Goal: Task Accomplishment & Management: Use online tool/utility

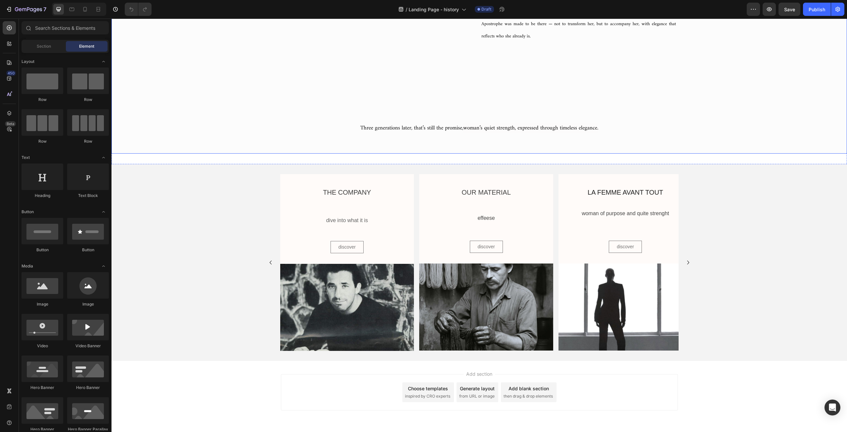
scroll to position [3009, 0]
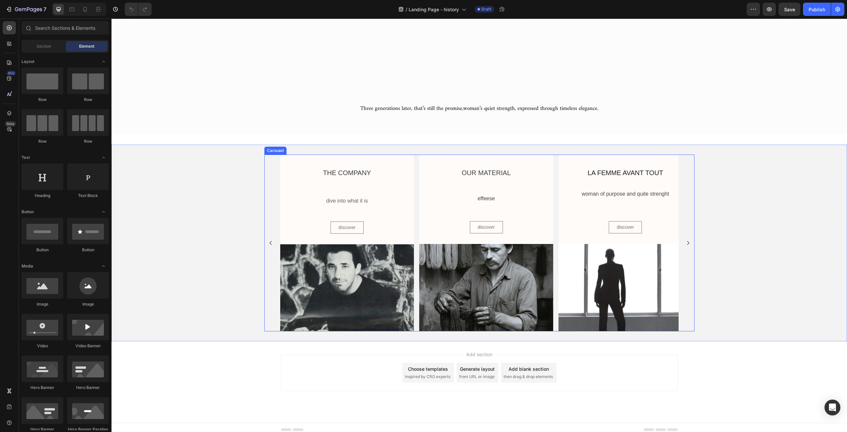
click at [685, 239] on icon "Carousel Next Arrow" at bounding box center [688, 243] width 8 height 8
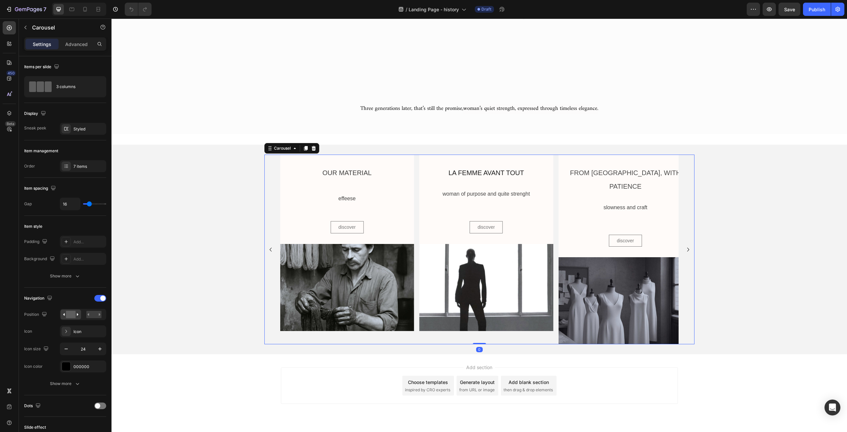
click at [685, 246] on icon "Carousel Next Arrow" at bounding box center [688, 250] width 8 height 8
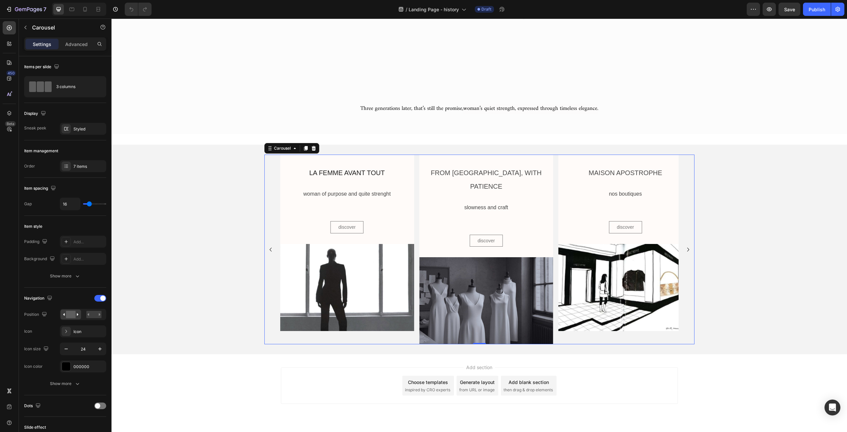
click at [685, 246] on icon "Carousel Next Arrow" at bounding box center [688, 250] width 8 height 8
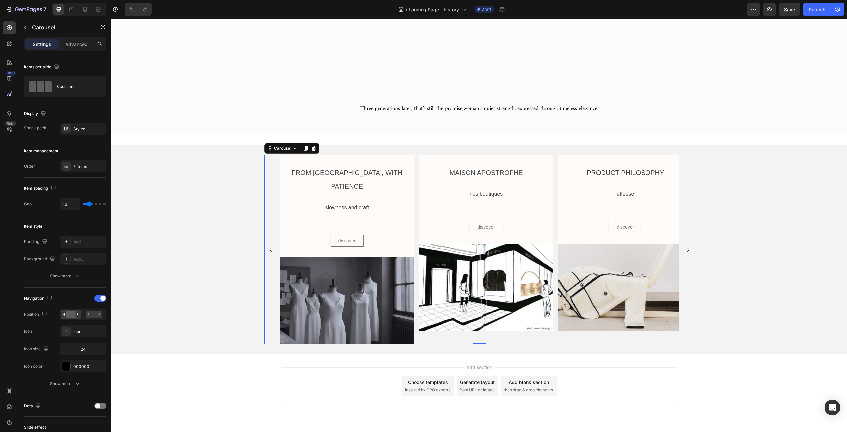
click at [685, 246] on icon "Carousel Next Arrow" at bounding box center [688, 250] width 8 height 8
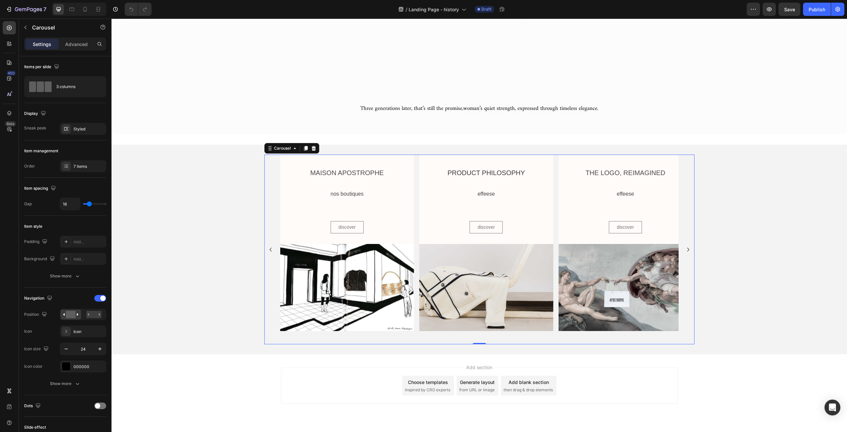
click at [685, 246] on icon "Carousel Next Arrow" at bounding box center [688, 250] width 8 height 8
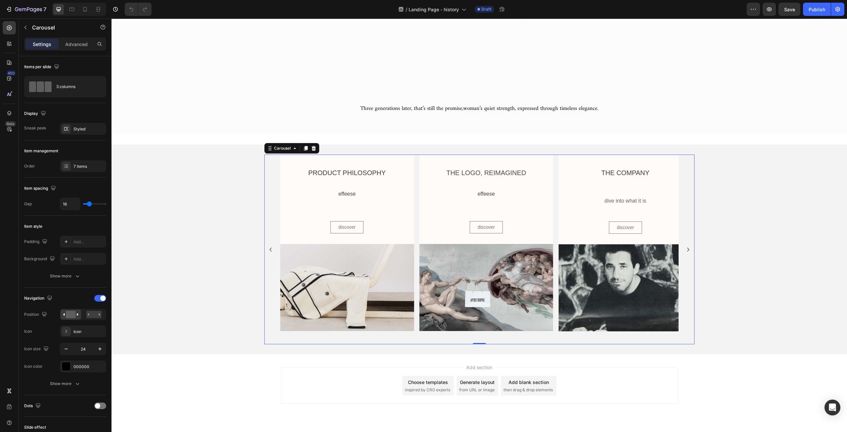
click at [685, 246] on icon "Carousel Next Arrow" at bounding box center [688, 250] width 8 height 8
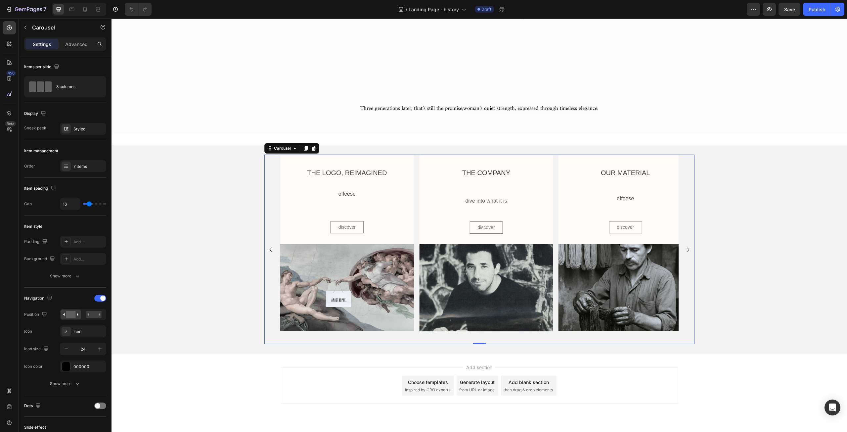
click at [685, 246] on icon "Carousel Next Arrow" at bounding box center [688, 250] width 8 height 8
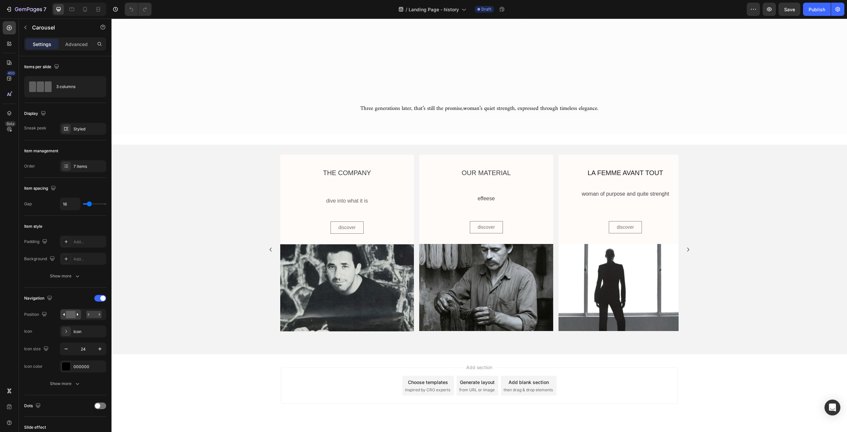
click at [193, 365] on div "Add section Choose templates inspired by CRO experts Generate layout from URL o…" at bounding box center [480, 394] width 736 height 81
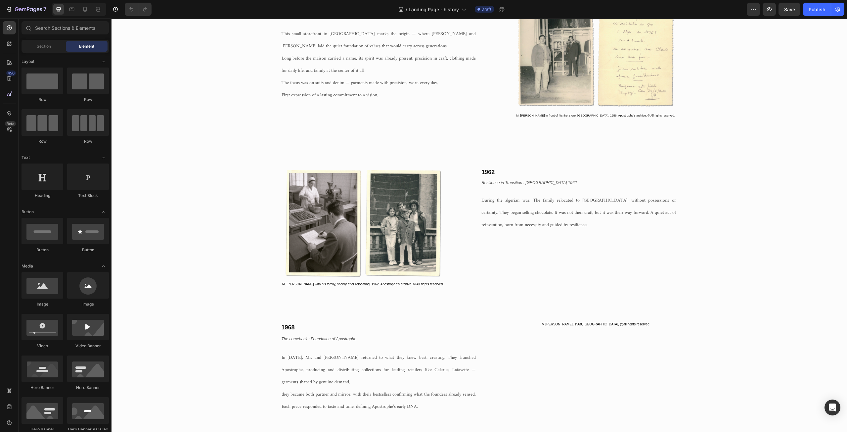
scroll to position [0, 0]
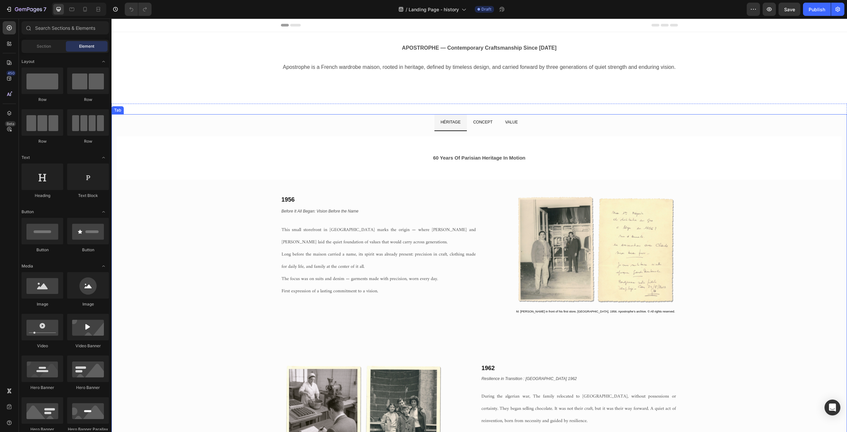
click at [485, 123] on span "CONCEPT" at bounding box center [483, 122] width 20 height 5
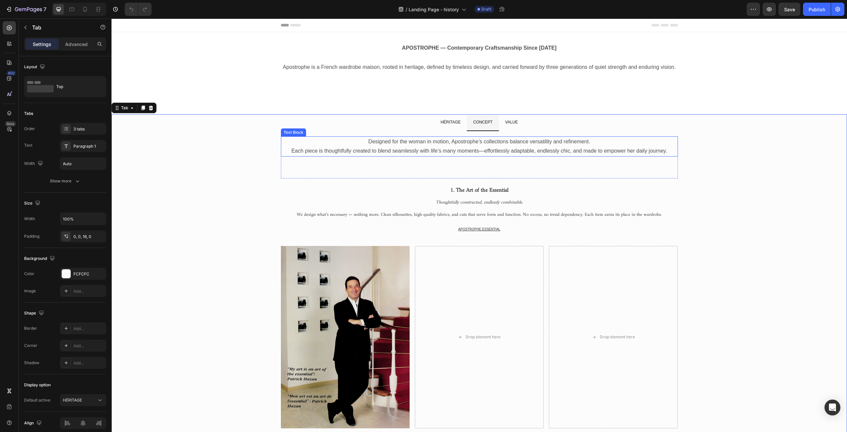
click at [426, 150] on p "Each piece is thoughtfully created to blend seamlessly with life’s many moments…" at bounding box center [480, 151] width 396 height 10
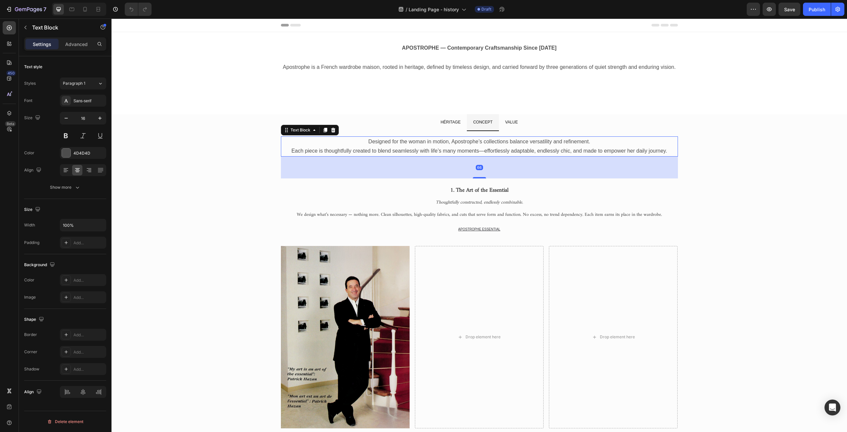
click at [426, 150] on p "Each piece is thoughtfully created to blend seamlessly with life’s many moments…" at bounding box center [480, 151] width 396 height 10
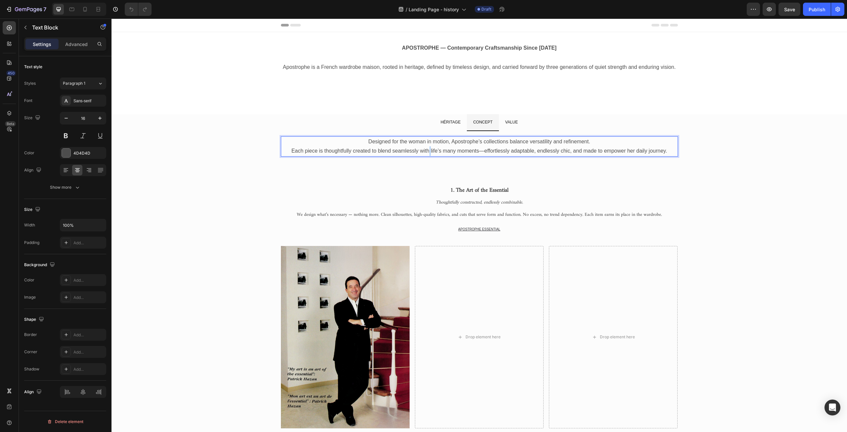
click at [426, 150] on p "Each piece is thoughtfully created to blend seamlessly with life’s many moments…" at bounding box center [480, 151] width 396 height 10
click at [432, 152] on p "Each piece is thoughtfully created to blend seamlessly with life’s many moments…" at bounding box center [480, 151] width 396 height 10
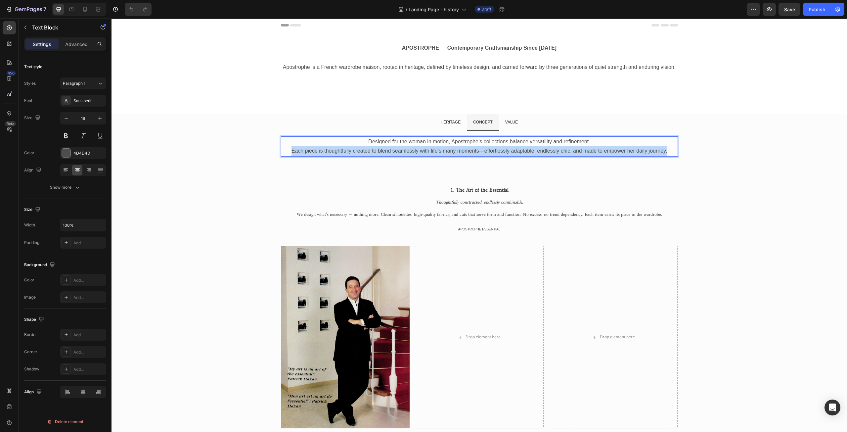
click at [432, 152] on p "Each piece is thoughtfully created to blend seamlessly with life’s many moments…" at bounding box center [480, 151] width 396 height 10
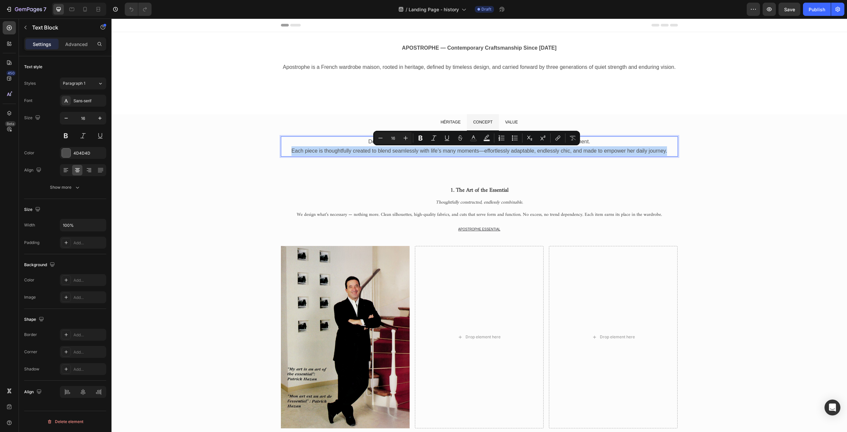
click at [432, 152] on p "Each piece is thoughtfully created to blend seamlessly with life’s many moments…" at bounding box center [480, 151] width 396 height 10
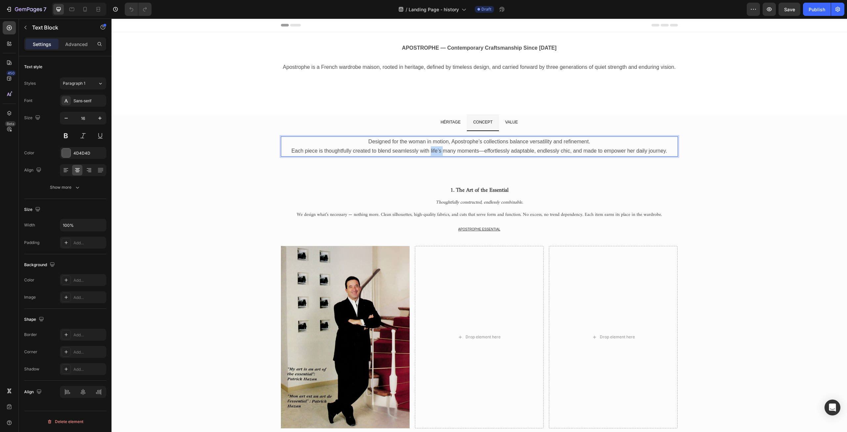
click at [432, 152] on p "Each piece is thoughtfully created to blend seamlessly with life’s many moments…" at bounding box center [480, 151] width 396 height 10
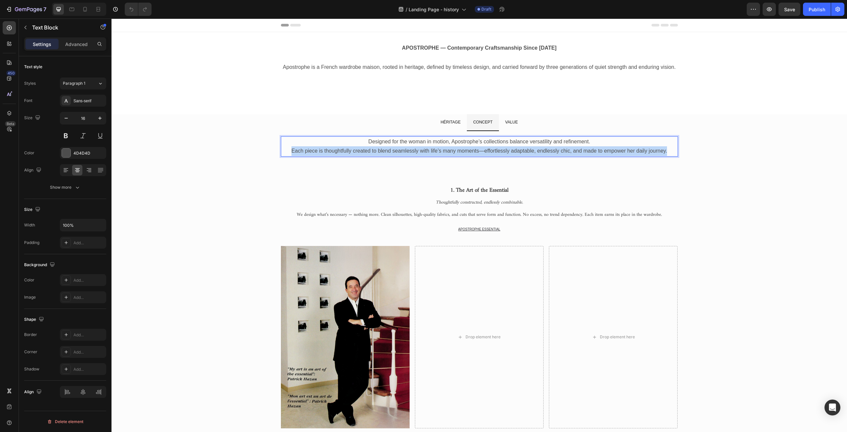
click at [432, 152] on p "Each piece is thoughtfully created to blend seamlessly with life’s many moments…" at bounding box center [480, 151] width 396 height 10
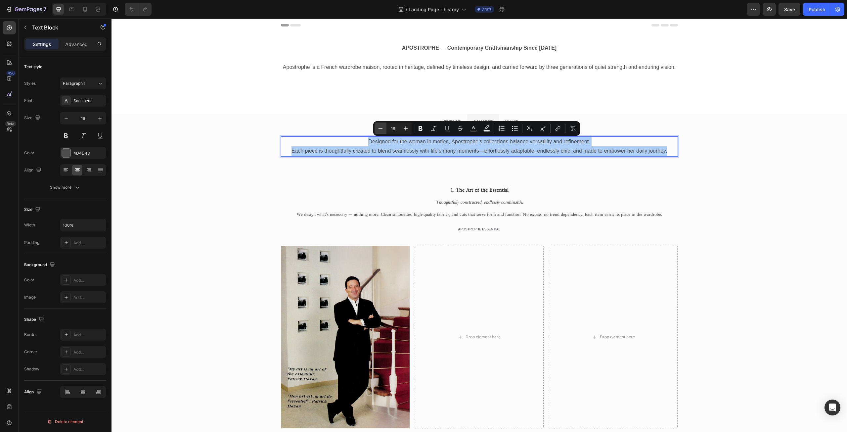
click at [381, 131] on icon "Editor contextual toolbar" at bounding box center [380, 128] width 7 height 7
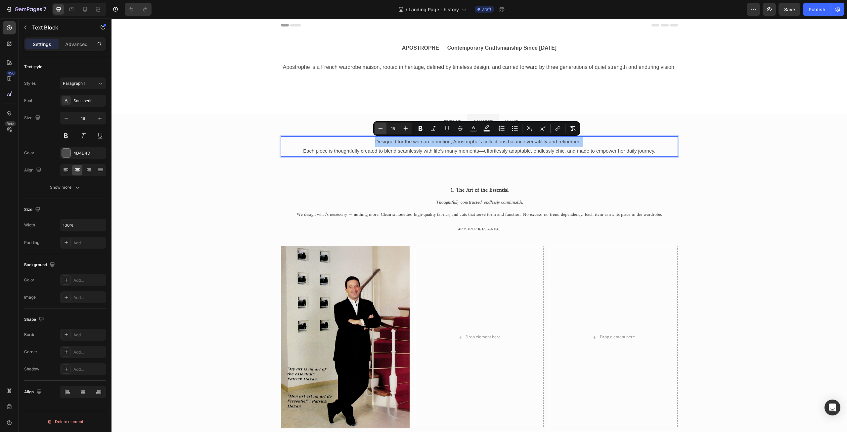
click at [381, 131] on icon "Editor contextual toolbar" at bounding box center [380, 128] width 7 height 7
type input "14"
click at [102, 119] on icon "button" at bounding box center [100, 118] width 7 height 7
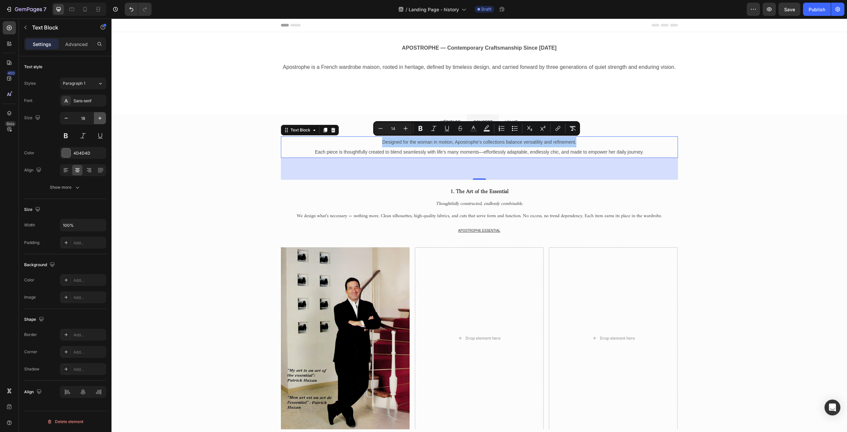
click at [102, 119] on icon "button" at bounding box center [100, 118] width 7 height 7
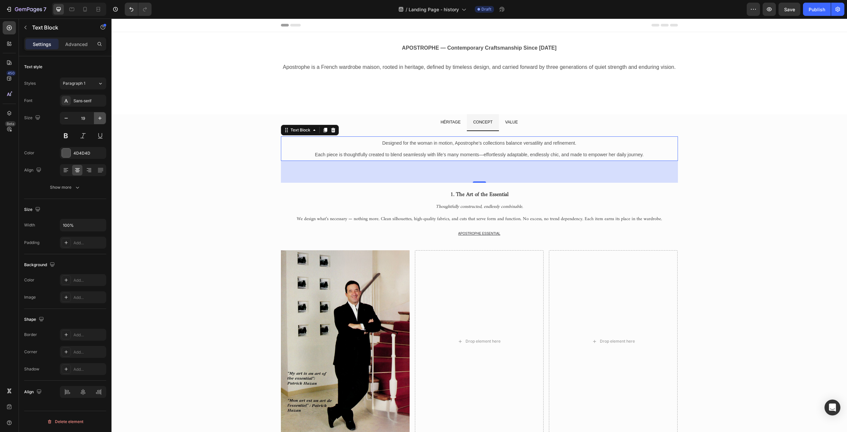
click at [102, 119] on icon "button" at bounding box center [100, 118] width 7 height 7
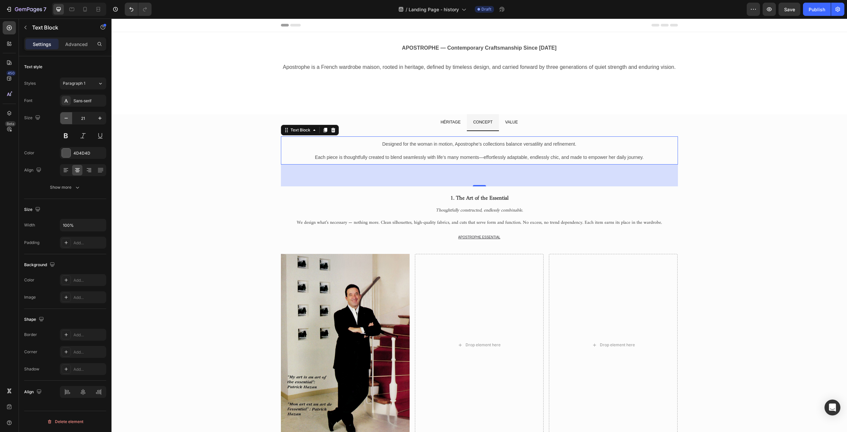
click at [69, 117] on icon "button" at bounding box center [66, 118] width 7 height 7
type input "20"
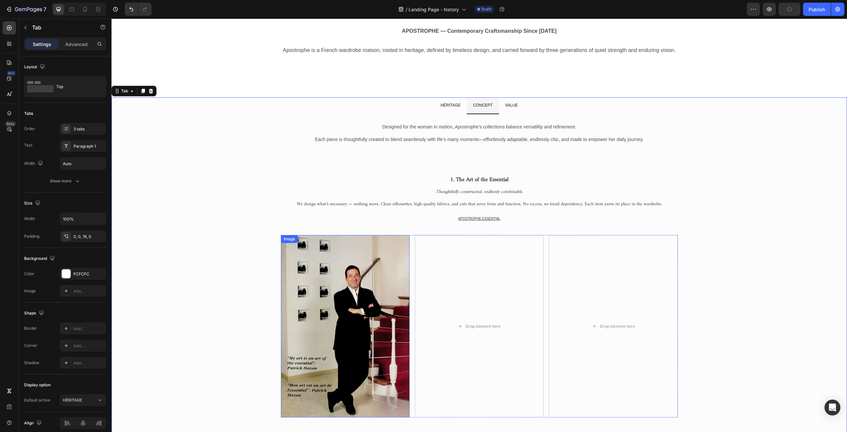
scroll to position [33, 0]
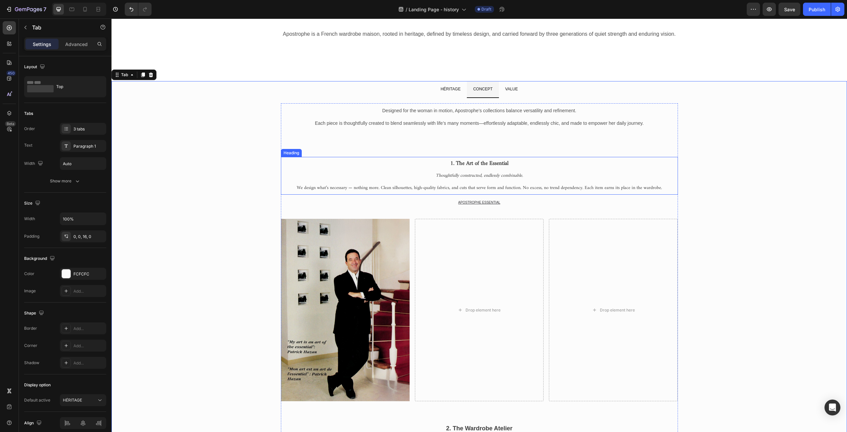
click at [483, 176] on icon "Thoughtfully constructed, endlessly combinable." at bounding box center [479, 175] width 87 height 8
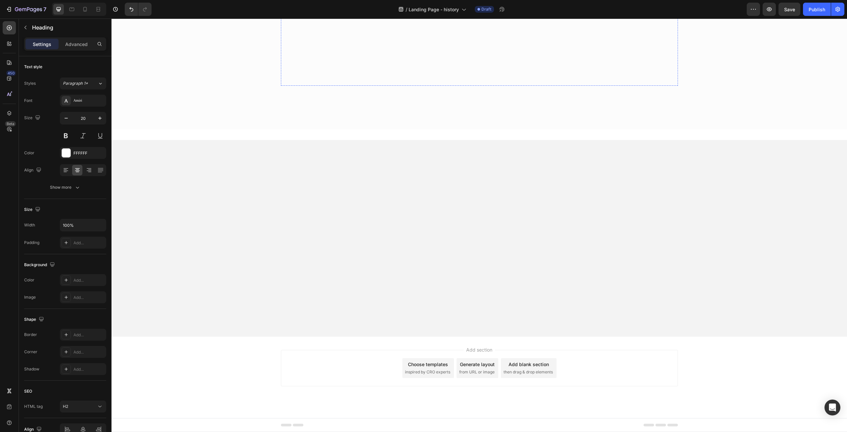
scroll to position [1555, 0]
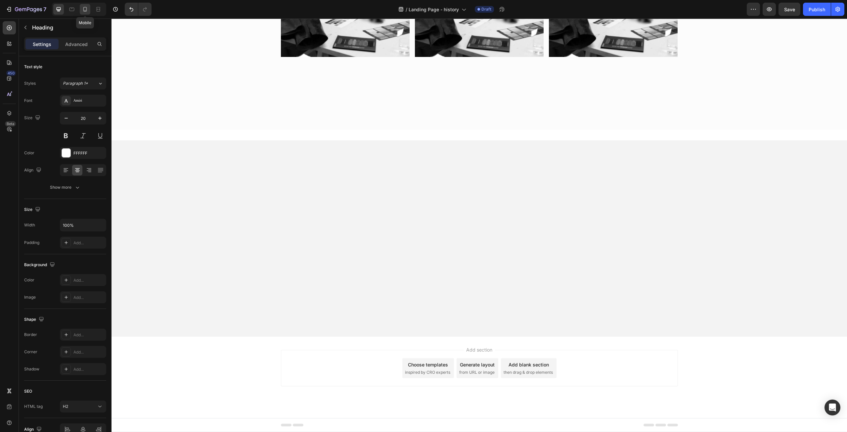
click at [87, 10] on icon at bounding box center [85, 9] width 4 height 5
type input "14"
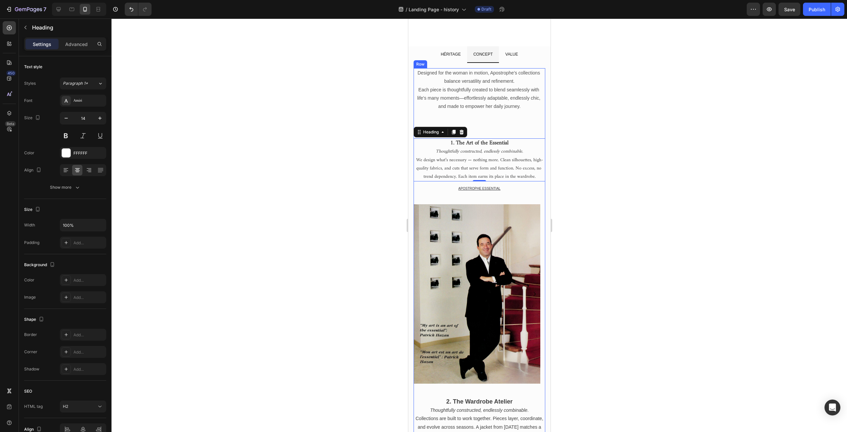
scroll to position [66, 0]
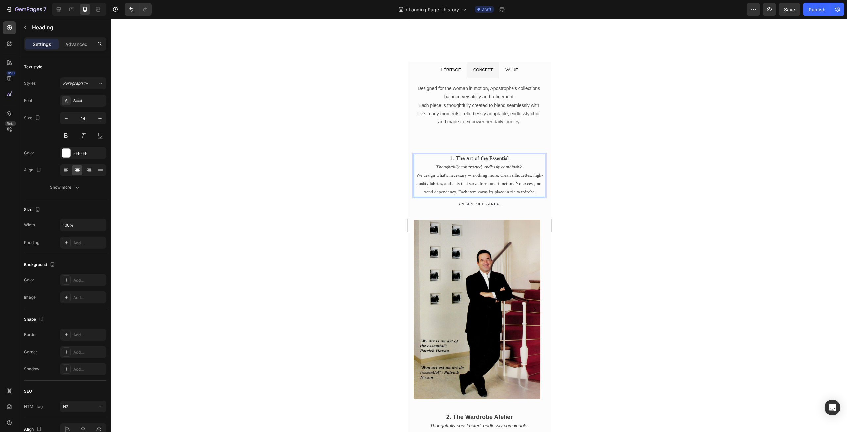
drag, startPoint x: 474, startPoint y: 192, endPoint x: 456, endPoint y: 193, distance: 17.6
click at [456, 193] on span "We design what’s necessary — nothing more. Clean silhouettes, high-quality fabr…" at bounding box center [479, 183] width 127 height 25
click at [471, 193] on span "We design what’s necessary — nothing more. Clean silhouettes, high-quality fabr…" at bounding box center [479, 183] width 127 height 25
click at [465, 169] on icon "Thoughtfully constructed, endlessly combinable." at bounding box center [478, 167] width 87 height 8
click at [523, 167] on p "1. The Art of the Essential Thoughtfully constructed, endlessly combinable. We …" at bounding box center [479, 176] width 130 height 42
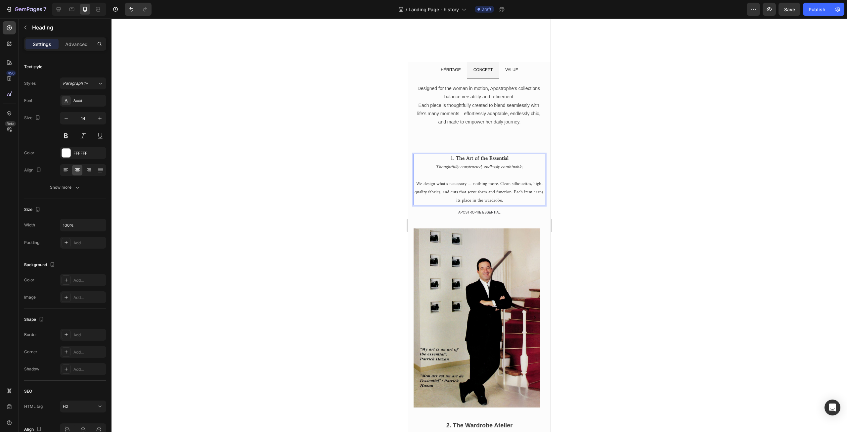
click at [357, 208] on div at bounding box center [480, 225] width 736 height 413
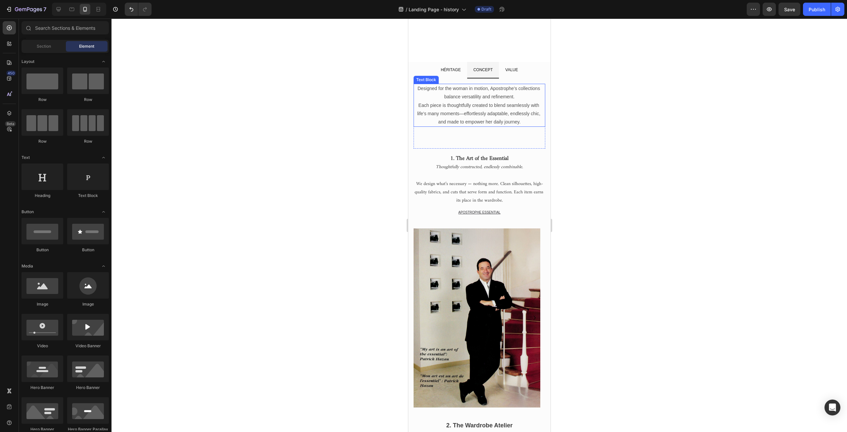
click at [465, 115] on span "Each piece is thoughtfully created to blend seamlessly with life’s many moments…" at bounding box center [479, 114] width 124 height 22
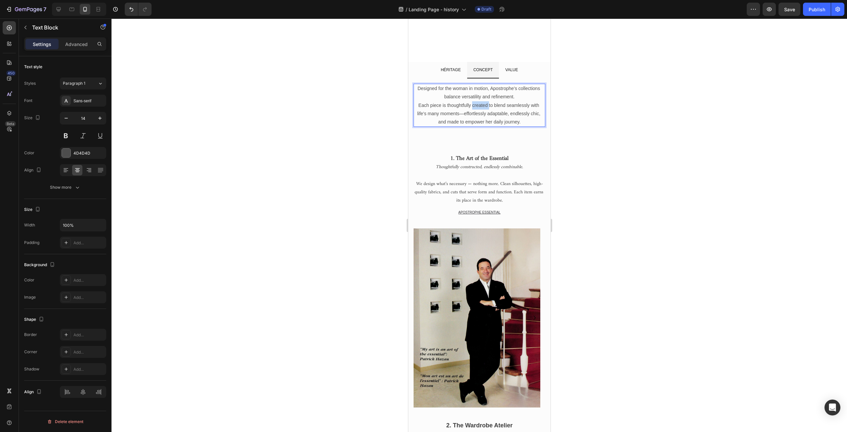
click at [473, 108] on p "Each piece is thoughtfully created to blend seamlessly with life’s many moments…" at bounding box center [479, 113] width 130 height 25
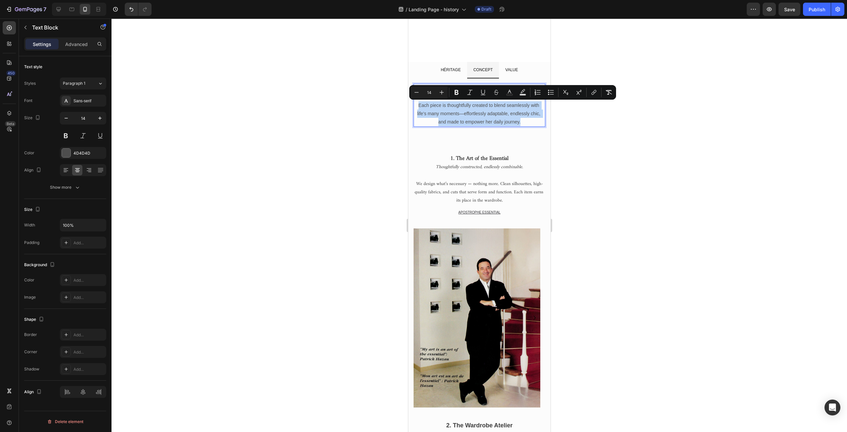
click at [473, 108] on p "Each piece is thoughtfully created to blend seamlessly with life’s many moments…" at bounding box center [479, 113] width 130 height 25
click at [366, 148] on div at bounding box center [480, 225] width 736 height 413
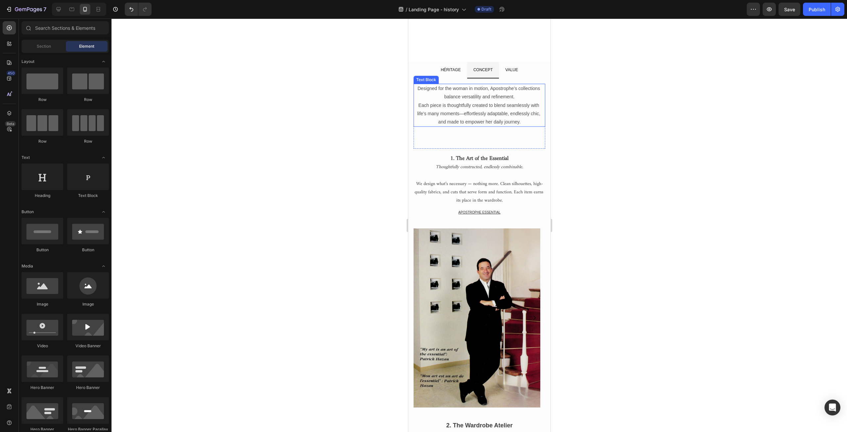
click at [463, 101] on p "Designed for the woman in motion, Apostrophe’s collections balance versatility …" at bounding box center [479, 92] width 130 height 17
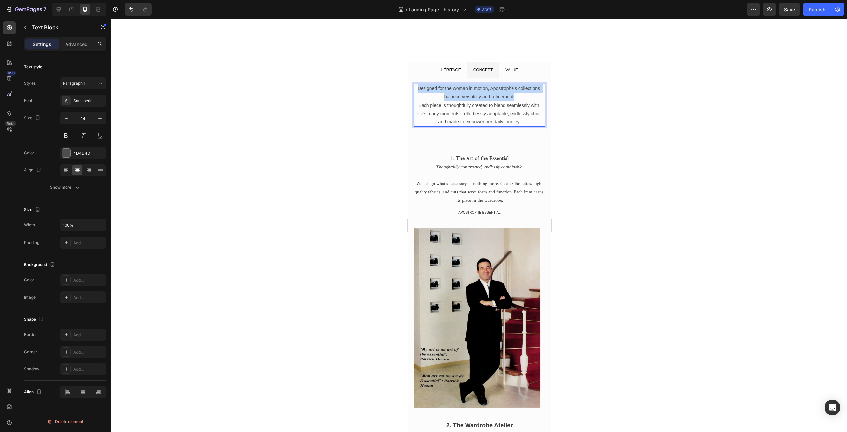
click at [463, 101] on p "Designed for the woman in motion, Apostrophe’s collections balance versatility …" at bounding box center [479, 92] width 130 height 17
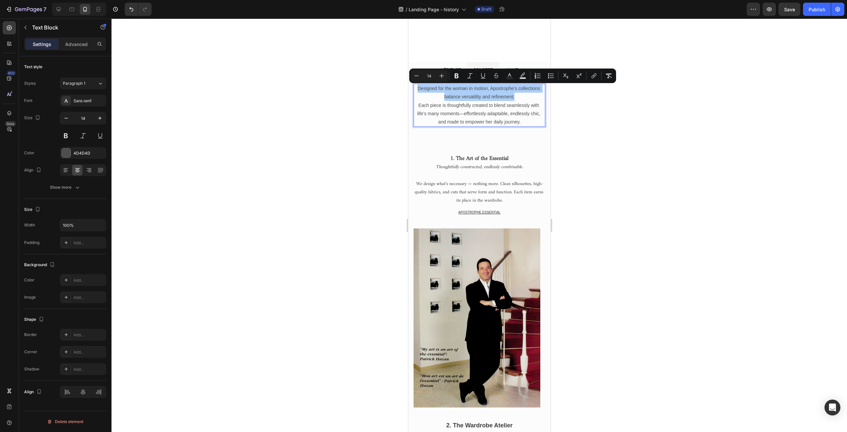
click at [360, 124] on div at bounding box center [480, 225] width 736 height 413
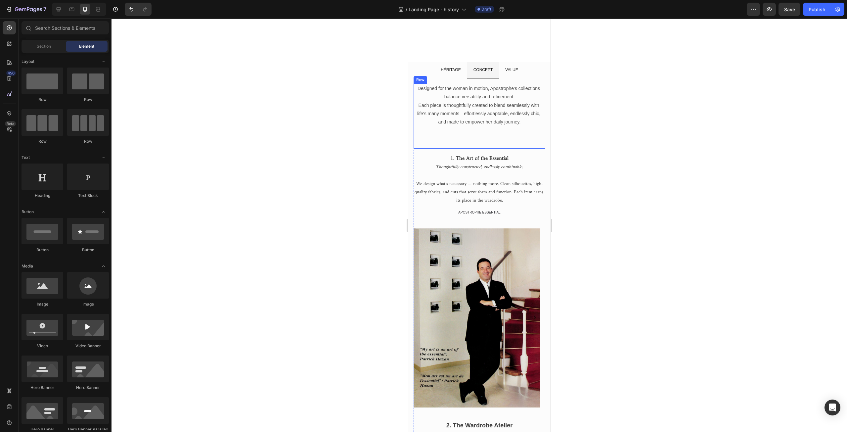
click at [448, 112] on span "Each piece is thoughtfully created to blend seamlessly with life’s many moments…" at bounding box center [479, 114] width 124 height 22
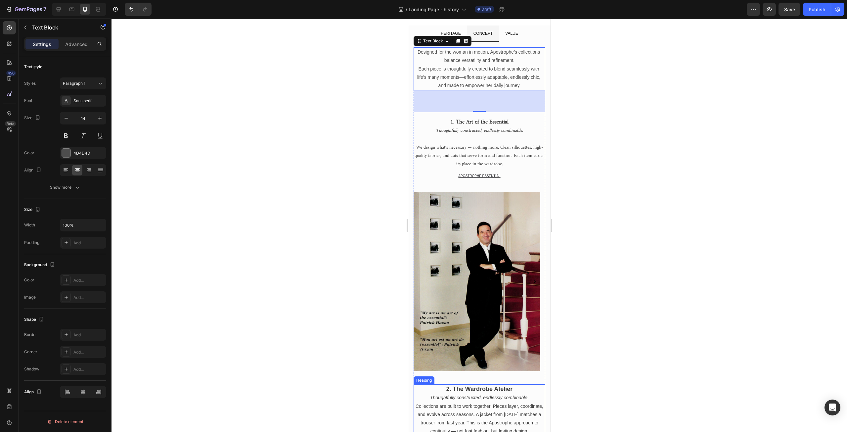
scroll to position [99, 0]
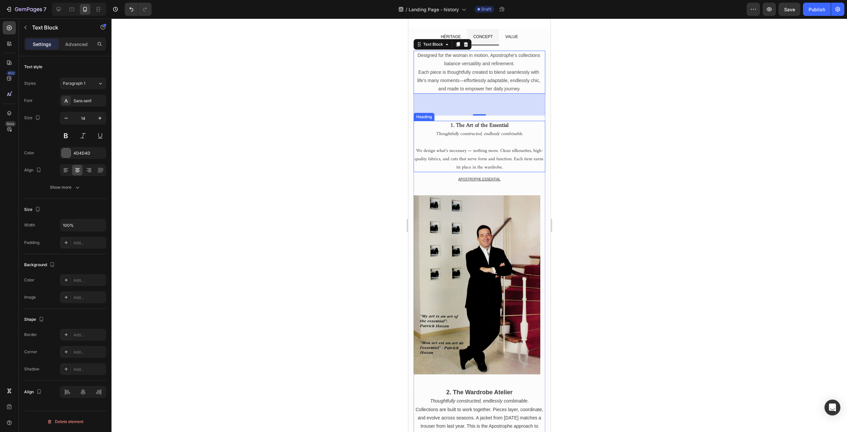
click at [485, 155] on span "We design what’s necessary — nothing more. Clean silhouettes, high-quality fabr…" at bounding box center [479, 159] width 130 height 25
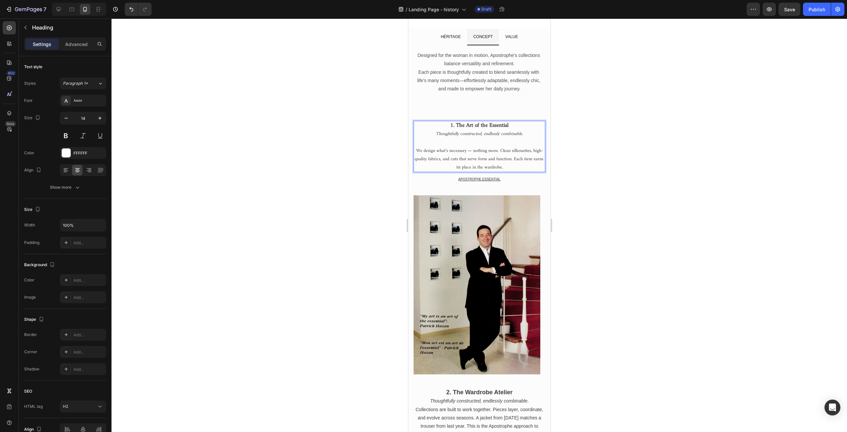
click at [467, 124] on strong "1. The Art of the Essential" at bounding box center [479, 125] width 58 height 10
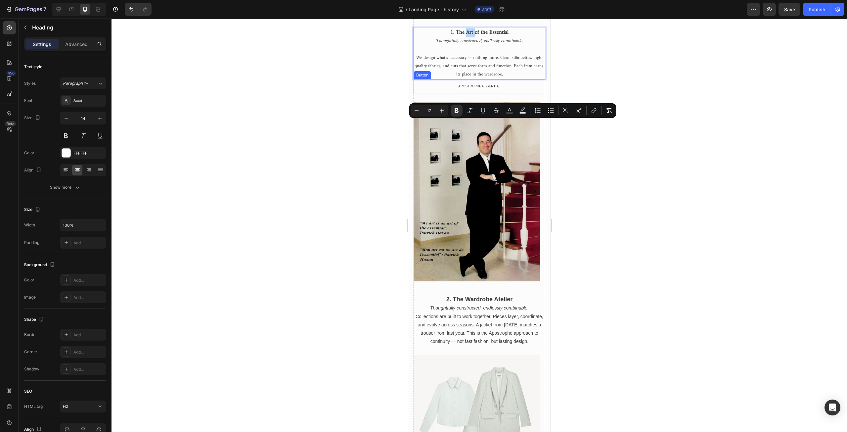
scroll to position [330, 0]
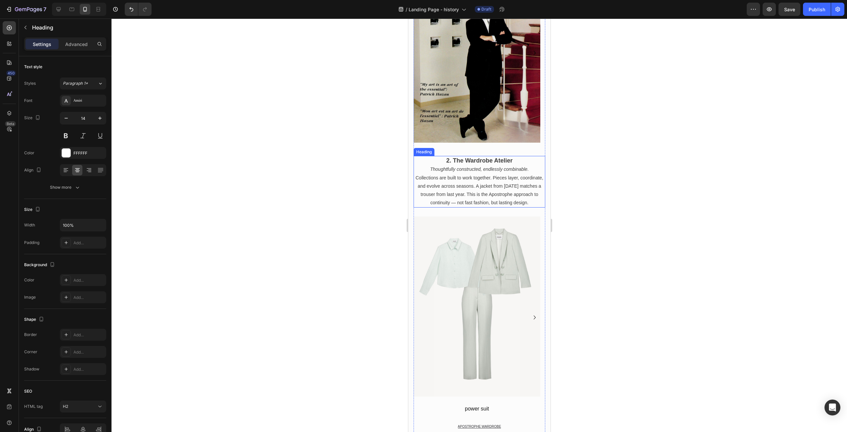
click at [480, 169] on icon "Thoughtfully constructed, endlessly combinable." at bounding box center [479, 168] width 99 height 5
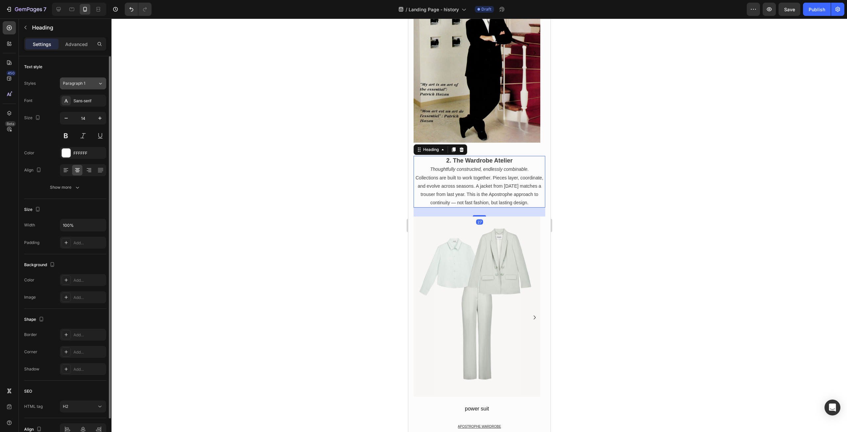
click at [95, 84] on div "Paragraph 1" at bounding box center [80, 83] width 35 height 6
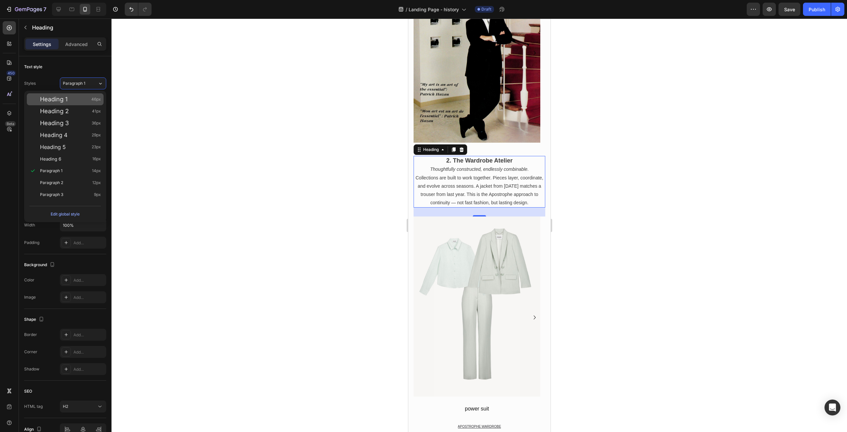
click at [73, 99] on div "Heading 1 46px" at bounding box center [70, 99] width 61 height 7
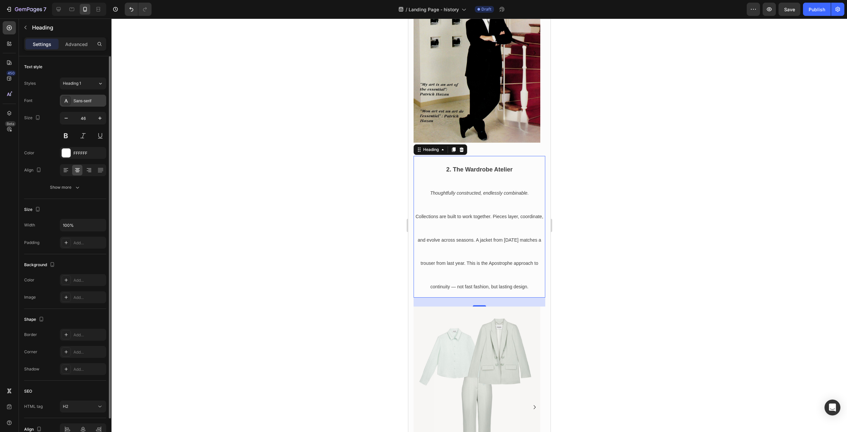
click at [82, 101] on div "Sans-serif" at bounding box center [88, 101] width 31 height 6
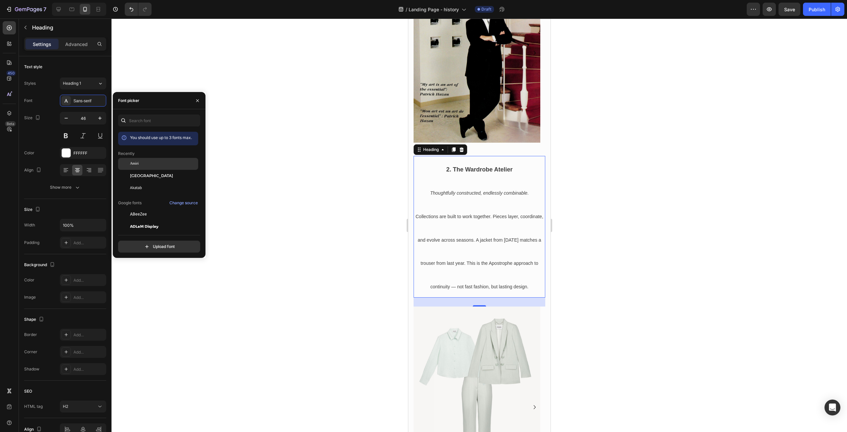
click at [137, 161] on span "Amiri" at bounding box center [134, 164] width 9 height 6
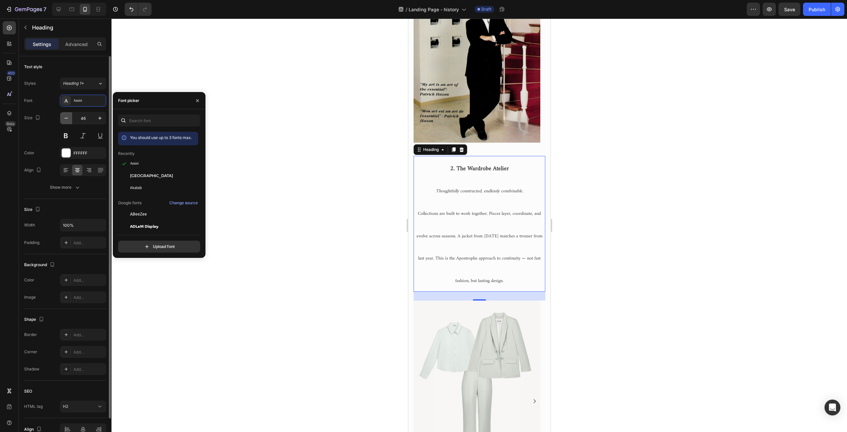
click at [66, 116] on icon "button" at bounding box center [66, 118] width 7 height 7
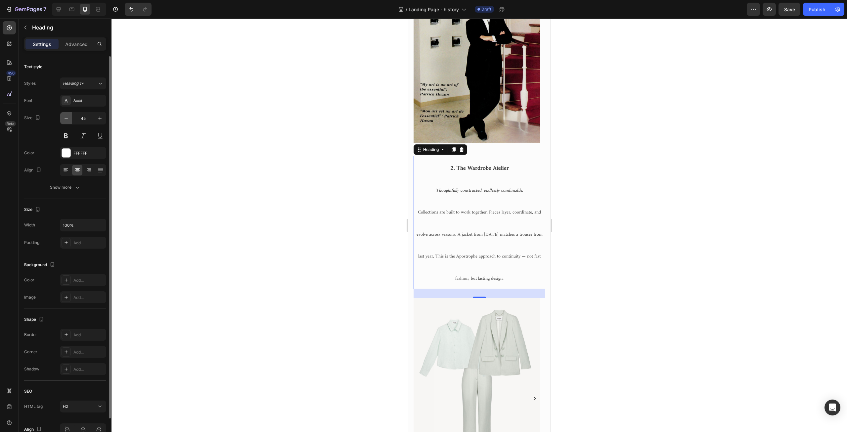
click at [66, 116] on icon "button" at bounding box center [66, 118] width 7 height 7
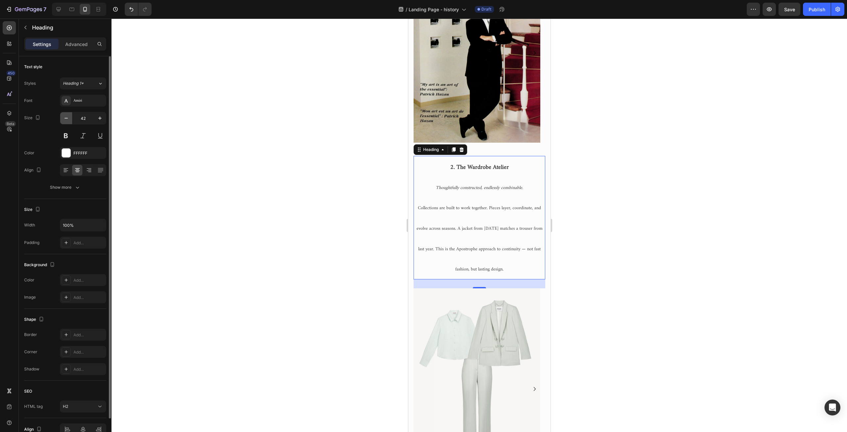
click at [66, 116] on icon "button" at bounding box center [66, 118] width 7 height 7
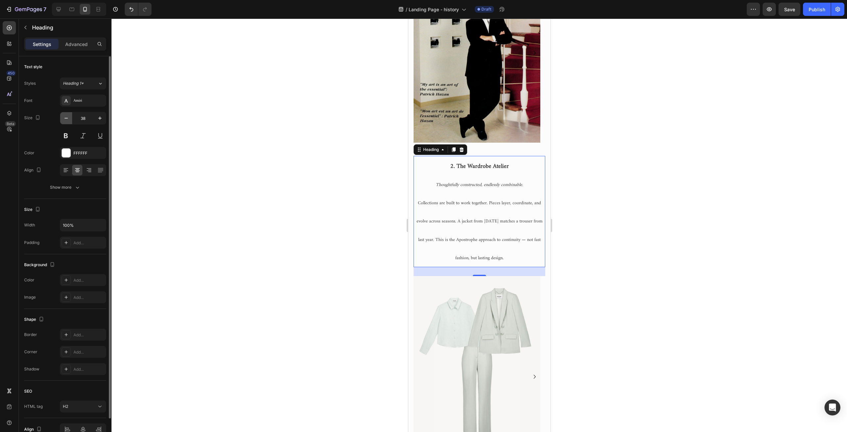
click at [66, 116] on icon "button" at bounding box center [66, 118] width 7 height 7
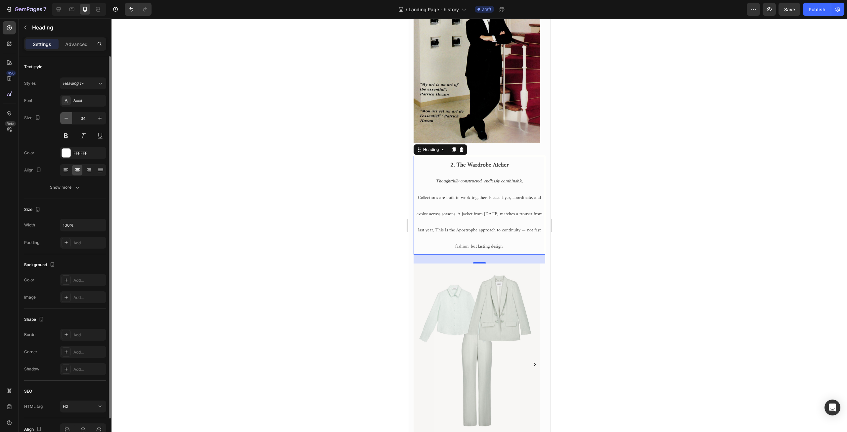
click at [66, 116] on icon "button" at bounding box center [66, 118] width 7 height 7
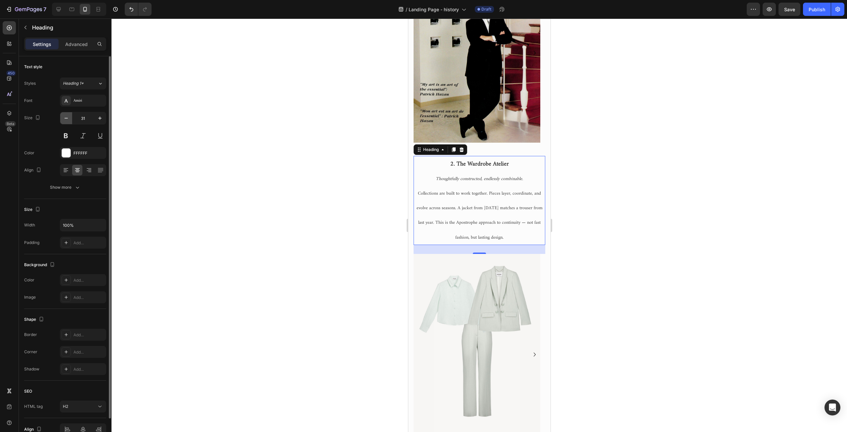
click at [66, 116] on icon "button" at bounding box center [66, 118] width 7 height 7
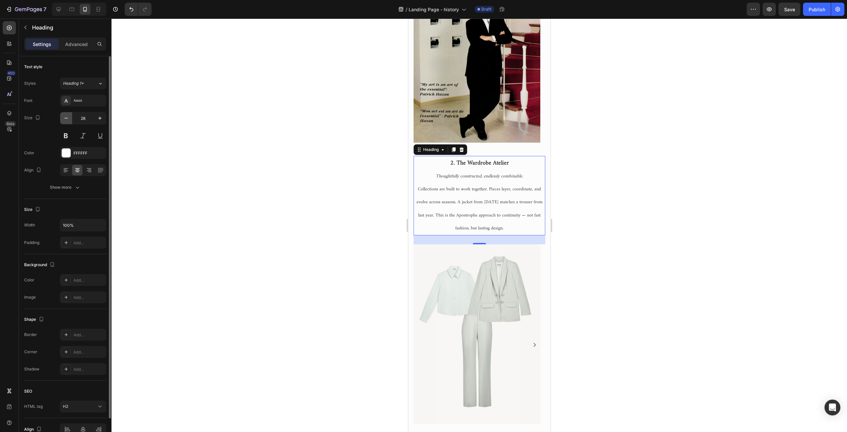
click at [66, 116] on icon "button" at bounding box center [66, 118] width 7 height 7
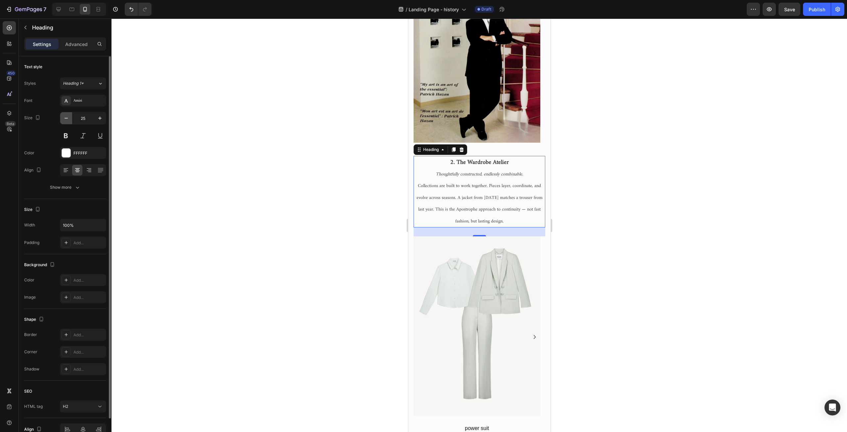
click at [66, 116] on icon "button" at bounding box center [66, 118] width 7 height 7
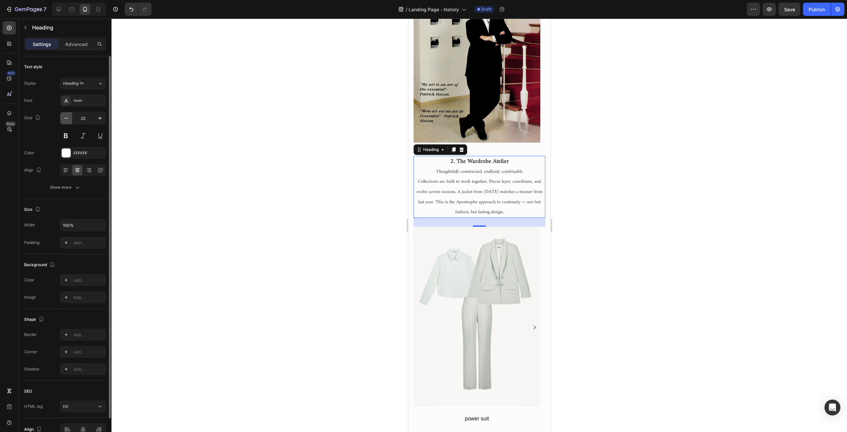
click at [66, 116] on icon "button" at bounding box center [66, 118] width 7 height 7
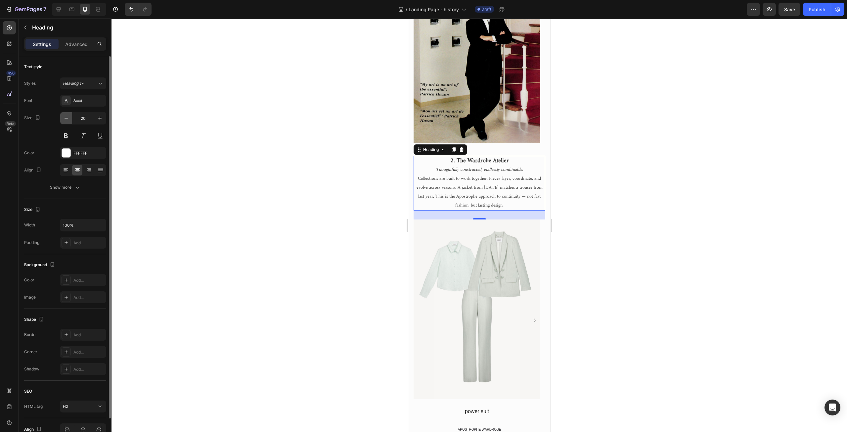
click at [66, 116] on icon "button" at bounding box center [66, 118] width 7 height 7
type input "19"
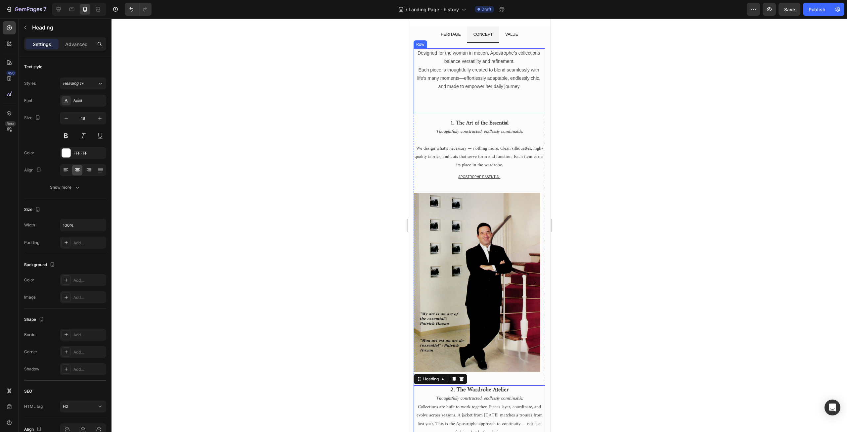
scroll to position [99, 0]
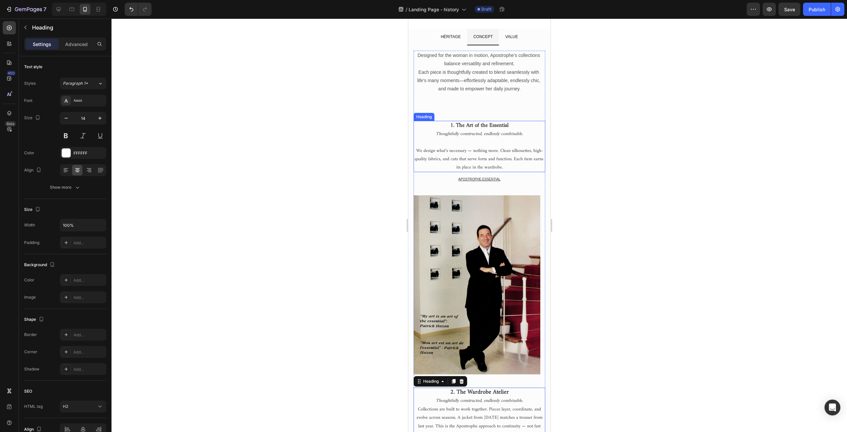
click at [481, 147] on span "We design what’s necessary — nothing more. Clean silhouettes, high-quality fabr…" at bounding box center [479, 159] width 130 height 25
click at [472, 160] on span "We design what’s necessary — nothing more. Clean silhouettes, high-quality fabr…" at bounding box center [479, 159] width 130 height 25
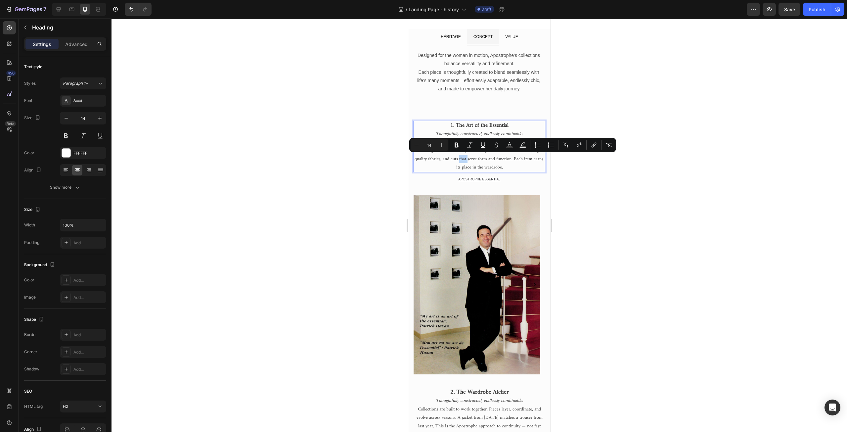
type input "17"
click at [461, 126] on strong "1. The Art of the Essential" at bounding box center [479, 125] width 58 height 10
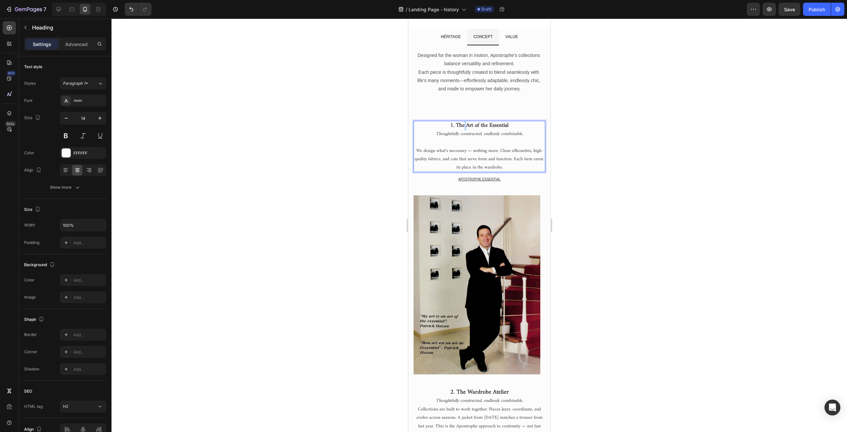
click at [461, 126] on strong "1. The Art of the Essential" at bounding box center [479, 125] width 58 height 10
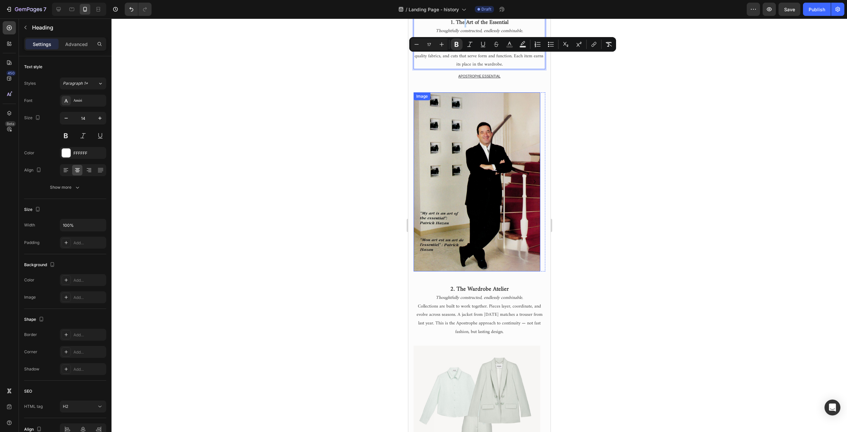
scroll to position [297, 0]
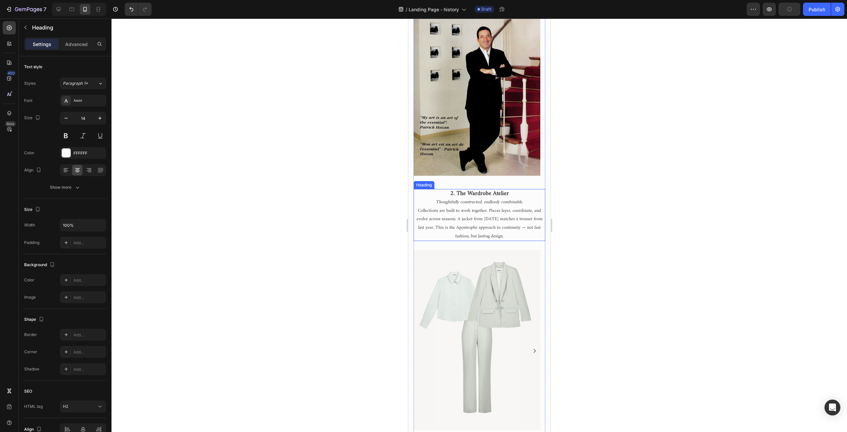
click at [468, 219] on span "Collections are built to work together. Pieces layer, coordinate, and evolve ac…" at bounding box center [479, 223] width 126 height 34
click at [526, 202] on p "2. The Wardrobe Atelier Thoughtfully constructed, endlessly combinable. Collect…" at bounding box center [479, 215] width 130 height 51
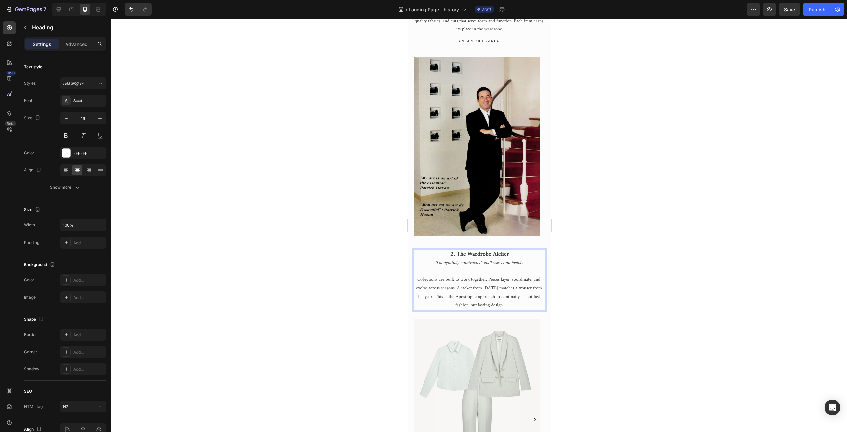
scroll to position [264, 0]
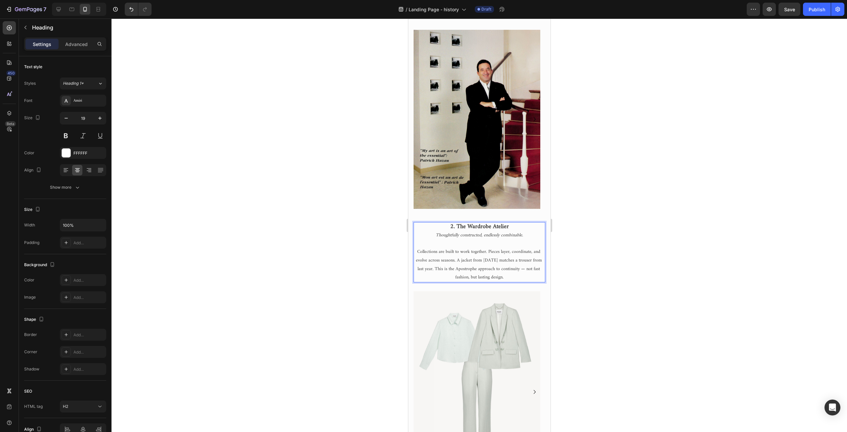
click at [468, 267] on span "Collections are built to work together. Pieces layer, coordinate, and evolve ac…" at bounding box center [479, 265] width 127 height 34
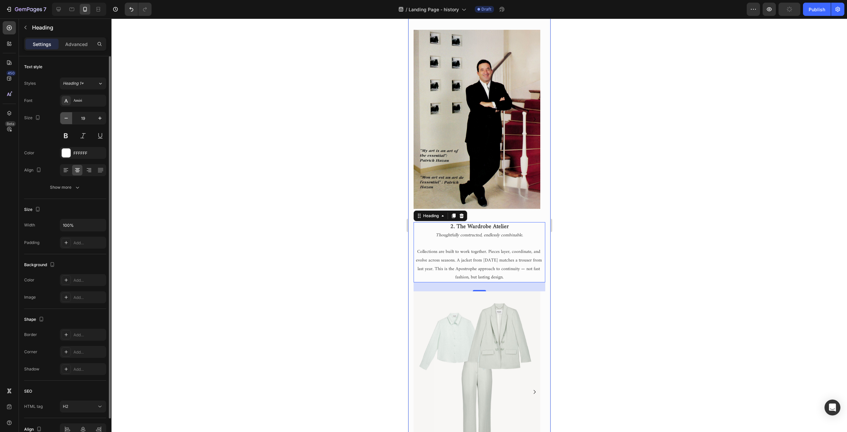
click at [69, 119] on icon "button" at bounding box center [66, 118] width 7 height 7
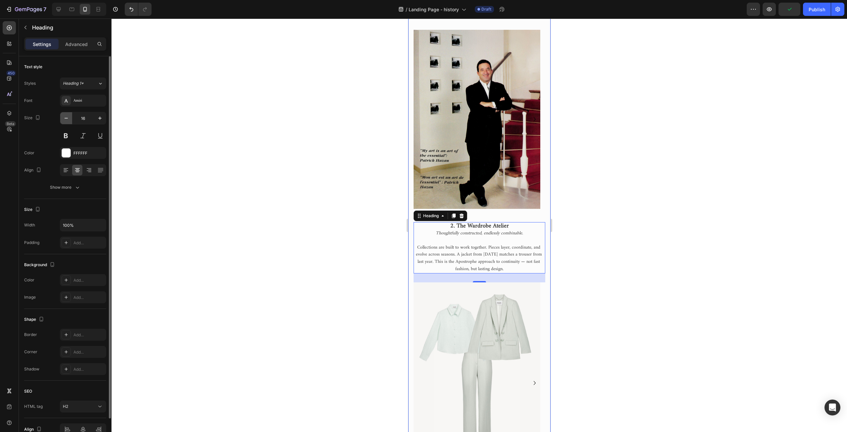
click at [69, 119] on icon "button" at bounding box center [66, 118] width 7 height 7
click at [98, 120] on icon "button" at bounding box center [100, 118] width 7 height 7
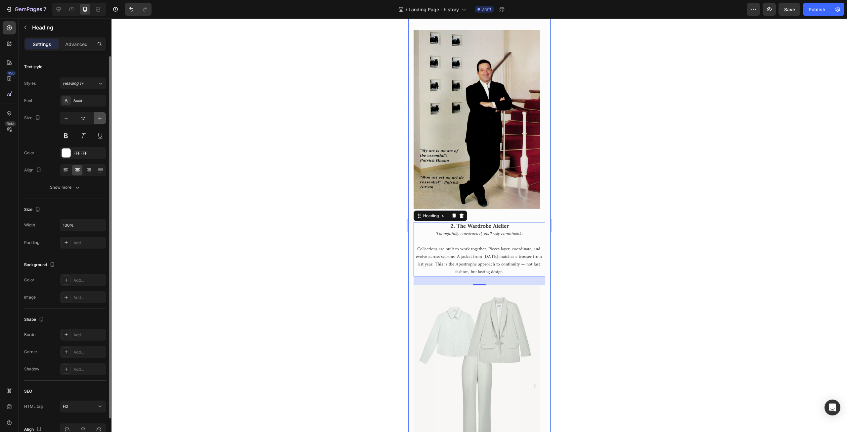
click at [98, 120] on icon "button" at bounding box center [100, 118] width 7 height 7
type input "20"
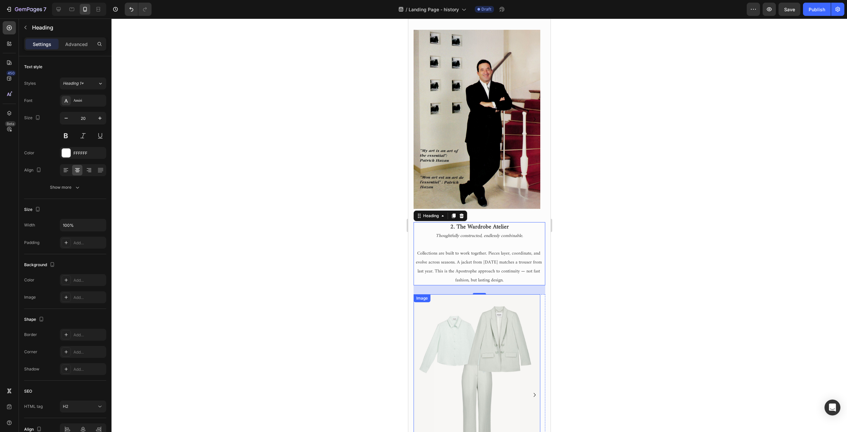
scroll to position [430, 0]
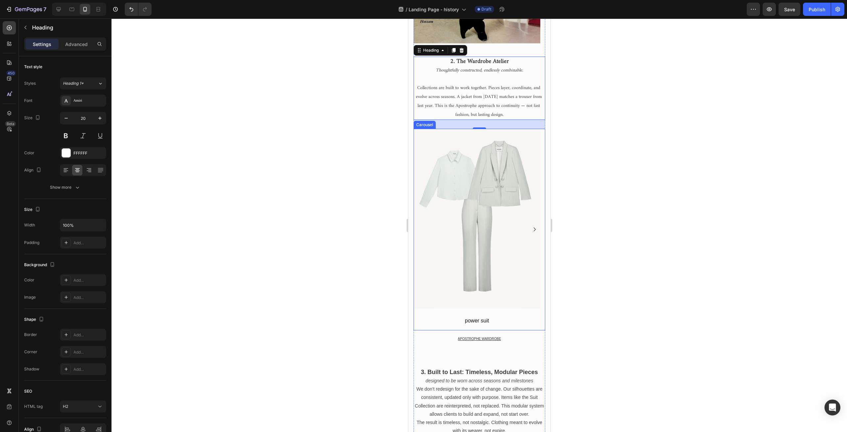
click at [530, 230] on icon "Carousel Next Arrow" at bounding box center [534, 229] width 8 height 8
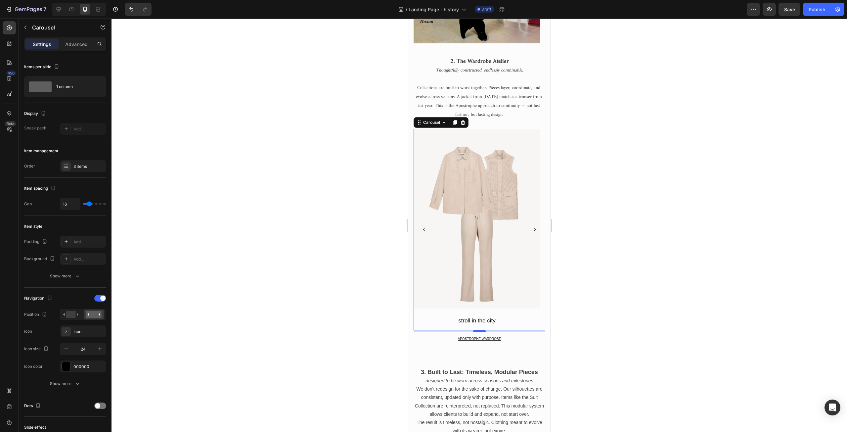
click at [530, 230] on icon "Carousel Next Arrow" at bounding box center [534, 229] width 8 height 8
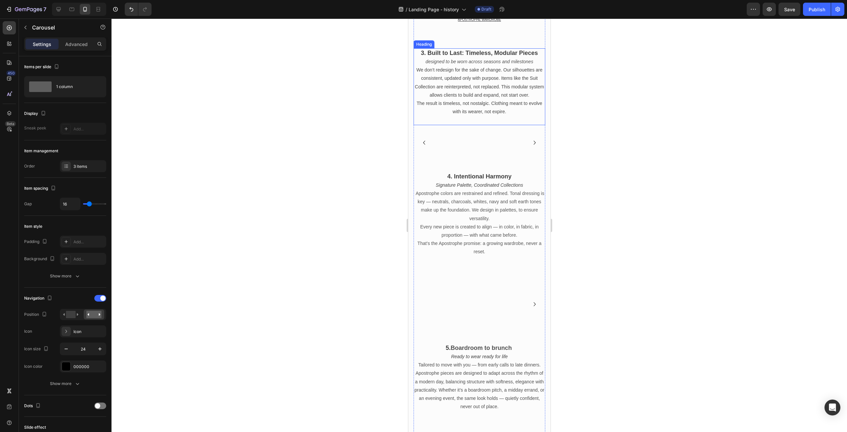
scroll to position [760, 0]
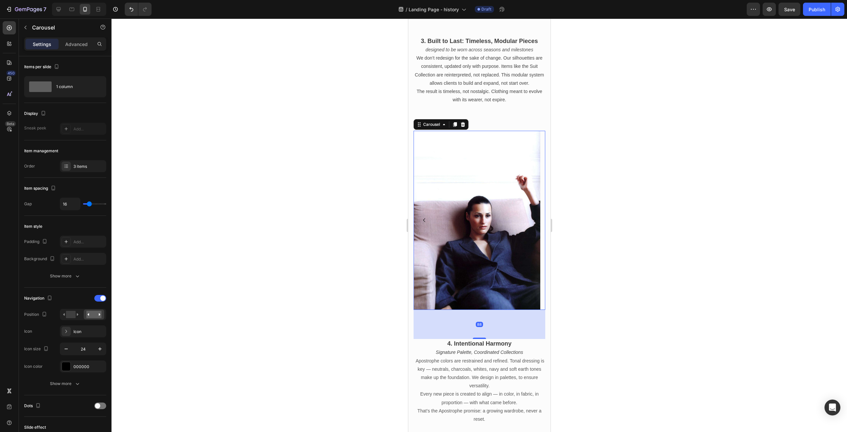
click at [530, 220] on icon "Carousel Next Arrow" at bounding box center [534, 220] width 8 height 8
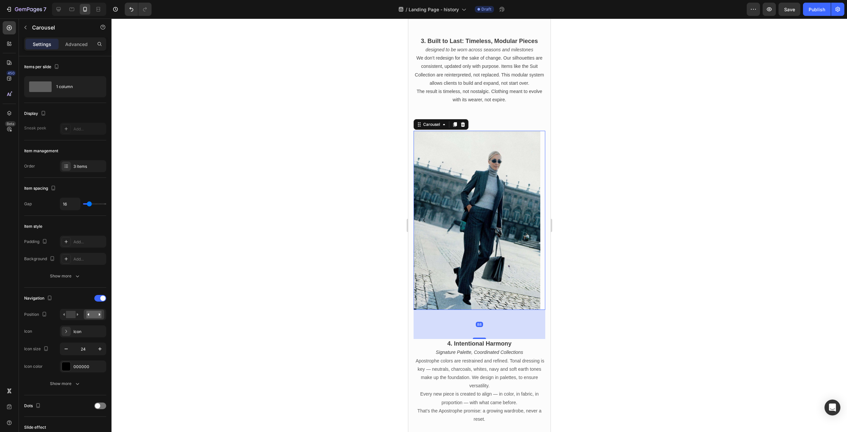
click at [530, 220] on icon "Carousel Next Arrow" at bounding box center [534, 220] width 8 height 8
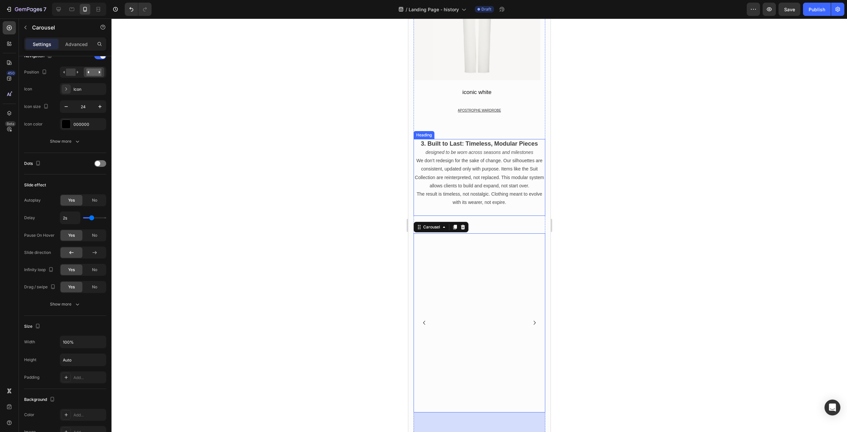
scroll to position [661, 0]
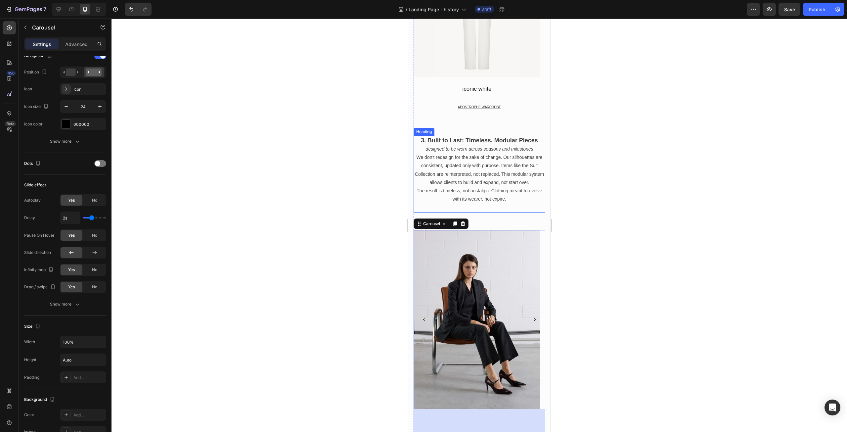
click at [480, 176] on span "We don’t redesign for the sake of change. Our silhouettes are consistent, updat…" at bounding box center [479, 170] width 129 height 30
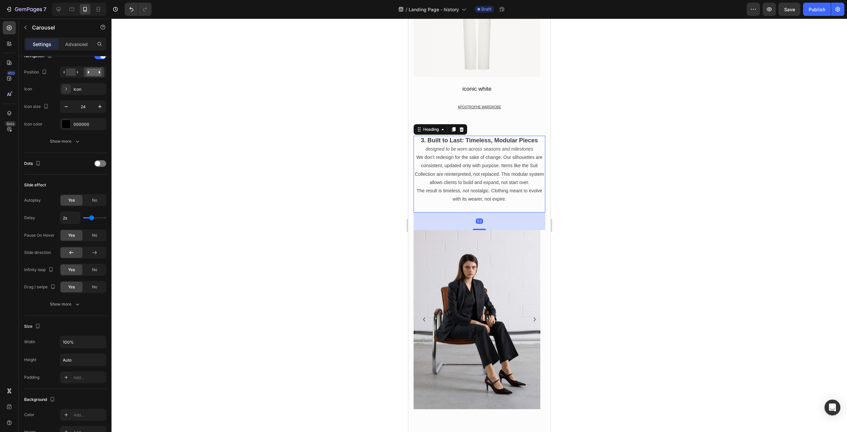
scroll to position [0, 0]
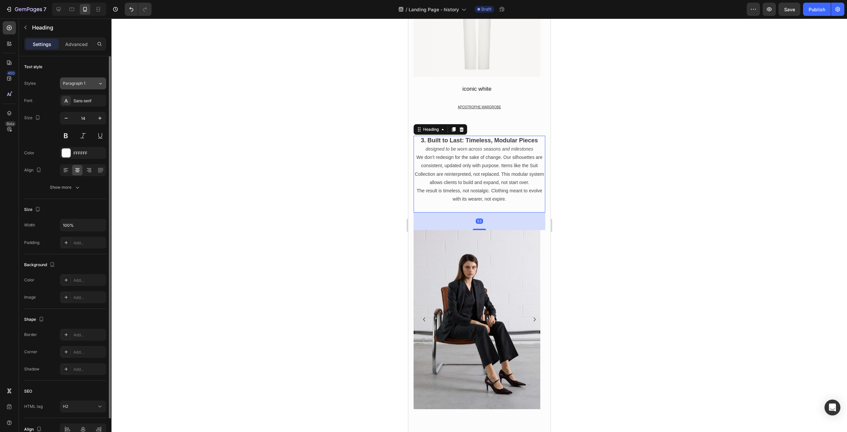
click at [95, 82] on div "Paragraph 1" at bounding box center [80, 83] width 35 height 6
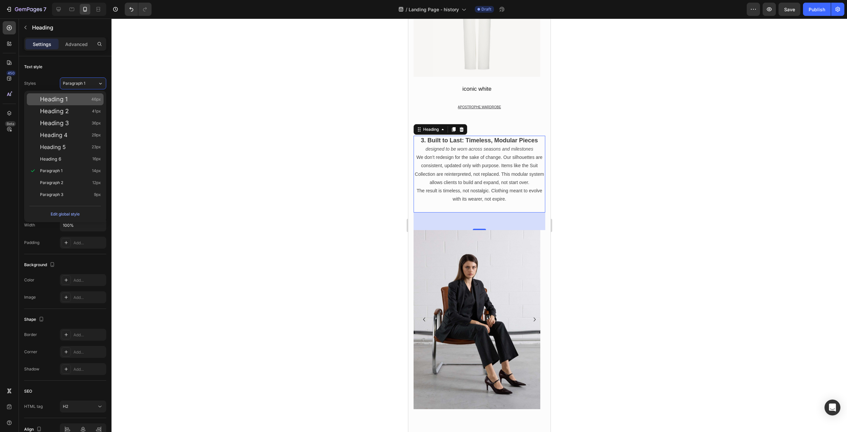
click at [64, 100] on span "Heading 1" at bounding box center [53, 99] width 27 height 7
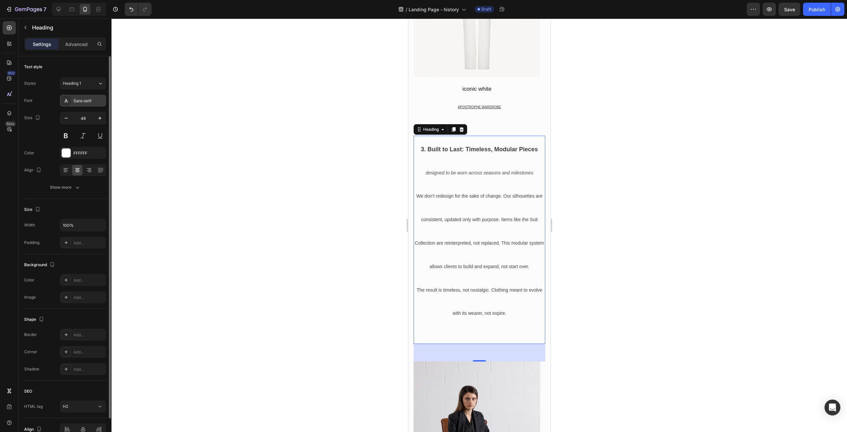
click at [89, 102] on div "Sans-serif" at bounding box center [88, 101] width 31 height 6
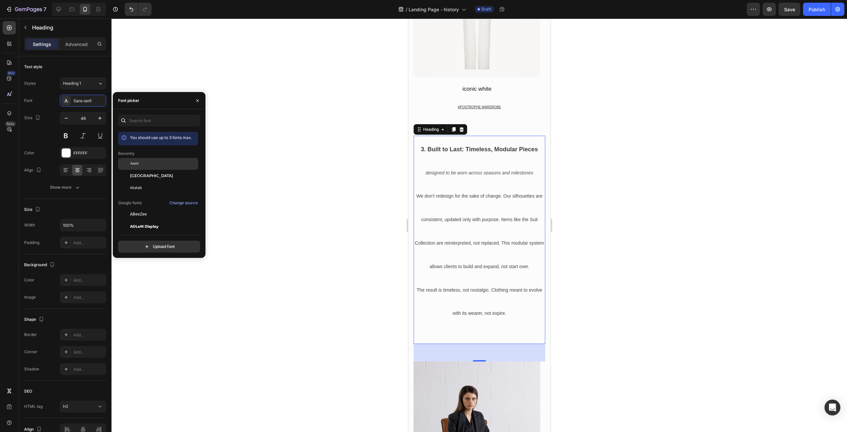
click at [132, 163] on span "Amiri" at bounding box center [134, 164] width 9 height 6
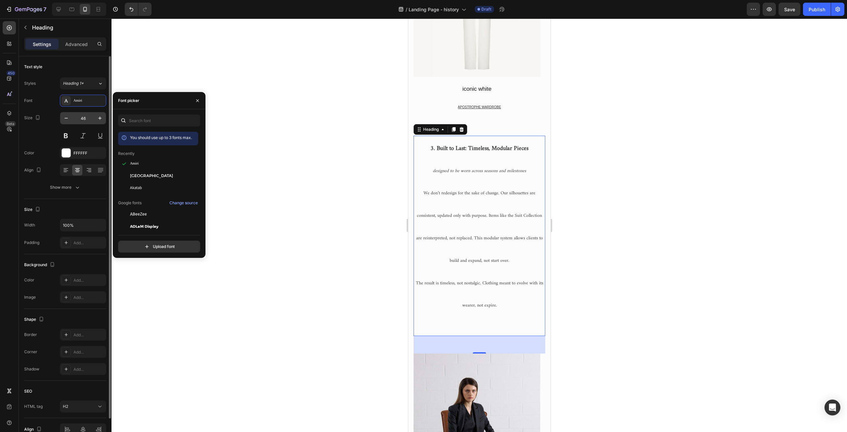
click at [87, 117] on input "46" at bounding box center [83, 118] width 22 height 12
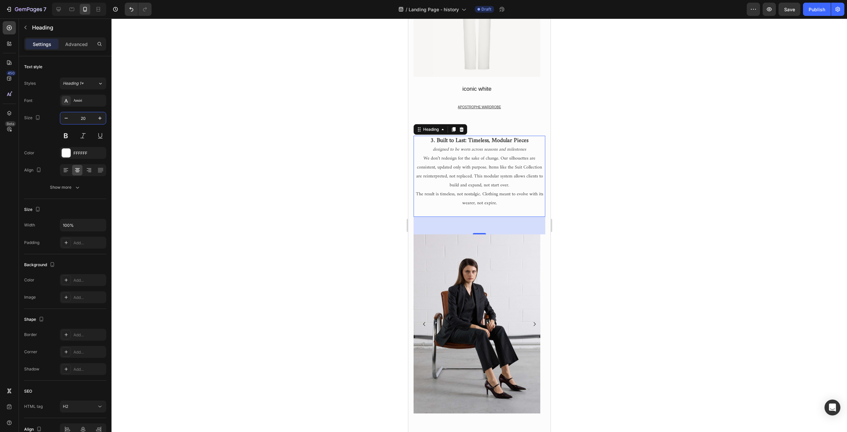
type input "20"
click at [526, 149] on p "3. Built to Last: Timeless, Modular Pieces designed to be worn across seasons a…" at bounding box center [479, 176] width 130 height 80
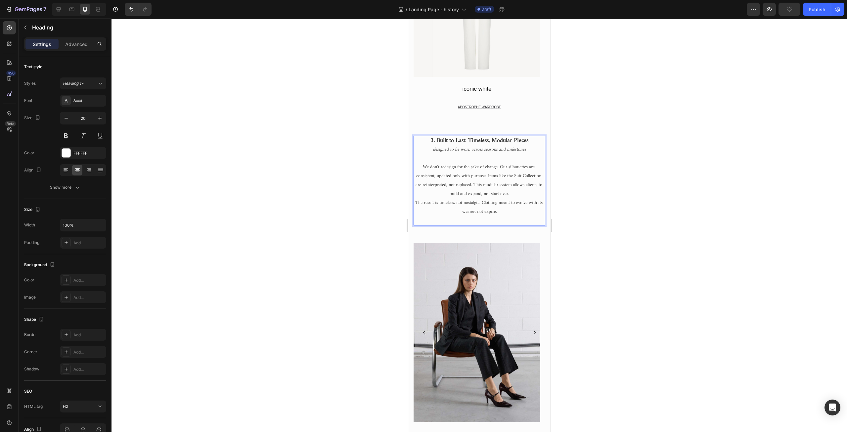
click at [493, 141] on strong "3. Built to Last: Timeless, Modular Pieces" at bounding box center [479, 140] width 98 height 10
click at [441, 170] on span "We don’t redesign for the sake of change. Our silhouettes are consistent, updat…" at bounding box center [479, 180] width 128 height 35
click at [455, 175] on span "We don’t redesign for the sake of change. Our silhouettes are consistent, updat…" at bounding box center [479, 180] width 128 height 35
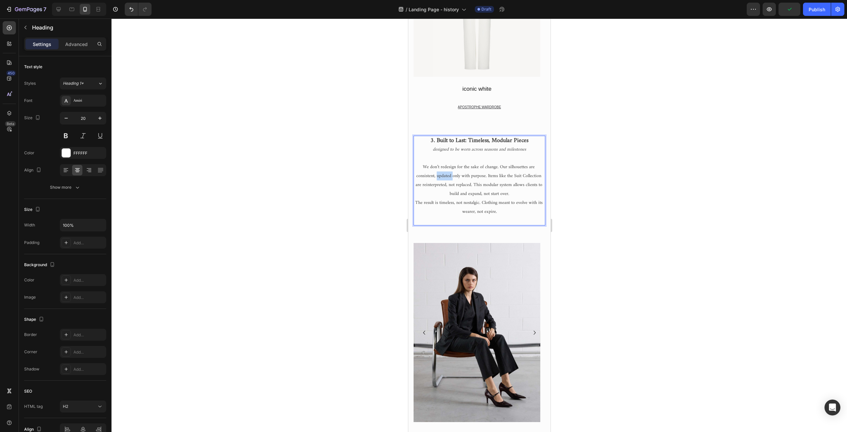
click at [455, 175] on span "We don’t redesign for the sake of change. Our silhouettes are consistent, updat…" at bounding box center [479, 180] width 128 height 35
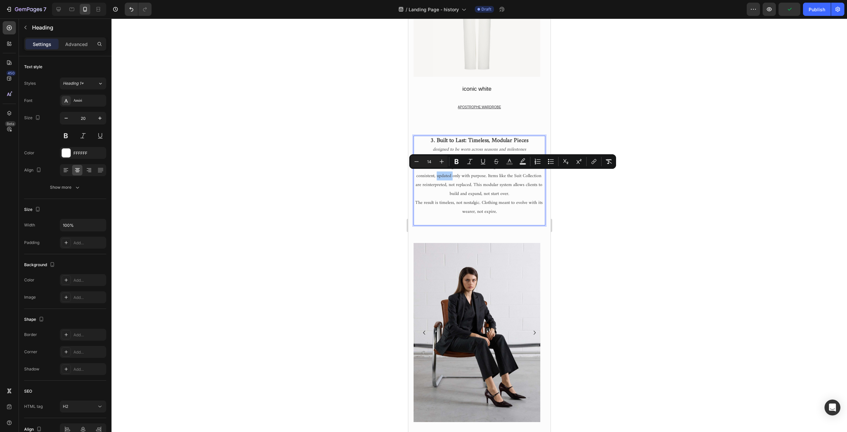
click at [346, 184] on div at bounding box center [480, 225] width 736 height 413
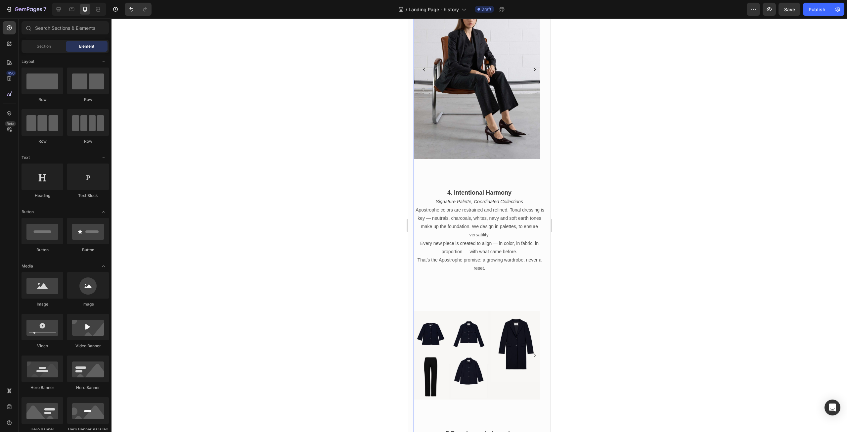
scroll to position [926, 0]
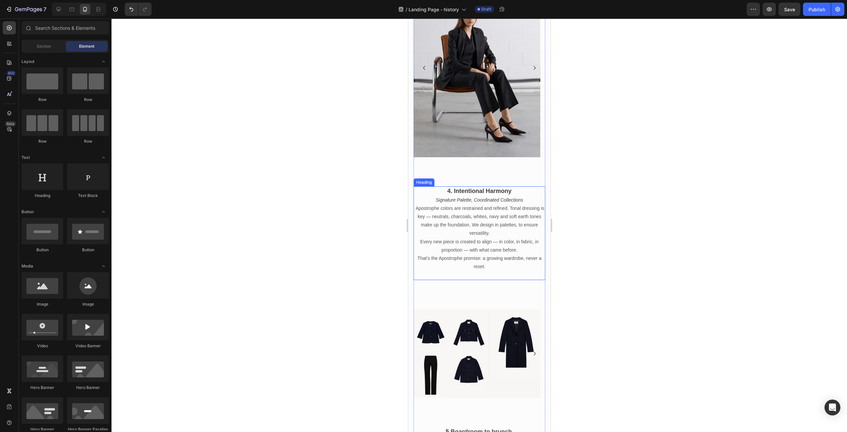
click at [487, 247] on span "Every new piece is created to align — in color, in fabric, in proportion — with…" at bounding box center [479, 246] width 118 height 14
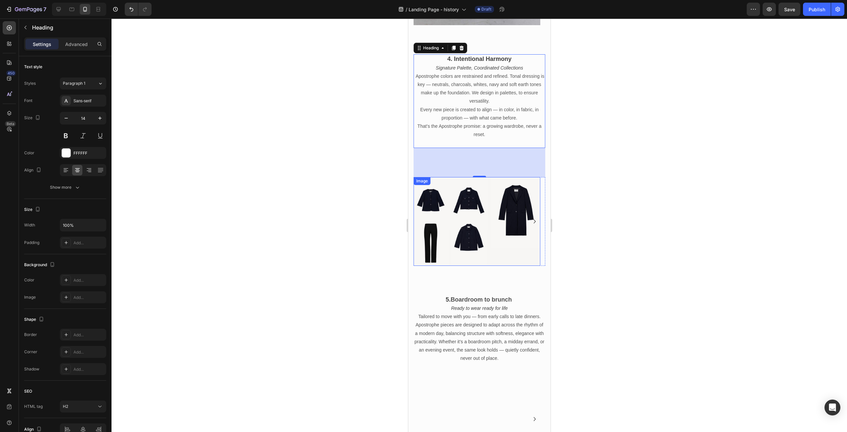
scroll to position [1058, 0]
click at [526, 67] on h2 "4. Intentional Harmony Signature Palette, Coordinated Collections Apostrophe co…" at bounding box center [479, 100] width 132 height 93
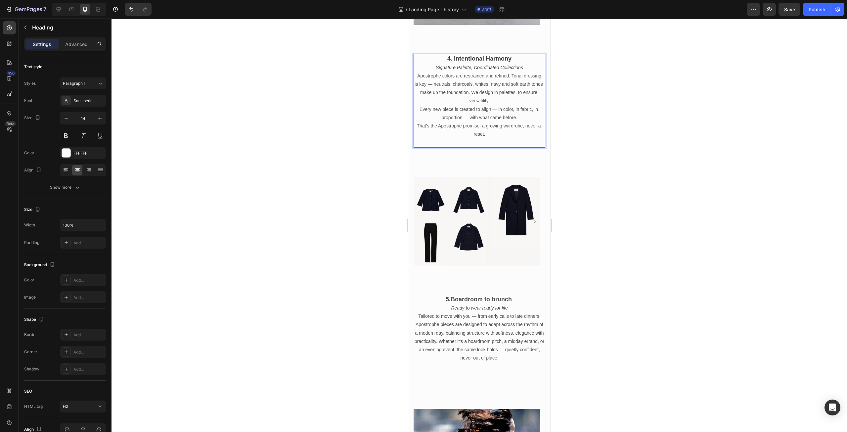
click at [460, 80] on p "4. Intentional Harmony Signature Palette, Coordinated Collections Apostrophe co…" at bounding box center [479, 101] width 130 height 92
click at [103, 82] on button "Paragraph 1" at bounding box center [83, 83] width 46 height 12
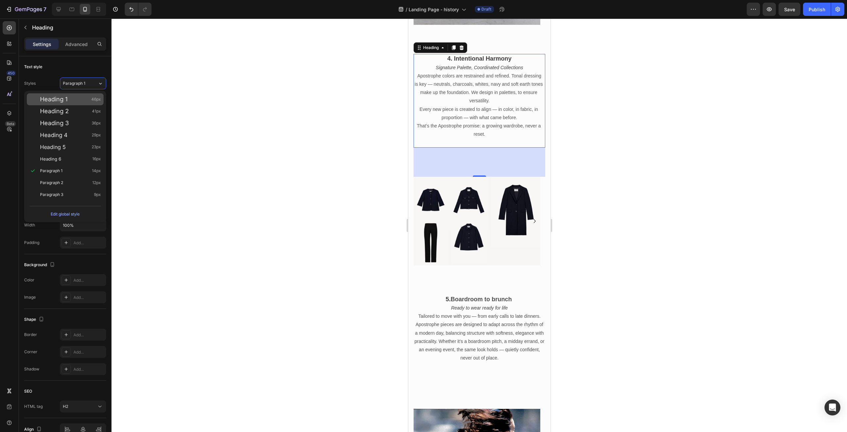
click at [77, 97] on div "Heading 1 46px" at bounding box center [70, 99] width 61 height 7
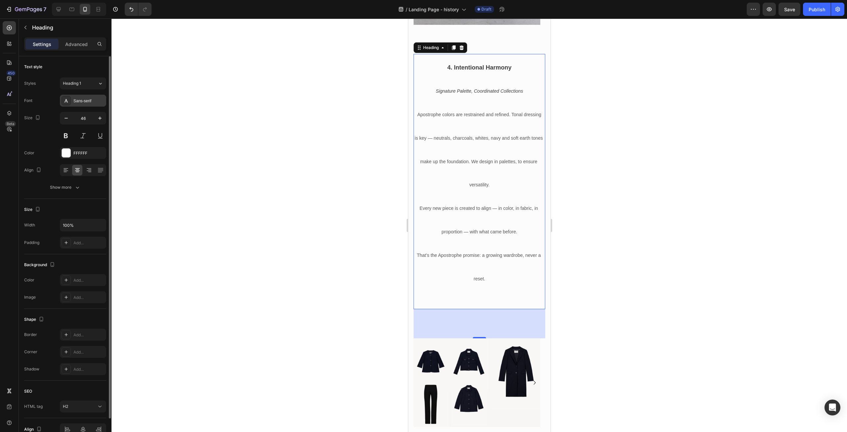
click at [81, 103] on div "Sans-serif" at bounding box center [88, 101] width 31 height 6
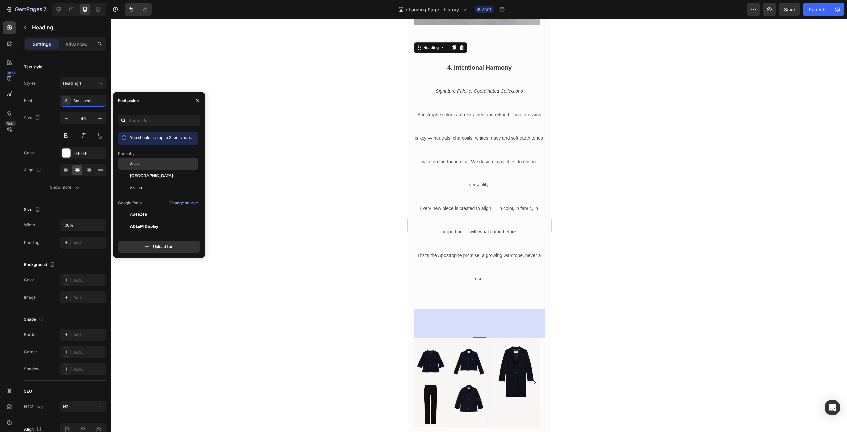
click at [140, 162] on div "Amiri" at bounding box center [163, 164] width 67 height 6
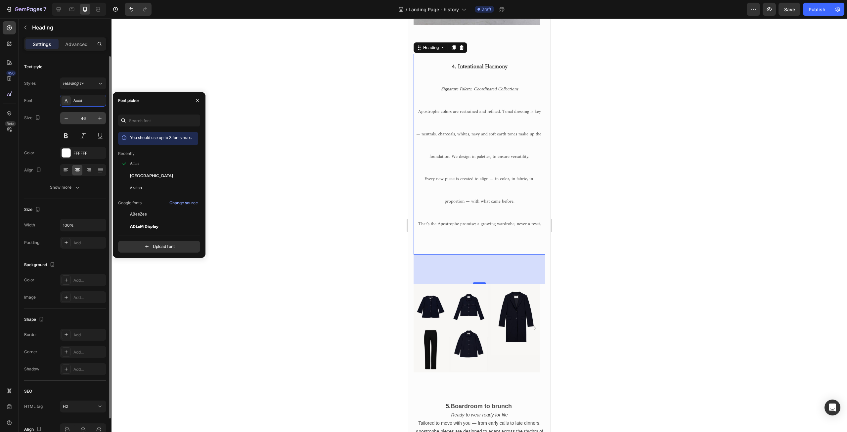
click at [88, 117] on input "46" at bounding box center [83, 118] width 22 height 12
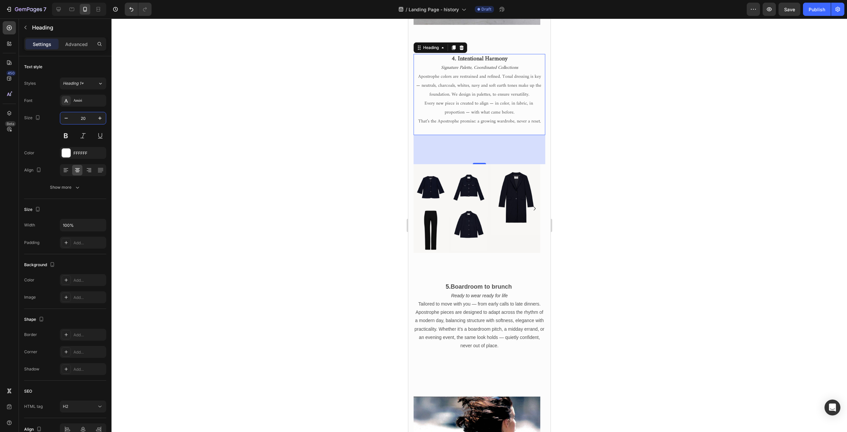
type input "20"
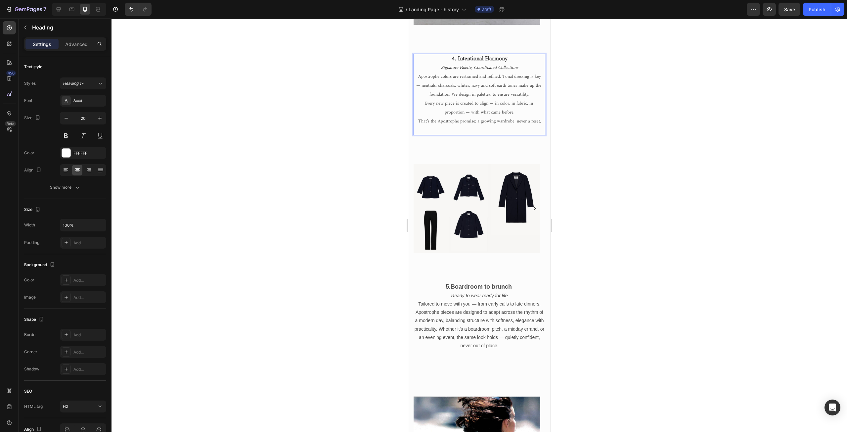
click at [526, 66] on p "4. Intentional Harmony Signature Palette, Coordinated Collections Apostrophe co…" at bounding box center [479, 95] width 130 height 80
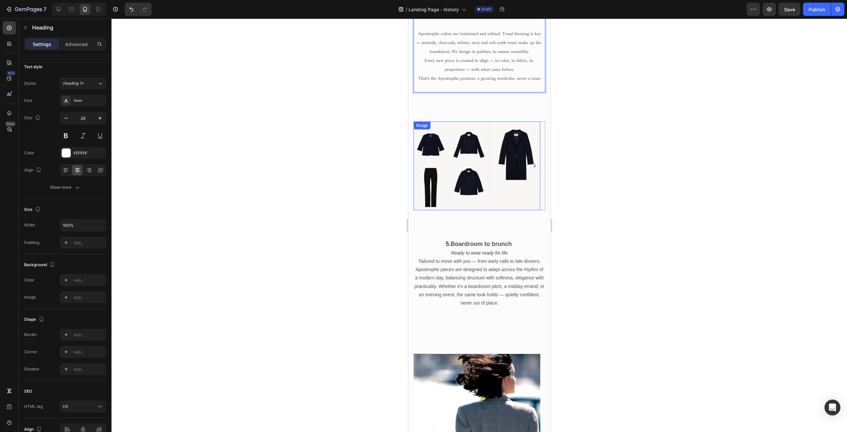
scroll to position [1224, 0]
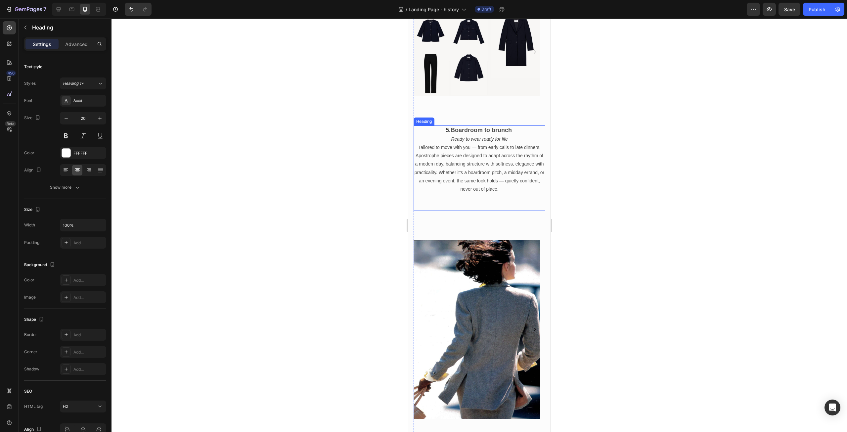
click at [477, 144] on h2 "5. Boardroom to brunch Ready to wear ready for life Tailored to move with you —…" at bounding box center [479, 167] width 132 height 85
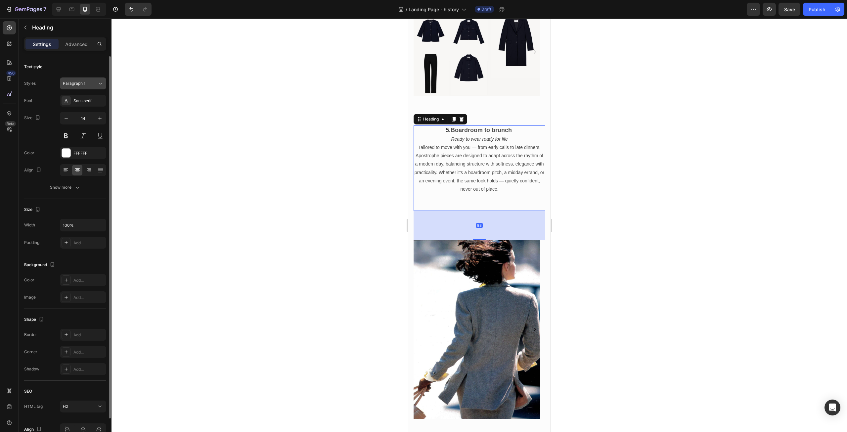
click at [100, 81] on icon at bounding box center [101, 83] width 6 height 7
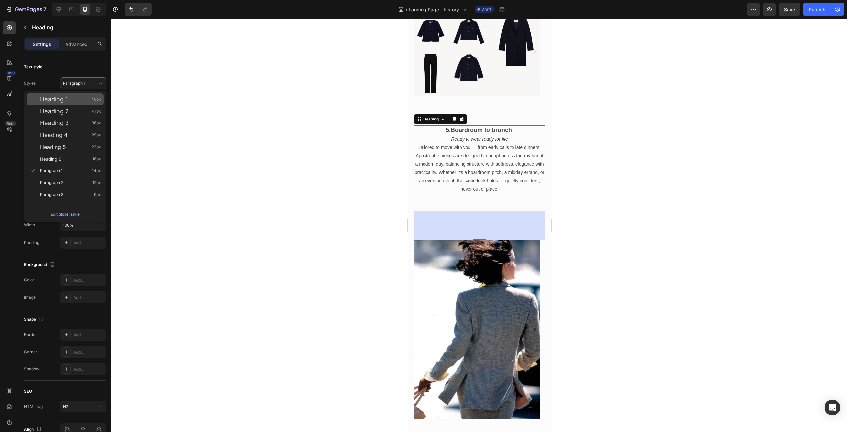
click at [71, 100] on div "Heading 1 46px" at bounding box center [70, 99] width 61 height 7
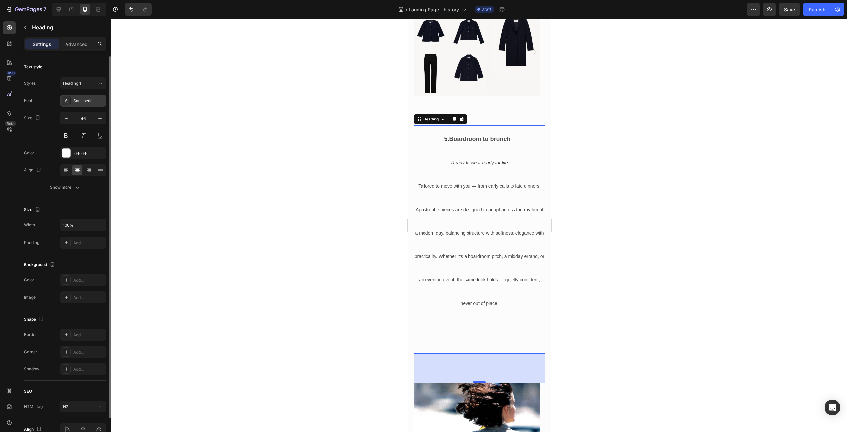
click at [84, 97] on div "Sans-serif" at bounding box center [83, 101] width 46 height 12
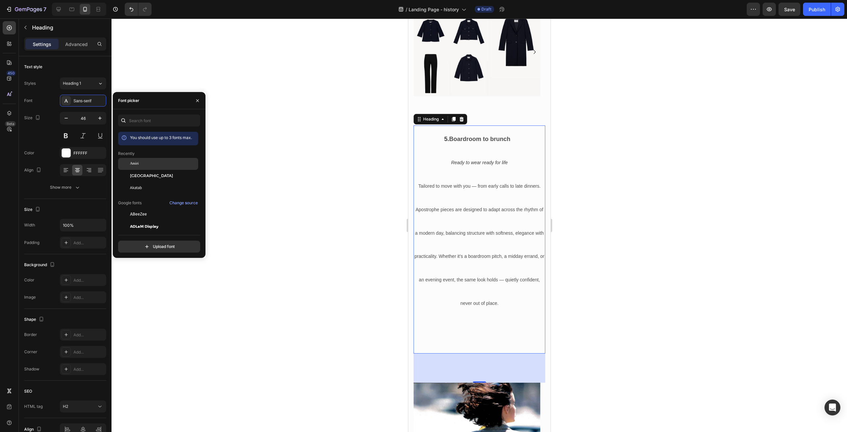
click at [144, 162] on div "Amiri" at bounding box center [163, 164] width 67 height 6
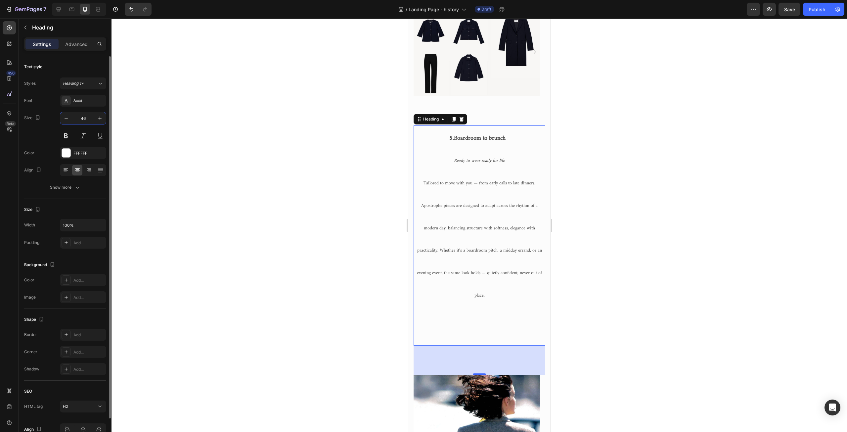
click at [87, 120] on input "46" at bounding box center [83, 118] width 22 height 12
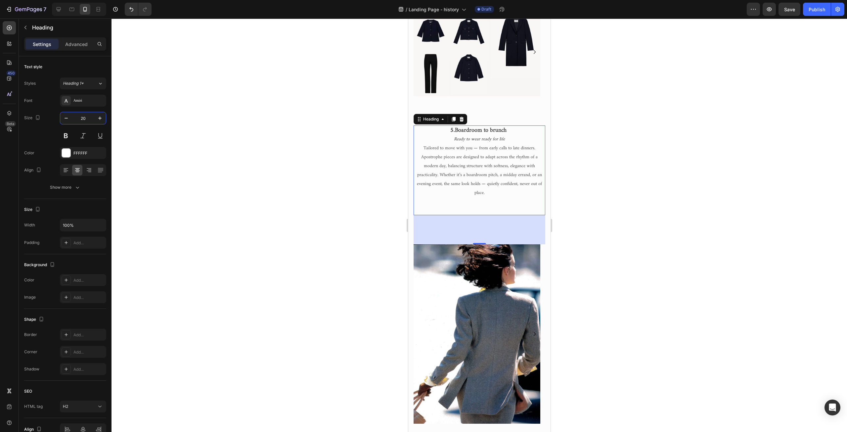
type input "20"
click at [510, 143] on h2 "5. Boardroom to brunch Ready to wear ready for life Tailored to move with you —…" at bounding box center [479, 170] width 132 height 90
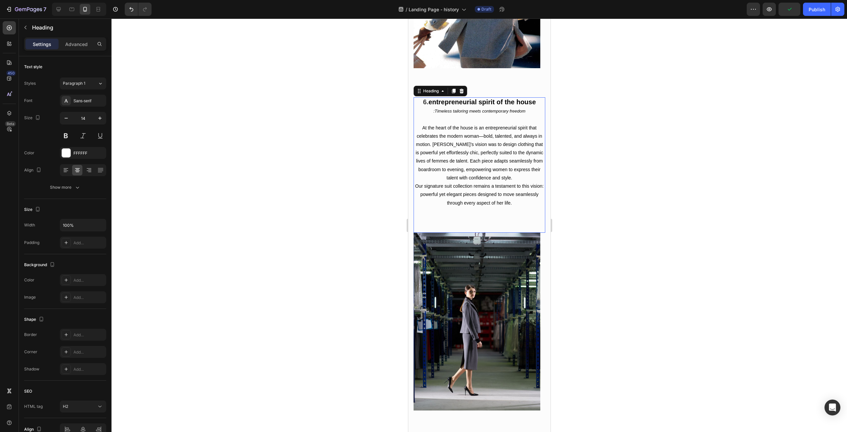
scroll to position [1587, 0]
click at [466, 172] on span "At the heart of the house is an entrepreneurial spirit that celebrates the mode…" at bounding box center [479, 152] width 128 height 55
click at [104, 82] on button "Paragraph 1" at bounding box center [83, 83] width 46 height 12
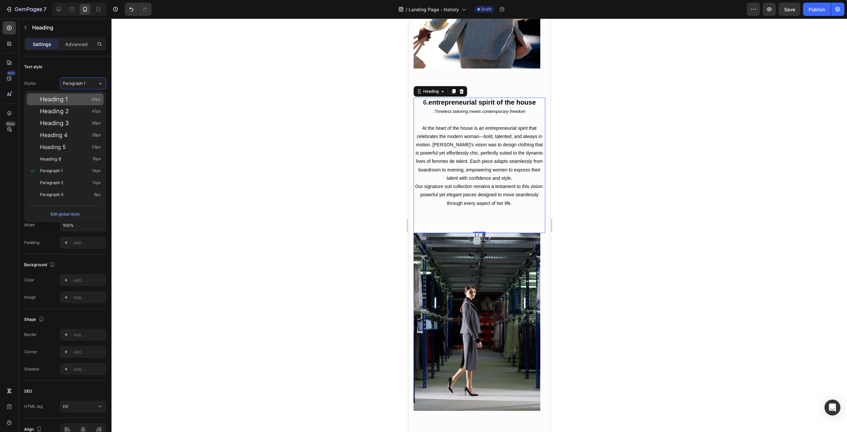
click at [65, 97] on span "Heading 1" at bounding box center [53, 99] width 27 height 7
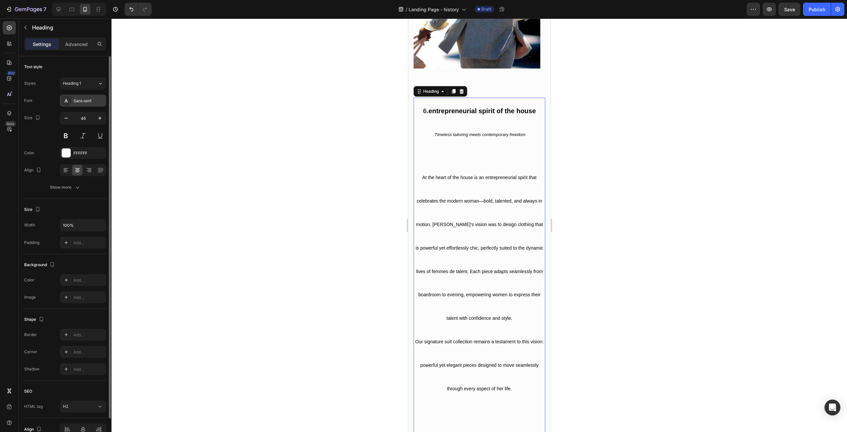
click at [86, 101] on div "Sans-serif" at bounding box center [88, 101] width 31 height 6
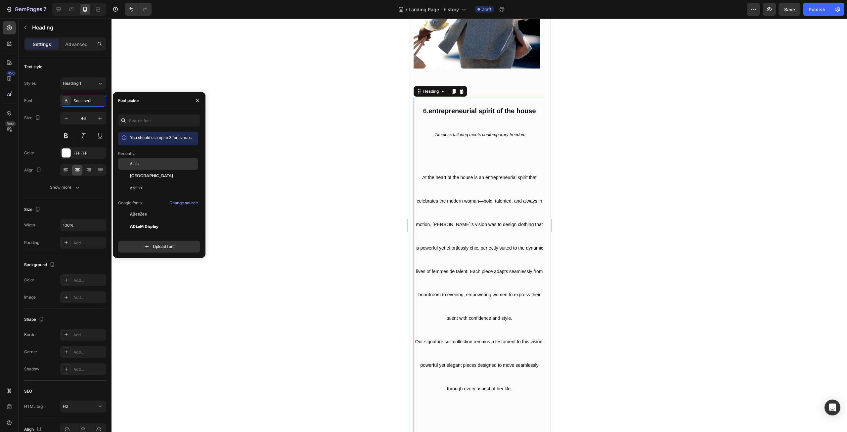
click at [145, 161] on div "Amiri" at bounding box center [163, 164] width 67 height 6
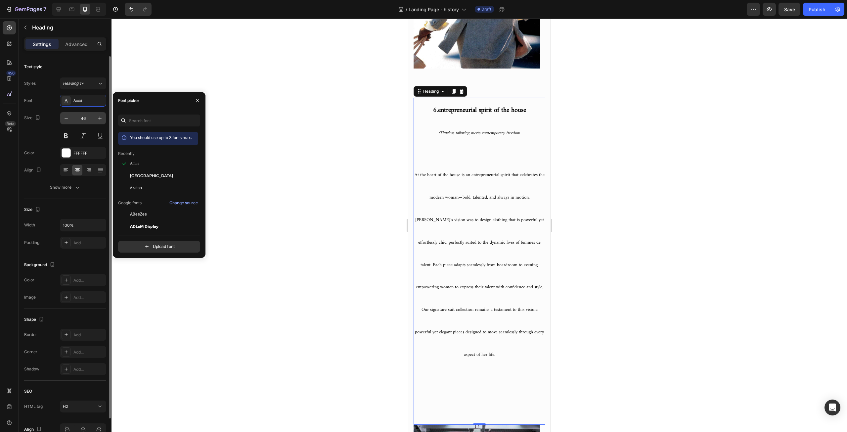
click at [81, 118] on input "46" at bounding box center [83, 118] width 22 height 12
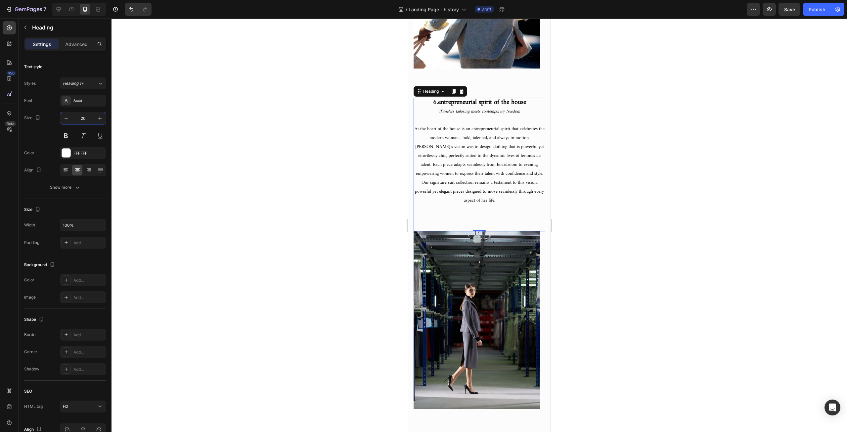
type input "20"
click at [438, 113] on icon ":Timeless tailoring meets contemporary freedom" at bounding box center [478, 112] width 81 height 8
click at [439, 111] on icon ":Timeless tailoring meets contemporary freedom" at bounding box center [478, 112] width 81 height 8
click at [438, 113] on icon ":Timeless tailoring meets contemporary freedom" at bounding box center [478, 112] width 81 height 8
click at [438, 111] on icon ":Timeless tailoring meets contemporary freedom" at bounding box center [478, 112] width 81 height 8
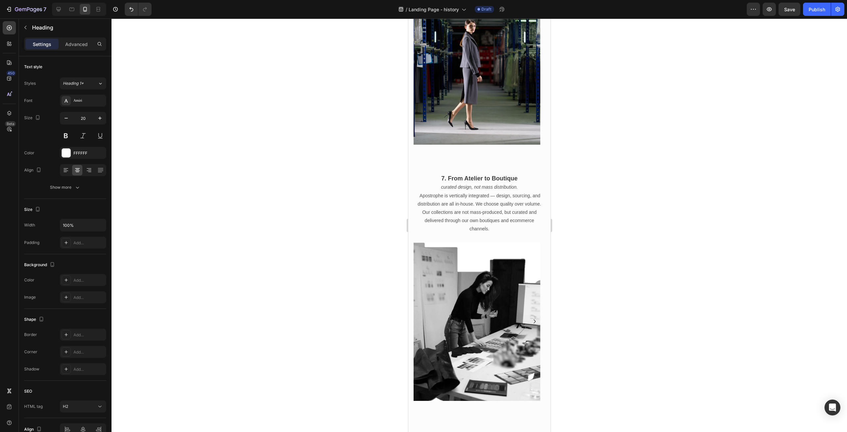
scroll to position [1852, 0]
click at [485, 181] on strong "7. From Atelier to Boutique" at bounding box center [479, 177] width 76 height 7
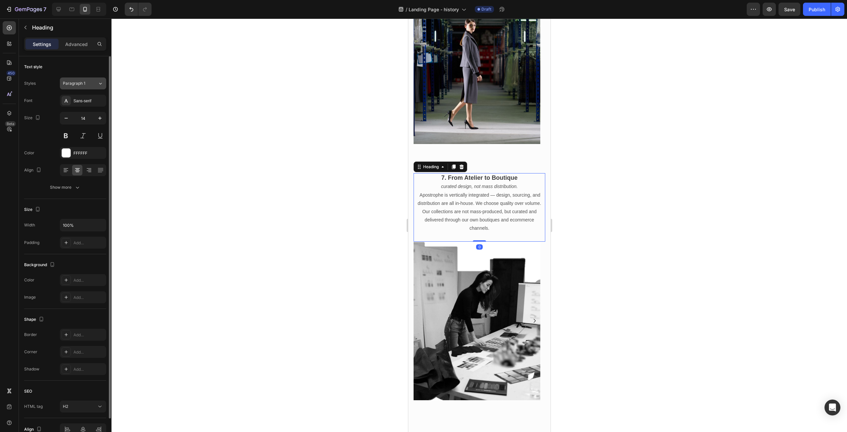
click at [90, 85] on div "Paragraph 1" at bounding box center [80, 83] width 35 height 6
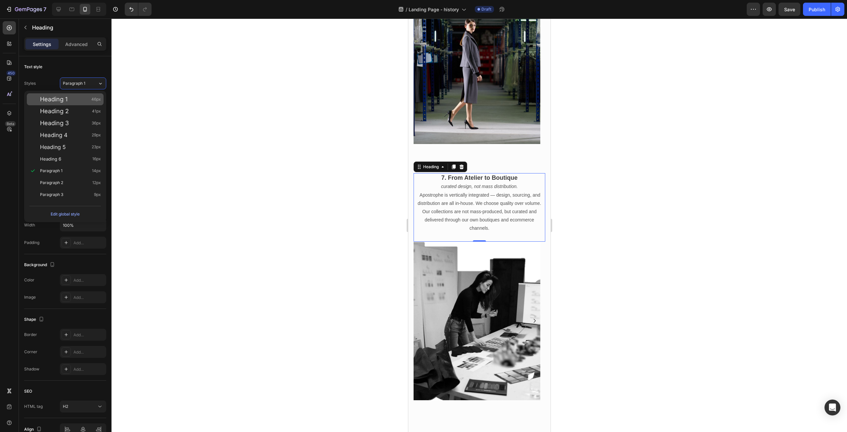
click at [66, 100] on span "Heading 1" at bounding box center [53, 99] width 27 height 7
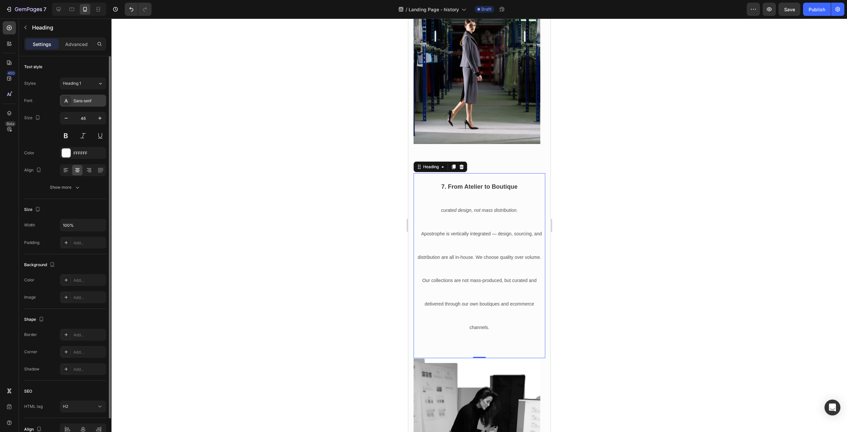
click at [80, 102] on div "Sans-serif" at bounding box center [88, 101] width 31 height 6
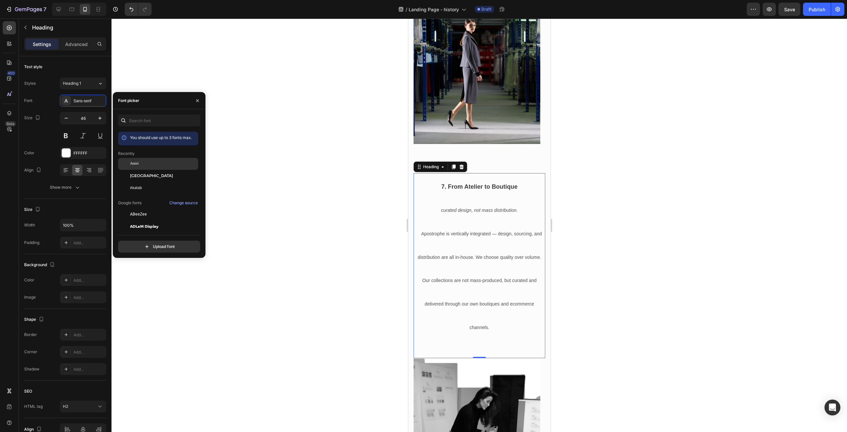
click at [139, 165] on span "Amiri" at bounding box center [134, 164] width 9 height 6
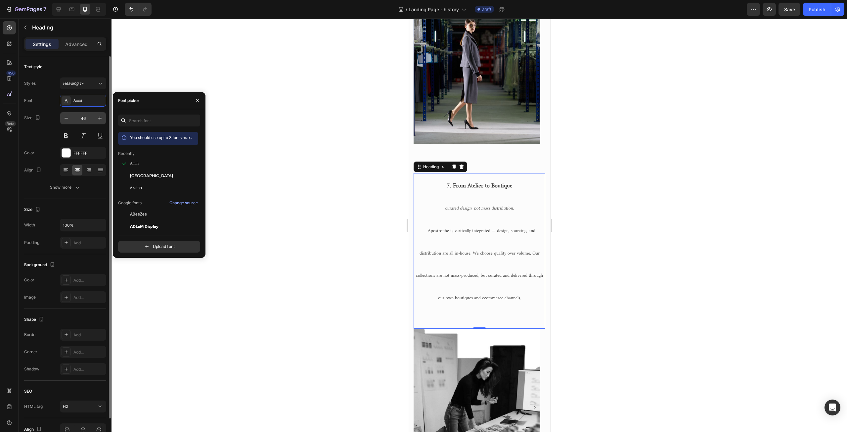
click at [82, 116] on input "46" at bounding box center [83, 118] width 22 height 12
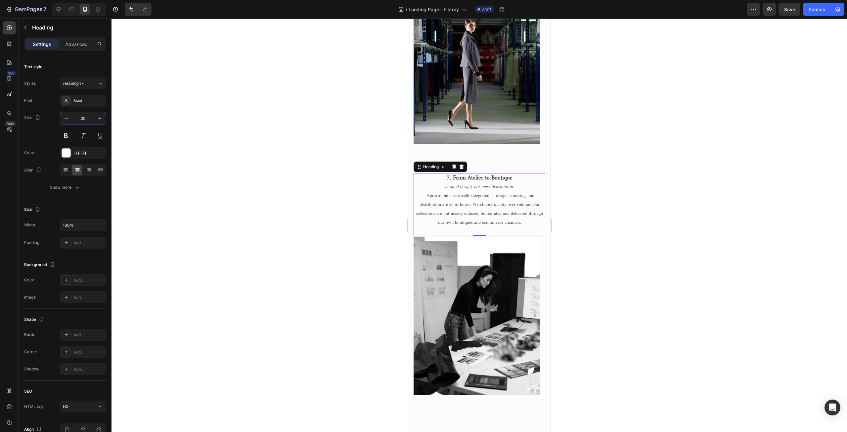
type input "20"
click at [393, 202] on div at bounding box center [480, 225] width 736 height 413
click at [522, 210] on h2 "7. From Atelier to Boutique curated design, not mass distribution. Apostrophe i…" at bounding box center [479, 204] width 132 height 63
click at [515, 211] on p "7. From Atelier to Boutique curated design, not mass distribution. Apostrophe i…" at bounding box center [479, 205] width 130 height 62
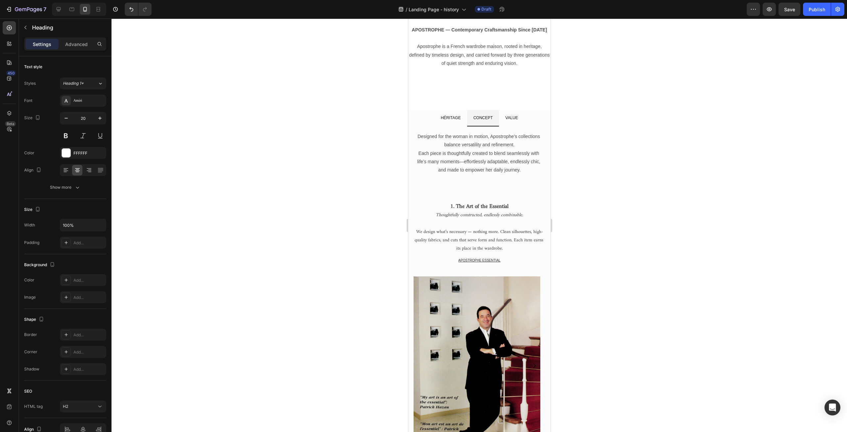
scroll to position [0, 0]
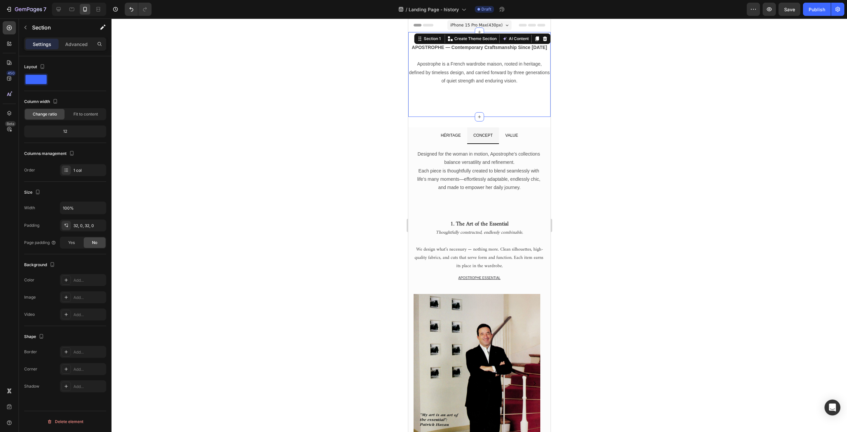
click at [458, 89] on div "APOSTROPHE — Contemporary Craftsmanship Since 1968 Apostrophe is a French wardr…" at bounding box center [479, 75] width 142 height 64
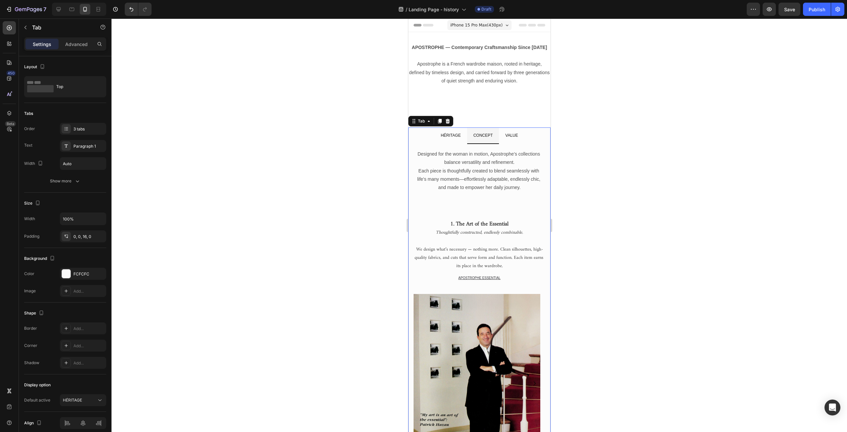
click at [511, 133] on p "VALUE" at bounding box center [511, 135] width 13 height 9
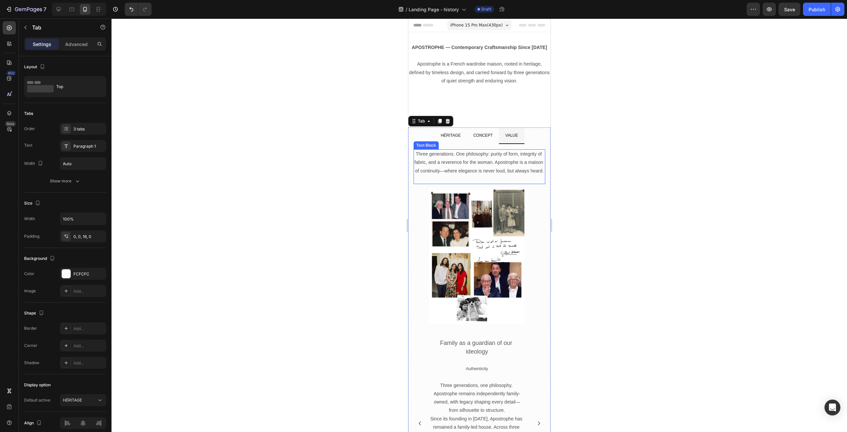
click at [487, 175] on p "Three generations. One philosophy: purity of form, integrity of fabric, and a r…" at bounding box center [479, 162] width 130 height 25
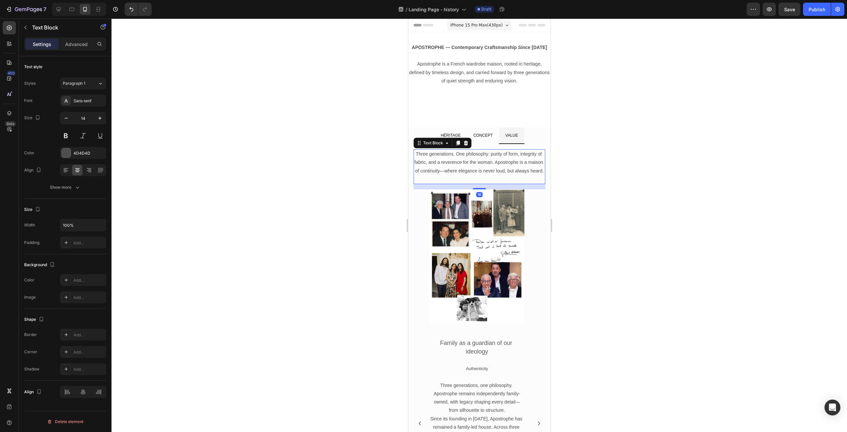
click at [488, 175] on p "Three generations. One philosophy: purity of form, integrity of fabric, and a r…" at bounding box center [479, 162] width 130 height 25
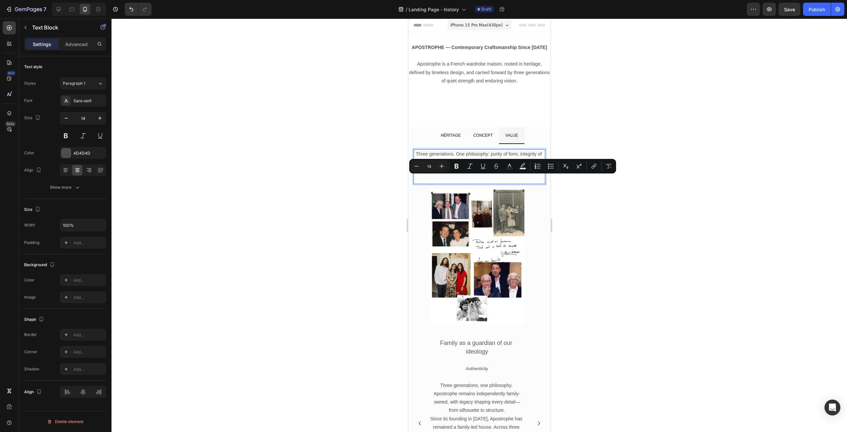
click at [493, 175] on p "Three generations. One philosophy: purity of form, integrity of fabric, and a r…" at bounding box center [479, 162] width 130 height 25
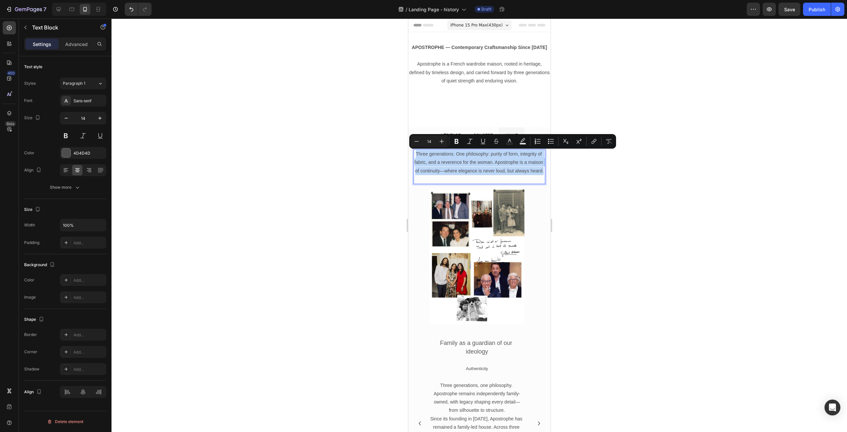
drag, startPoint x: 493, startPoint y: 181, endPoint x: 812, endPoint y: 172, distance: 319.5
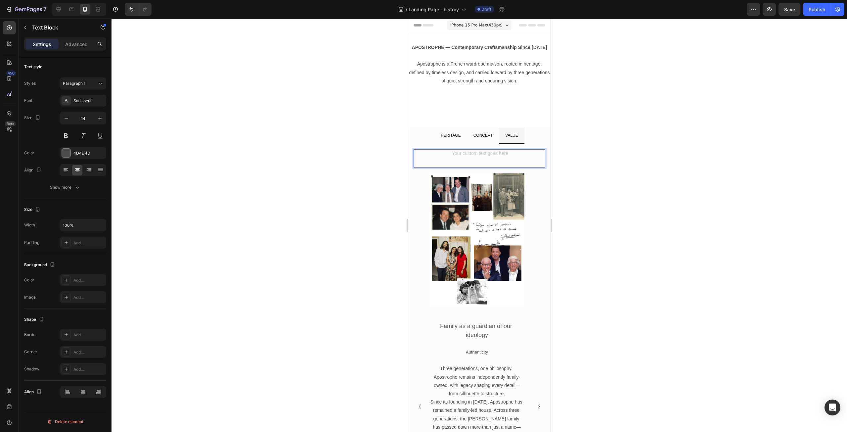
click at [417, 162] on p "Rich Text Editor. Editing area: main" at bounding box center [479, 162] width 130 height 8
click at [431, 158] on p "Rich Text Editor. Editing area: main" at bounding box center [479, 154] width 130 height 8
click at [361, 197] on div at bounding box center [480, 225] width 736 height 413
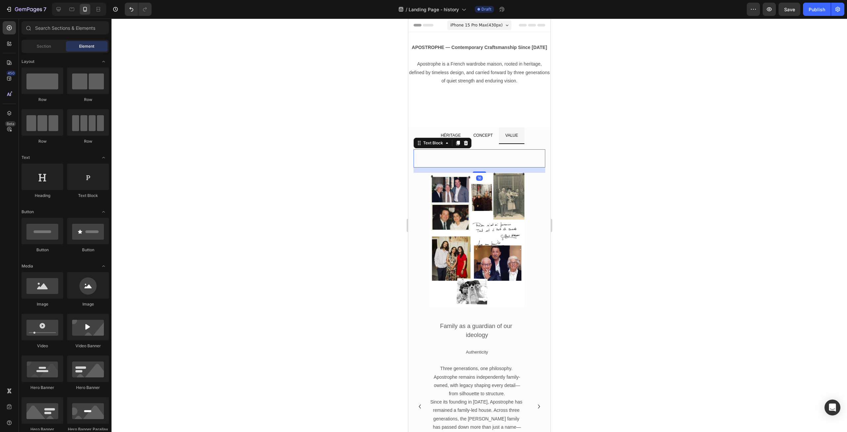
click at [477, 158] on p "Rich Text Editor. Editing area: main" at bounding box center [479, 162] width 130 height 8
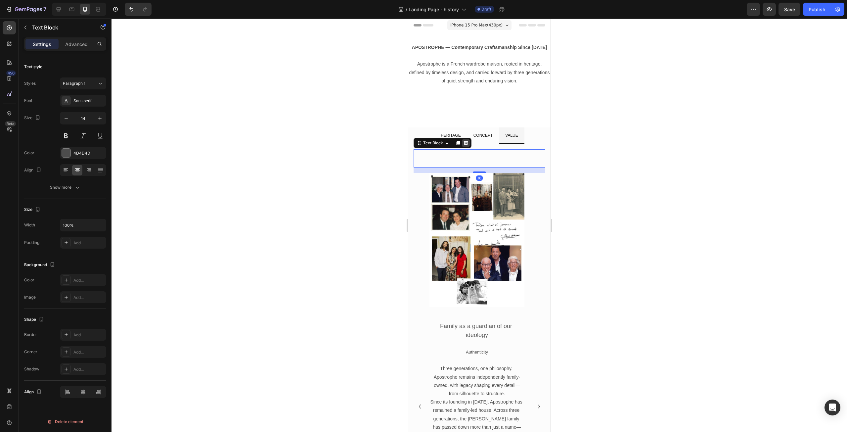
click at [468, 145] on icon at bounding box center [465, 142] width 5 height 5
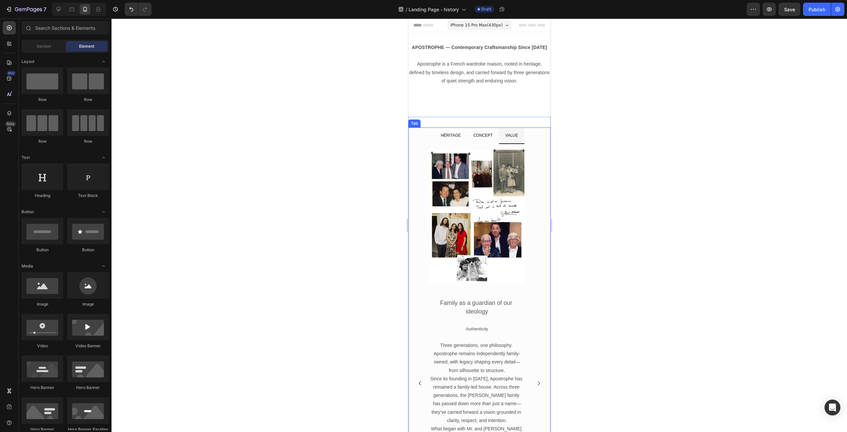
click at [483, 146] on div "60 years of parisian heritage in motion Text Block Image M. Gilbert Hazan in fr…" at bounding box center [479, 416] width 142 height 545
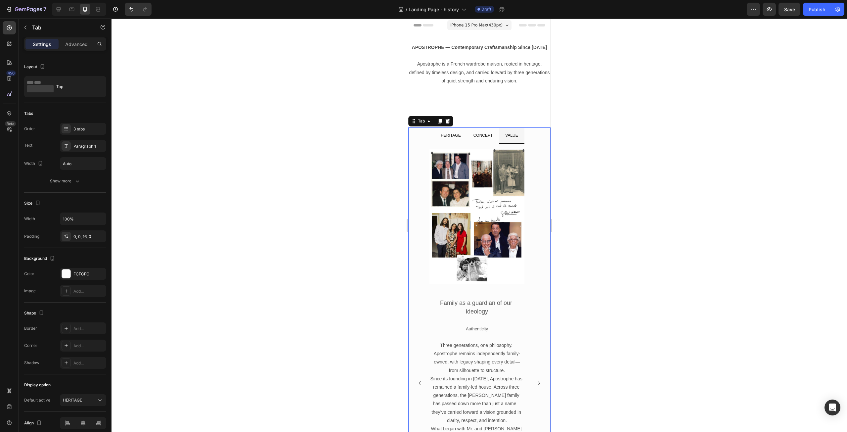
click at [506, 145] on div "60 years of parisian heritage in motion Text Block Image M. Gilbert Hazan in fr…" at bounding box center [479, 416] width 142 height 545
click at [480, 155] on img at bounding box center [476, 216] width 95 height 134
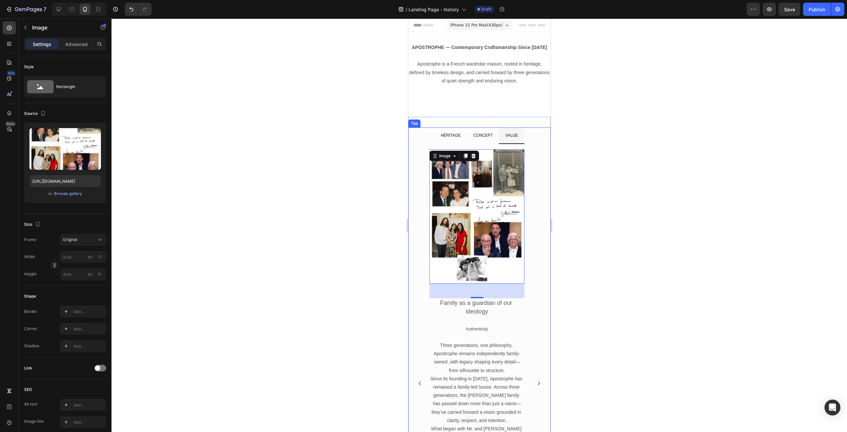
click at [525, 143] on ul "HÉRITAGE CONCEPT VALUE" at bounding box center [479, 135] width 142 height 17
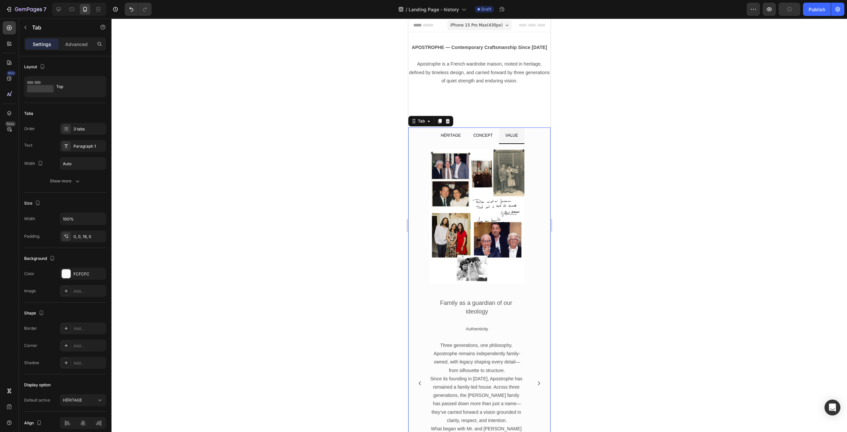
click at [521, 135] on li "VALUE" at bounding box center [511, 135] width 25 height 17
click at [480, 150] on img at bounding box center [476, 216] width 95 height 134
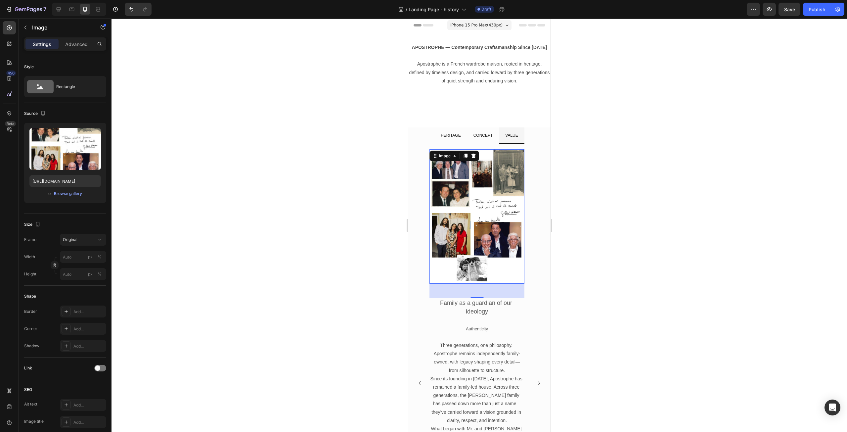
click at [332, 246] on div at bounding box center [480, 225] width 736 height 413
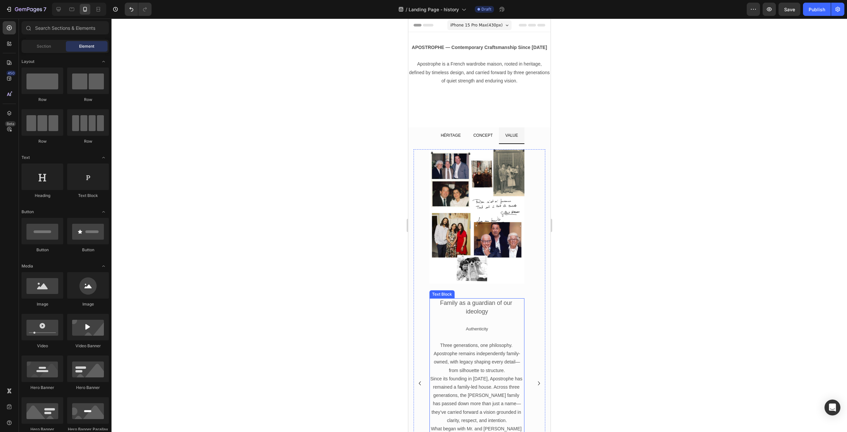
click at [481, 308] on p "Family as a guardian of our ideology" at bounding box center [477, 307] width 94 height 17
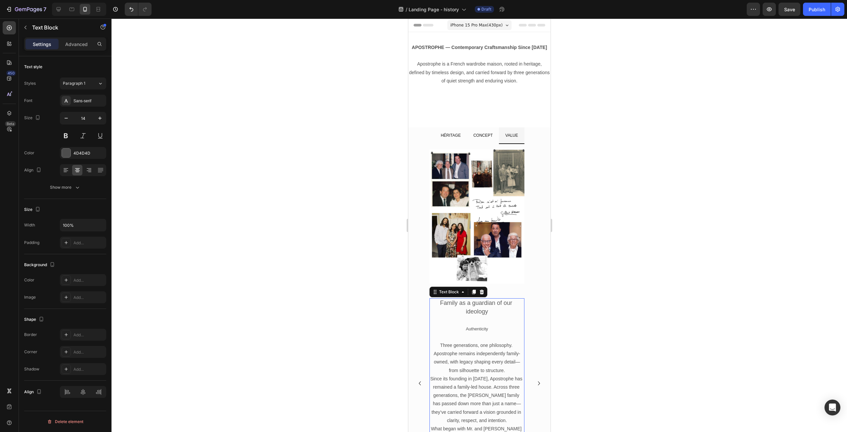
click at [475, 308] on span "Family as a guardian of our ideology" at bounding box center [477, 306] width 74 height 15
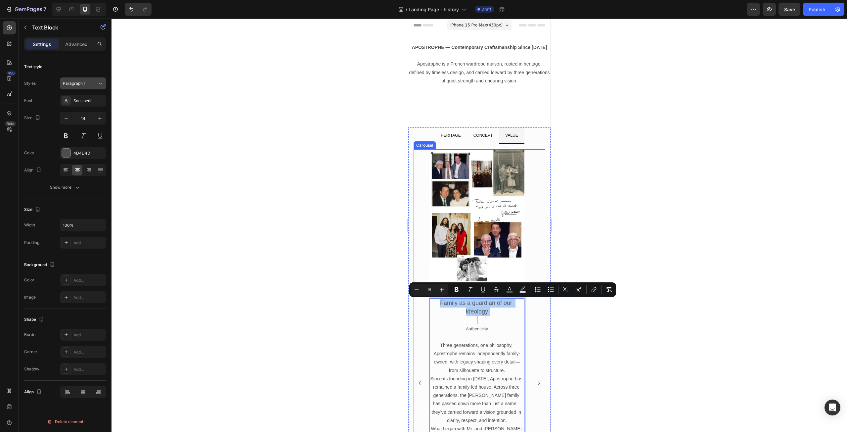
click at [102, 84] on icon at bounding box center [101, 83] width 6 height 7
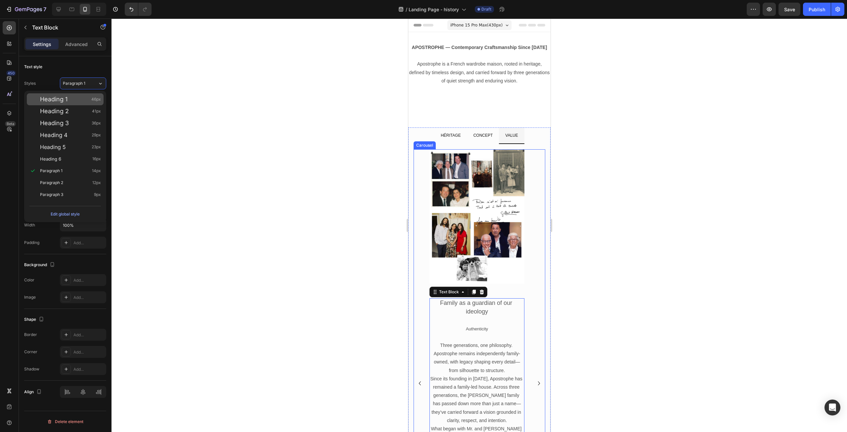
click at [76, 98] on div "Heading 1 46px" at bounding box center [70, 99] width 61 height 7
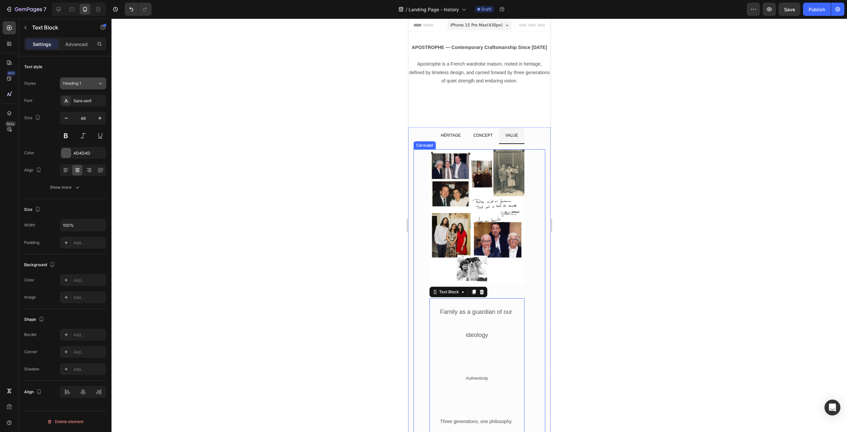
click at [102, 82] on icon at bounding box center [101, 83] width 6 height 7
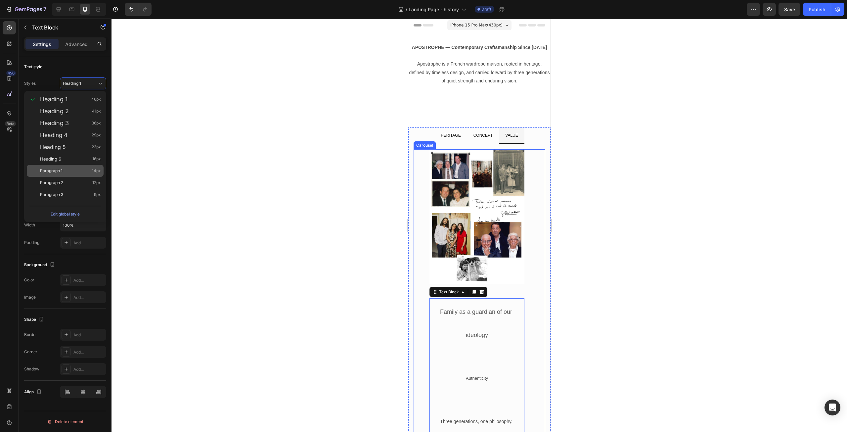
click at [65, 166] on div "Paragraph 1 14px" at bounding box center [65, 171] width 77 height 12
type input "14"
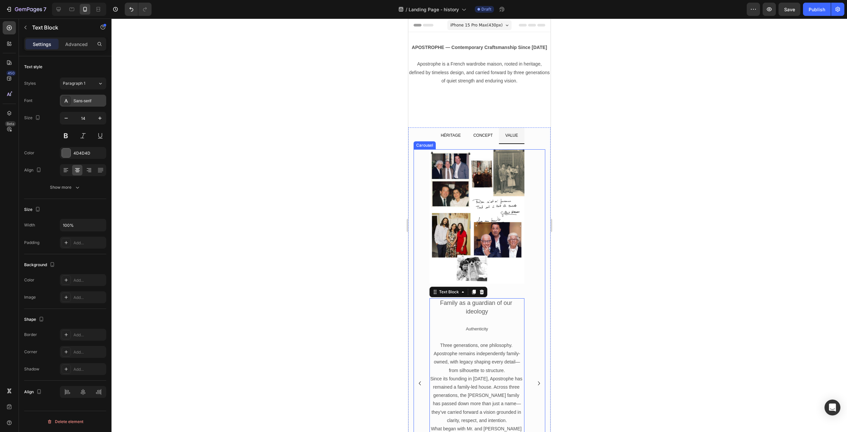
click at [83, 99] on div "Sans-serif" at bounding box center [88, 101] width 31 height 6
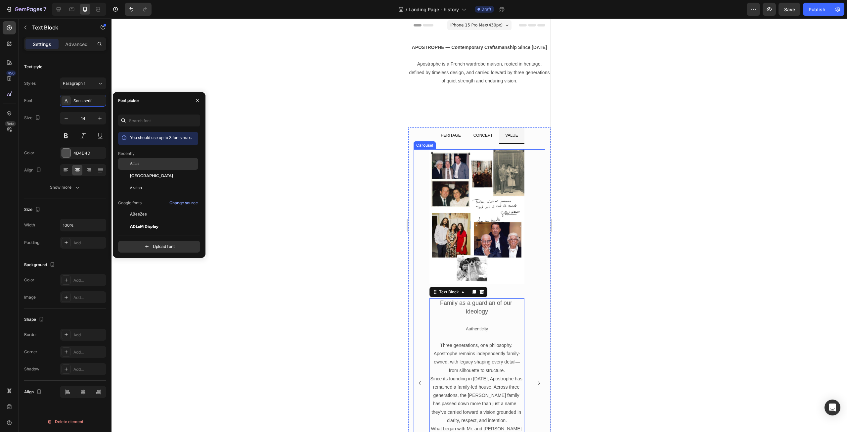
click at [137, 162] on span "Amiri" at bounding box center [134, 164] width 9 height 6
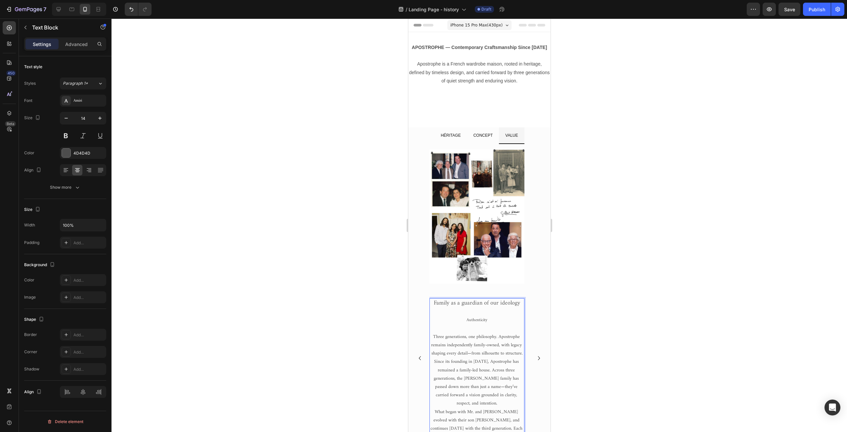
click at [473, 321] on span "Authenticity" at bounding box center [476, 320] width 21 height 8
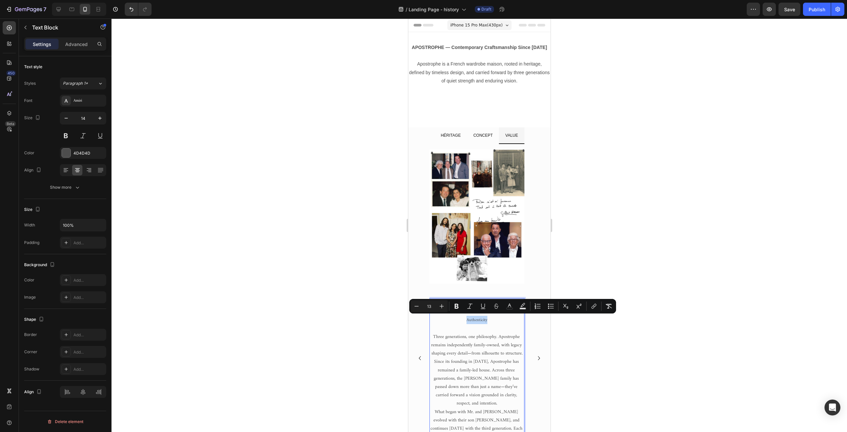
click at [465, 320] on p "Authenticity" at bounding box center [477, 320] width 94 height 8
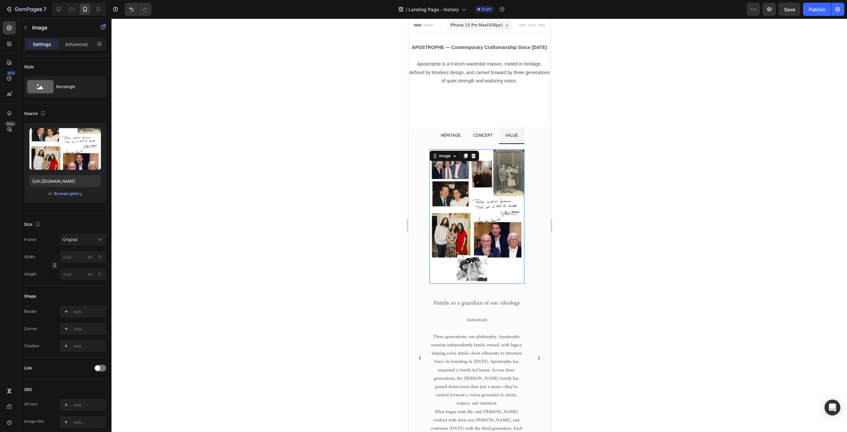
click at [466, 245] on img at bounding box center [476, 216] width 95 height 134
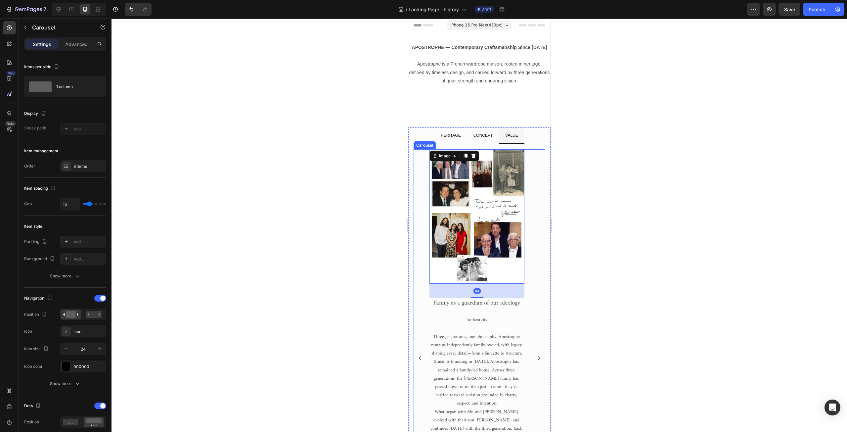
click at [421, 246] on div "Image 44 Family as a guardian of our ideology Authenticity Three generations, o…" at bounding box center [479, 357] width 132 height 417
click at [467, 242] on img at bounding box center [476, 216] width 95 height 134
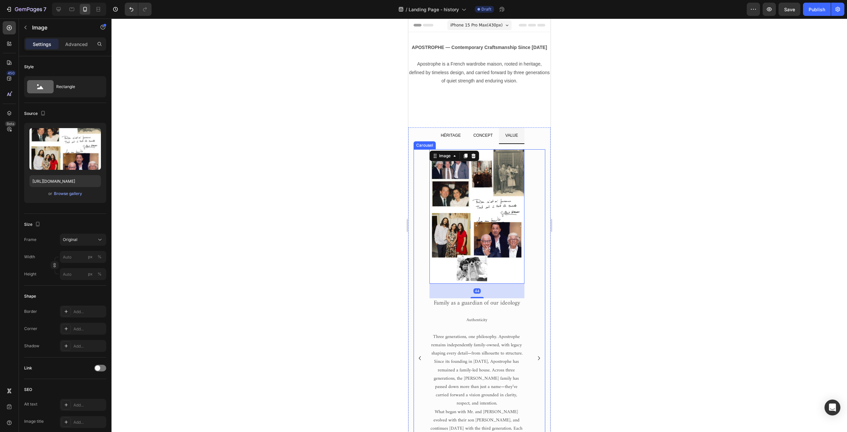
click at [421, 248] on div "Image 44 Family as a guardian of our ideology Authenticity Three generations, o…" at bounding box center [479, 357] width 132 height 417
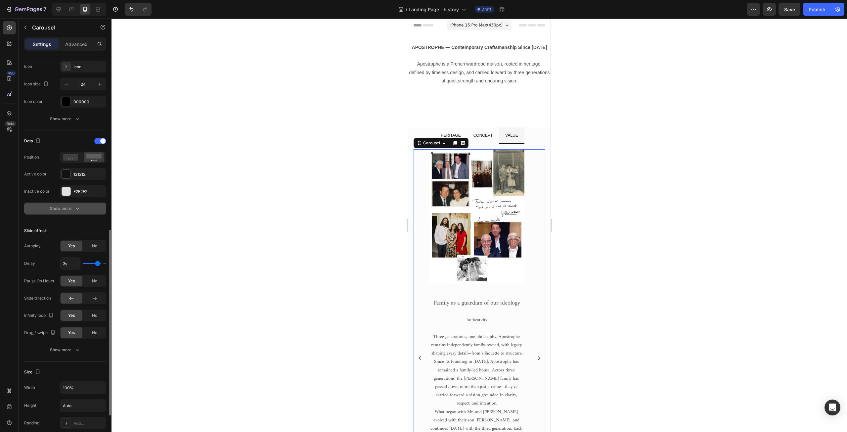
scroll to position [298, 0]
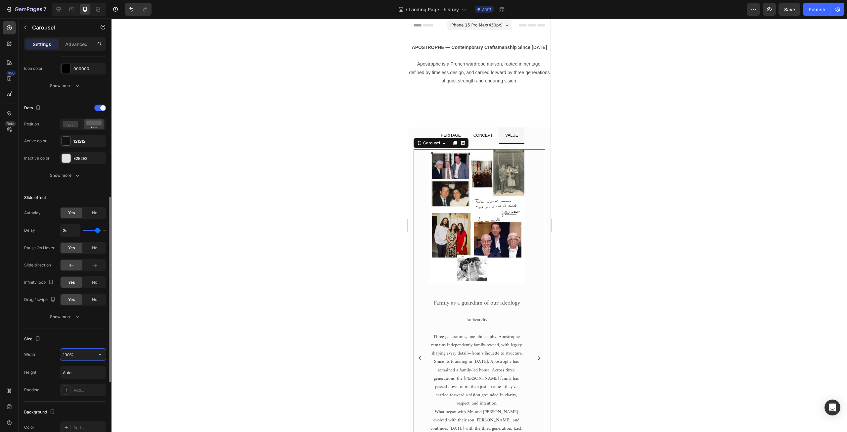
click at [66, 358] on input "100%" at bounding box center [83, 354] width 46 height 12
click at [100, 354] on icon "button" at bounding box center [100, 354] width 7 height 7
click at [184, 332] on div at bounding box center [480, 225] width 736 height 413
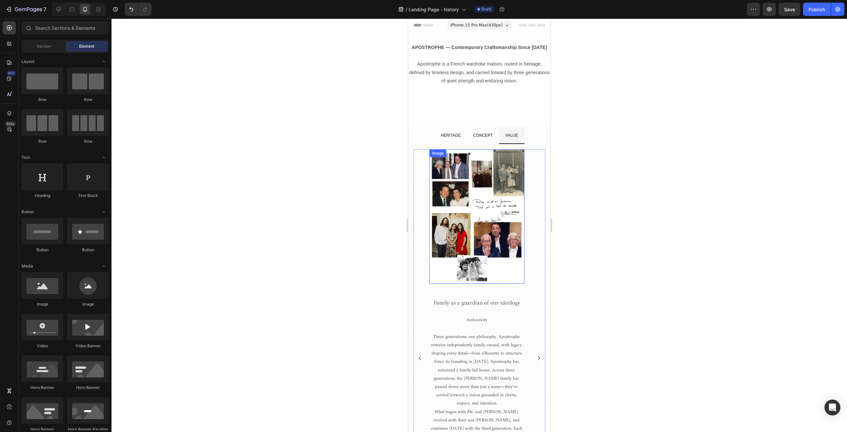
click at [462, 251] on img at bounding box center [476, 216] width 95 height 134
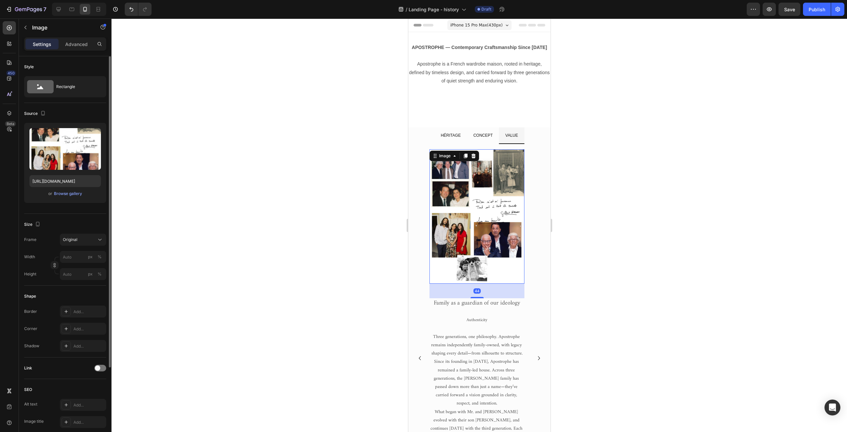
scroll to position [99, 0]
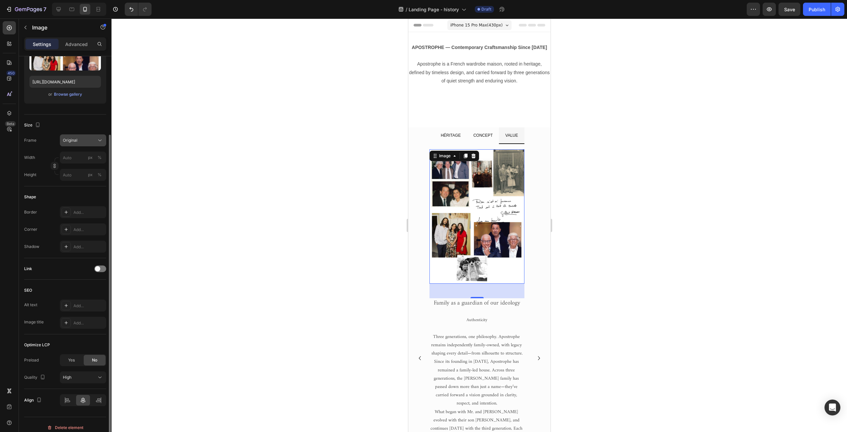
click at [103, 141] on icon at bounding box center [100, 140] width 7 height 7
click at [217, 200] on div at bounding box center [480, 225] width 736 height 413
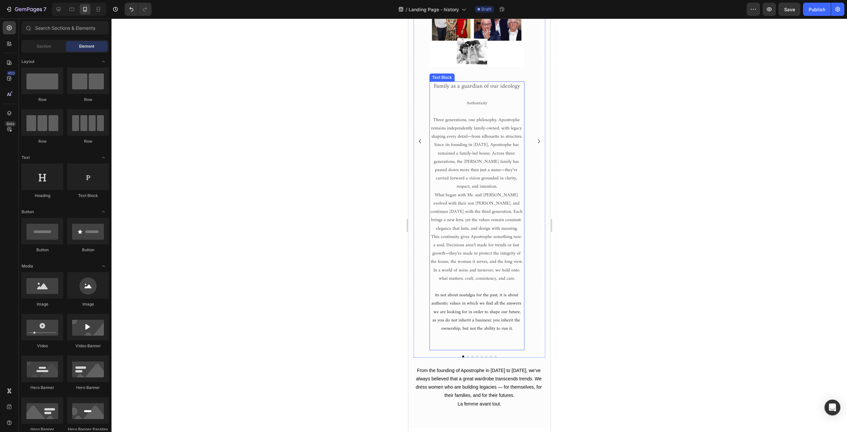
scroll to position [265, 0]
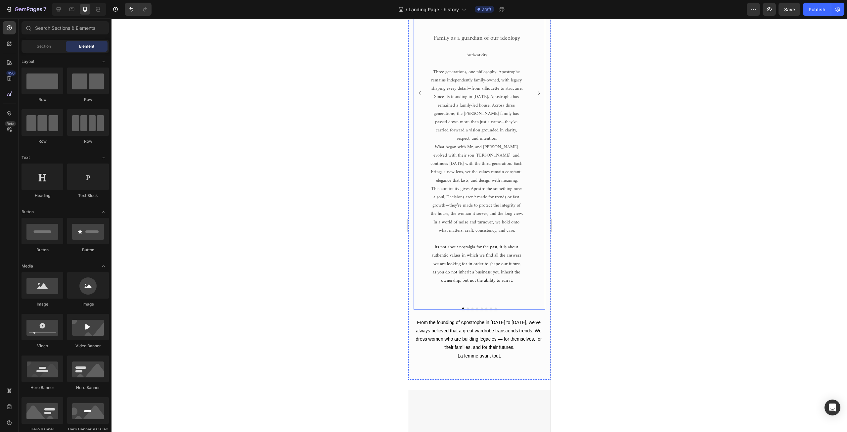
click at [470, 302] on div "Image Family as a guardian of our ideology Authenticity Three generations, one …" at bounding box center [476, 93] width 95 height 417
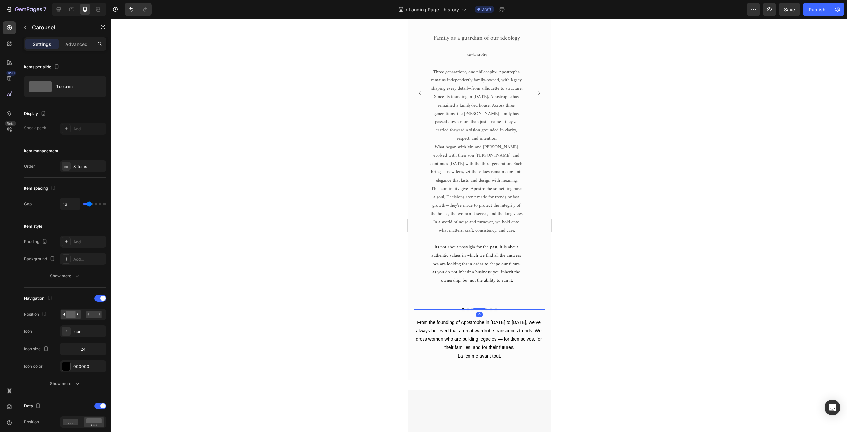
click at [472, 302] on div "Image Family as a guardian of our ideology Authenticity Three generations, one …" at bounding box center [476, 93] width 95 height 417
click at [461, 302] on div "Image Family as a guardian of our ideology Authenticity Three generations, one …" at bounding box center [476, 93] width 95 height 417
click at [476, 269] on span "as you do not inherit a business: you inherit the ownership, but not the abilit…" at bounding box center [476, 276] width 89 height 17
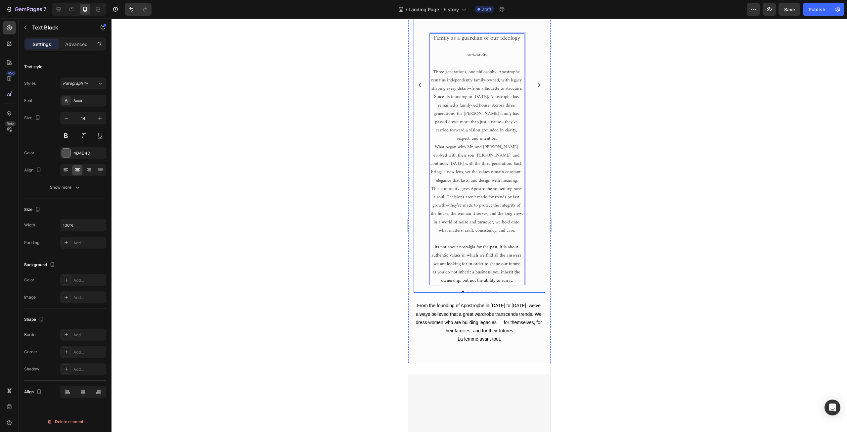
click at [468, 285] on div "Image Family as a guardian of our ideology Authenticity Three generations, one …" at bounding box center [476, 85] width 95 height 401
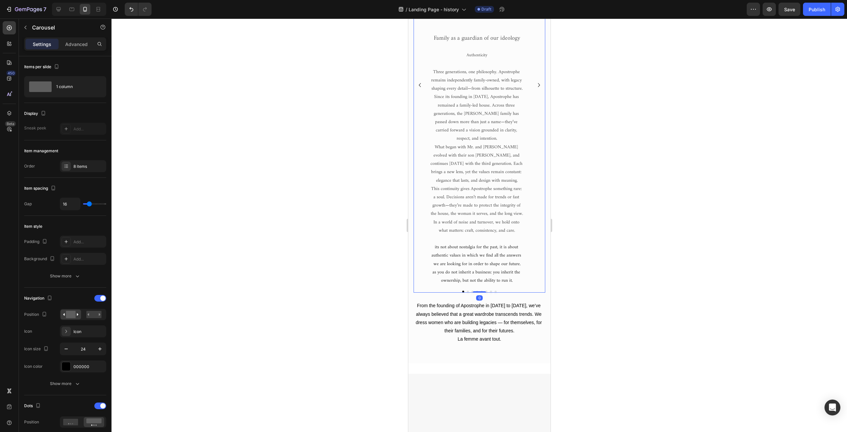
drag, startPoint x: 475, startPoint y: 383, endPoint x: 475, endPoint y: 340, distance: 42.7
click at [475, 293] on div "Image Family as a guardian of our ideology Authenticity Three generations, one …" at bounding box center [479, 89] width 132 height 408
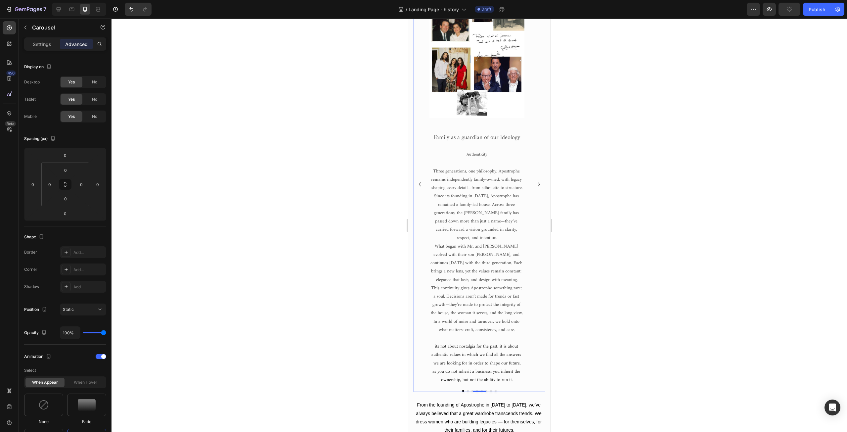
scroll to position [0, 0]
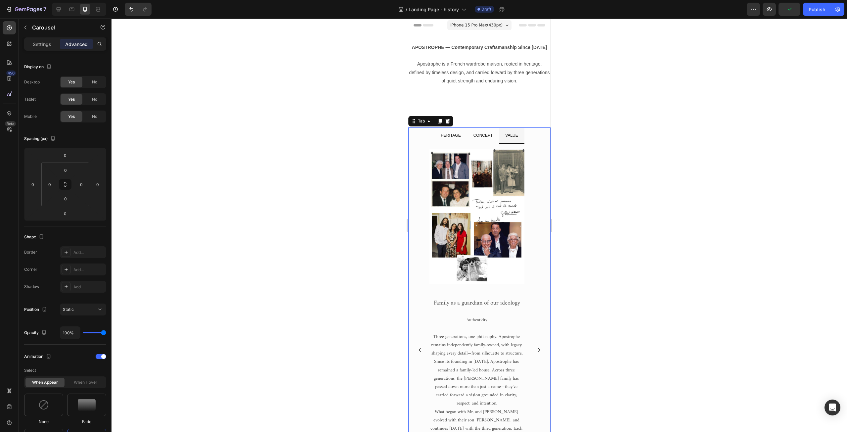
click at [480, 132] on p "CONCEPT" at bounding box center [483, 135] width 20 height 9
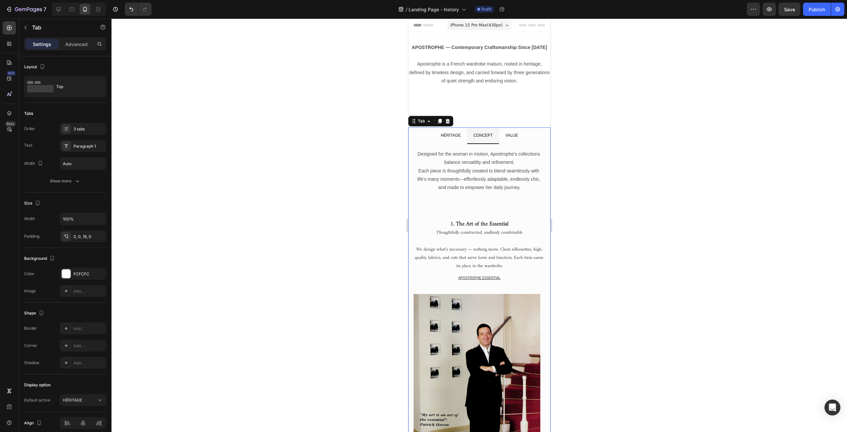
click at [508, 133] on p "VALUE" at bounding box center [511, 135] width 13 height 9
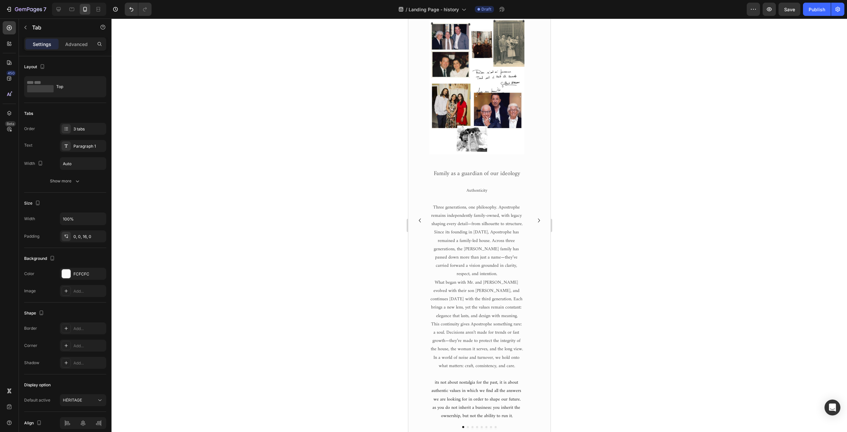
scroll to position [132, 0]
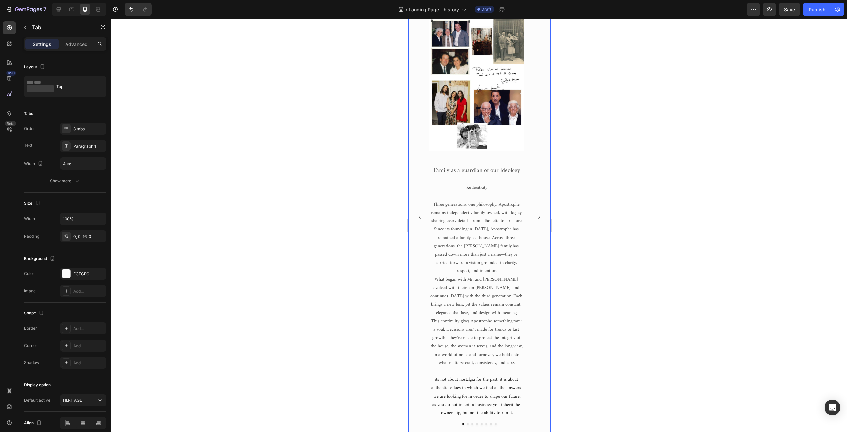
click at [457, 238] on span "Since its founding in [DATE], Apostrophe has remained a family-led house. Acros…" at bounding box center [477, 250] width 86 height 50
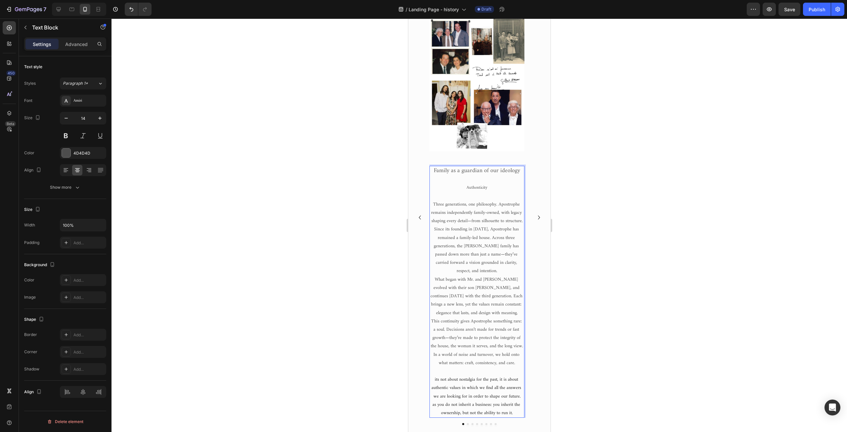
click at [435, 204] on span "Three generations, one philosophy. Apostrophe remains independently family-owne…" at bounding box center [477, 212] width 92 height 25
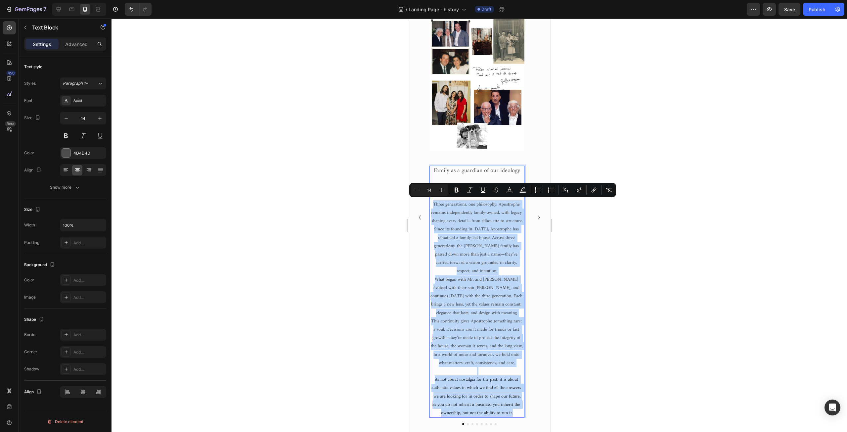
drag, startPoint x: 433, startPoint y: 204, endPoint x: 521, endPoint y: 404, distance: 219.0
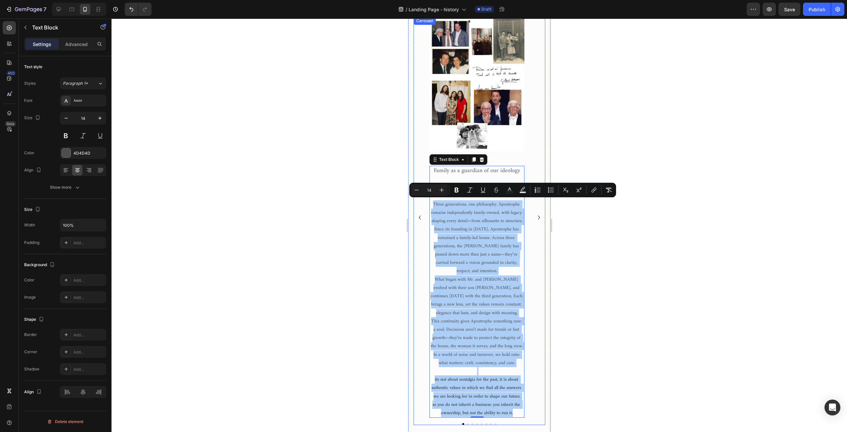
click at [357, 151] on div at bounding box center [480, 225] width 736 height 413
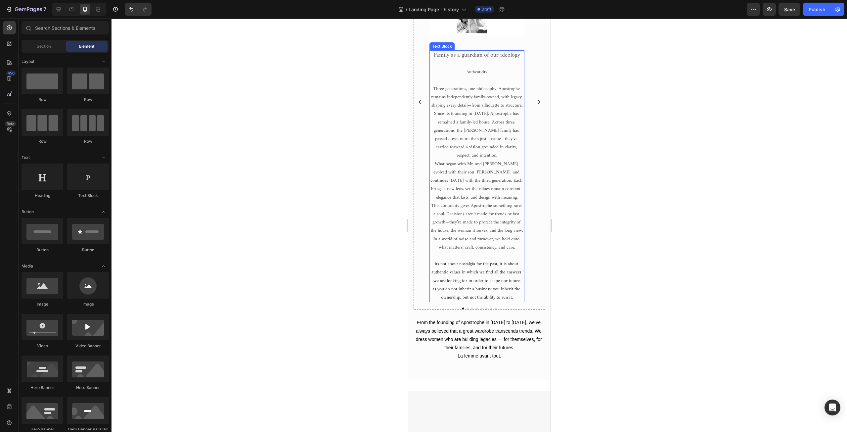
scroll to position [265, 0]
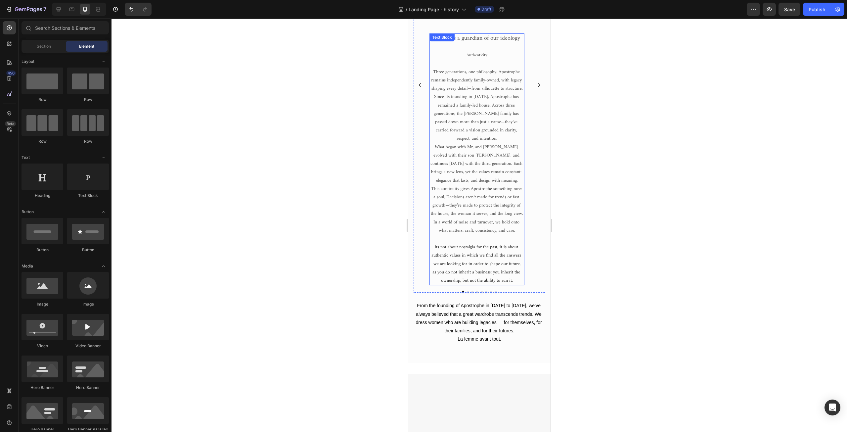
click at [488, 244] on span "its not about nostalgia for the past, it is about authentic values in which we …" at bounding box center [476, 255] width 91 height 25
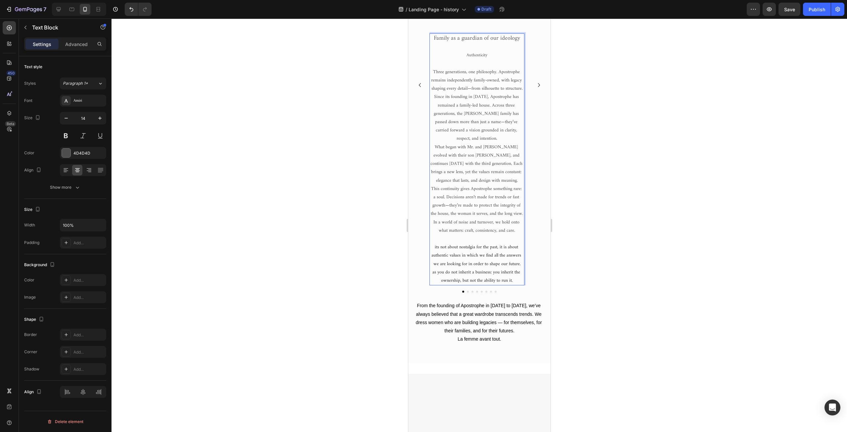
click at [459, 243] on span "its not about nostalgia for the past, it is about authentic values in which we …" at bounding box center [476, 255] width 91 height 25
click at [436, 243] on span "its not about nostalgia for the past, it is about authentic values in which we …" at bounding box center [476, 255] width 91 height 25
drag, startPoint x: 432, startPoint y: 237, endPoint x: 513, endPoint y: 273, distance: 88.9
click at [513, 273] on div "Family as a guardian of our ideology Authenticity Three generations, one philos…" at bounding box center [476, 159] width 95 height 252
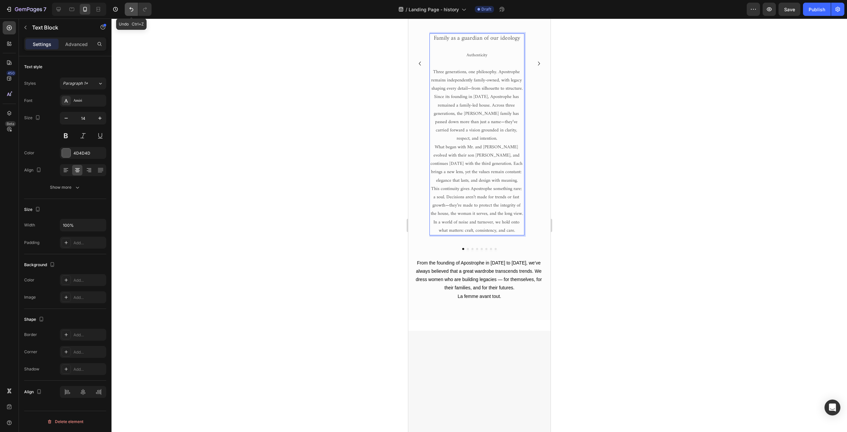
click at [134, 6] on icon "Undo/Redo" at bounding box center [131, 9] width 7 height 7
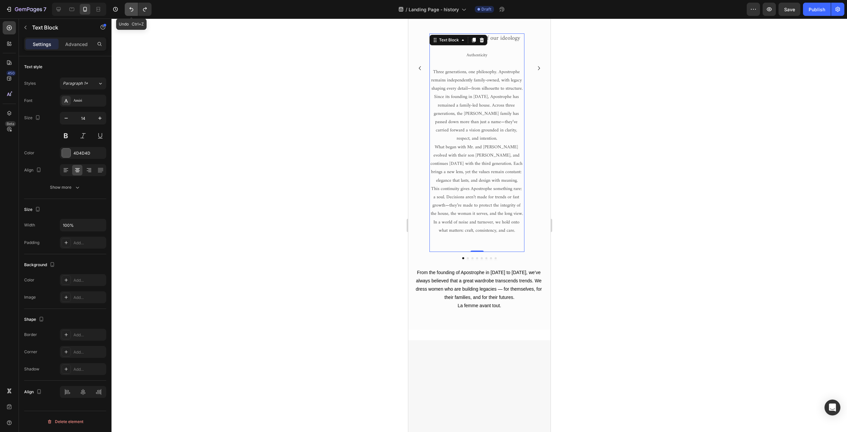
click at [134, 6] on icon "Undo/Redo" at bounding box center [131, 9] width 7 height 7
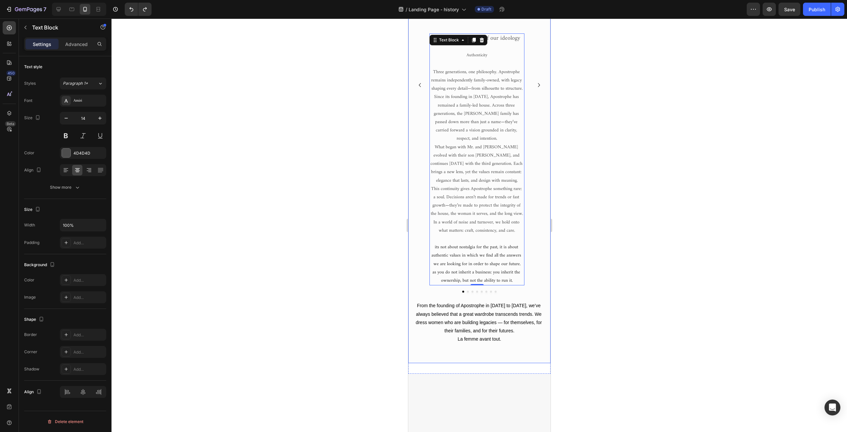
click at [542, 131] on div "60 years of parisian heritage in motion Text Block Image M. Gilbert Hazan in fr…" at bounding box center [479, 118] width 142 height 478
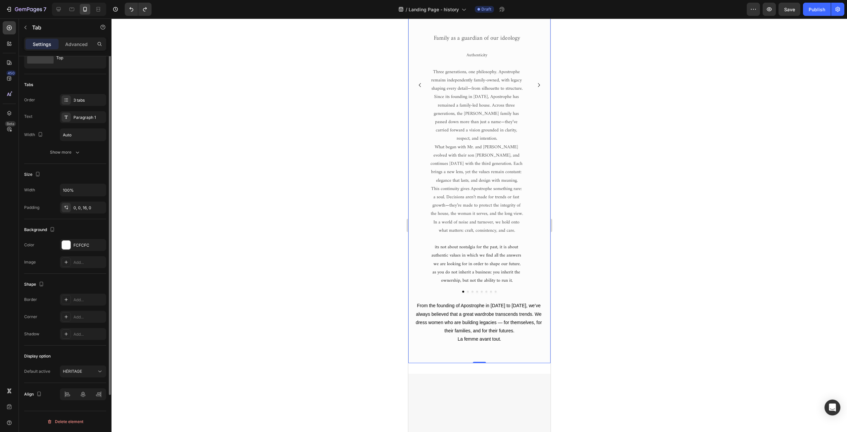
scroll to position [0, 0]
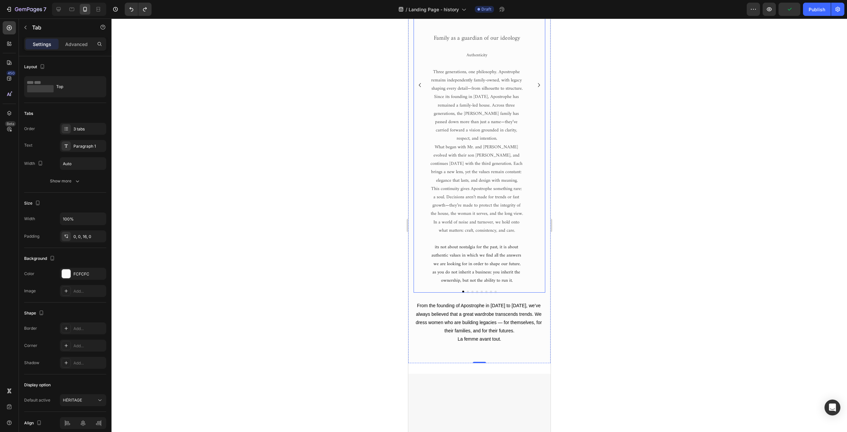
click at [534, 90] on button "Carousel Next Arrow" at bounding box center [538, 85] width 11 height 11
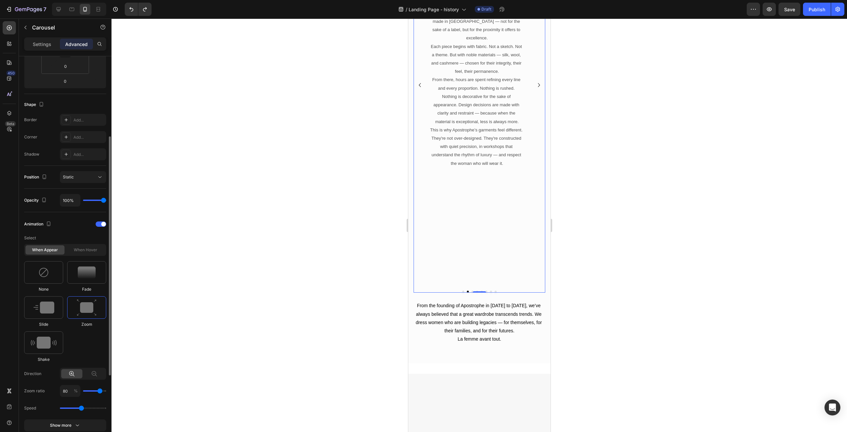
scroll to position [232, 0]
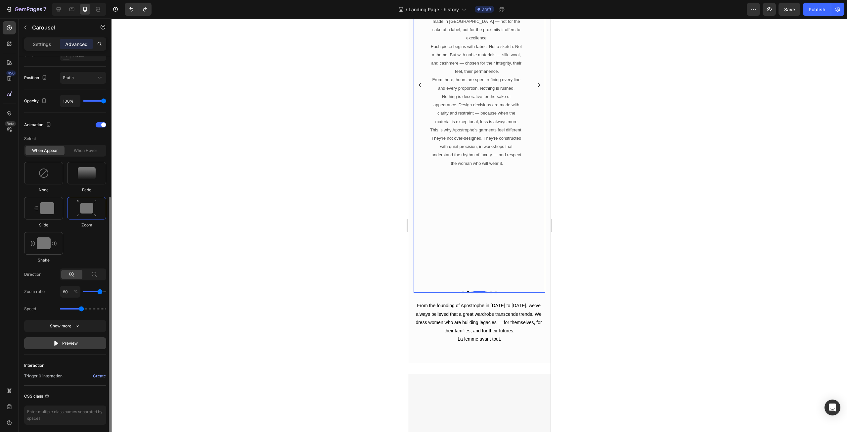
click at [60, 341] on div "Preview" at bounding box center [65, 343] width 25 height 7
click at [418, 89] on icon "Carousel Back Arrow" at bounding box center [420, 85] width 8 height 8
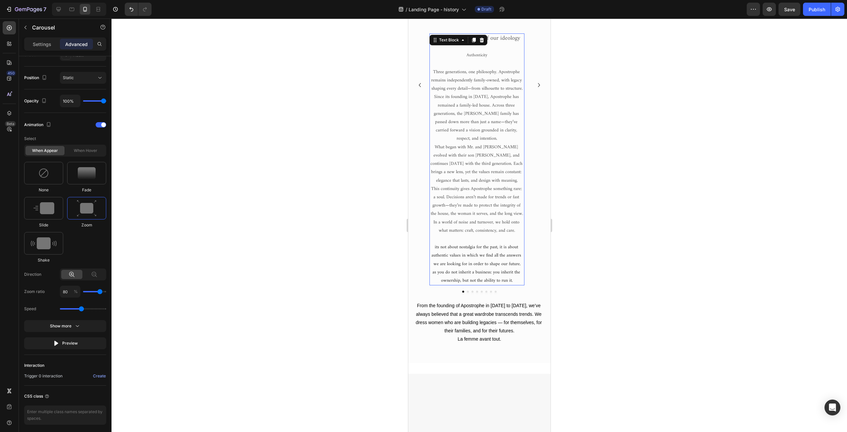
click at [474, 90] on span "Three generations, one philosophy. Apostrophe remains independently family-owne…" at bounding box center [477, 80] width 92 height 25
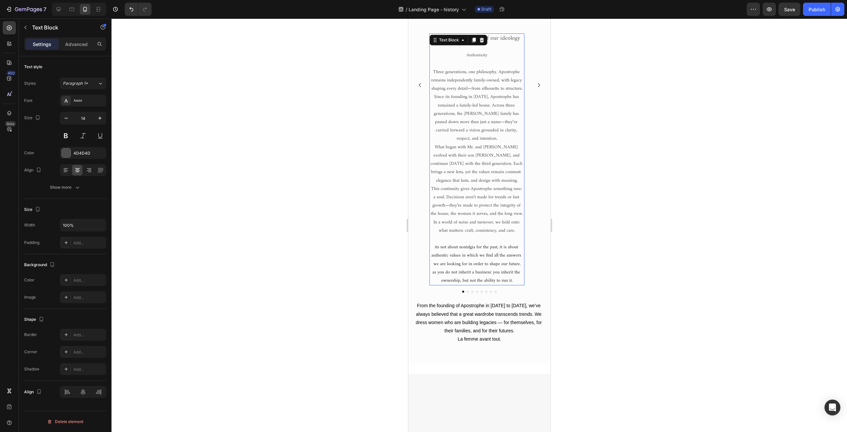
scroll to position [0, 0]
click at [499, 71] on span "Three generations, one philosophy. Apostrophe remains independently family-owne…" at bounding box center [477, 80] width 92 height 25
drag, startPoint x: 498, startPoint y: 71, endPoint x: 527, endPoint y: 88, distance: 33.4
click at [527, 88] on div "Image Family as a guardian of our ideology Authenticity Three generations, one …" at bounding box center [479, 85] width 132 height 401
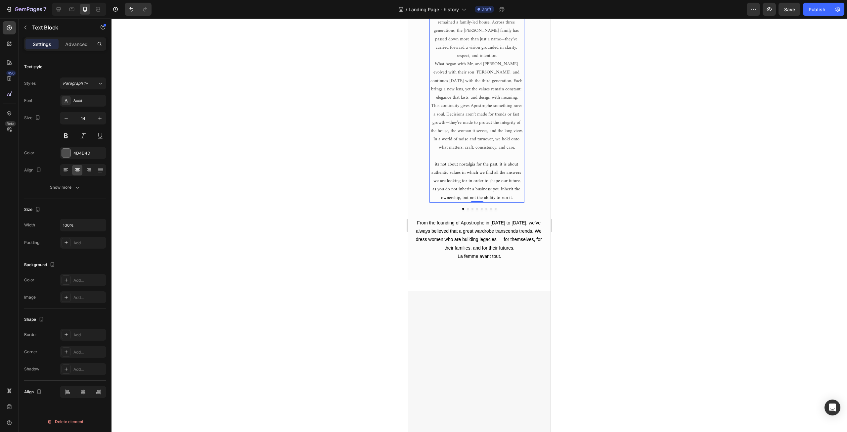
scroll to position [265, 0]
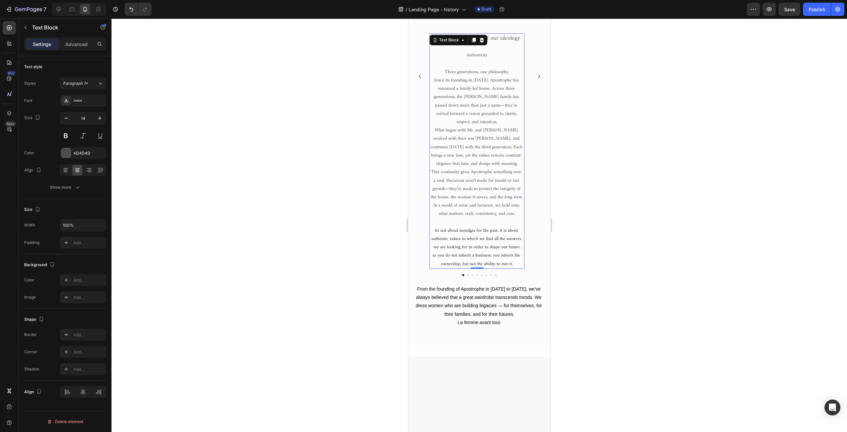
click at [444, 80] on span "Since its founding in [DATE], Apostrophe has remained a family-led house. Acros…" at bounding box center [477, 101] width 86 height 50
click at [460, 112] on span "Since its founding in [DATE], Apostrophe has remained a family-led house. Acros…" at bounding box center [477, 101] width 86 height 50
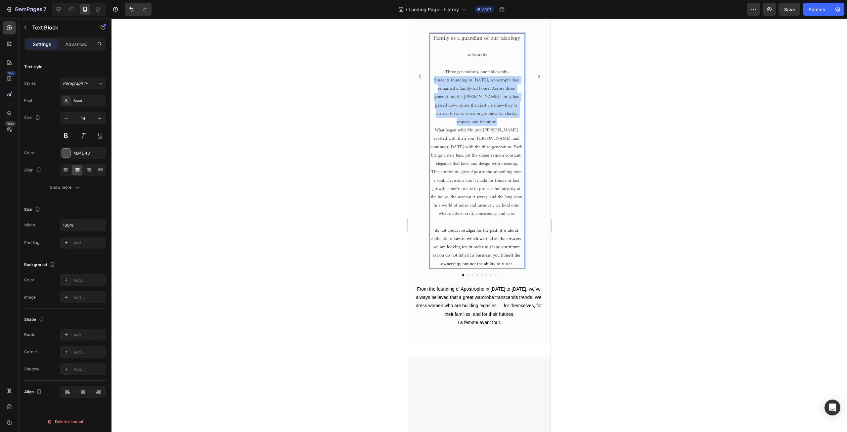
click at [460, 112] on span "Since its founding in [DATE], Apostrophe has remained a family-led house. Acros…" at bounding box center [477, 101] width 86 height 50
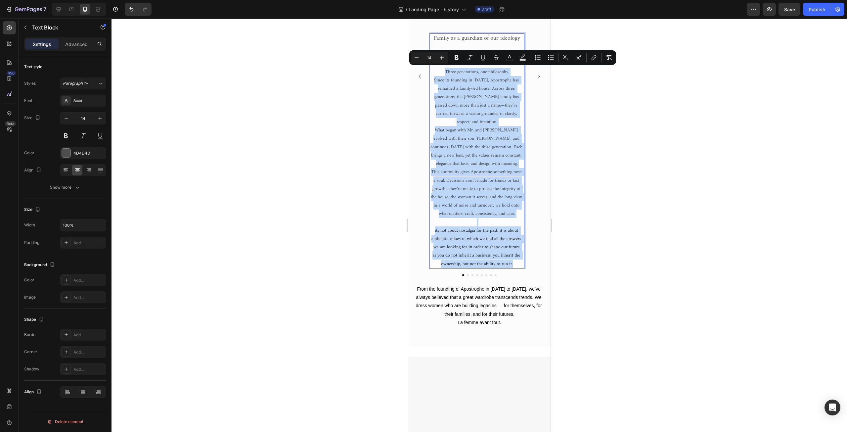
drag, startPoint x: 442, startPoint y: 71, endPoint x: 517, endPoint y: 256, distance: 199.0
click at [517, 256] on div "Family as a guardian of our ideology Authenticity Three generations, one philos…" at bounding box center [476, 150] width 95 height 235
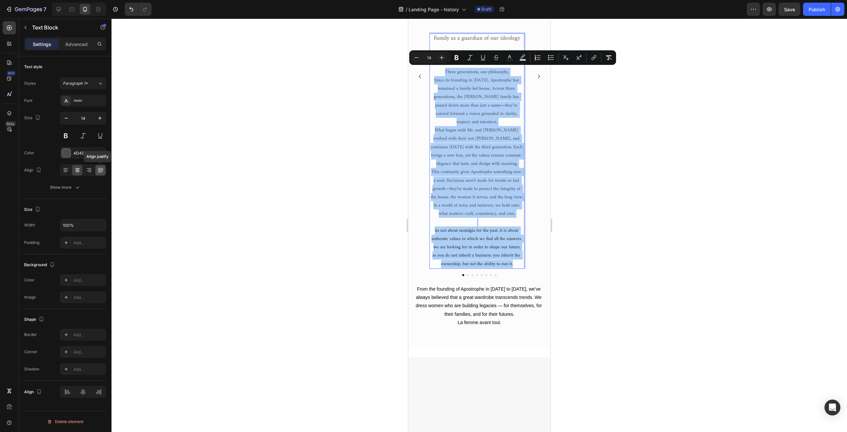
click at [102, 171] on icon at bounding box center [100, 170] width 7 height 7
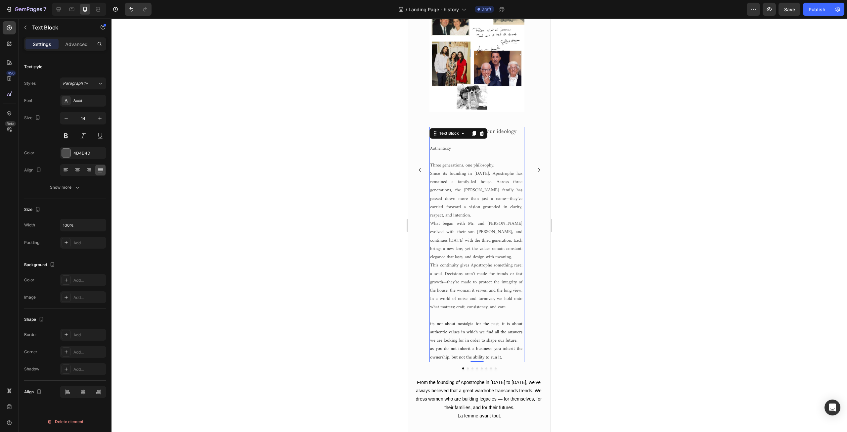
scroll to position [165, 0]
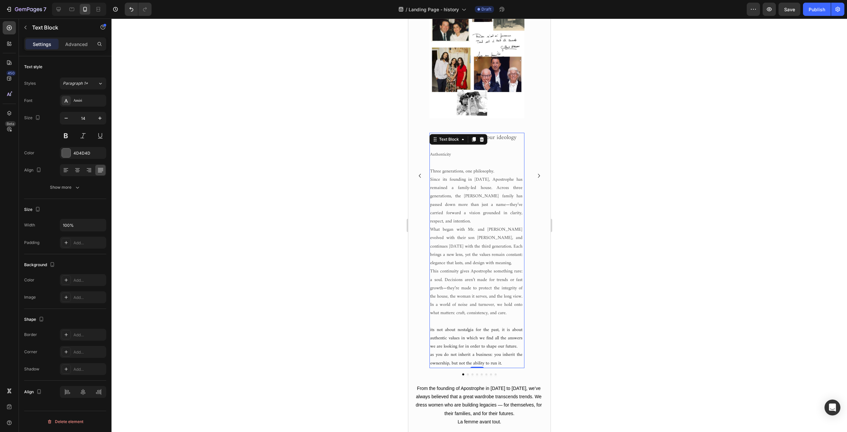
click at [468, 152] on p "Authenticity" at bounding box center [477, 154] width 94 height 8
click at [76, 169] on icon at bounding box center [77, 170] width 7 height 7
click at [296, 274] on div at bounding box center [480, 225] width 736 height 413
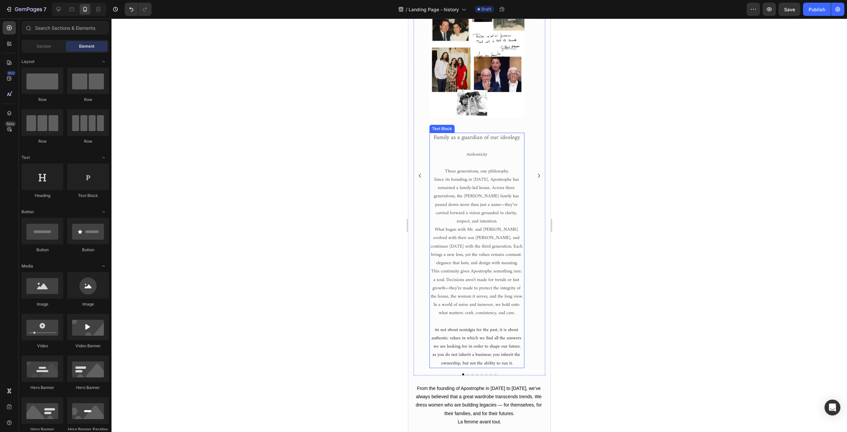
click at [453, 332] on span "its not about nostalgia for the past, it is about authentic values in which we …" at bounding box center [476, 338] width 91 height 25
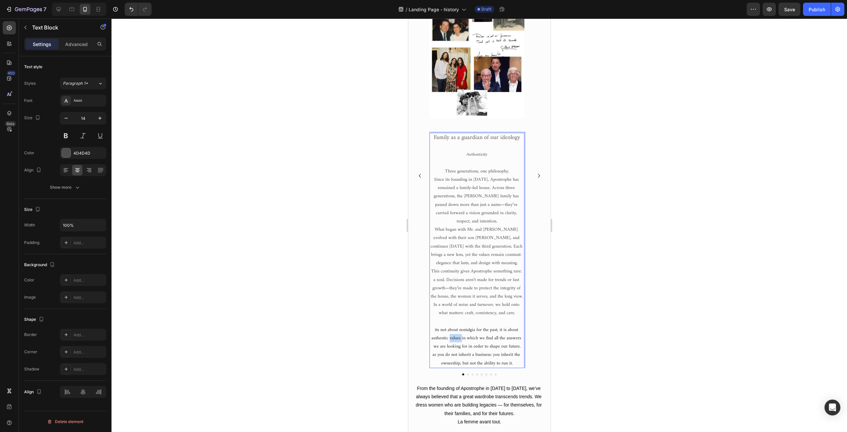
click at [453, 332] on span "its not about nostalgia for the past, it is about authentic values in which we …" at bounding box center [476, 338] width 91 height 25
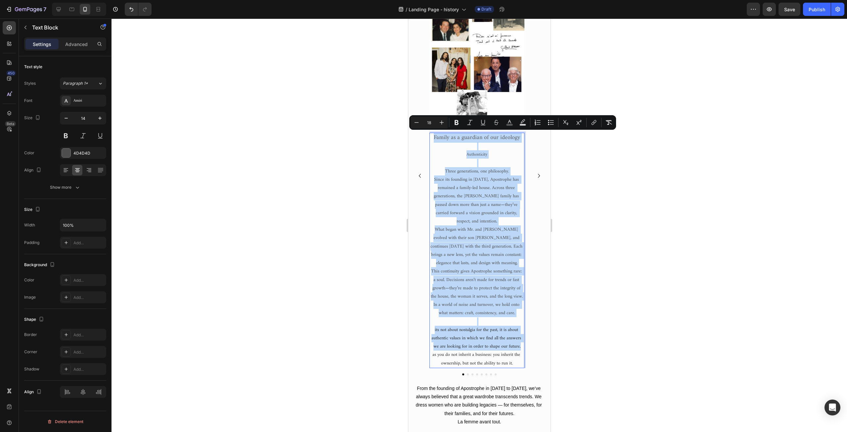
copy div "Family as a guardian of our ideology Authenticity Three generations, one philos…"
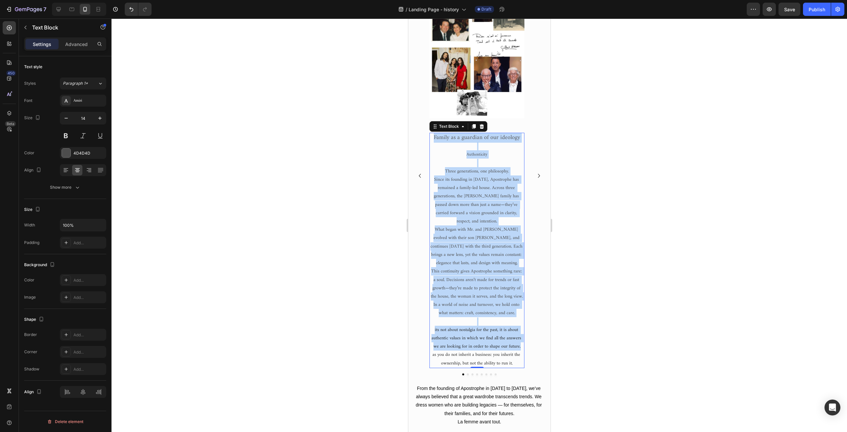
click at [477, 161] on p "Rich Text Editor. Editing area: main" at bounding box center [477, 163] width 94 height 8
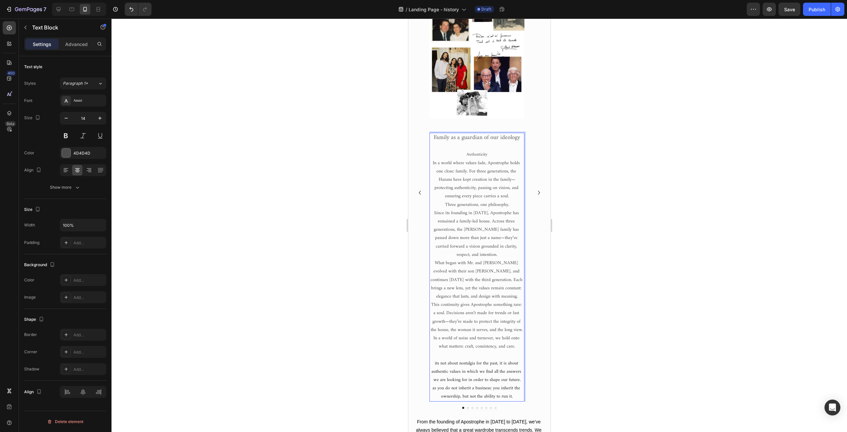
click at [492, 155] on p "Authenticity" at bounding box center [477, 154] width 94 height 8
click at [470, 181] on p "In a world where values fade, Apostrophe holds one close: family. For three gen…" at bounding box center [477, 188] width 94 height 42
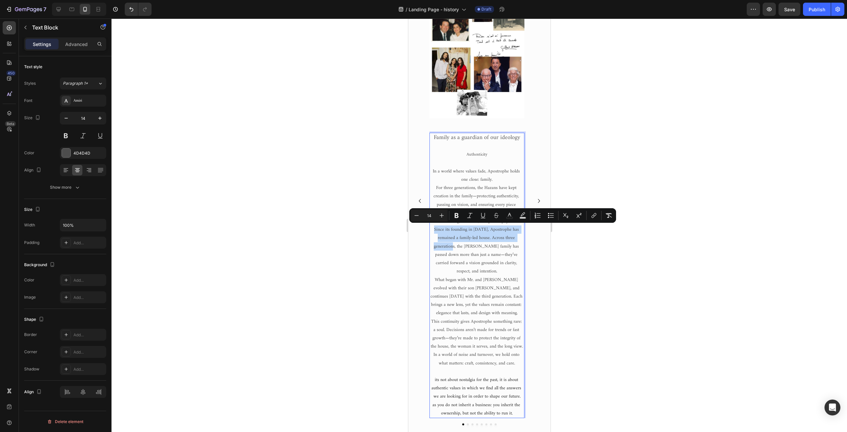
drag, startPoint x: 434, startPoint y: 229, endPoint x: 454, endPoint y: 249, distance: 28.3
click at [454, 249] on p "Since its founding in [DATE], Apostrophe has remained a family-led house. Acros…" at bounding box center [477, 250] width 94 height 50
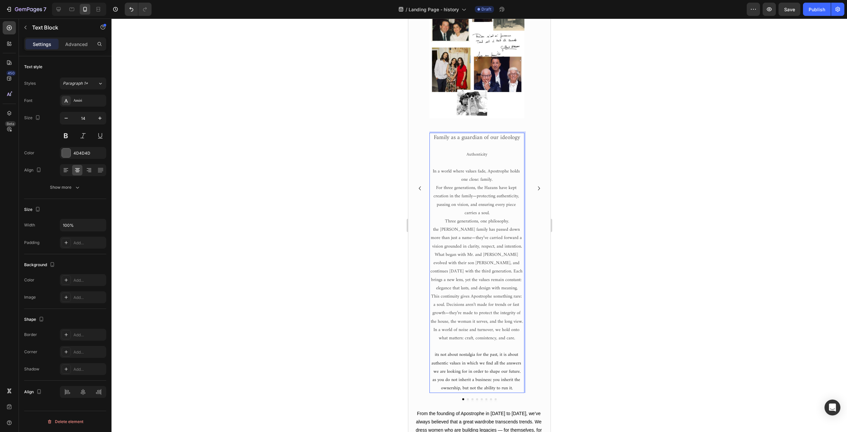
click at [504, 179] on p "In a world where values fade, Apostrophe holds one close: family." at bounding box center [477, 175] width 94 height 17
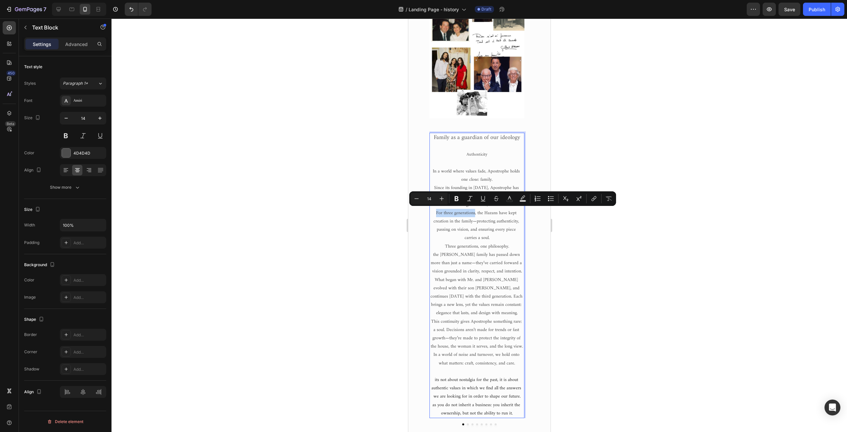
drag, startPoint x: 475, startPoint y: 214, endPoint x: 436, endPoint y: 215, distance: 38.7
click at [436, 215] on p "For three generations, the Hazans have kept creation in the family—protecting a…" at bounding box center [477, 225] width 94 height 33
click at [350, 235] on div at bounding box center [480, 225] width 736 height 413
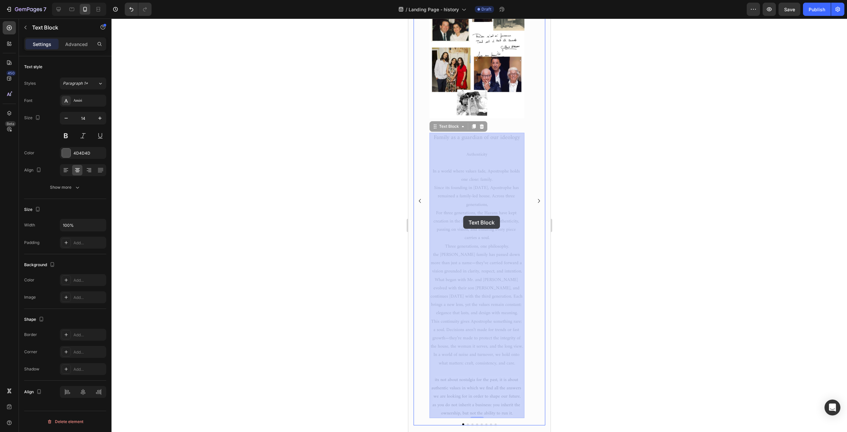
drag, startPoint x: 482, startPoint y: 212, endPoint x: 462, endPoint y: 216, distance: 20.5
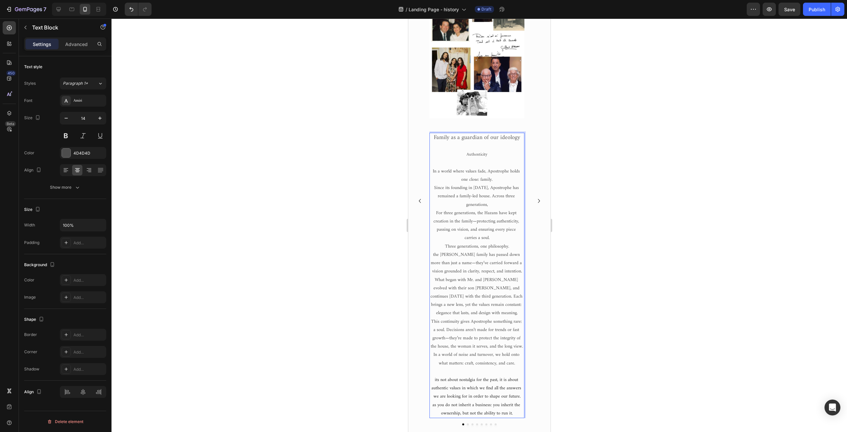
click at [481, 213] on p "For three generations, the Hazans have kept creation in the family—protecting a…" at bounding box center [477, 225] width 94 height 33
drag, startPoint x: 482, startPoint y: 213, endPoint x: 435, endPoint y: 213, distance: 47.0
click at [435, 213] on p "For three generations, the Hazans have kept creation in the family—protecting a…" at bounding box center [477, 225] width 94 height 33
click at [439, 214] on p "Hazans have kept creation in the family—protecting authenticity, passing on vis…" at bounding box center [477, 221] width 94 height 25
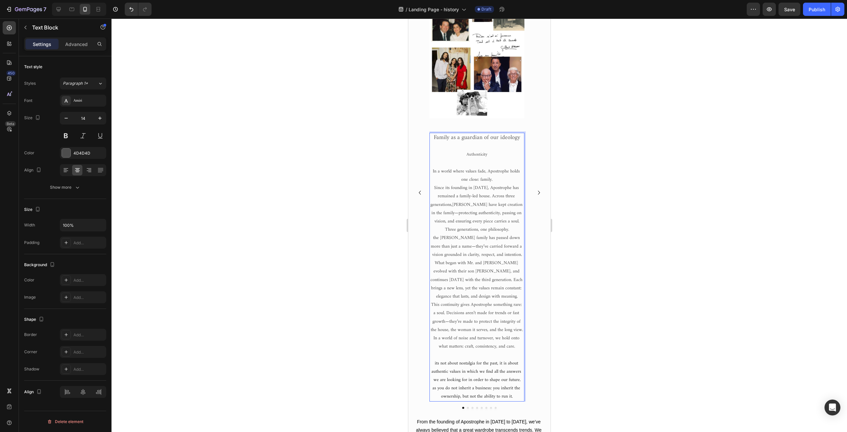
click at [472, 205] on p "Since its founding in 1968, Apostrophe has remained a family-led house. Across …" at bounding box center [477, 205] width 94 height 42
click at [521, 221] on p "Since its founding in 1968, Apostrophe has remained a family-led house. Across …" at bounding box center [477, 205] width 94 height 42
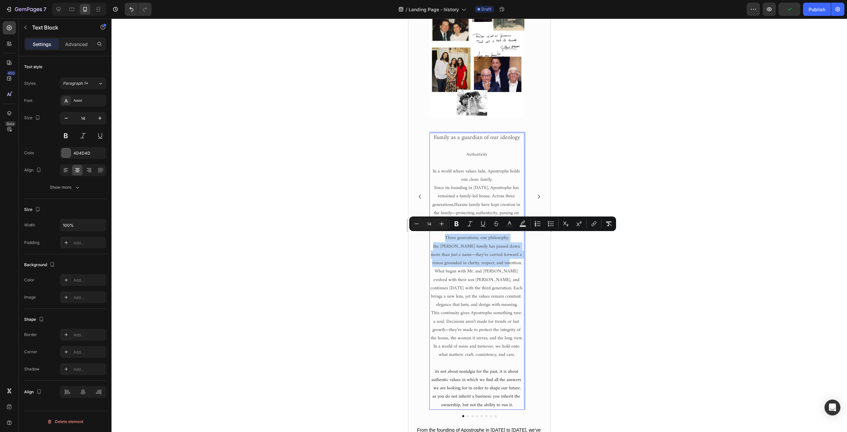
drag, startPoint x: 445, startPoint y: 238, endPoint x: 517, endPoint y: 263, distance: 76.2
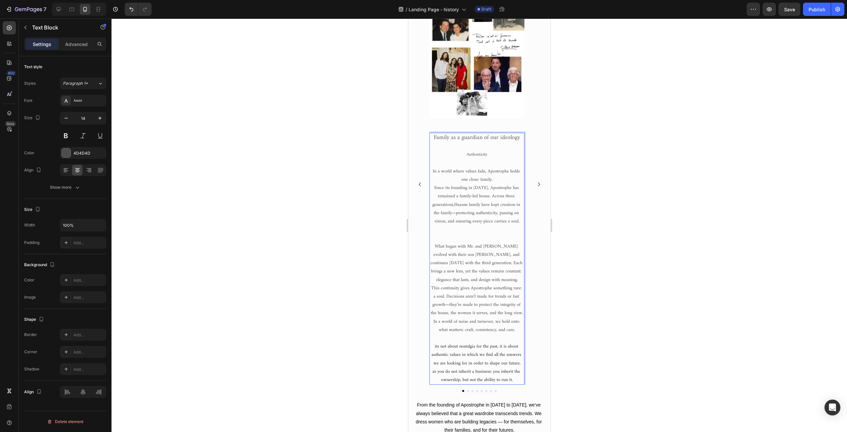
click at [498, 257] on span "What began with Mr. and [PERSON_NAME] evolved with their son [PERSON_NAME], and…" at bounding box center [476, 263] width 93 height 42
click at [461, 352] on span "its not about nostalgia for the past, it is about authentic values in which we …" at bounding box center [476, 354] width 91 height 25
click at [433, 348] on p "its not about nostalgia for the past, it is about authentic values in which we …" at bounding box center [477, 354] width 94 height 25
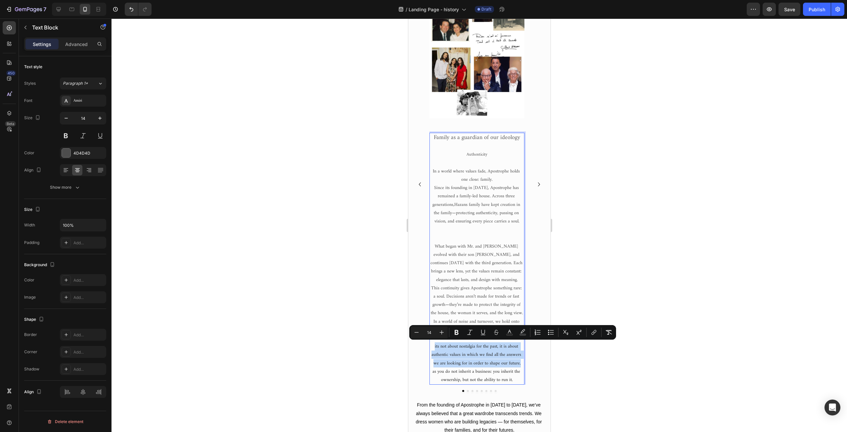
drag, startPoint x: 433, startPoint y: 346, endPoint x: 523, endPoint y: 362, distance: 91.5
click at [523, 362] on p "its not about nostalgia for the past, it is about authentic values in which we …" at bounding box center [477, 354] width 94 height 25
copy span "its not about nostalgia for the past, it is about authentic values in which we …"
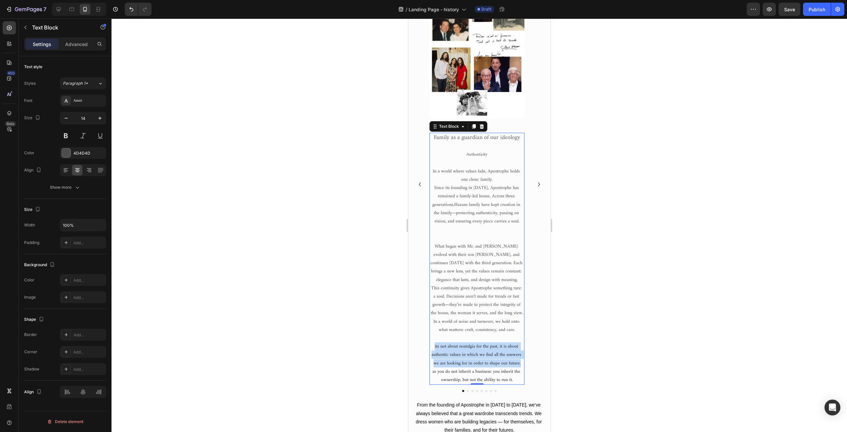
click at [443, 300] on span "This continuity gives Apostrophe something rare: a soul. Decisions aren’t made …" at bounding box center [477, 300] width 92 height 33
click at [468, 321] on span "In a world of noise and turnover, we hold onto what matters: craft, consistency…" at bounding box center [476, 325] width 87 height 17
click at [449, 355] on span "its not about nostalgia for the past, it is about authentic values in which we …" at bounding box center [476, 354] width 91 height 25
click at [458, 346] on span "its not about nostalgia for the past, it is about authentic values in which we …" at bounding box center [476, 354] width 91 height 25
click at [446, 346] on span "its not about nostalgia for the past, it is about authentic values in which we …" at bounding box center [476, 354] width 91 height 25
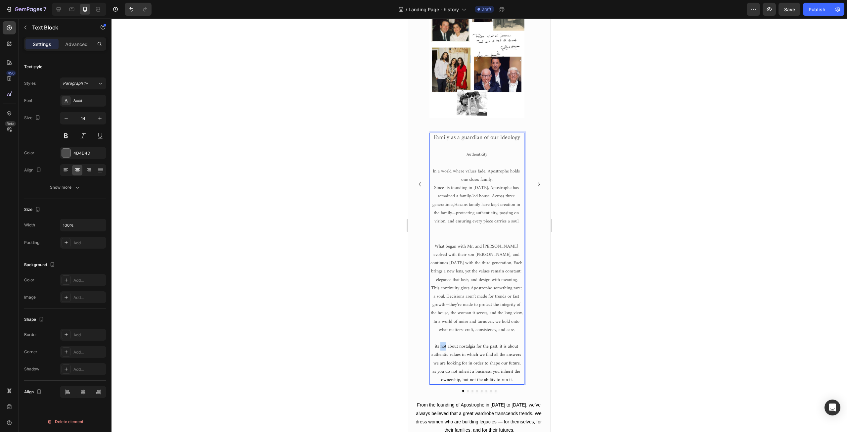
drag, startPoint x: 445, startPoint y: 346, endPoint x: 440, endPoint y: 347, distance: 5.0
click at [440, 347] on span "its not about nostalgia for the past, it is about authentic values in which we …" at bounding box center [476, 354] width 91 height 25
click at [436, 345] on span "its never about nostalgia for the past, it is about authentic values in which w…" at bounding box center [476, 354] width 91 height 25
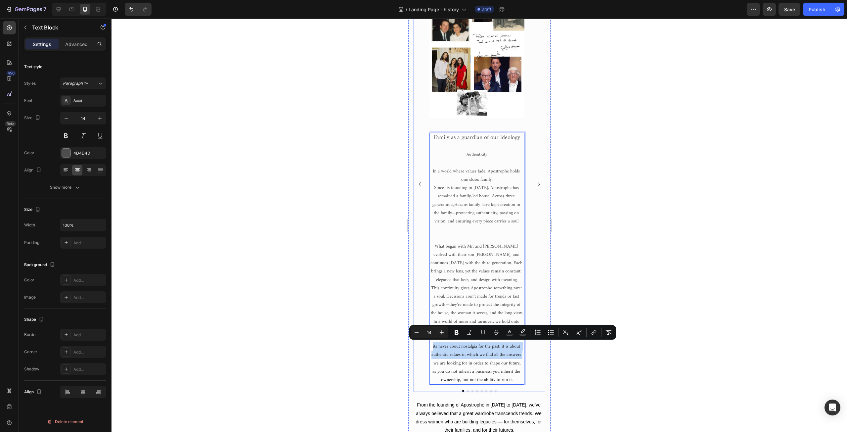
drag, startPoint x: 432, startPoint y: 346, endPoint x: 524, endPoint y: 354, distance: 92.3
click at [446, 347] on span "its never about nostalgia for the past, it is about authentic values in which w…" at bounding box center [476, 354] width 91 height 25
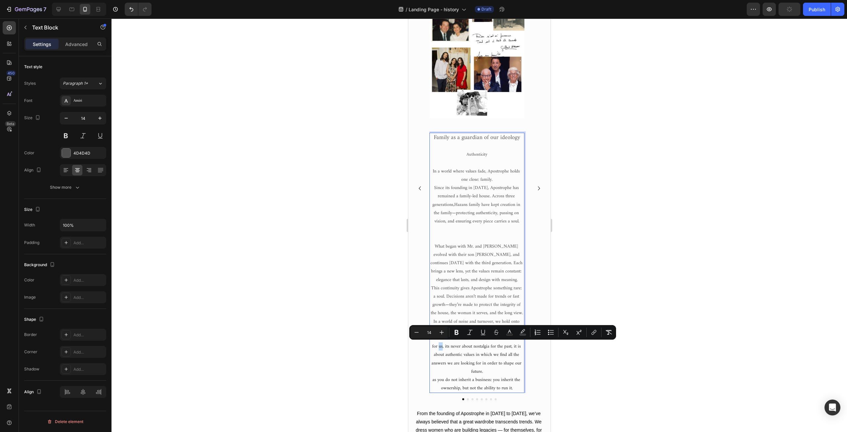
click at [438, 347] on span "for us, its never about nostalgia for the past, it is about authentic values in…" at bounding box center [476, 358] width 91 height 33
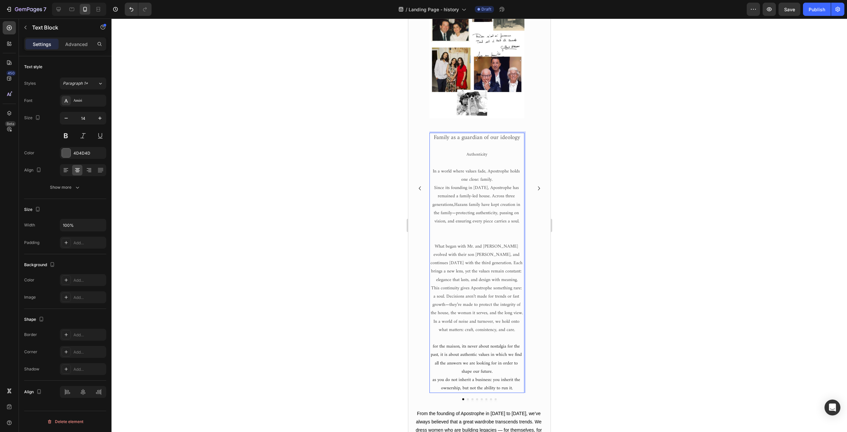
click at [491, 354] on span "for the maison, its never about nostalgia for the past, it is about authentic v…" at bounding box center [477, 358] width 92 height 33
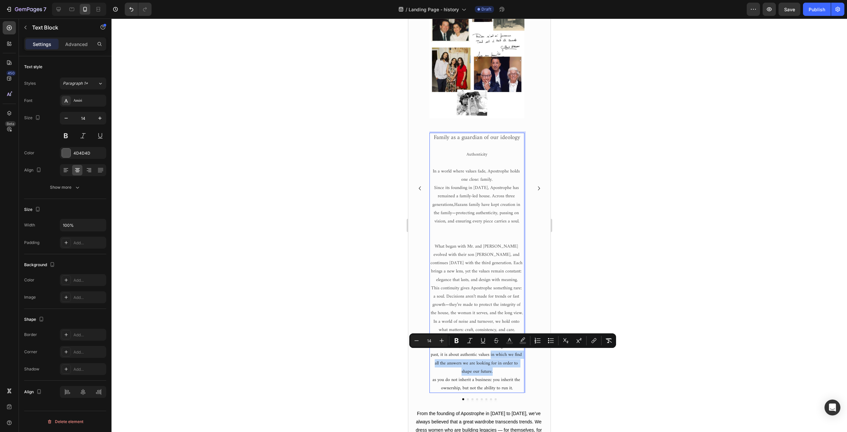
drag, startPoint x: 490, startPoint y: 355, endPoint x: 500, endPoint y: 369, distance: 17.1
click at [500, 369] on p "for the maison, its never about nostalgia for the past, it is about authentic v…" at bounding box center [477, 358] width 94 height 33
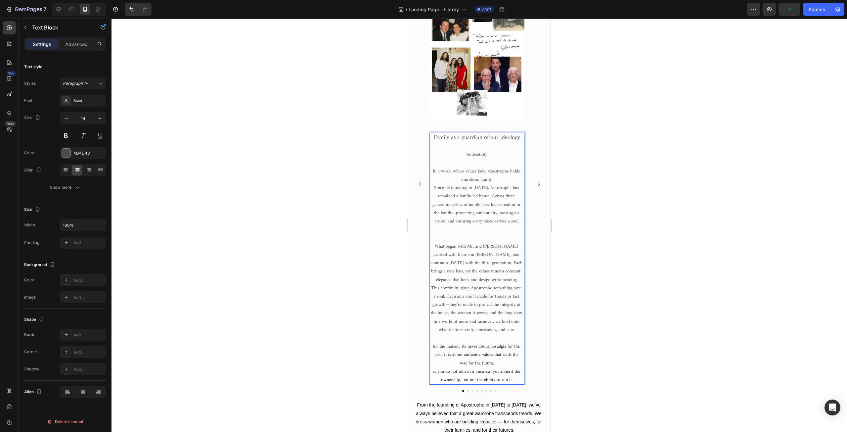
click at [468, 371] on span "as you do not inherit a business: you inherit the ownership, but not the abilit…" at bounding box center [476, 375] width 89 height 17
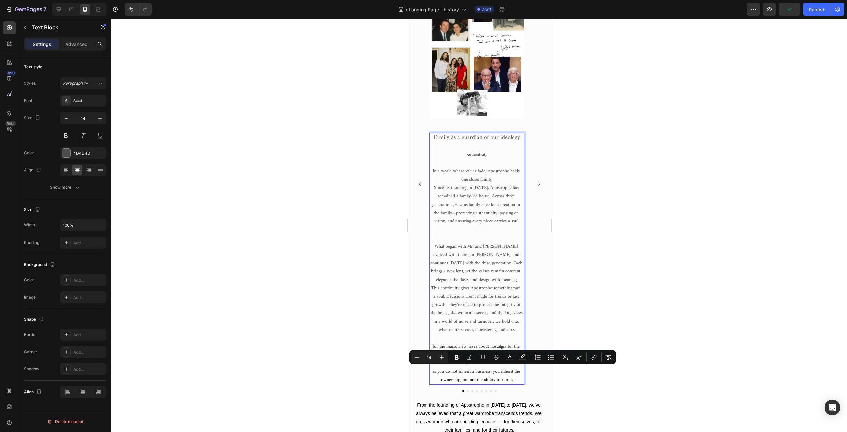
click at [434, 373] on span "as you do not inherit a business: you inherit the ownership, but not the abilit…" at bounding box center [476, 375] width 89 height 17
drag, startPoint x: 432, startPoint y: 372, endPoint x: 528, endPoint y: 381, distance: 96.4
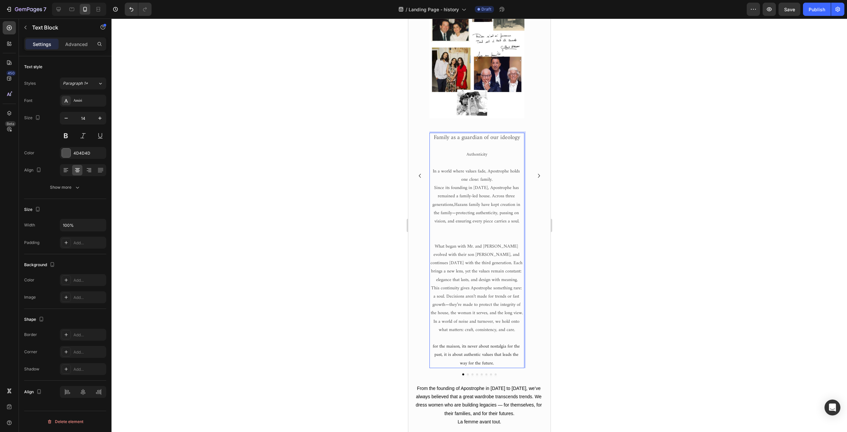
click at [463, 235] on p "Rich Text Editor. Editing area: main" at bounding box center [477, 238] width 94 height 8
click at [432, 247] on p "What began with Mr. and [PERSON_NAME] evolved with their son [PERSON_NAME], and…" at bounding box center [477, 263] width 94 height 42
click at [479, 288] on span "This continuity gives Apostrophe something rare: a soul. Decisions aren’t made …" at bounding box center [477, 300] width 92 height 33
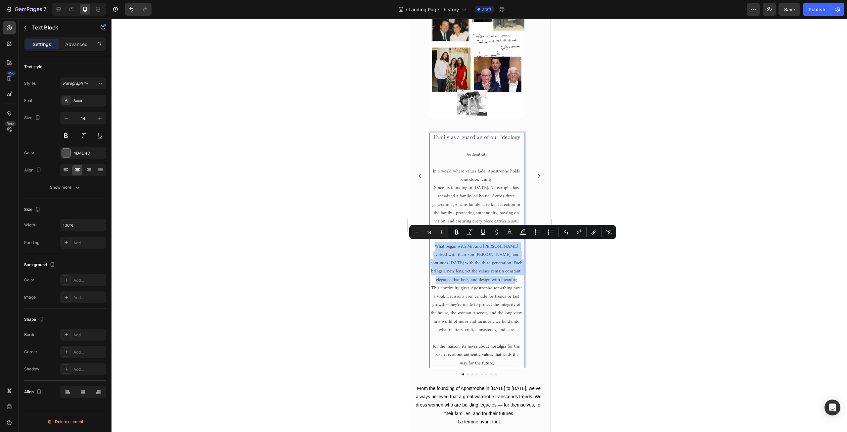
drag, startPoint x: 433, startPoint y: 246, endPoint x: 515, endPoint y: 280, distance: 88.8
click at [515, 280] on p "What began with Mr. and [PERSON_NAME] evolved with their son [PERSON_NAME], and…" at bounding box center [477, 263] width 94 height 42
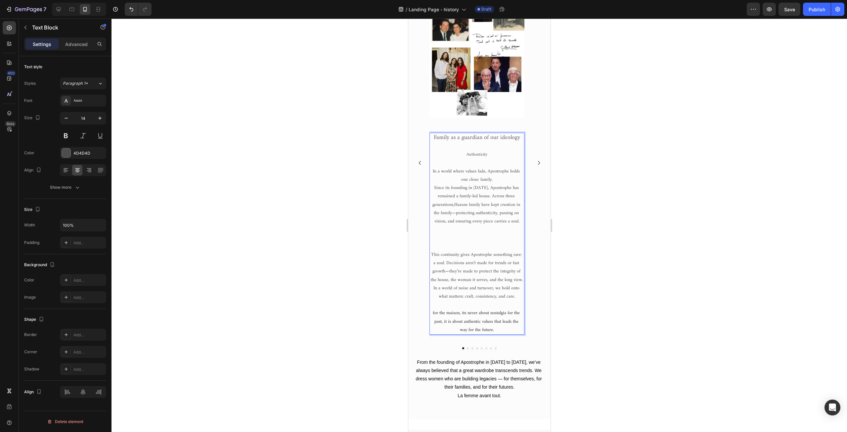
click at [496, 330] on p "for the maison, its never about nostalgia for the past, it is about authentic v…" at bounding box center [477, 321] width 94 height 25
click at [452, 255] on span "This continuity gives Apostrophe something rare: a soul. Decisions aren’t made …" at bounding box center [477, 267] width 92 height 33
click at [470, 298] on span "In a world of noise and turnover, we hold onto what matters: craft, consistency…" at bounding box center [476, 292] width 87 height 17
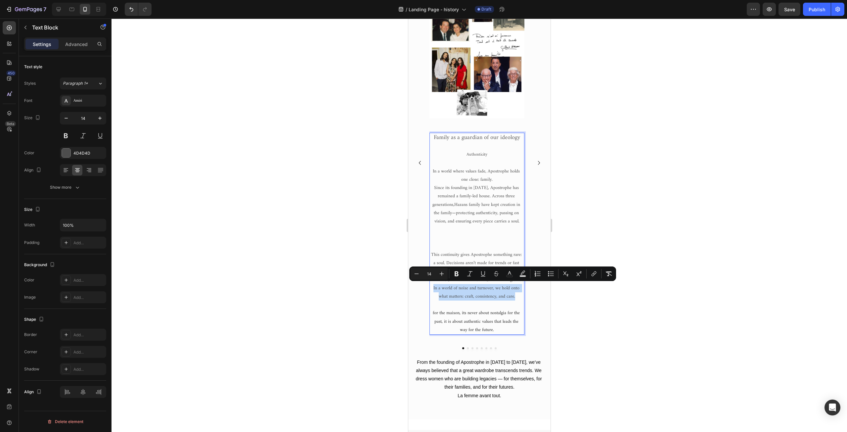
drag, startPoint x: 432, startPoint y: 288, endPoint x: 517, endPoint y: 296, distance: 85.1
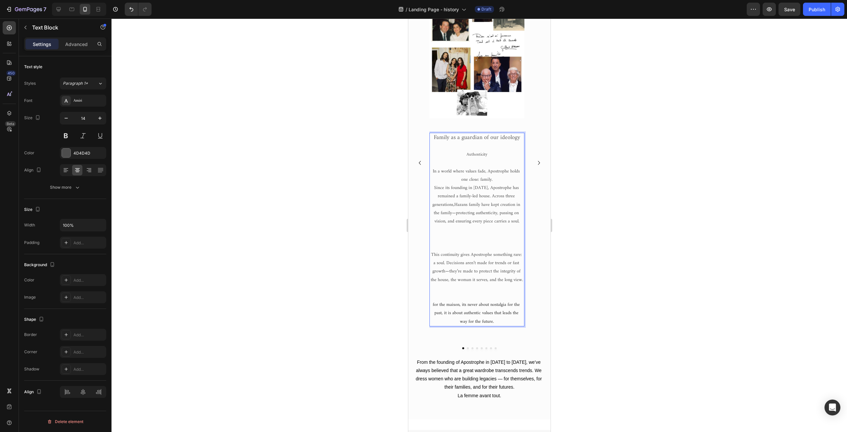
click at [478, 163] on p "Rich Text Editor. Editing area: main" at bounding box center [477, 163] width 94 height 8
click at [463, 275] on span "This continuity gives Apostrophe something rare: a soul. Decisions aren’t made …" at bounding box center [477, 275] width 92 height 33
click at [522, 288] on span "This continuity gives Apostrophe something rare: a soul. Decisions aren’t made …" at bounding box center [477, 275] width 92 height 33
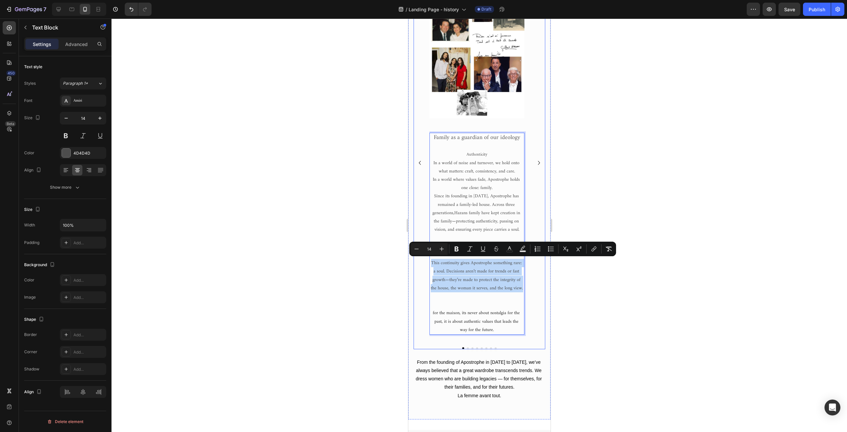
drag, startPoint x: 431, startPoint y: 262, endPoint x: 525, endPoint y: 290, distance: 98.2
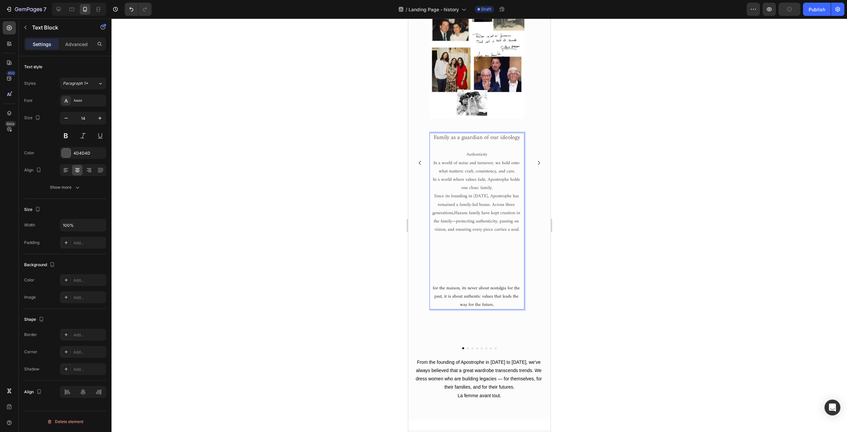
click at [475, 278] on p "Rich Text Editor. Editing area: main" at bounding box center [477, 280] width 94 height 8
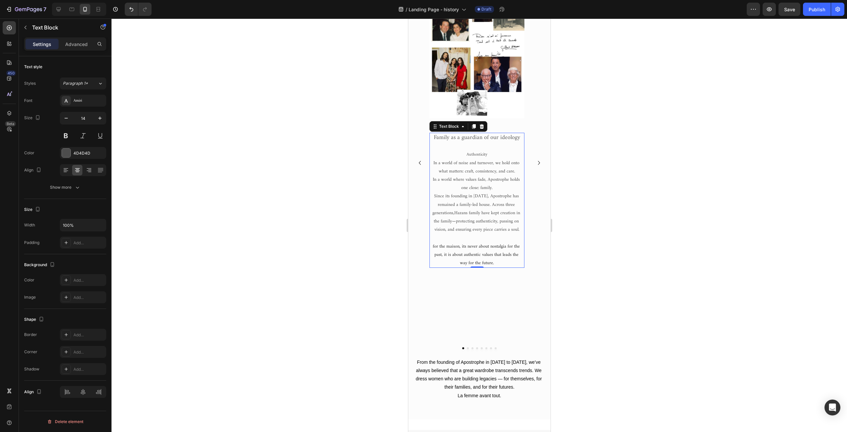
click at [354, 225] on div at bounding box center [480, 225] width 736 height 413
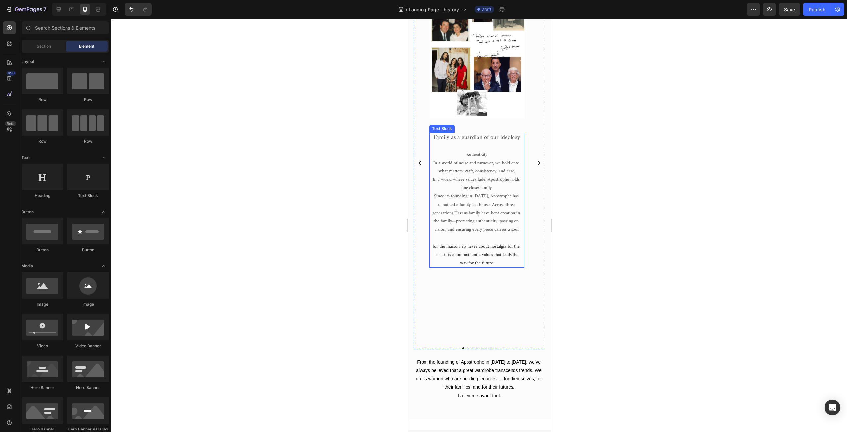
click at [454, 175] on span "In a world of noise and turnover, we hold onto what matters: craft, consistency…" at bounding box center [476, 167] width 87 height 17
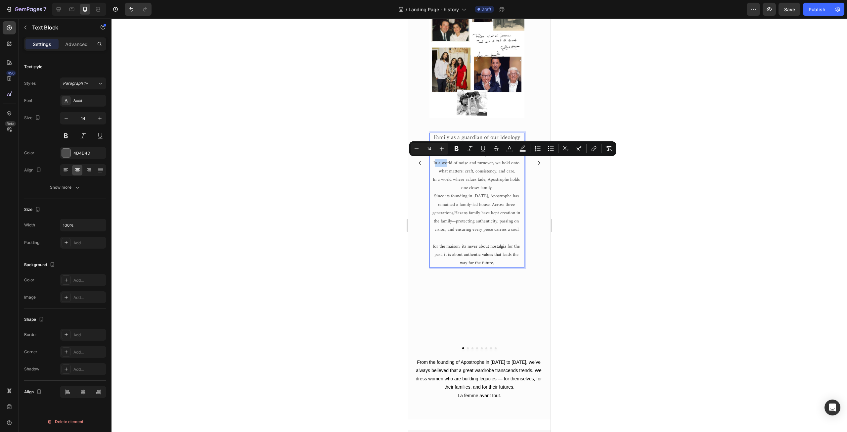
drag, startPoint x: 433, startPoint y: 161, endPoint x: 445, endPoint y: 163, distance: 12.4
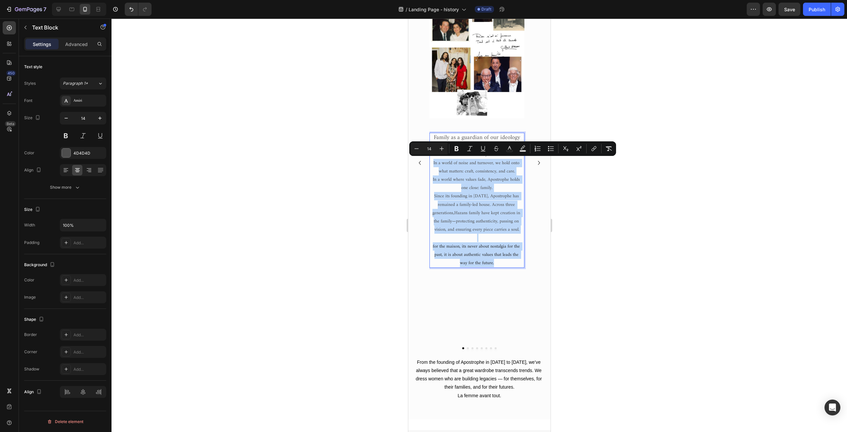
drag, startPoint x: 432, startPoint y: 163, endPoint x: 499, endPoint y: 262, distance: 119.6
click at [499, 262] on div "Family as a guardian of our ideology Authenticity In a world of noise and turno…" at bounding box center [476, 200] width 95 height 135
copy div "In a world of noise and turnover, we hold onto what matters: craft, consistency…"
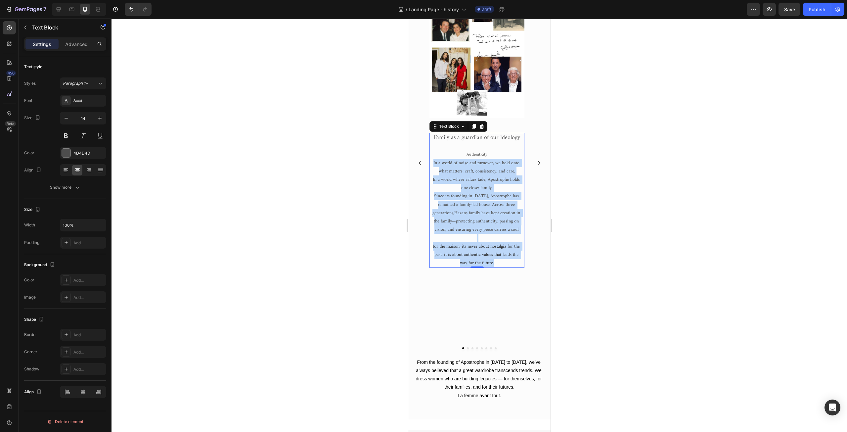
click at [460, 189] on p "In a world where values fade, Apostrophe holds one close: family." at bounding box center [477, 183] width 94 height 17
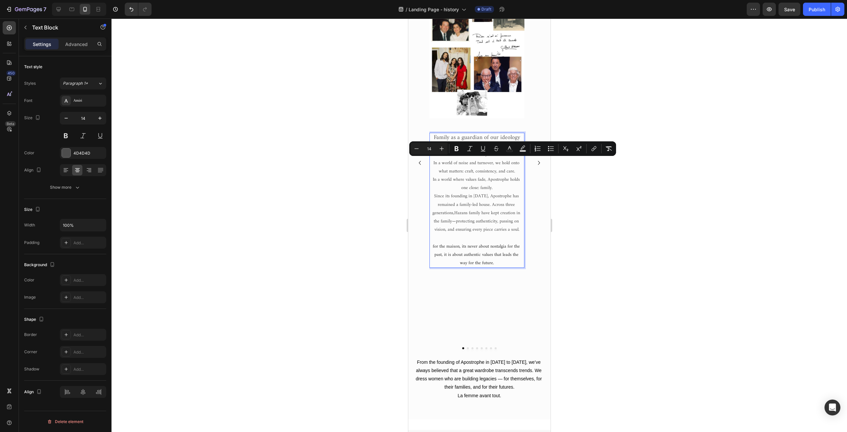
drag, startPoint x: 433, startPoint y: 162, endPoint x: 498, endPoint y: 186, distance: 69.9
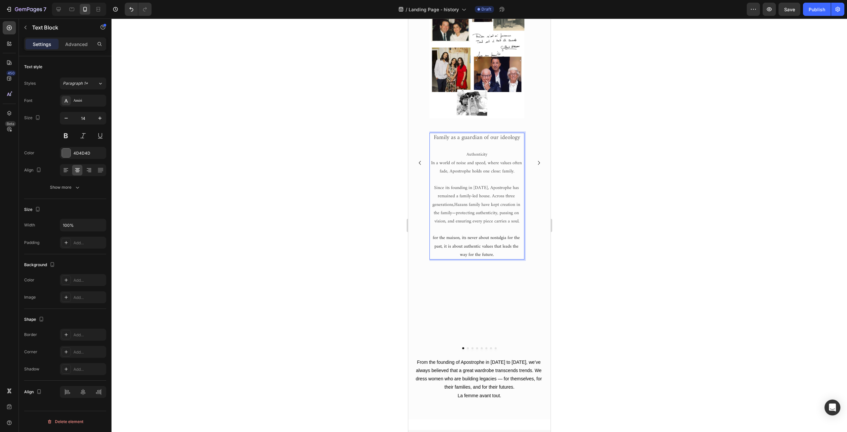
click at [493, 154] on p "Authenticity" at bounding box center [477, 154] width 94 height 8
click at [384, 192] on div at bounding box center [480, 225] width 736 height 413
click at [485, 195] on span "Since its founding in 1968, Apostrophe has remained a family-led house. Across …" at bounding box center [476, 204] width 88 height 25
click at [486, 206] on span "Since its founding in 1968, Apostrophe has remained a family-led house. Across …" at bounding box center [476, 213] width 88 height 25
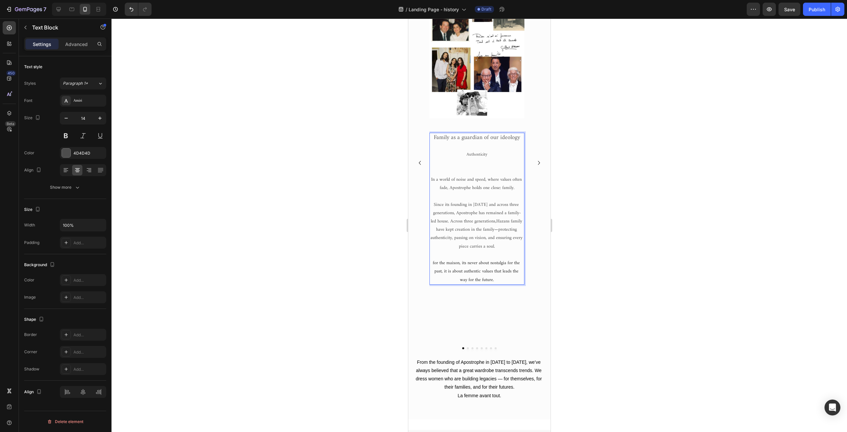
click at [455, 222] on span "Since its founding in 1968 and across three generations, Apostrophe has remaine…" at bounding box center [476, 213] width 90 height 25
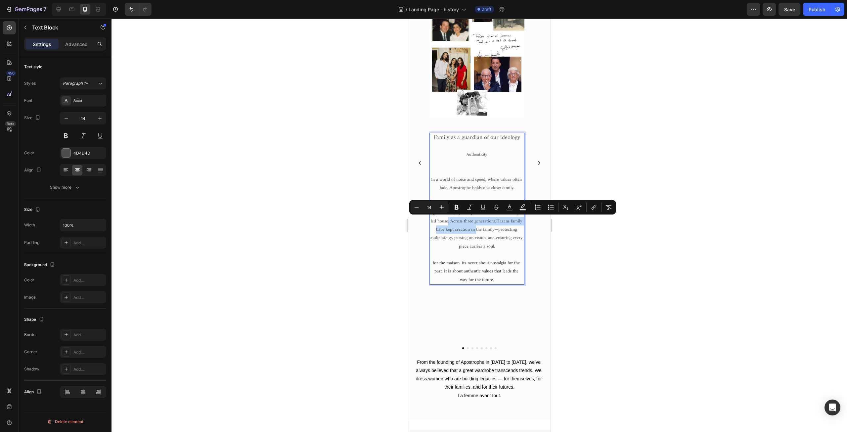
drag, startPoint x: 456, startPoint y: 220, endPoint x: 492, endPoint y: 230, distance: 37.2
click at [492, 230] on p "Since its founding in 1968 and across three generations, Apostrophe has remaine…" at bounding box center [477, 226] width 94 height 50
click at [492, 222] on span "Since its founding in 1968 and across three generations, Apostrophe has remaine…" at bounding box center [476, 213] width 90 height 25
drag, startPoint x: 456, startPoint y: 221, endPoint x: 490, endPoint y: 222, distance: 34.1
click at [490, 222] on span "Since its founding in 1968 and across three generations, Apostrophe has remaine…" at bounding box center [476, 213] width 90 height 25
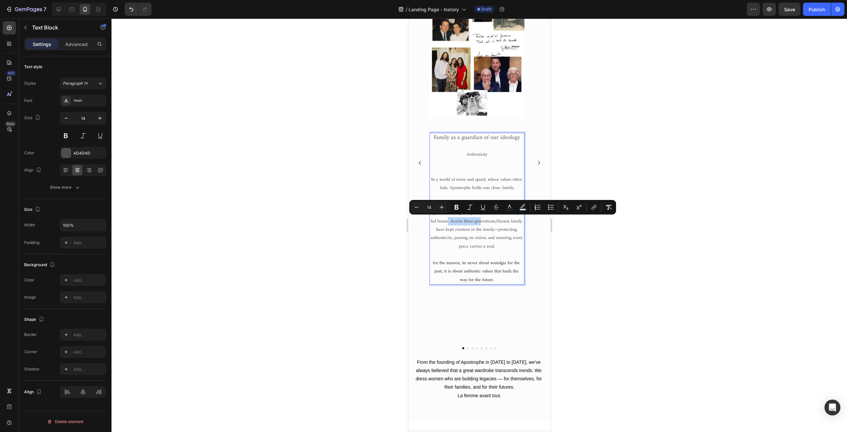
click at [467, 220] on span "Since its founding in 1968 and across three generations, Apostrophe has remaine…" at bounding box center [476, 213] width 90 height 25
drag, startPoint x: 456, startPoint y: 220, endPoint x: 469, endPoint y: 233, distance: 18.0
click at [469, 233] on p "Since its founding in 1968 and across three generations, Apostrophe has remaine…" at bounding box center [477, 226] width 94 height 50
click at [498, 224] on span "Since its founding in 1968 and across three generations, Apostrophe has remaine…" at bounding box center [476, 213] width 90 height 25
drag, startPoint x: 456, startPoint y: 222, endPoint x: 501, endPoint y: 222, distance: 45.0
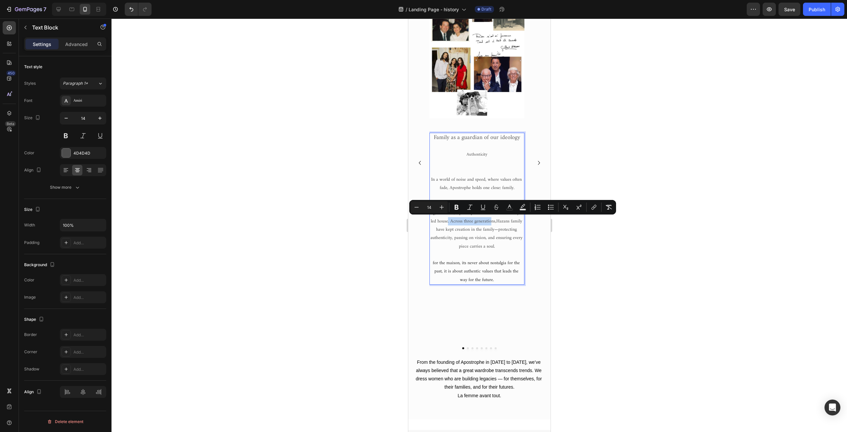
click at [501, 222] on span "Since its founding in 1968 and across three generations, Apostrophe has remaine…" at bounding box center [476, 213] width 90 height 25
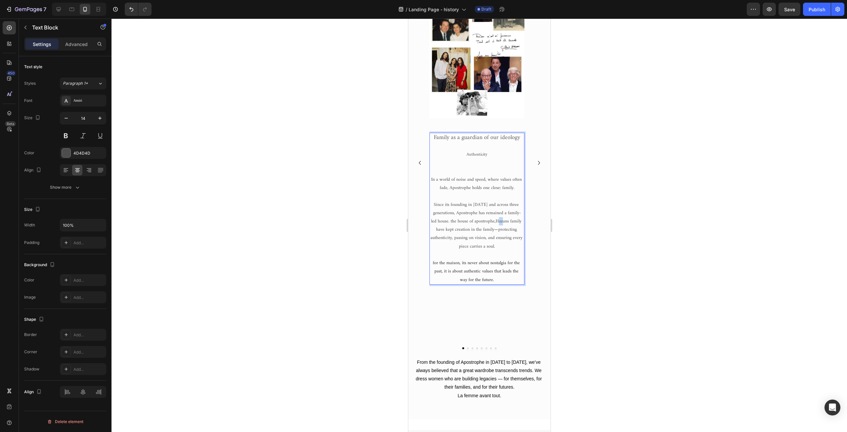
drag, startPoint x: 497, startPoint y: 221, endPoint x: 503, endPoint y: 221, distance: 6.0
click at [503, 221] on p "Since its founding in 1968 and across three generations, Apostrophe has remaine…" at bounding box center [477, 226] width 94 height 50
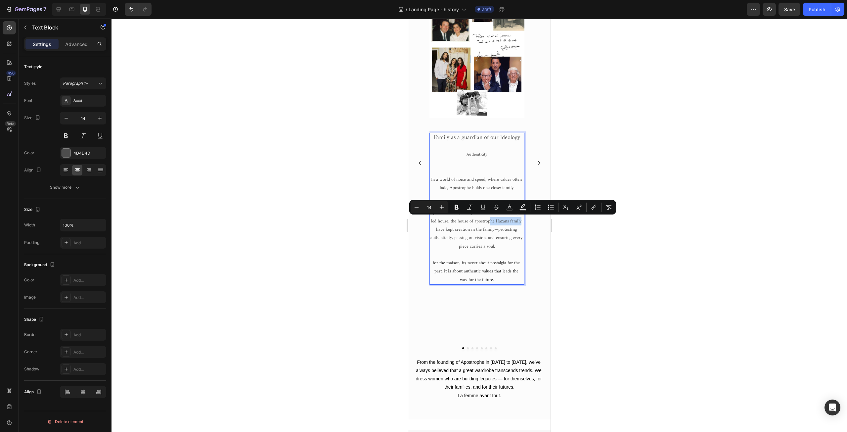
drag, startPoint x: 494, startPoint y: 221, endPoint x: 522, endPoint y: 222, distance: 28.2
click at [522, 222] on p "Since its founding in 1968 and across three generations, Apostrophe has remaine…" at bounding box center [477, 226] width 94 height 50
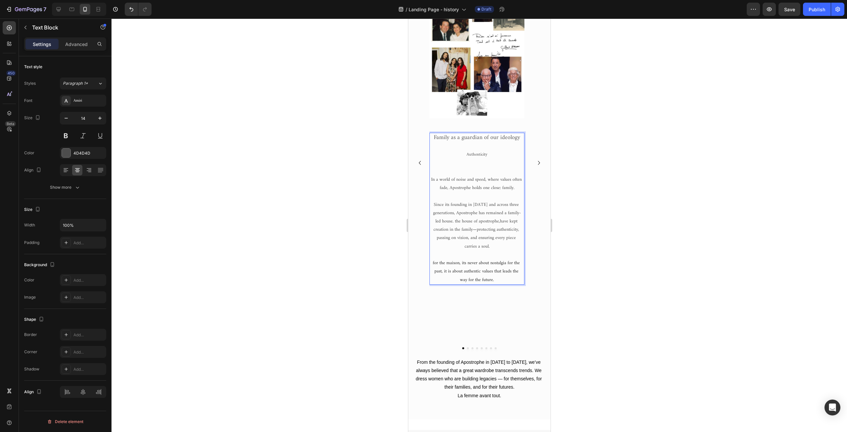
click at [454, 222] on span "Since its founding in 1968 and across three generations, Apostrophe has remaine…" at bounding box center [477, 213] width 88 height 25
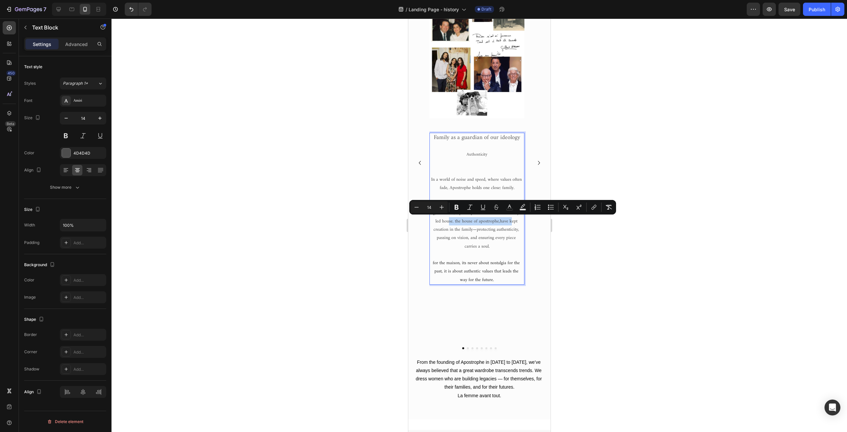
drag, startPoint x: 451, startPoint y: 221, endPoint x: 509, endPoint y: 222, distance: 58.6
click at [509, 222] on p "Since its founding in 1968 and across three generations, Apostrophe has remaine…" at bounding box center [477, 226] width 94 height 50
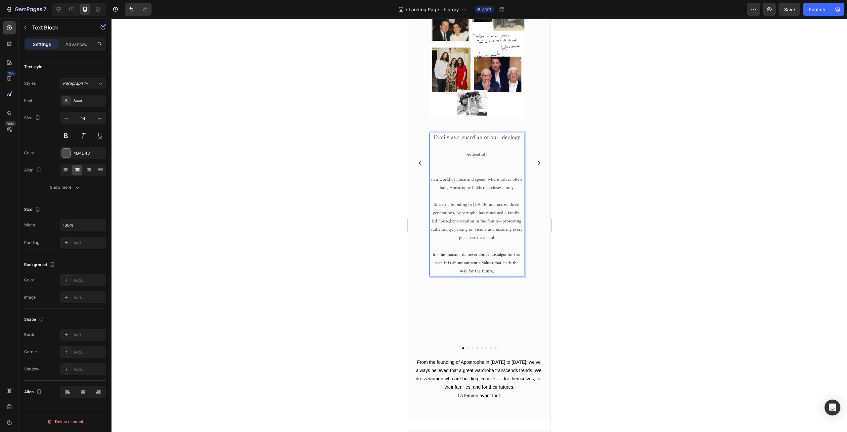
click at [458, 221] on p "Since its founding in 1968 and across three generations, Apostrophe has remaine…" at bounding box center [477, 222] width 94 height 42
click at [451, 265] on span "for the maison, its never about nostalgia for the past, it is about authentic v…" at bounding box center [477, 263] width 88 height 25
click at [468, 188] on span "In a world of noise and speed, where values often fade, Apostrophe holds one cl…" at bounding box center [477, 183] width 92 height 17
click at [453, 218] on span "Since its founding in 1968 and across three generations, Apostrophe has remaine…" at bounding box center [477, 213] width 88 height 25
click at [458, 257] on span "for the maison, its never about nostalgia for the past, it is about authentic v…" at bounding box center [477, 263] width 88 height 25
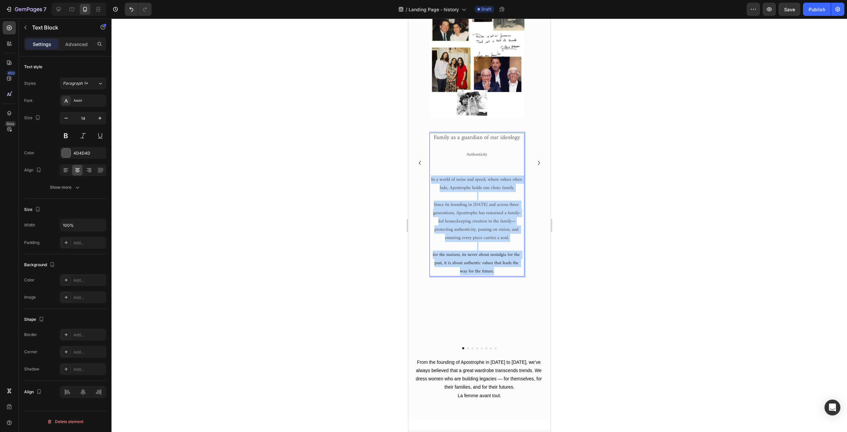
drag, startPoint x: 430, startPoint y: 178, endPoint x: 506, endPoint y: 272, distance: 120.7
click at [512, 215] on span "Since its founding in 1968 and across three generations, Apostrophe has remaine…" at bounding box center [477, 213] width 88 height 25
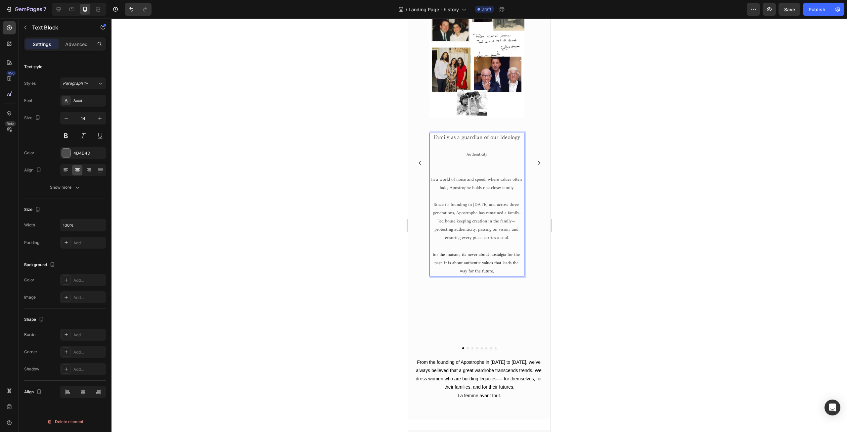
click at [509, 214] on span "Since its founding in 1968 and across three generations, Apostrophe has remaine…" at bounding box center [477, 213] width 88 height 25
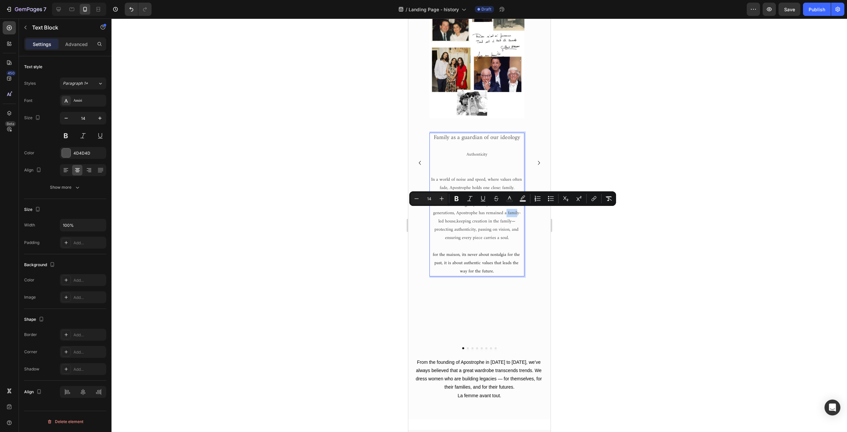
drag, startPoint x: 508, startPoint y: 213, endPoint x: 520, endPoint y: 214, distance: 12.0
click at [520, 214] on span "Since its founding in 1968 and across three generations, Apostrophe has remaine…" at bounding box center [477, 213] width 88 height 25
click at [519, 214] on span "Since its founding in 1968 and across three generations, Apostrophe has remaine…" at bounding box center [477, 213] width 88 height 25
click at [511, 213] on span "Since its founding in 1968 and across three generations, Apostrophe has remaine…" at bounding box center [477, 213] width 88 height 25
drag, startPoint x: 507, startPoint y: 212, endPoint x: 518, endPoint y: 213, distance: 11.0
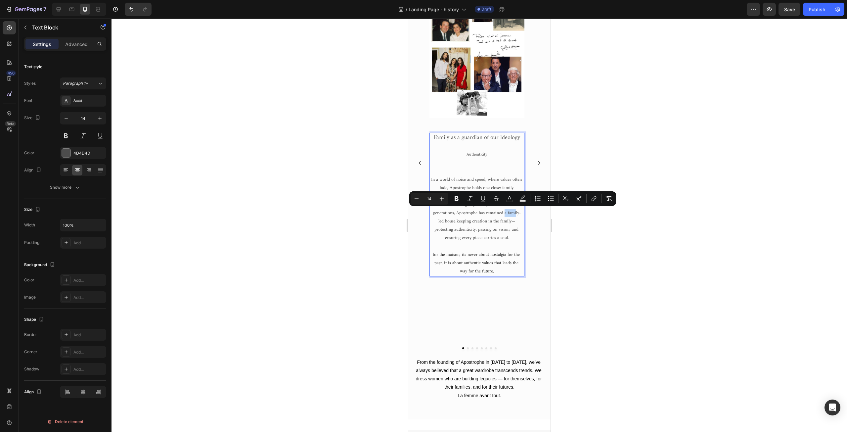
click at [518, 213] on span "Since its founding in 1968 and across three generations, Apostrophe has remaine…" at bounding box center [477, 213] width 88 height 25
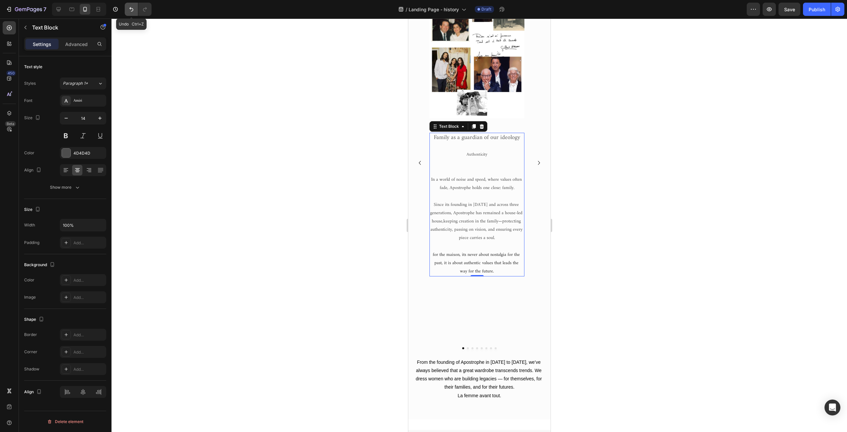
click at [132, 8] on icon "Undo/Redo" at bounding box center [131, 9] width 7 height 7
click at [507, 220] on p "Since its founding in 1968 and across three generations, Apostrophe has remaine…" at bounding box center [477, 222] width 94 height 42
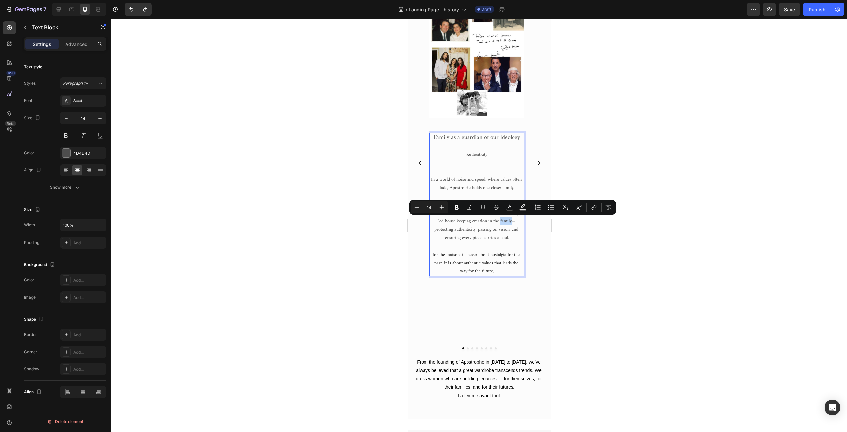
drag, startPoint x: 511, startPoint y: 221, endPoint x: 501, endPoint y: 223, distance: 10.4
click at [501, 223] on p "Since its founding in 1968 and across three generations, Apostrophe has remaine…" at bounding box center [477, 222] width 94 height 42
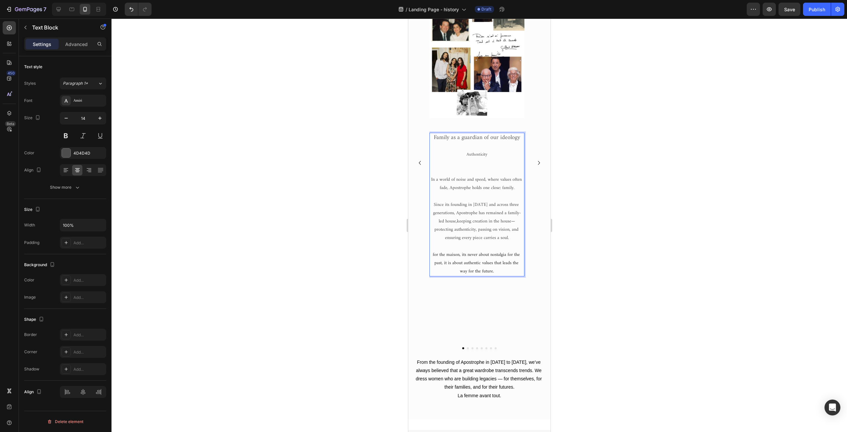
click at [492, 221] on p "Since its founding in 1968 and across three generations, Apostrophe has remaine…" at bounding box center [477, 222] width 94 height 42
click at [432, 178] on span "In a world of noise and speed, where values often fade, Apostrophe holds one cl…" at bounding box center [477, 183] width 92 height 17
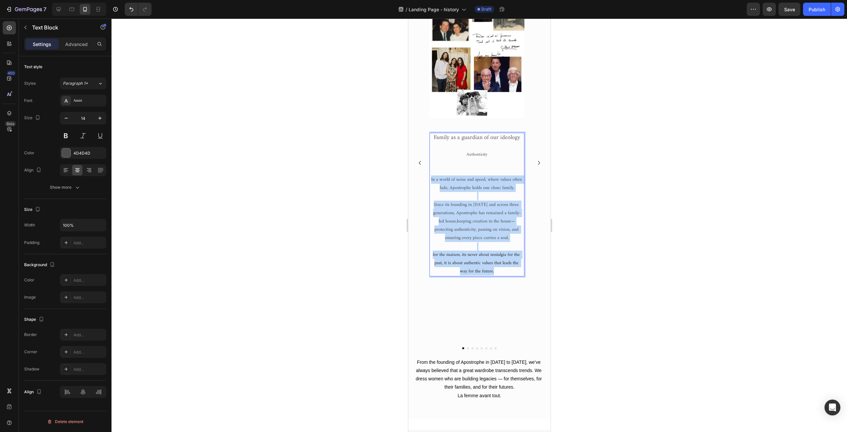
drag, startPoint x: 431, startPoint y: 179, endPoint x: 496, endPoint y: 272, distance: 113.7
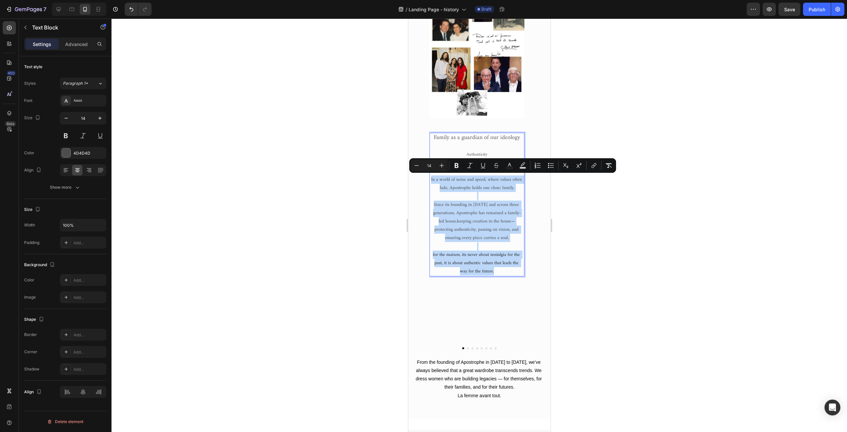
copy div "In a world of noise and speed, where values often fade, Apostrophe holds one cl…"
click at [469, 206] on span "Since its founding in 1968 and across three generations, Apostrophe has remaine…" at bounding box center [477, 213] width 88 height 25
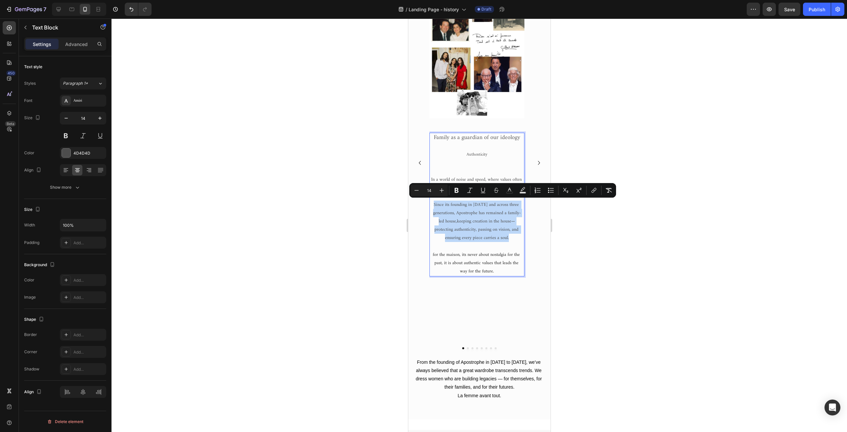
drag, startPoint x: 435, startPoint y: 205, endPoint x: 510, endPoint y: 239, distance: 82.5
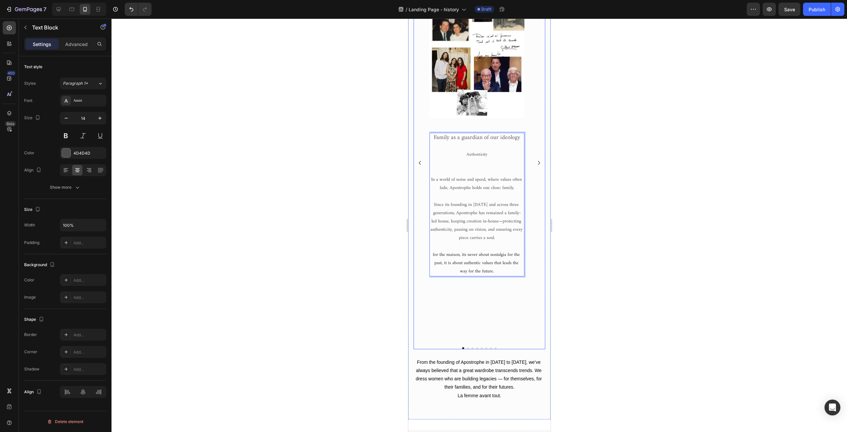
click at [474, 333] on div "Image Family as a guardian of our ideology Authenticity In a world of noise and…" at bounding box center [476, 163] width 95 height 358
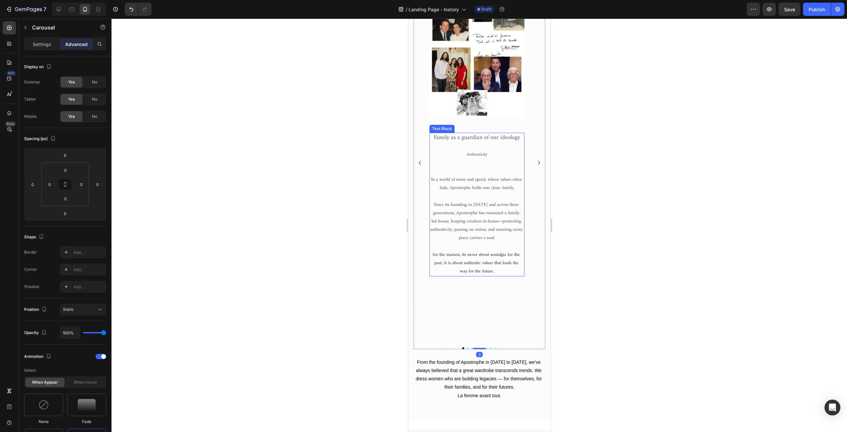
click at [461, 217] on span "Since its founding in 1968 and across three generations, Apostrophe has remaine…" at bounding box center [476, 222] width 93 height 42
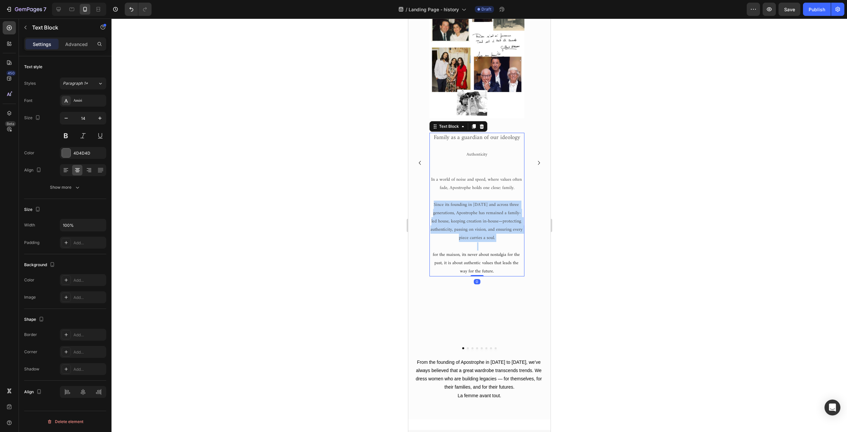
click at [461, 217] on span "Since its founding in 1968 and across three generations, Apostrophe has remaine…" at bounding box center [476, 222] width 93 height 42
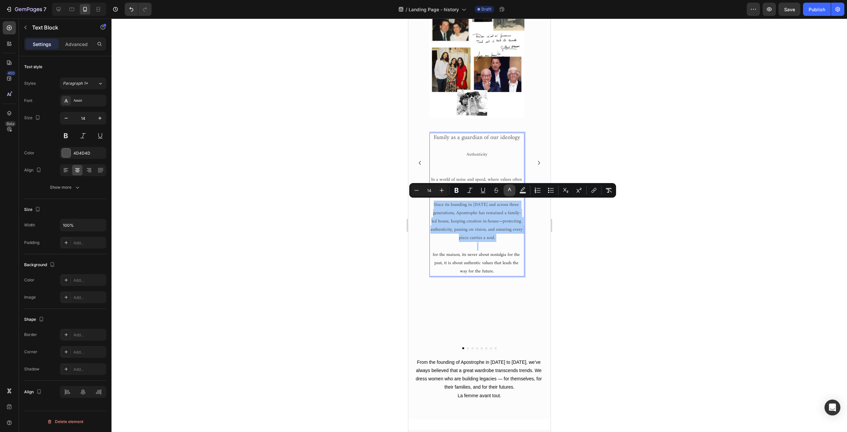
click at [507, 189] on icon "Editor contextual toolbar" at bounding box center [509, 190] width 7 height 7
type input "4D4D4D"
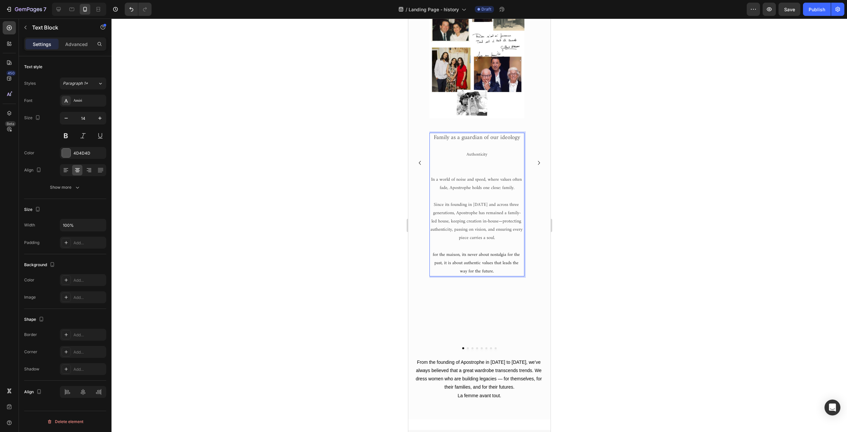
click at [453, 254] on span "for the maison, its never about nostalgia for the past, it is about authentic v…" at bounding box center [477, 263] width 88 height 25
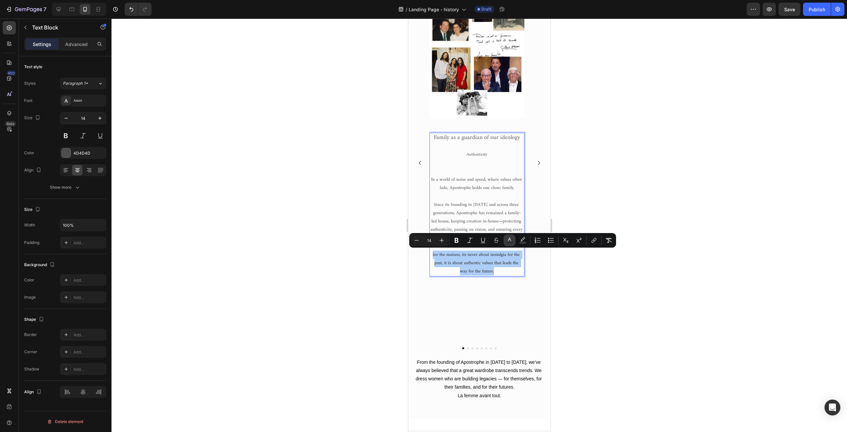
click at [511, 238] on icon "Editor contextual toolbar" at bounding box center [509, 240] width 7 height 7
type input "262626"
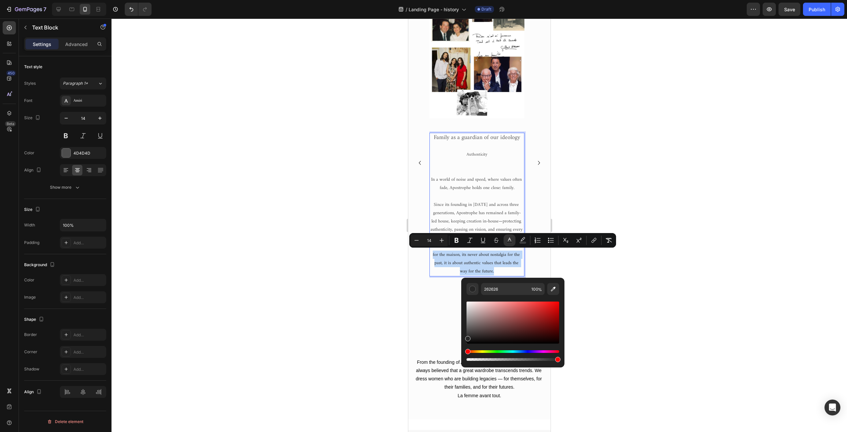
click at [471, 215] on span "Since its founding in 1968 and across three generations, Apostrophe has remaine…" at bounding box center [476, 222] width 93 height 42
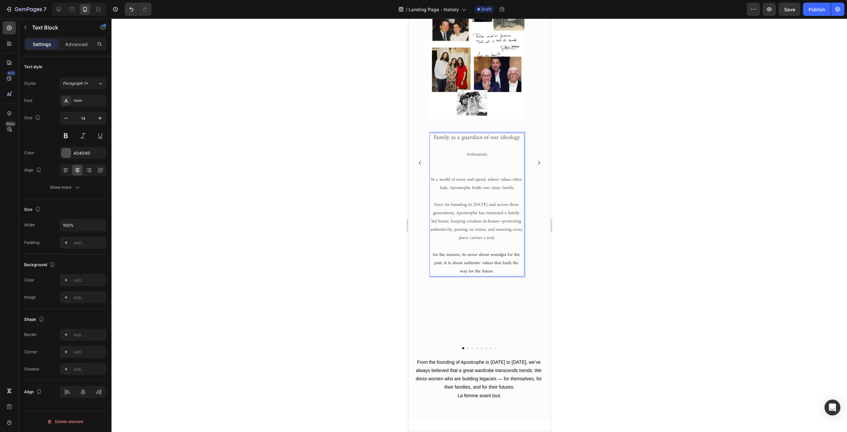
click at [471, 215] on span "Since its founding in 1968 and across three generations, Apostrophe has remaine…" at bounding box center [476, 222] width 93 height 42
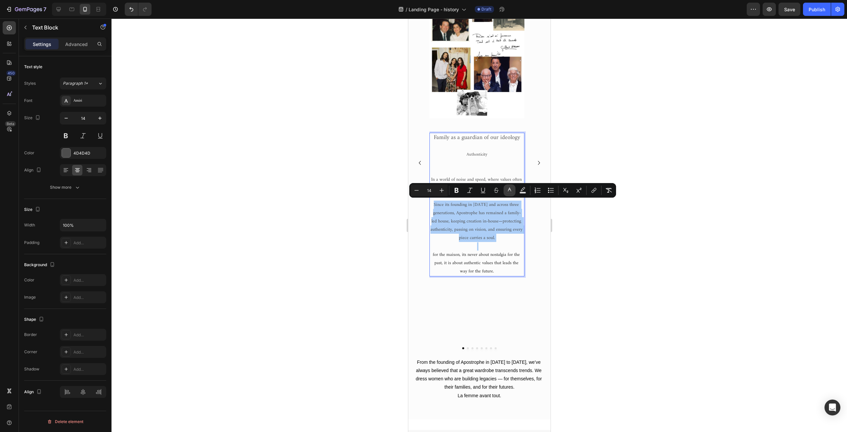
click at [509, 189] on icon "Editor contextual toolbar" at bounding box center [509, 190] width 7 height 7
type input "4D4D4D"
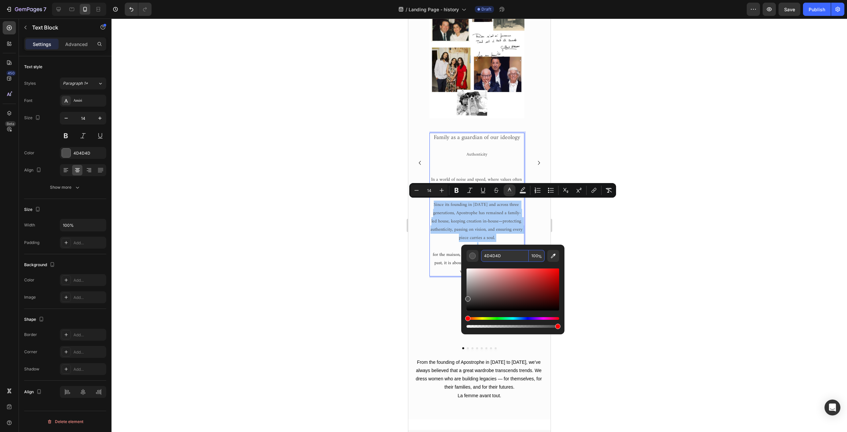
click at [493, 257] on input "4D4D4D" at bounding box center [505, 256] width 48 height 12
click at [450, 262] on span "for the maison, its never about nostalgia for the past, it is about authentic v…" at bounding box center [477, 263] width 88 height 25
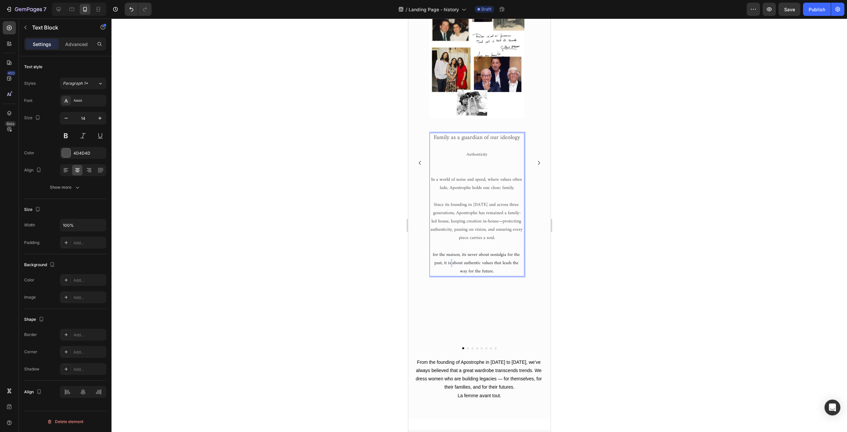
click at [450, 262] on span "for the maison, its never about nostalgia for the past, it is about authentic v…" at bounding box center [477, 263] width 88 height 25
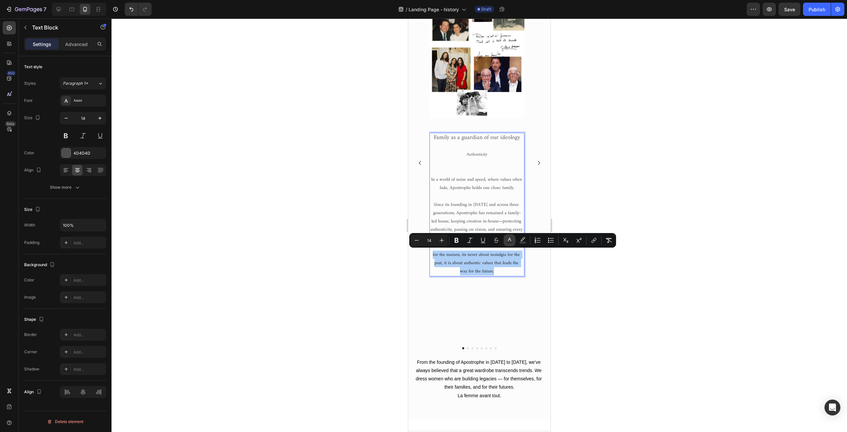
click at [508, 238] on icon "Editor contextual toolbar" at bounding box center [509, 240] width 7 height 7
type input "262626"
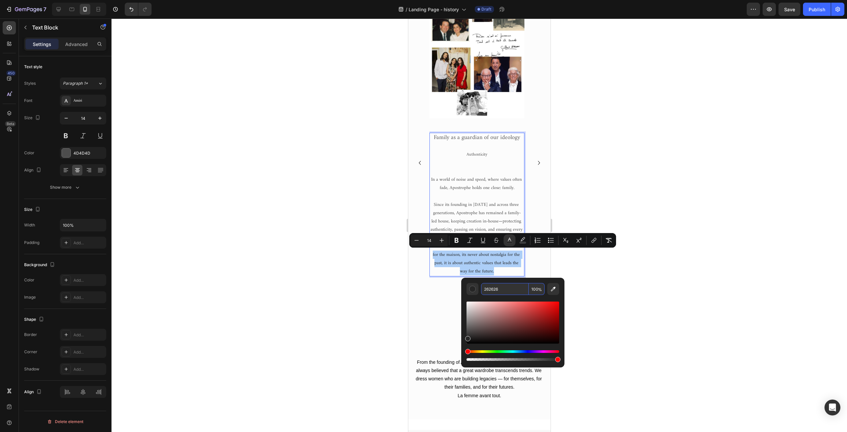
click at [491, 288] on input "262626" at bounding box center [505, 289] width 48 height 12
paste input "4D4D4D"
type input "4D4D4D"
click at [434, 315] on div "Image Family as a guardian of our ideology Authenticity In a world of noise and…" at bounding box center [476, 163] width 95 height 358
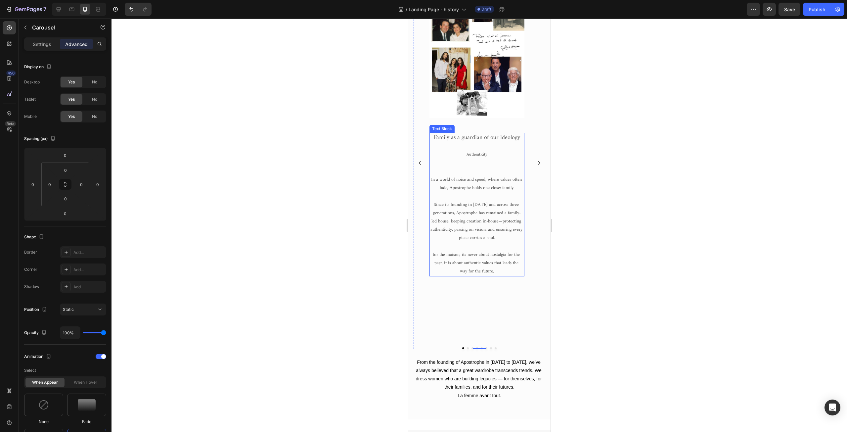
click at [478, 153] on span "Authenticity" at bounding box center [476, 155] width 21 height 8
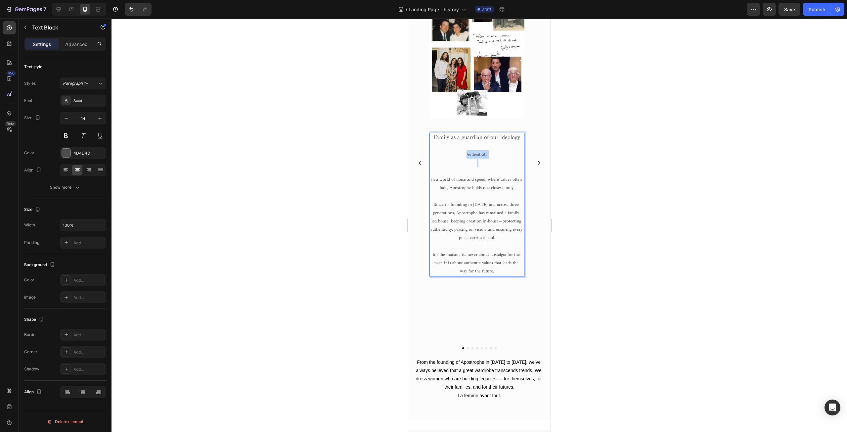
click at [478, 153] on span "Authenticity" at bounding box center [476, 155] width 21 height 8
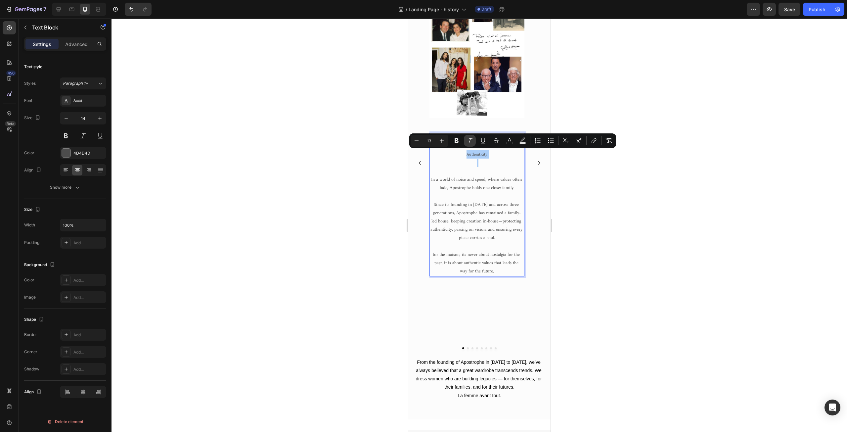
click at [471, 141] on icon "Editor contextual toolbar" at bounding box center [470, 140] width 7 height 7
click at [323, 173] on div at bounding box center [480, 225] width 736 height 413
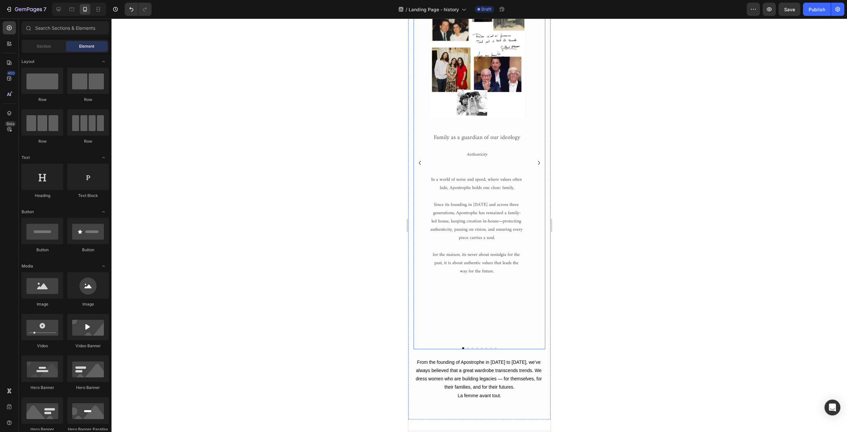
click at [441, 313] on div "Image Family as a guardian of our ideology Authenticity In a world of noise and…" at bounding box center [476, 163] width 95 height 358
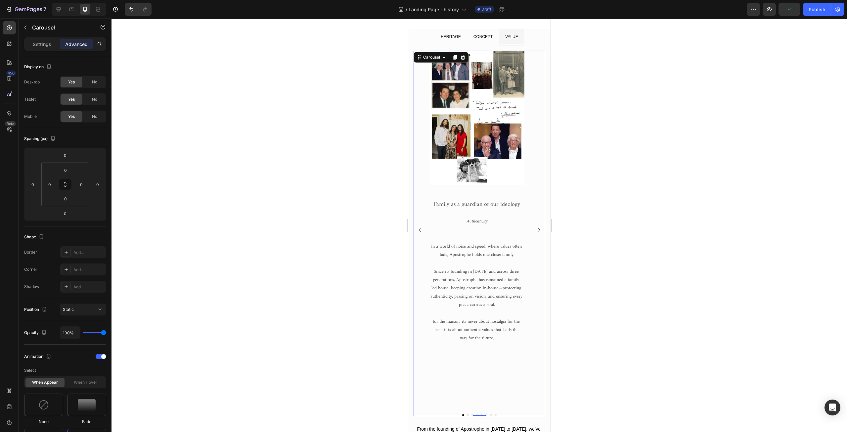
scroll to position [99, 0]
click at [535, 233] on icon "Carousel Next Arrow" at bounding box center [539, 229] width 8 height 8
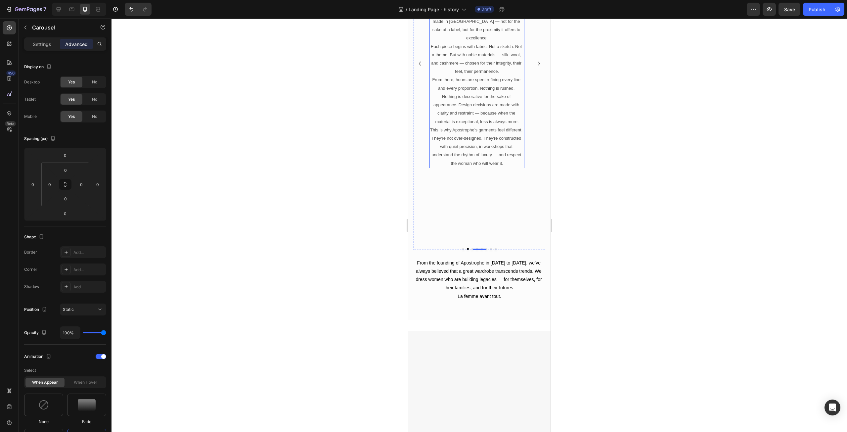
scroll to position [132, 0]
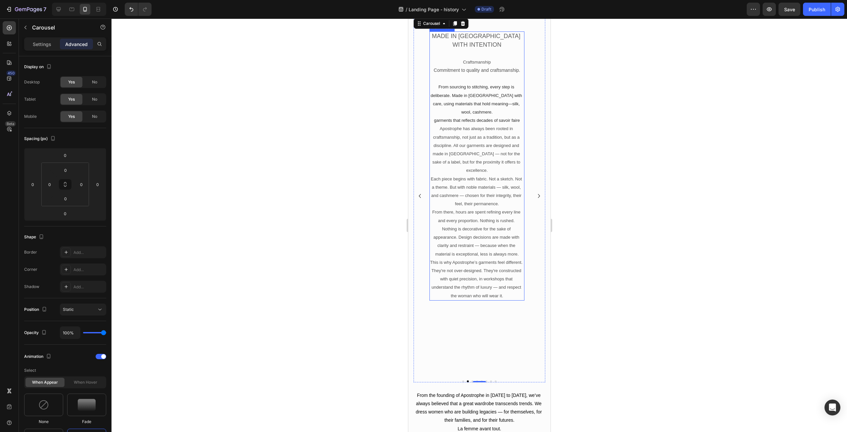
click at [464, 114] on span "From sourcing to stitching, every step is deliberate. Made in [GEOGRAPHIC_DATA]…" at bounding box center [477, 99] width 93 height 30
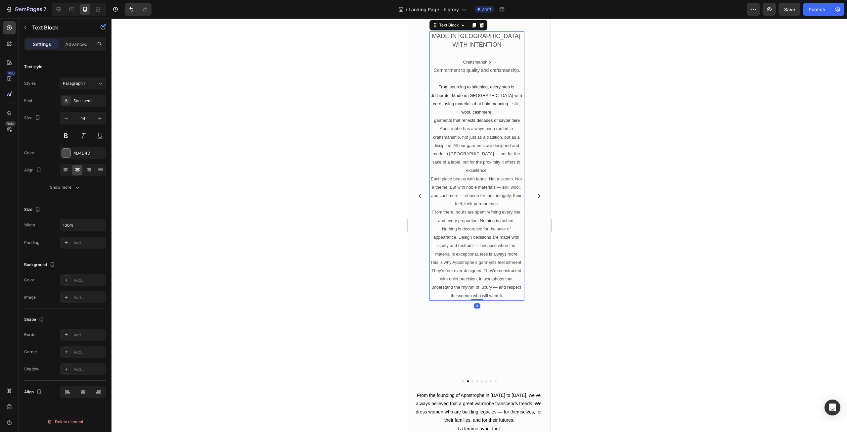
click at [460, 116] on p "From sourcing to stitching, every step is deliberate. Made in [GEOGRAPHIC_DATA]…" at bounding box center [477, 99] width 94 height 33
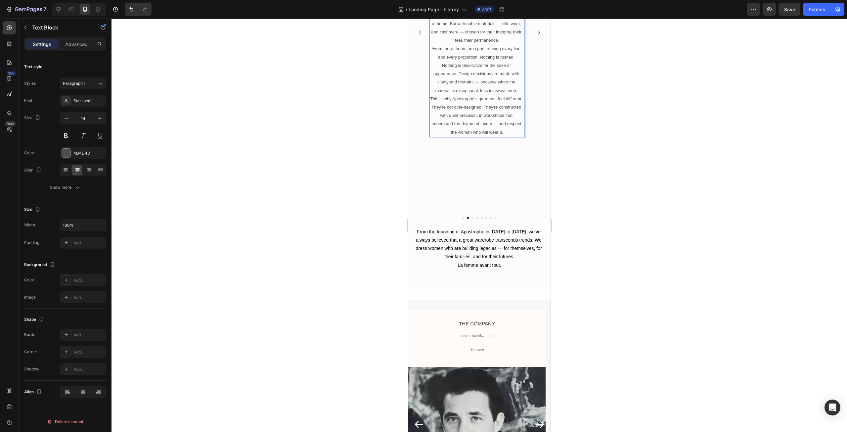
scroll to position [298, 0]
click at [467, 134] on p "This is why Apostrophe’s garments feel different. They're not over-designed. Th…" at bounding box center [477, 114] width 94 height 42
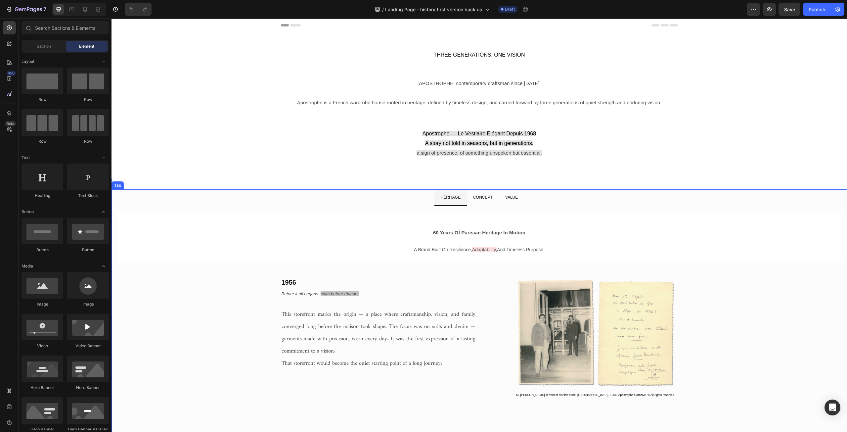
click at [511, 200] on p "VALUE" at bounding box center [511, 197] width 13 height 9
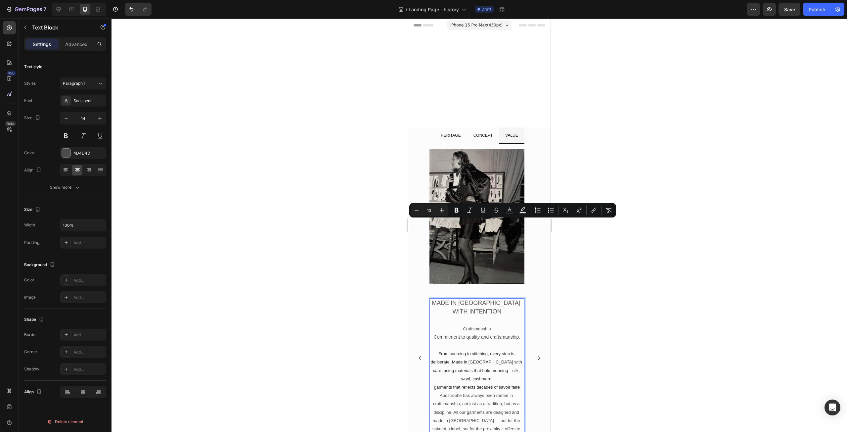
scroll to position [298, 0]
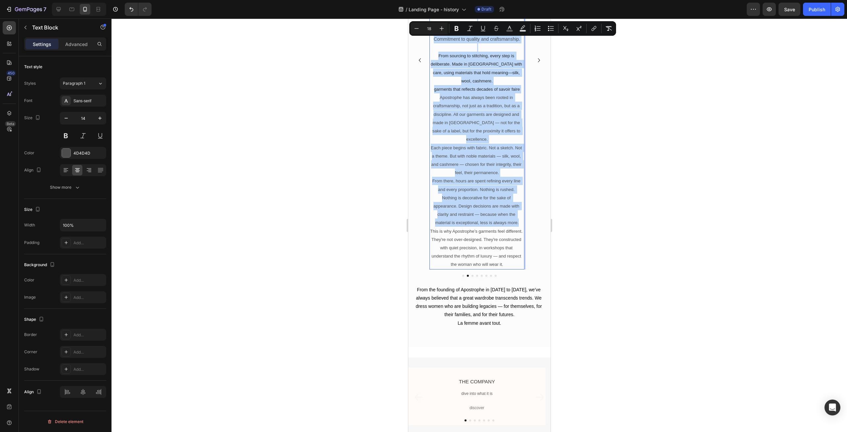
copy div "MADE IN PARIS WITH INTENTION Craftsmanship Commitment to quality and craftsmans…"
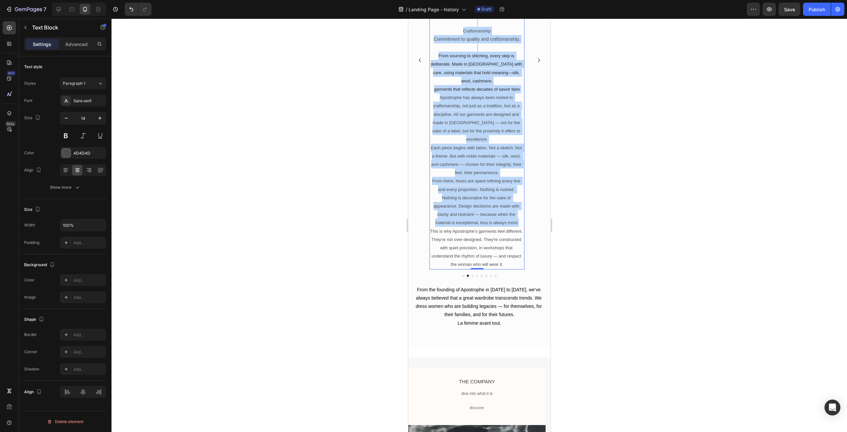
drag, startPoint x: 469, startPoint y: 260, endPoint x: 464, endPoint y: 255, distance: 7.5
click at [469, 260] on div "MADE IN PARIS WITH INTENTION Craftsmanship Commitment to quality and craftsmans…" at bounding box center [476, 134] width 95 height 269
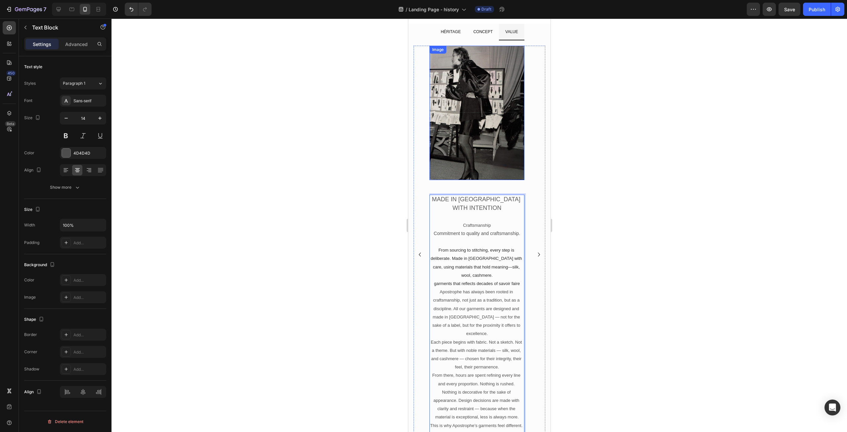
scroll to position [99, 0]
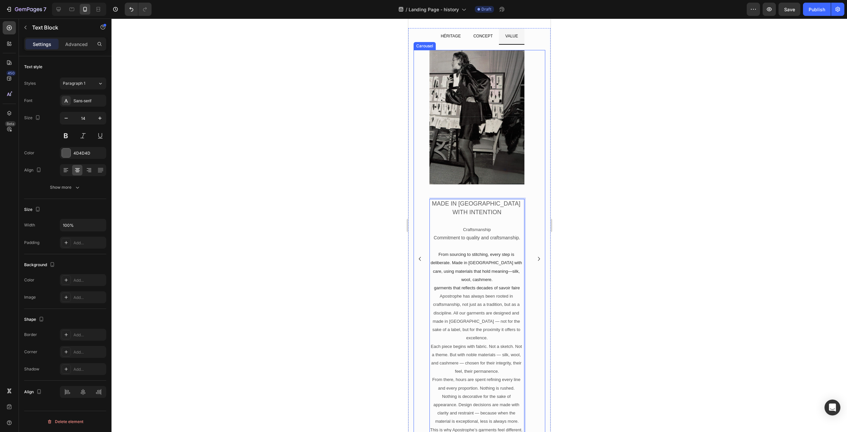
click at [421, 263] on icon "Carousel Back Arrow" at bounding box center [420, 259] width 8 height 8
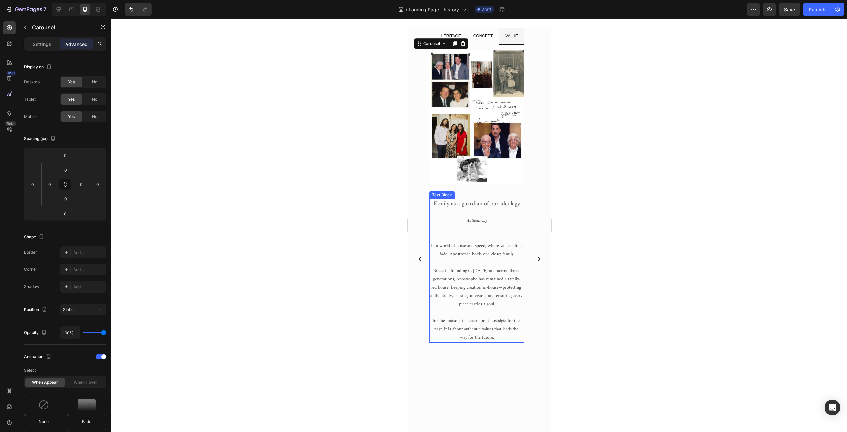
click at [471, 241] on p "Rich Text Editor. Editing area: main" at bounding box center [477, 233] width 94 height 17
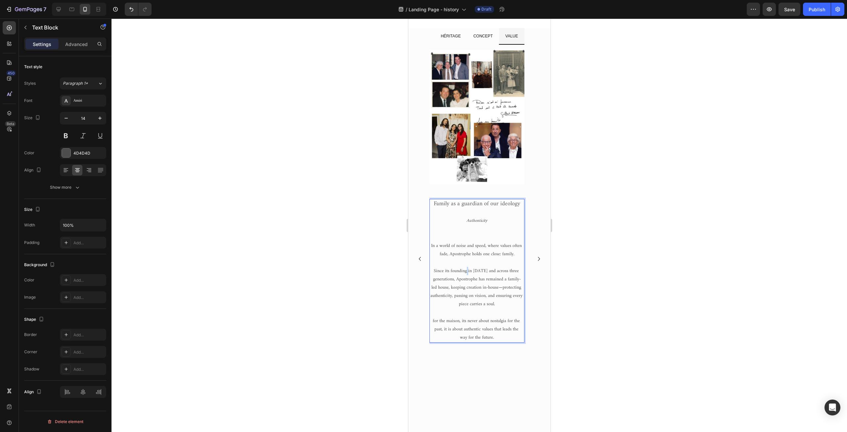
click at [469, 271] on span "Since its founding in [DATE] and across three generations, Apostrophe has remai…" at bounding box center [476, 288] width 93 height 42
click at [469, 271] on span "Since its founding in 1968 and across three generations, Apostrophe has remaine…" at bounding box center [476, 288] width 93 height 42
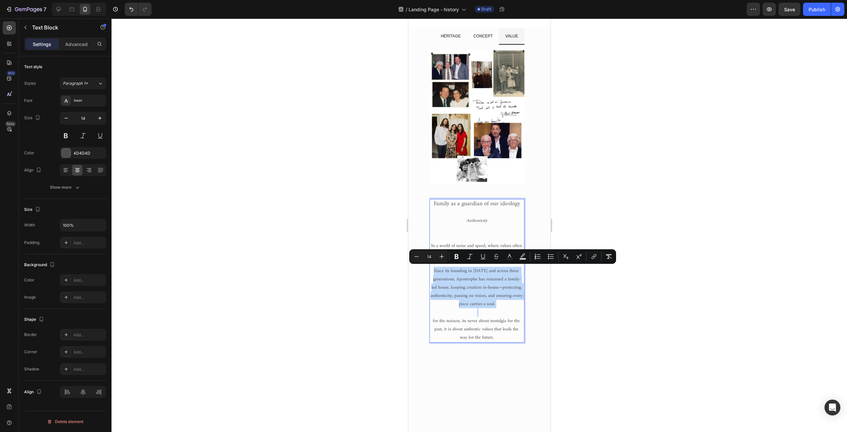
type input "18"
click at [466, 203] on span "Family as a guardian of our ideology" at bounding box center [477, 204] width 86 height 10
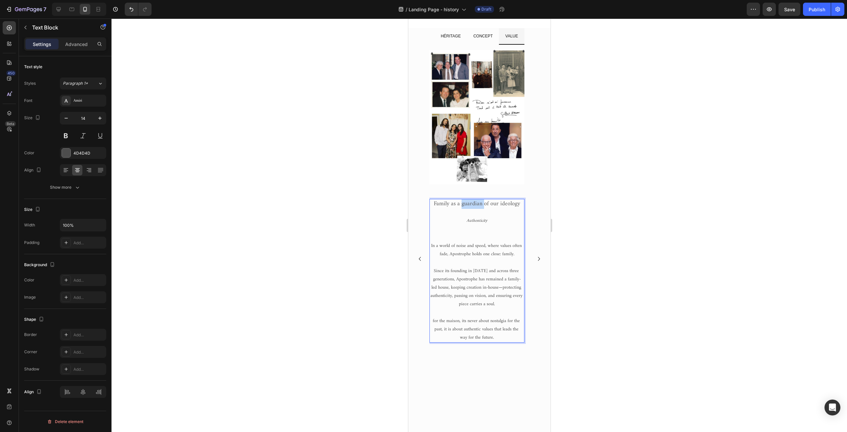
click at [466, 203] on span "Family as a guardian of our ideology" at bounding box center [477, 204] width 86 height 10
click at [473, 217] on icon "Authenticity" at bounding box center [476, 221] width 21 height 8
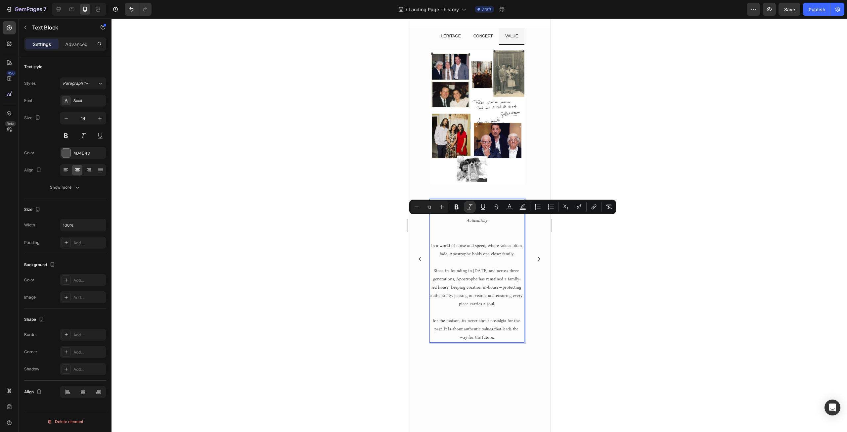
type input "14"
click at [474, 267] on span "Since its founding in 1968 and across three generations, Apostrophe has remaine…" at bounding box center [476, 288] width 93 height 42
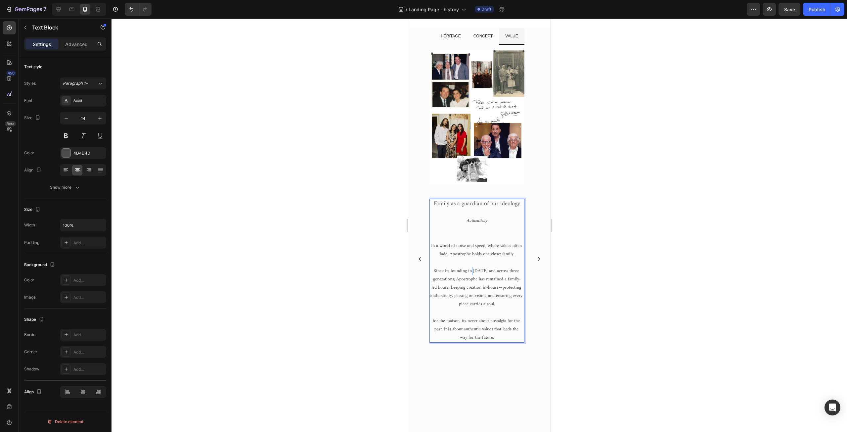
click at [474, 267] on span "Since its founding in 1968 and across three generations, Apostrophe has remaine…" at bounding box center [476, 288] width 93 height 42
click at [475, 217] on icon "Authenticity" at bounding box center [476, 221] width 21 height 8
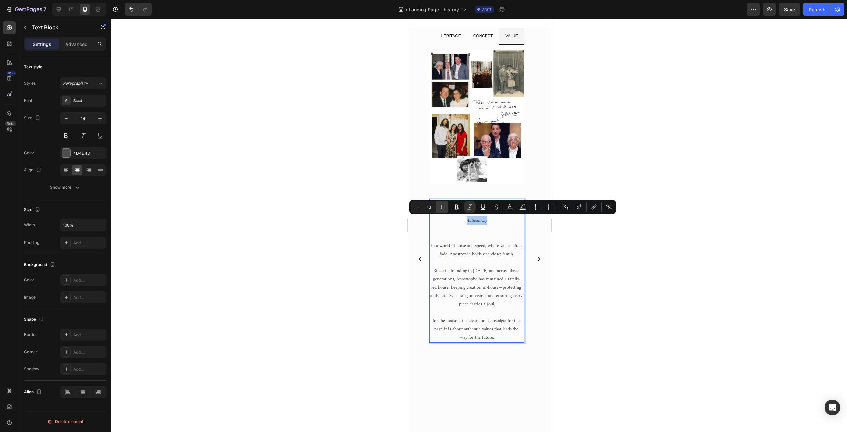
click at [442, 208] on icon "Editor contextual toolbar" at bounding box center [442, 207] width 4 height 4
type input "14"
click at [363, 270] on div at bounding box center [480, 225] width 736 height 413
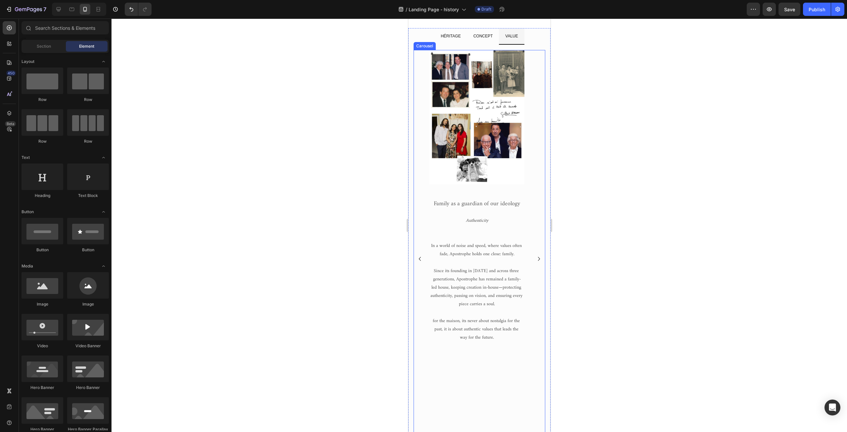
click at [470, 274] on span "Since its founding in 1968 and across three generations, Apostrophe has remaine…" at bounding box center [476, 288] width 93 height 42
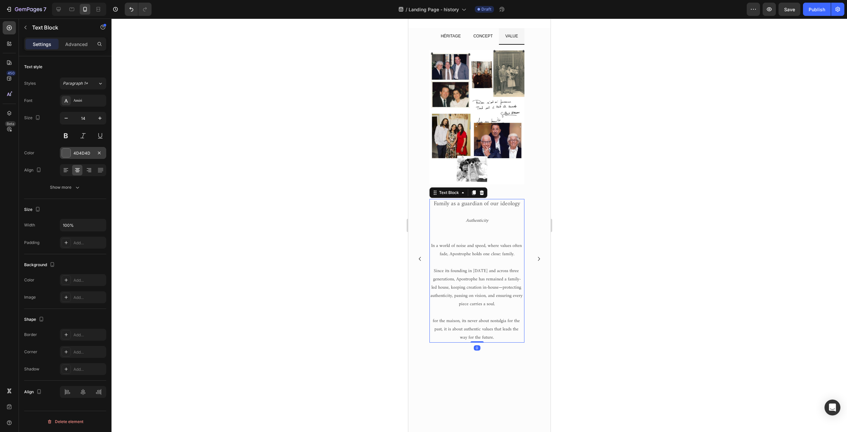
click at [84, 153] on div "4D4D4D" at bounding box center [82, 153] width 19 height 6
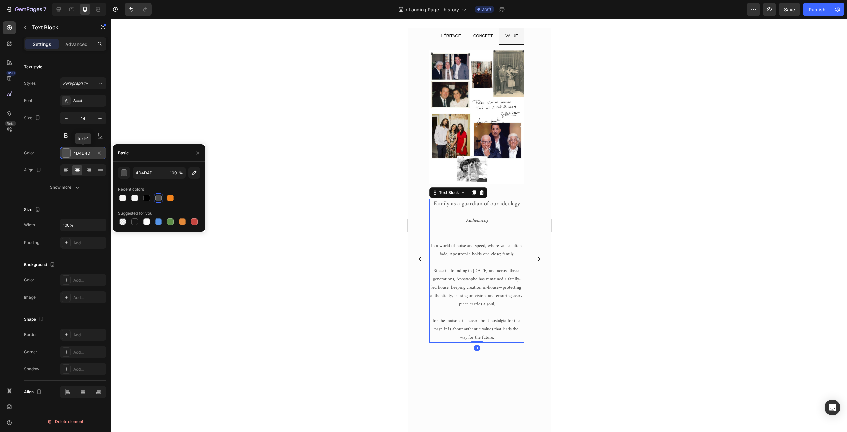
click at [84, 153] on div "4D4D4D" at bounding box center [82, 153] width 19 height 6
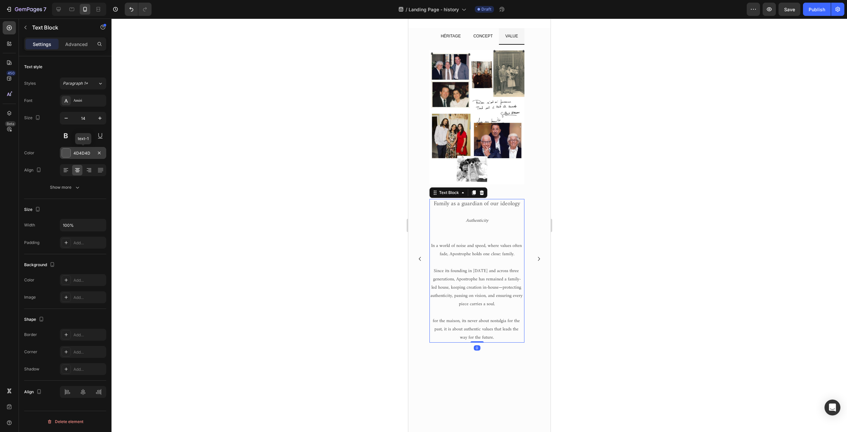
click at [84, 153] on div "4D4D4D" at bounding box center [82, 153] width 19 height 6
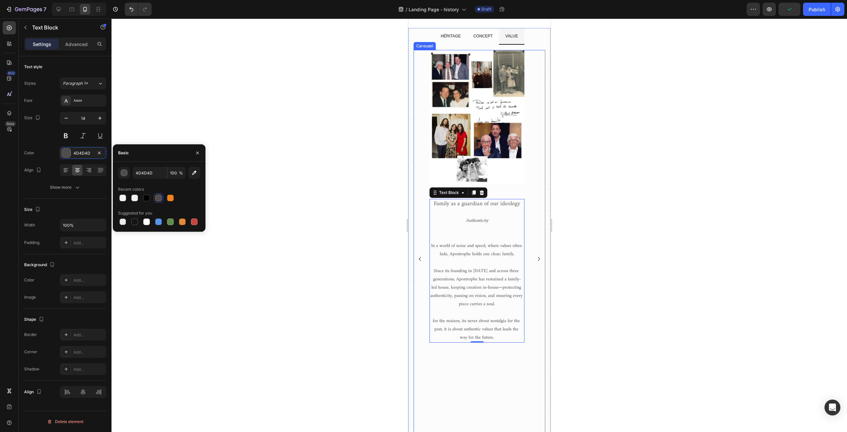
click at [535, 263] on icon "Carousel Next Arrow" at bounding box center [539, 259] width 8 height 8
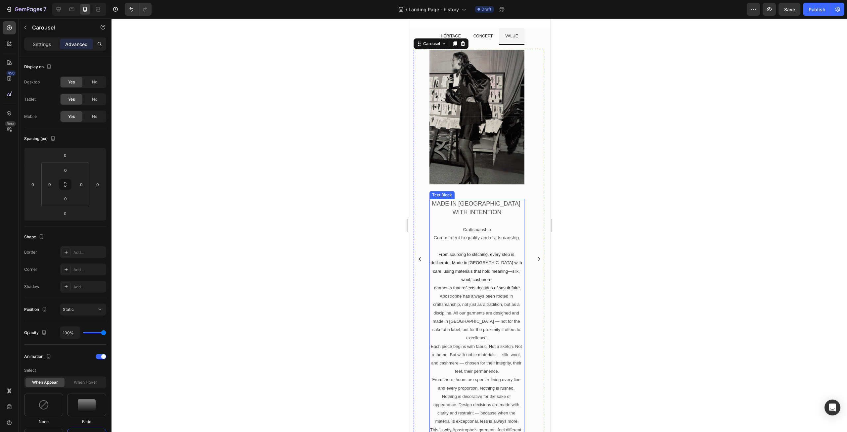
click at [468, 208] on p "MADE IN [GEOGRAPHIC_DATA] WITH INTENTION" at bounding box center [477, 208] width 94 height 17
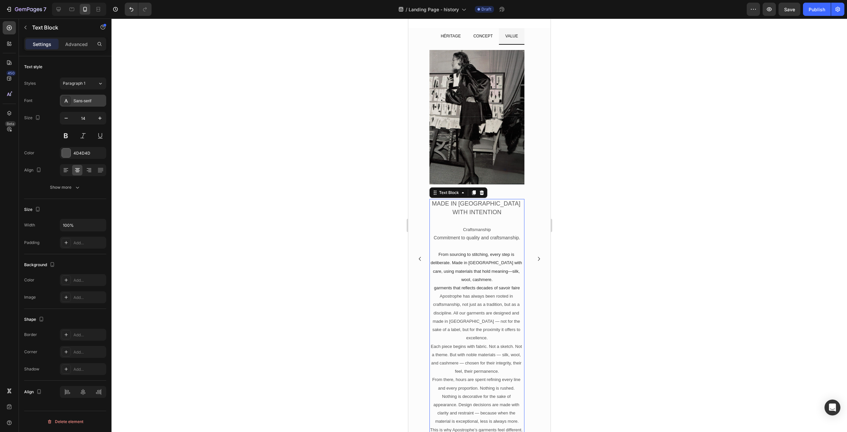
click at [80, 100] on div "Sans-serif" at bounding box center [88, 101] width 31 height 6
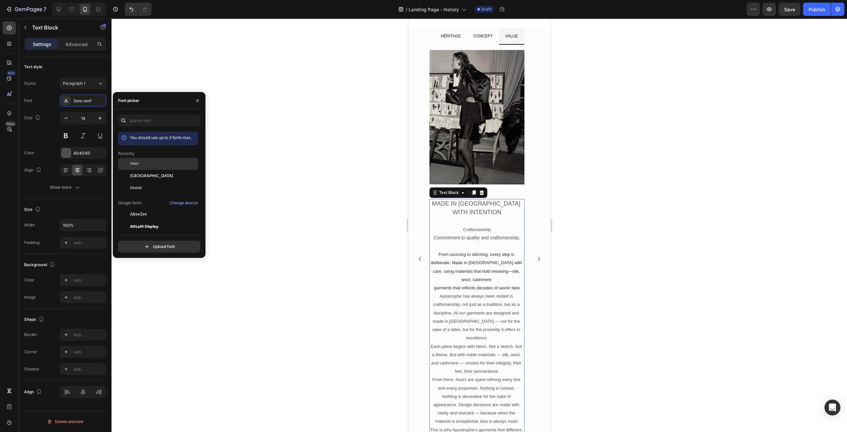
click at [148, 208] on div "Amiri" at bounding box center [158, 214] width 80 height 12
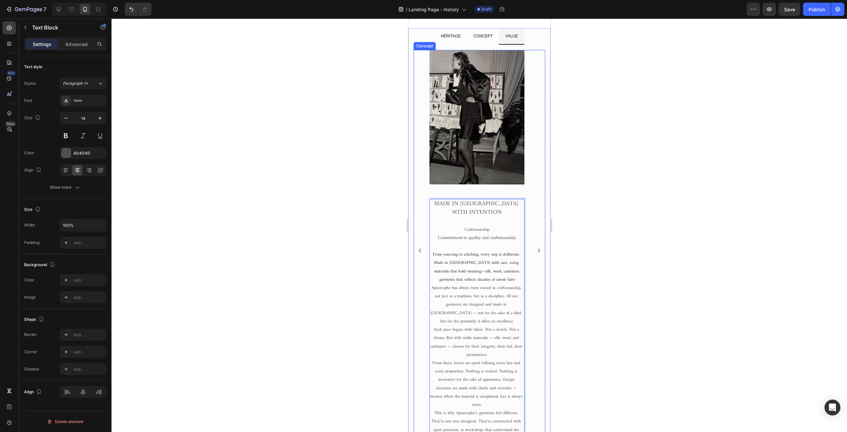
click at [421, 254] on icon "Carousel Back Arrow" at bounding box center [420, 251] width 8 height 8
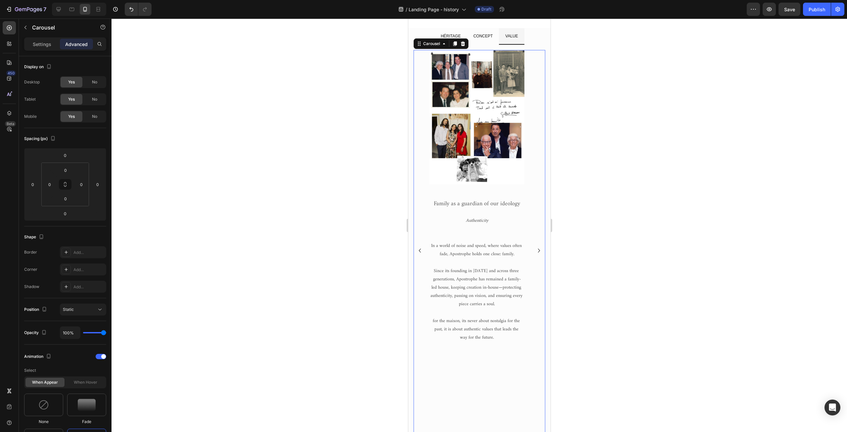
click at [535, 254] on icon "Carousel Next Arrow" at bounding box center [539, 251] width 8 height 8
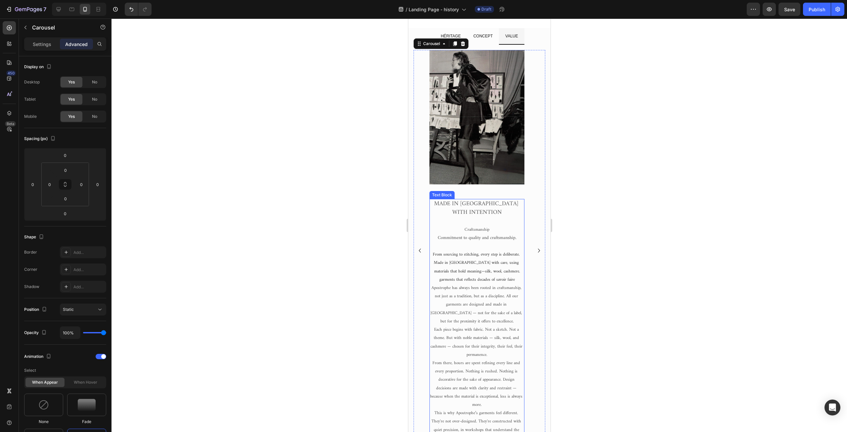
click at [477, 203] on span "MADE IN [GEOGRAPHIC_DATA] WITH INTENTION" at bounding box center [477, 208] width 86 height 19
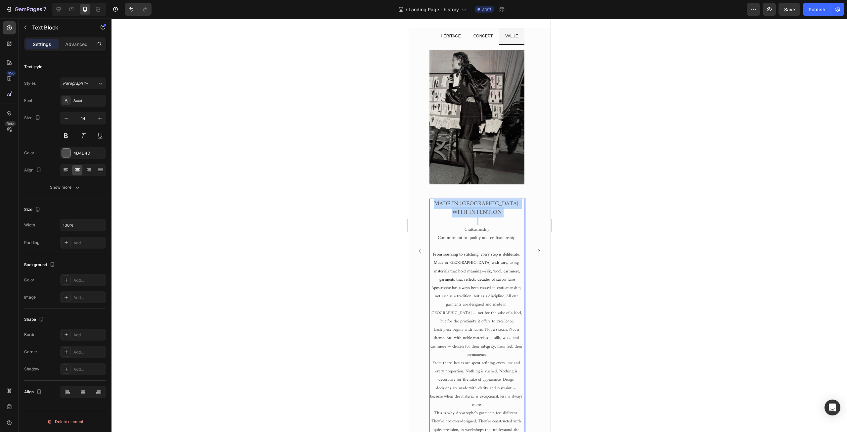
click at [477, 203] on span "MADE IN [GEOGRAPHIC_DATA] WITH INTENTION" at bounding box center [477, 208] width 86 height 19
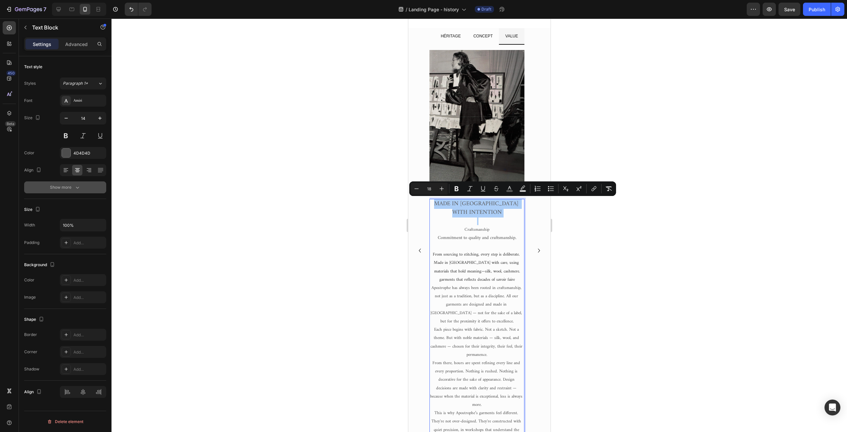
click at [76, 186] on icon "button" at bounding box center [77, 187] width 7 height 7
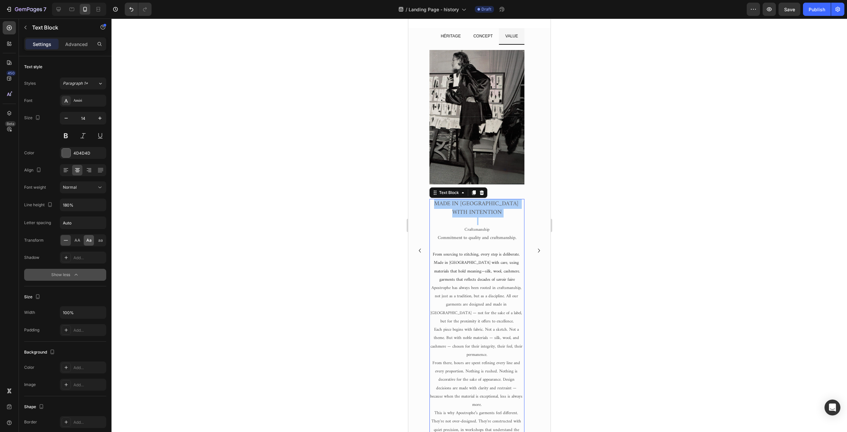
click at [90, 240] on span "Aa" at bounding box center [88, 240] width 5 height 6
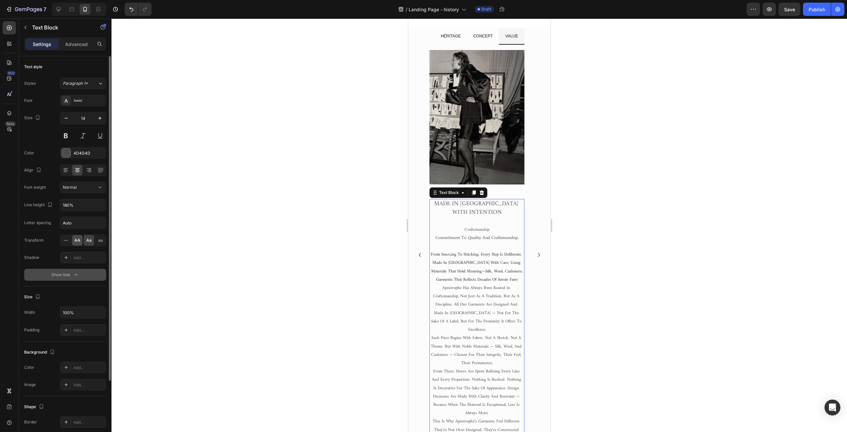
click at [76, 242] on span "AA" at bounding box center [77, 240] width 6 height 6
click at [92, 241] on div "Aa" at bounding box center [89, 240] width 10 height 11
click at [460, 204] on span "MADE IN [GEOGRAPHIC_DATA] WITH INTENTION" at bounding box center [477, 208] width 86 height 19
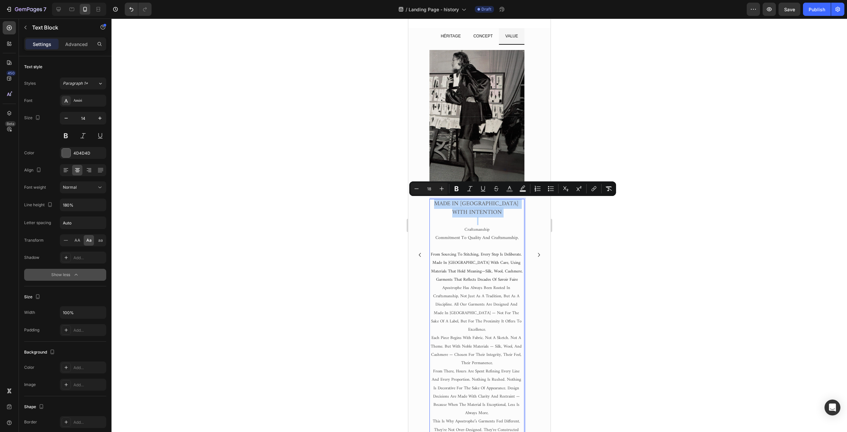
click at [460, 204] on span "MADE IN [GEOGRAPHIC_DATA] WITH INTENTION" at bounding box center [477, 208] width 86 height 19
click at [90, 240] on span "Aa" at bounding box center [88, 240] width 5 height 6
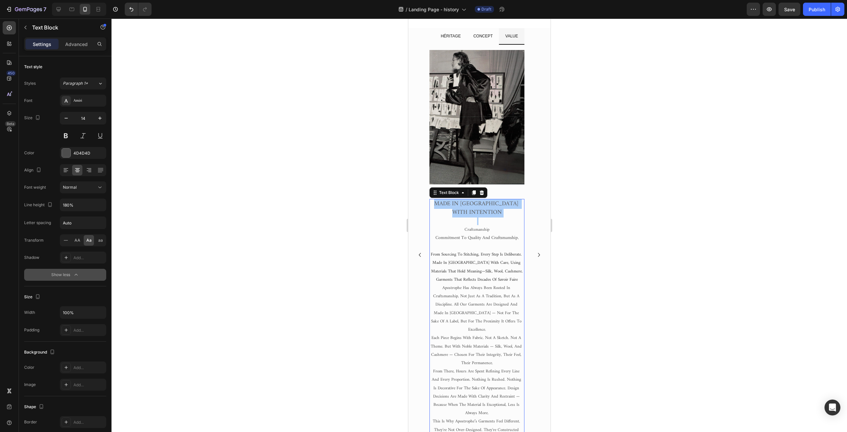
click at [332, 244] on div at bounding box center [480, 225] width 736 height 413
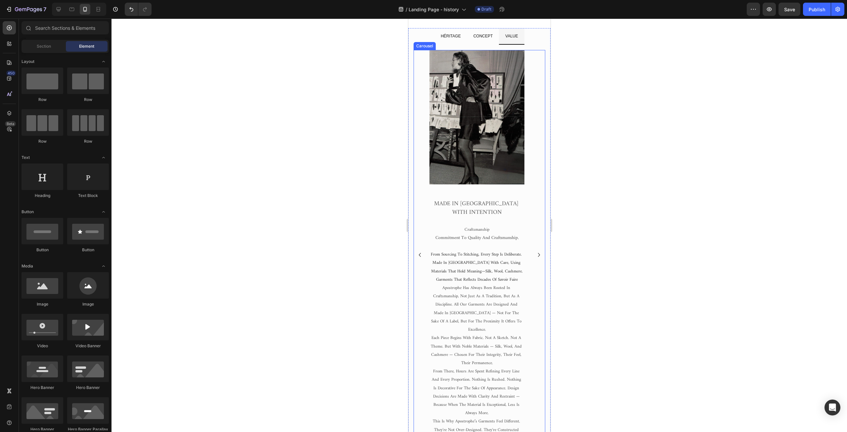
click at [471, 200] on span "MADE IN [GEOGRAPHIC_DATA] WITH INTENTION" at bounding box center [477, 208] width 86 height 19
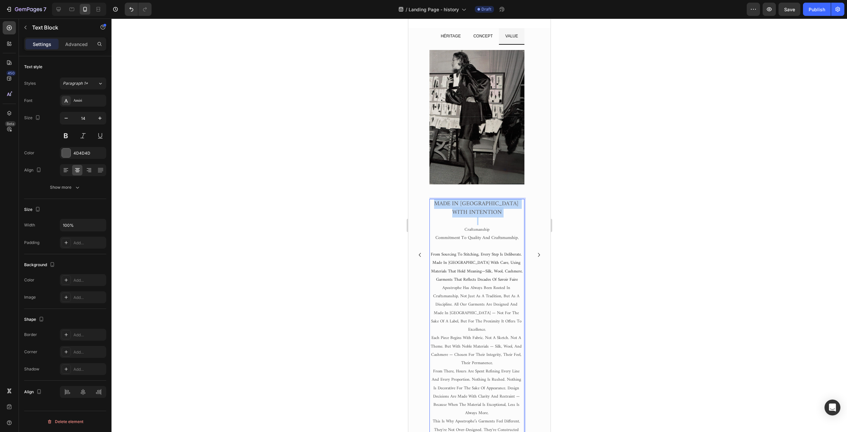
click at [471, 200] on span "MADE IN [GEOGRAPHIC_DATA] WITH INTENTION" at bounding box center [477, 208] width 86 height 19
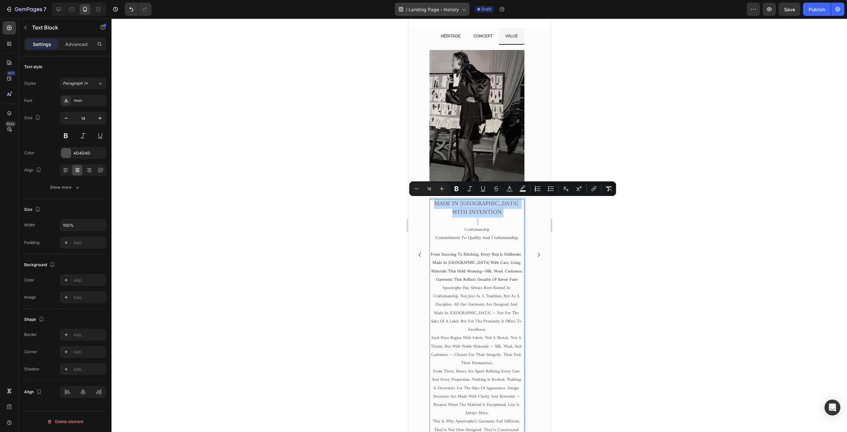
copy span "MADE IN [GEOGRAPHIC_DATA] WITH INTENTION"
click at [420, 259] on icon "Carousel Back Arrow" at bounding box center [420, 255] width 8 height 8
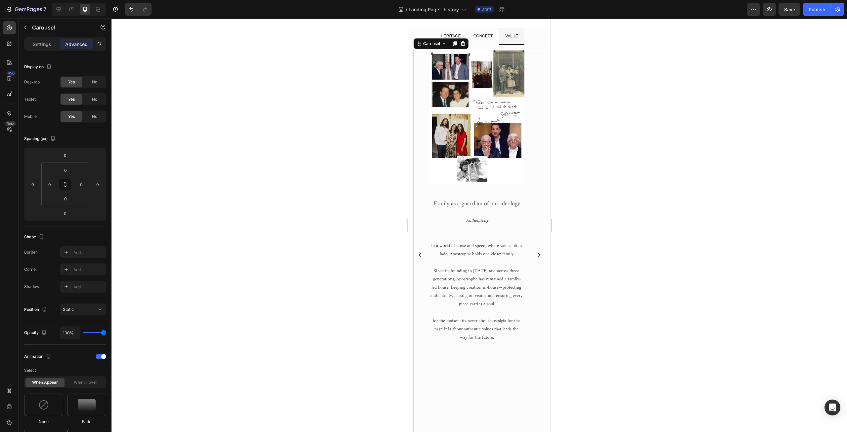
click at [535, 259] on icon "Carousel Next Arrow" at bounding box center [539, 255] width 8 height 8
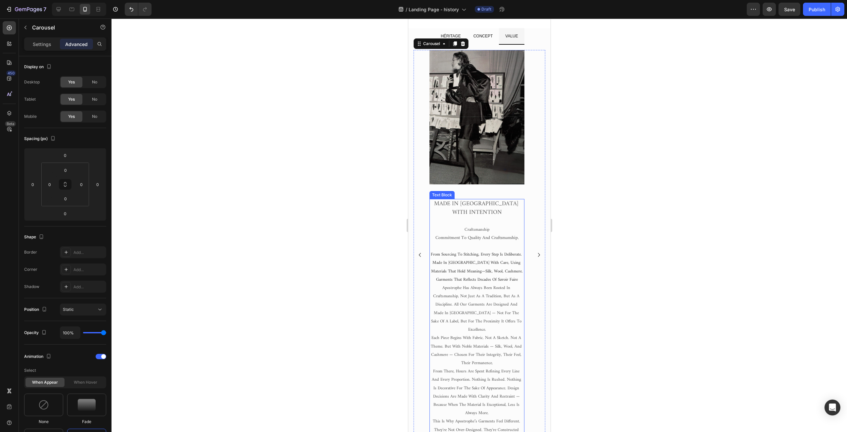
click at [470, 204] on span "MADE IN [GEOGRAPHIC_DATA] WITH INTENTION" at bounding box center [477, 208] width 86 height 19
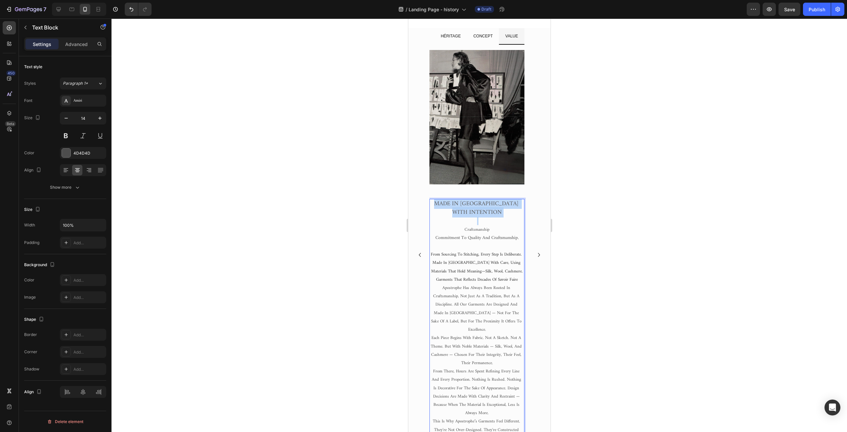
click at [470, 204] on span "MADE IN [GEOGRAPHIC_DATA] WITH INTENTION" at bounding box center [477, 208] width 86 height 19
click at [477, 208] on span "Made in paris with intention" at bounding box center [477, 208] width 82 height 19
click at [479, 204] on span "Made in paris with intention" at bounding box center [477, 208] width 82 height 19
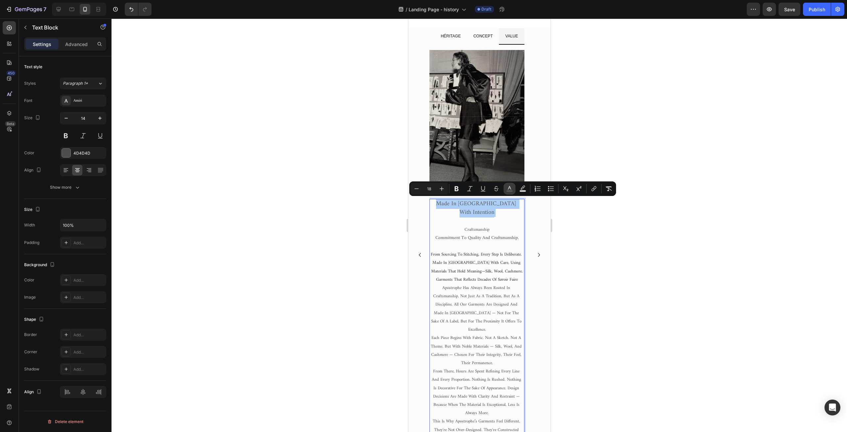
click at [508, 188] on icon "Editor contextual toolbar" at bounding box center [509, 188] width 7 height 7
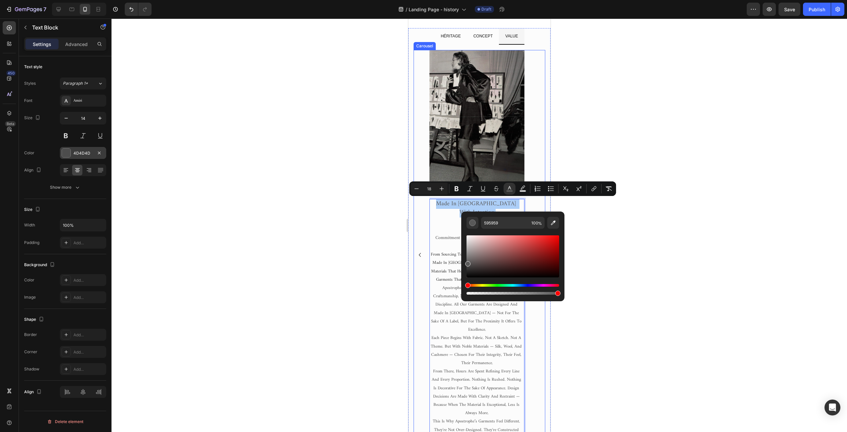
click at [90, 153] on div "4D4D4D" at bounding box center [82, 153] width 19 height 6
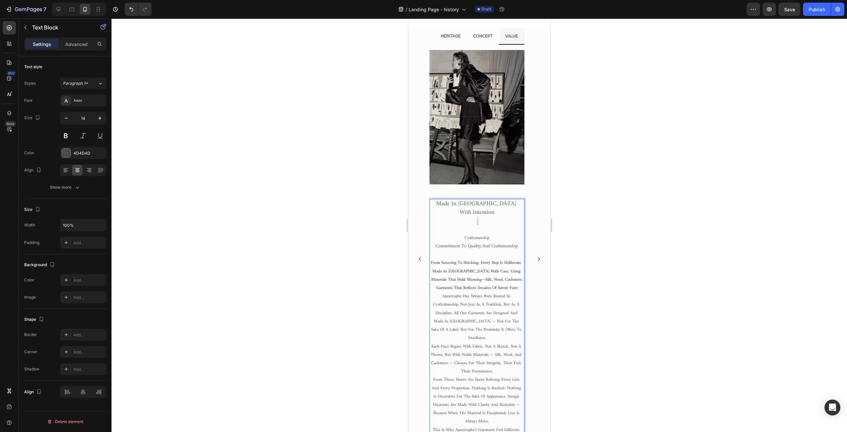
click at [479, 213] on p "Made in paris with intention ⁠⁠⁠⁠⁠⁠⁠" at bounding box center [477, 217] width 94 height 34
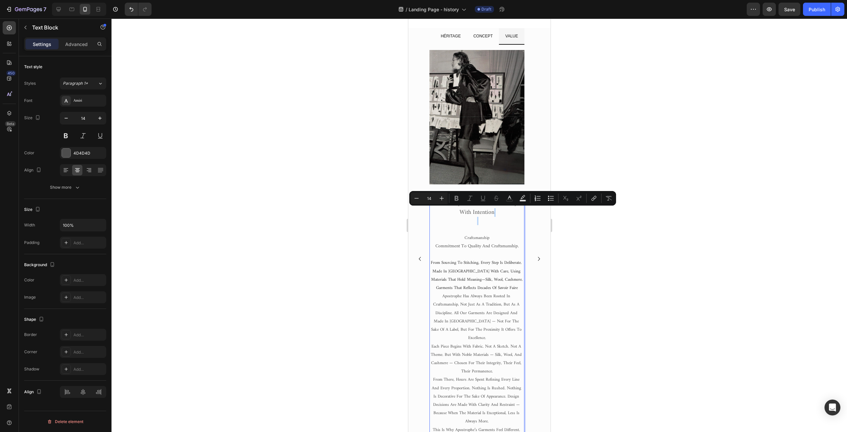
click at [479, 213] on p "Made in paris with intention ⁠⁠⁠⁠⁠⁠⁠" at bounding box center [477, 217] width 94 height 34
type input "18"
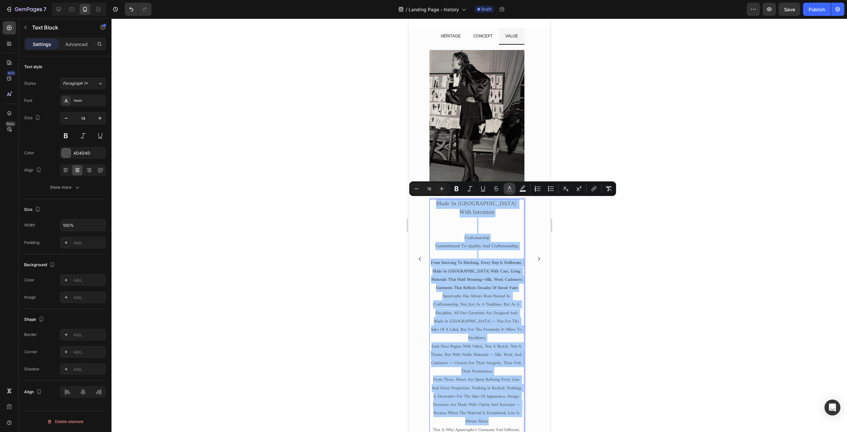
click at [513, 185] on button "color" at bounding box center [510, 189] width 12 height 12
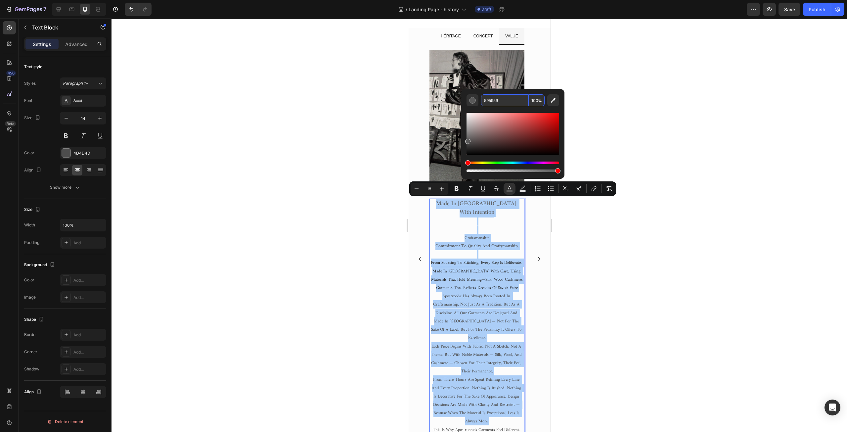
click at [498, 99] on input "595959" at bounding box center [505, 100] width 48 height 12
paste input "4D4D4D"
type input "4D4D4D"
click at [338, 230] on div at bounding box center [480, 225] width 736 height 413
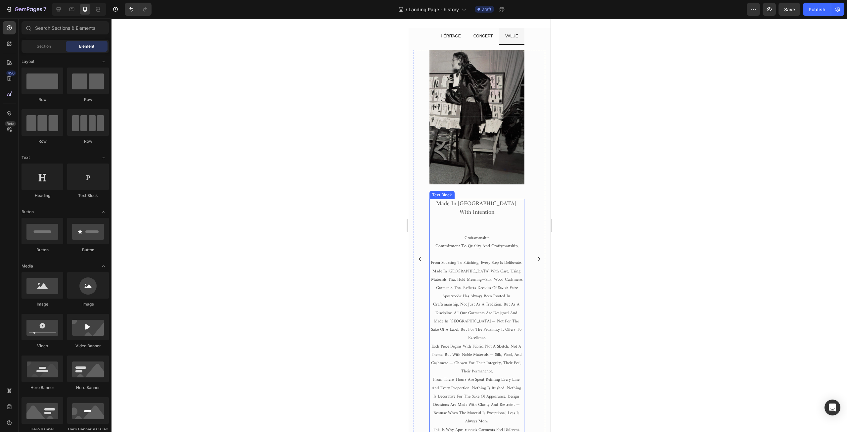
click at [461, 234] on p "Craftsmanship" at bounding box center [477, 238] width 94 height 8
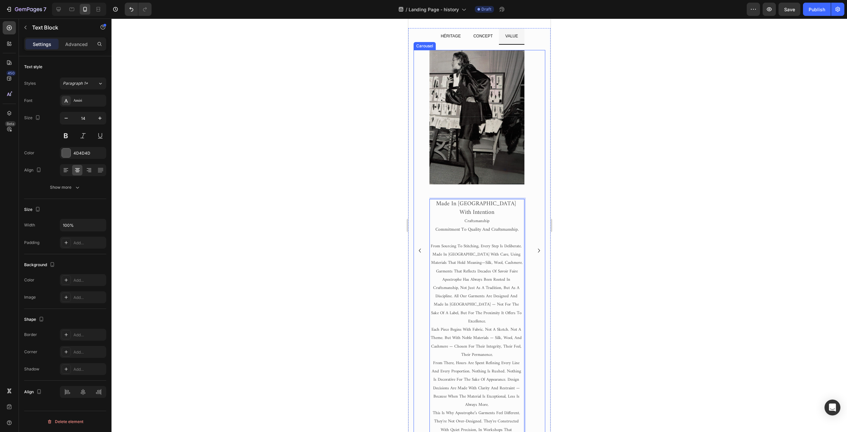
click at [419, 254] on icon "Carousel Back Arrow" at bounding box center [420, 251] width 8 height 8
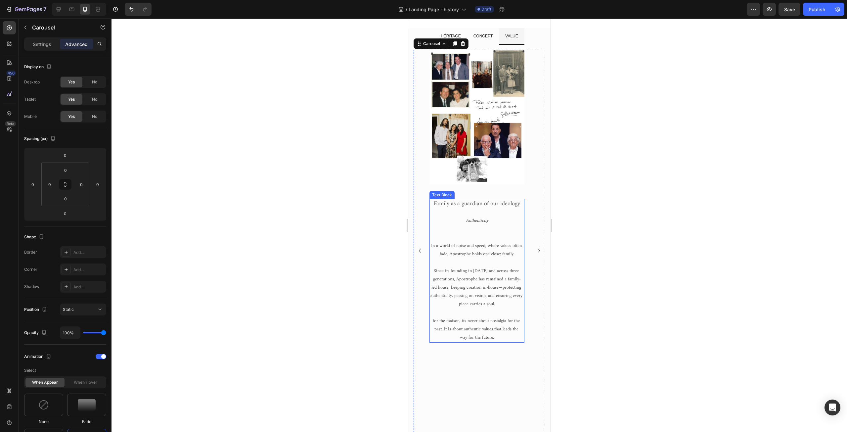
click at [476, 268] on span "Since its founding in 1968 and across three generations, Apostrophe has remaine…" at bounding box center [476, 288] width 93 height 42
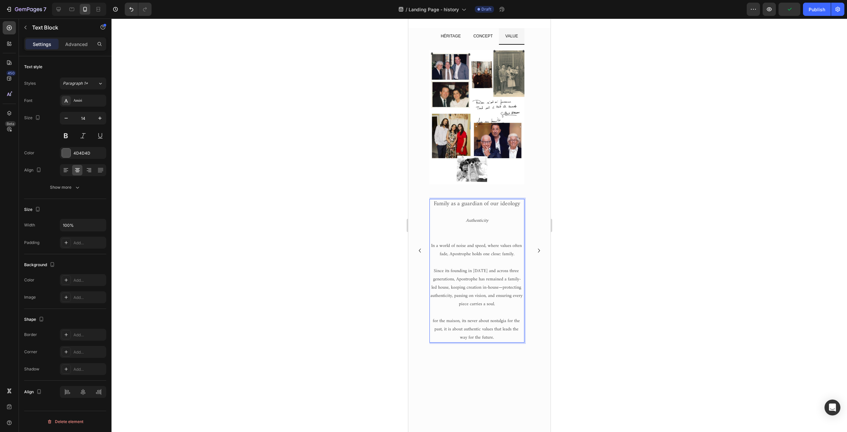
click at [478, 211] on p "Rich Text Editor. Editing area: main" at bounding box center [477, 212] width 94 height 8
click at [535, 254] on icon "Carousel Next Arrow" at bounding box center [539, 251] width 8 height 8
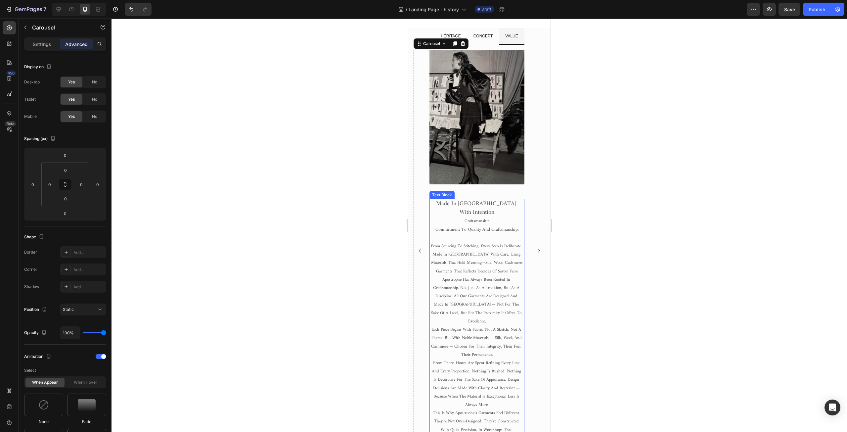
click at [513, 202] on p "Made in paris with intention Craftsmanship" at bounding box center [477, 213] width 94 height 26
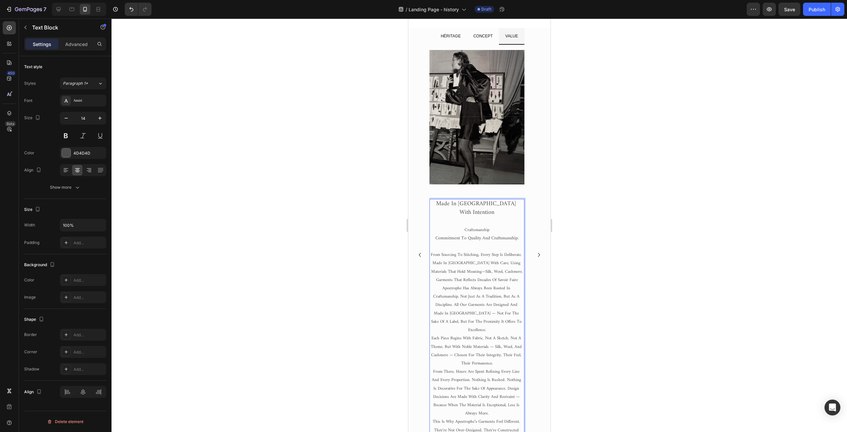
click at [479, 234] on span "Commitment to quality and craftsmanship." at bounding box center [476, 238] width 83 height 8
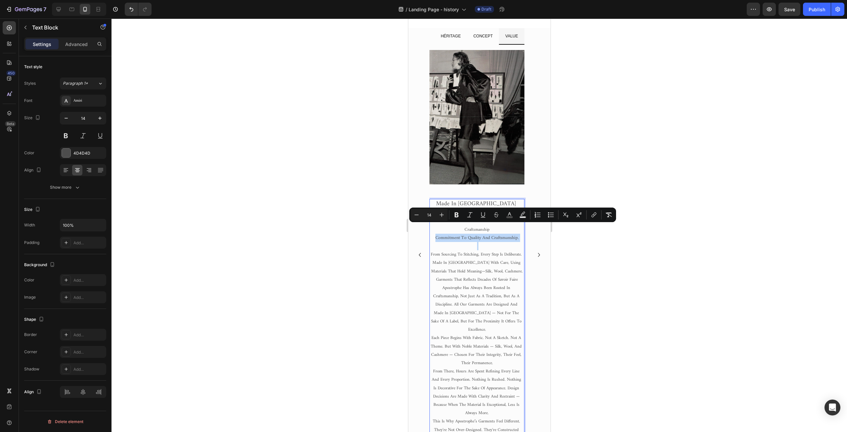
click at [479, 234] on span "Commitment to quality and craftsmanship." at bounding box center [476, 238] width 83 height 8
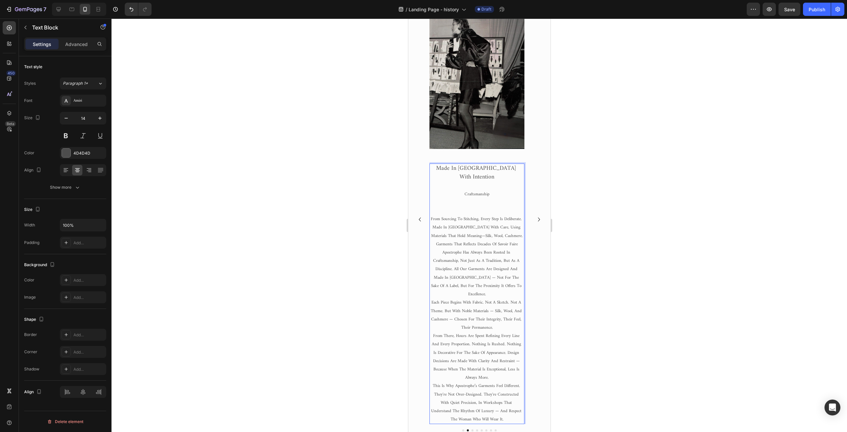
scroll to position [165, 0]
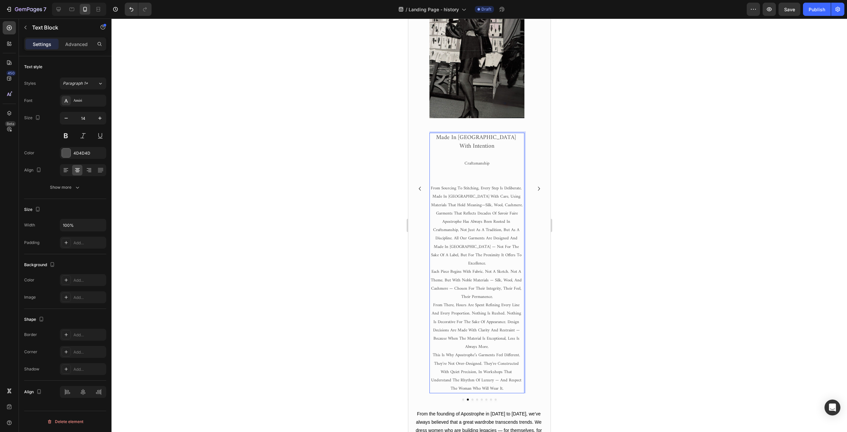
click at [441, 268] on span "Each piece begins with fabric. Not a sketch. Not a theme. But with noble materi…" at bounding box center [477, 284] width 92 height 33
drag, startPoint x: 432, startPoint y: 253, endPoint x: 436, endPoint y: 254, distance: 4.4
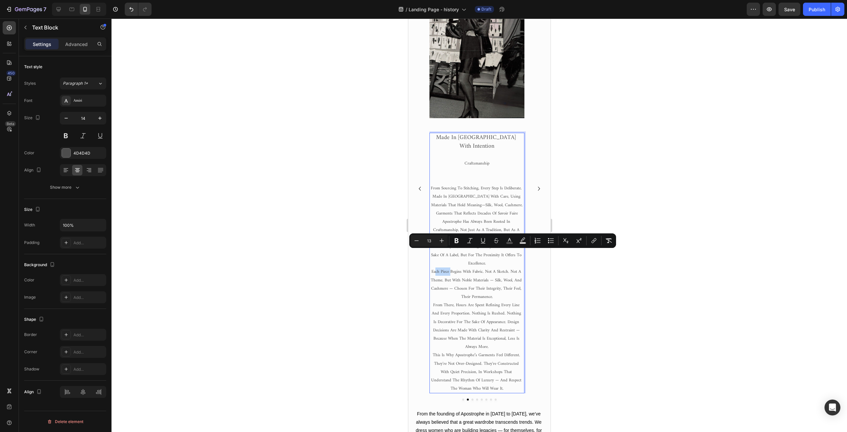
drag, startPoint x: 436, startPoint y: 254, endPoint x: 451, endPoint y: 255, distance: 15.0
click at [451, 268] on span "Each piece begins with fabric. Not a sketch. Not a theme. But with noble materi…" at bounding box center [477, 284] width 92 height 33
drag, startPoint x: 431, startPoint y: 254, endPoint x: 508, endPoint y: 278, distance: 80.8
click at [508, 278] on p "Each piece begins with fabric. Not a sketch. Not a theme. But with noble materi…" at bounding box center [477, 283] width 94 height 33
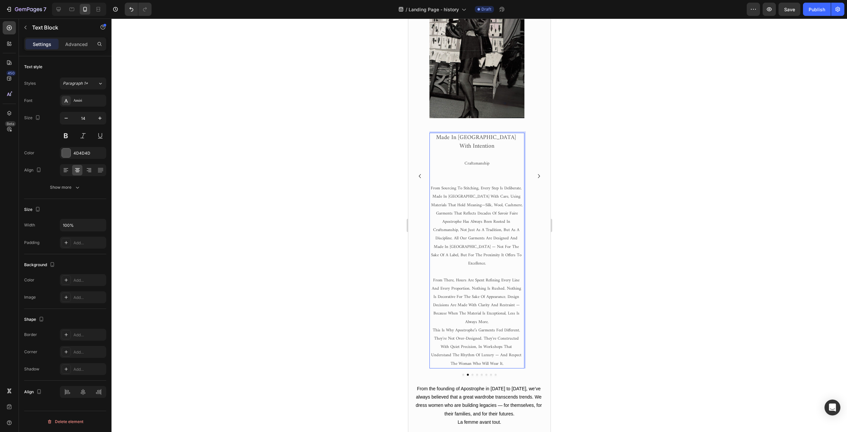
click at [476, 189] on span "From sourcing to stitching, every step is deliberate. Made in [GEOGRAPHIC_DATA]…" at bounding box center [477, 196] width 92 height 24
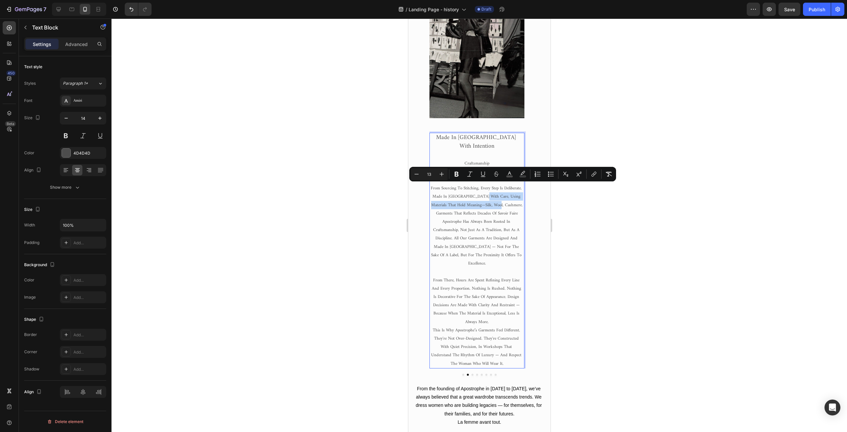
drag, startPoint x: 476, startPoint y: 186, endPoint x: 505, endPoint y: 196, distance: 30.5
click at [505, 196] on p "From sourcing to stitching, every step is deliberate. Made in [GEOGRAPHIC_DATA]…" at bounding box center [477, 196] width 94 height 25
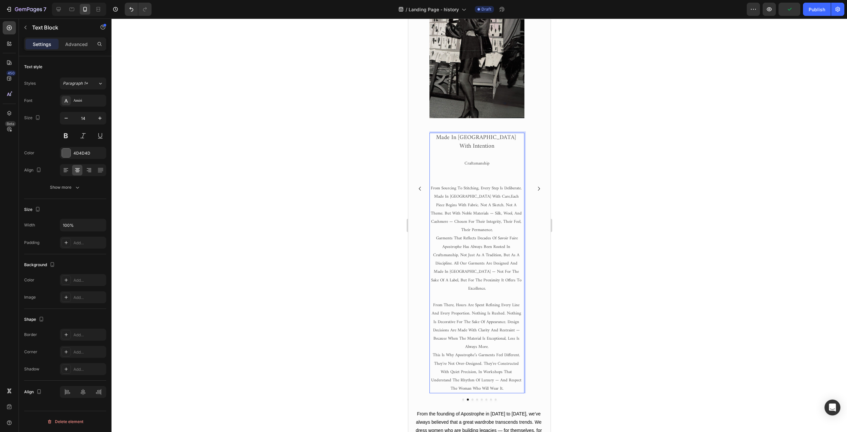
click at [434, 191] on span "From sourcing to stitching, every step is deliberate. Made in Paris with care," at bounding box center [477, 192] width 92 height 16
click at [461, 189] on span "From sourcing to stitching, every step is deliberate. Made in Paris with care," at bounding box center [477, 192] width 92 height 16
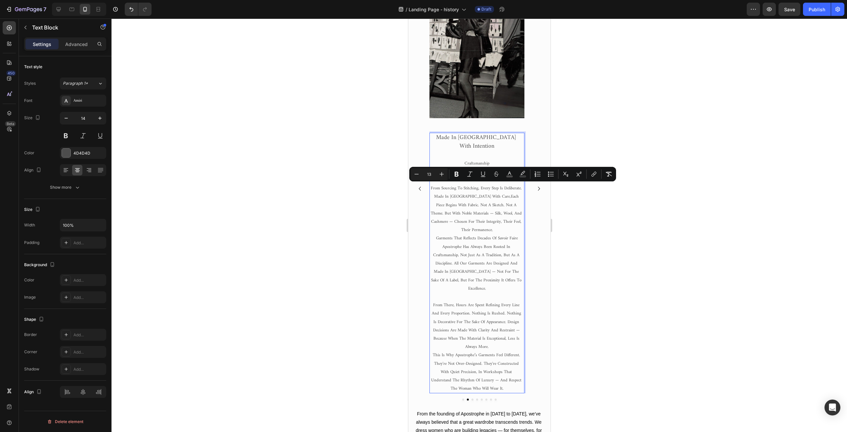
click at [478, 160] on span "Craftsmanship" at bounding box center [476, 164] width 25 height 8
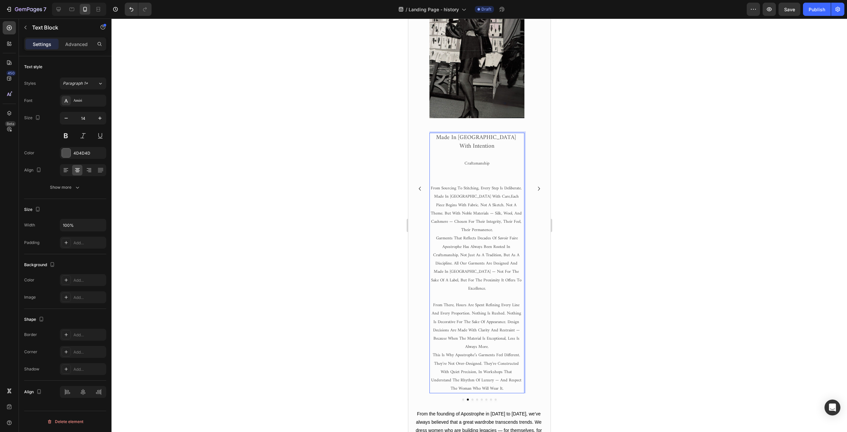
click at [479, 160] on span "Craftsmanship" at bounding box center [476, 164] width 25 height 8
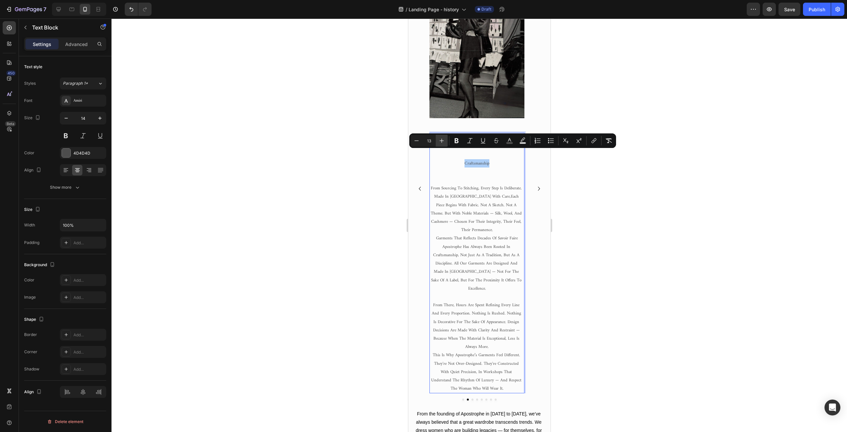
click at [440, 141] on icon "Editor contextual toolbar" at bounding box center [441, 140] width 7 height 7
type input "14"
click at [471, 140] on icon "Editor contextual toolbar" at bounding box center [470, 140] width 7 height 7
click at [466, 207] on span "Each piece begins with fabric. Not a sketch. Not a theme. But with noble materi…" at bounding box center [477, 213] width 92 height 41
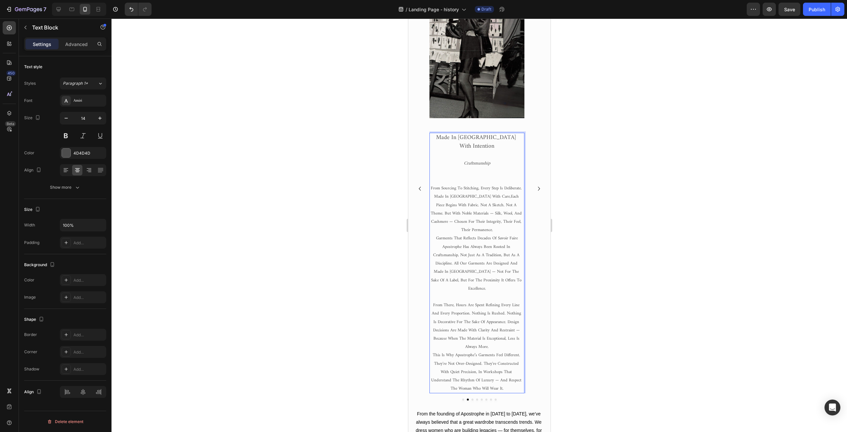
click at [449, 184] on span "From sourcing to stitching, every step is deliberate. Made in Paris with care," at bounding box center [477, 192] width 92 height 16
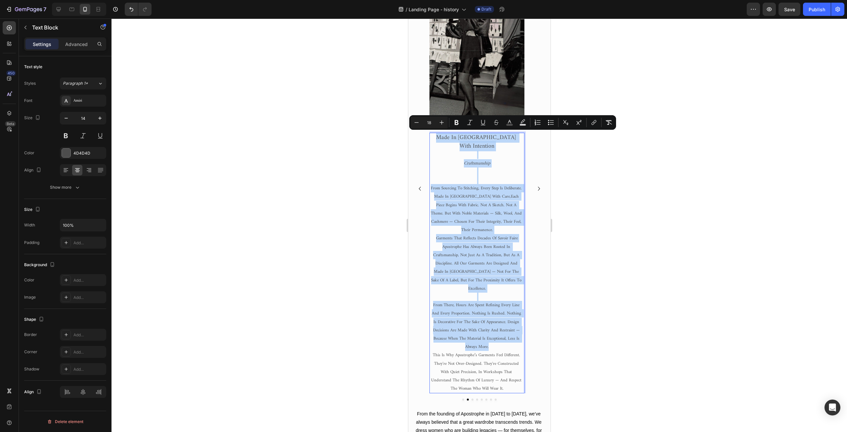
click at [460, 189] on span "From sourcing to stitching, every step is deliberate. Made in Paris with care," at bounding box center [477, 192] width 92 height 16
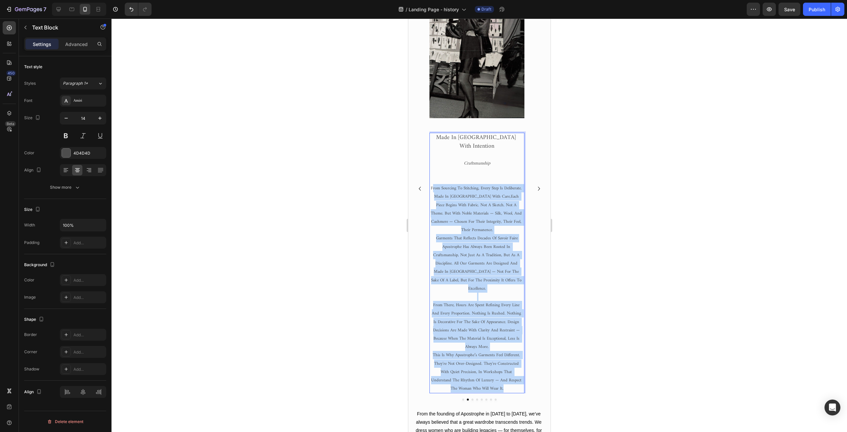
drag, startPoint x: 431, startPoint y: 180, endPoint x: 496, endPoint y: 362, distance: 194.0
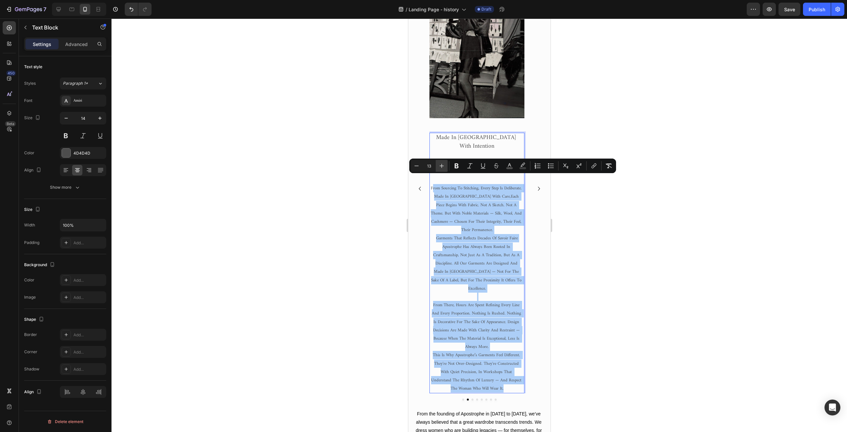
click at [441, 167] on icon "Editor contextual toolbar" at bounding box center [441, 165] width 7 height 7
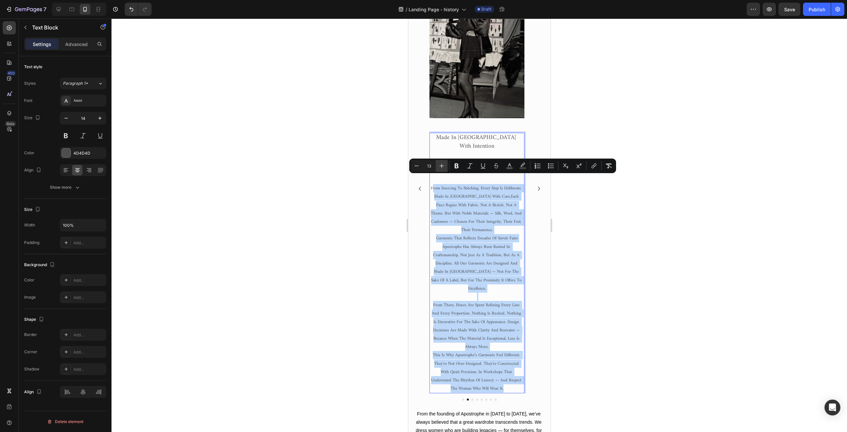
type input "14"
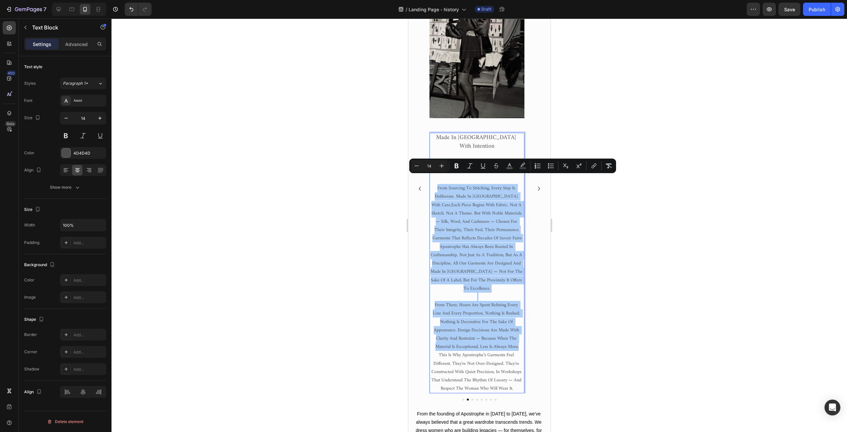
click at [383, 200] on div at bounding box center [480, 225] width 736 height 413
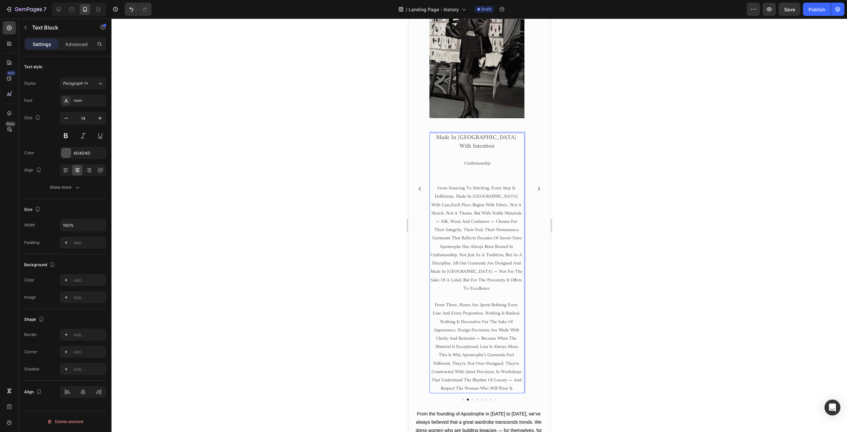
click at [438, 184] on span "F" at bounding box center [438, 188] width 2 height 8
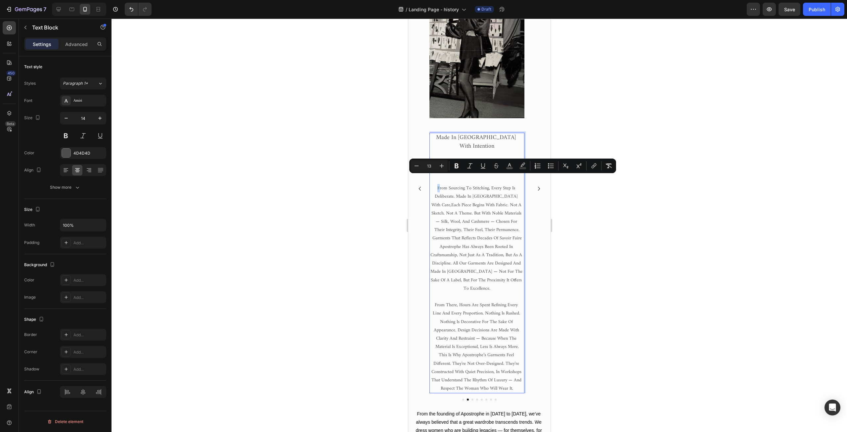
click at [437, 184] on span "F" at bounding box center [438, 188] width 2 height 8
click at [439, 164] on icon "Editor contextual toolbar" at bounding box center [441, 165] width 7 height 7
type input "14"
click at [449, 201] on span "Each piece begins with fabric. Not a sketch. Not a theme. But with noble materi…" at bounding box center [476, 217] width 91 height 33
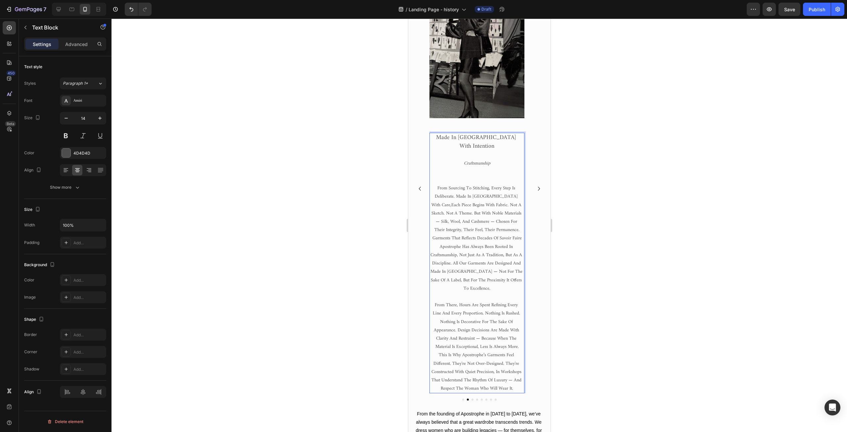
click at [439, 184] on span "From sourcing to stitching, every step is deliberate. Made in Paris with care," at bounding box center [475, 196] width 88 height 25
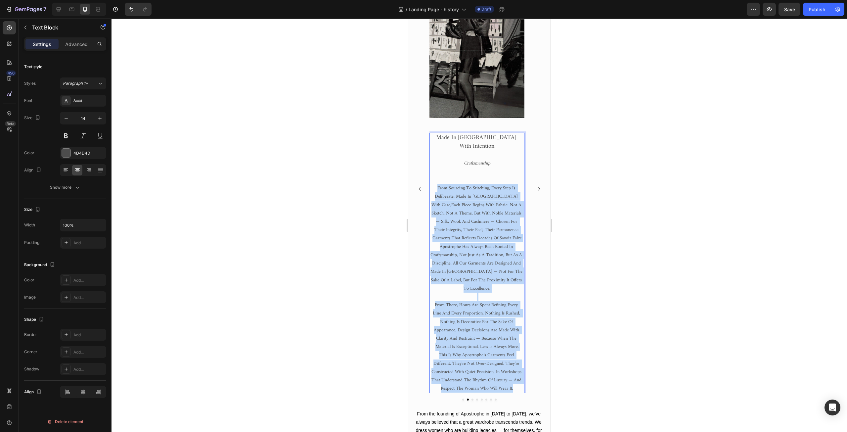
drag, startPoint x: 436, startPoint y: 178, endPoint x: 516, endPoint y: 372, distance: 209.9
click at [516, 372] on div "Made in paris with intention Craftsmanship From sourcing to stitching, every st…" at bounding box center [476, 263] width 95 height 260
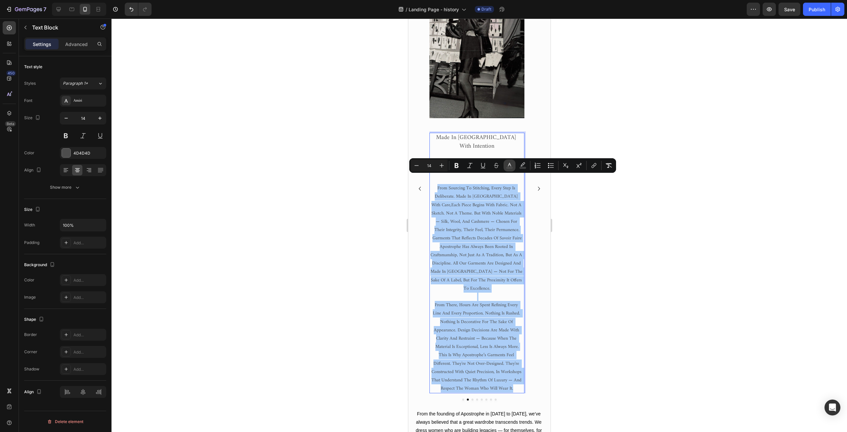
click at [510, 165] on icon "Editor contextual toolbar" at bounding box center [509, 165] width 7 height 7
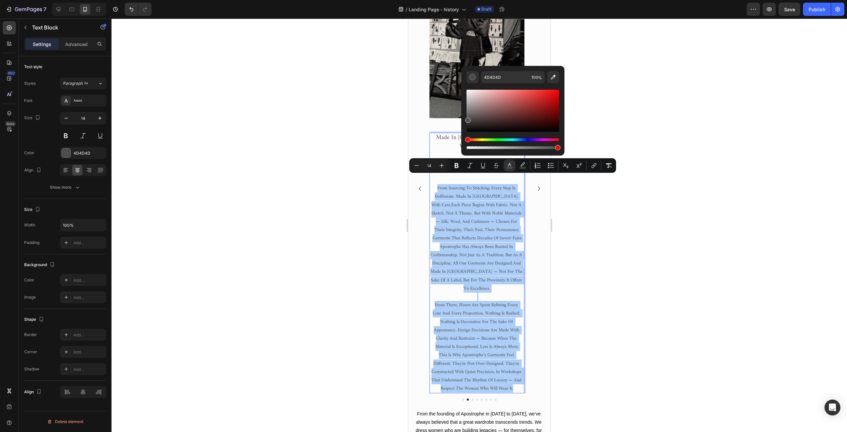
click at [314, 166] on div at bounding box center [480, 225] width 736 height 413
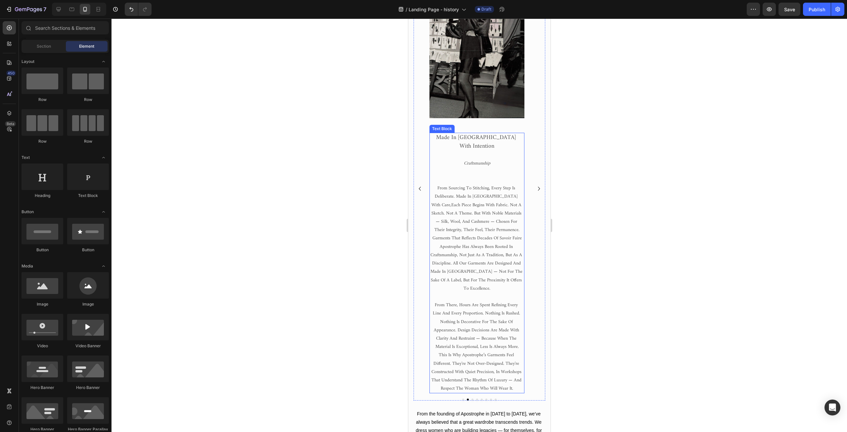
click at [472, 187] on span "From sourcing to stitching, every step is deliberate. Made in Paris with care," at bounding box center [475, 196] width 88 height 25
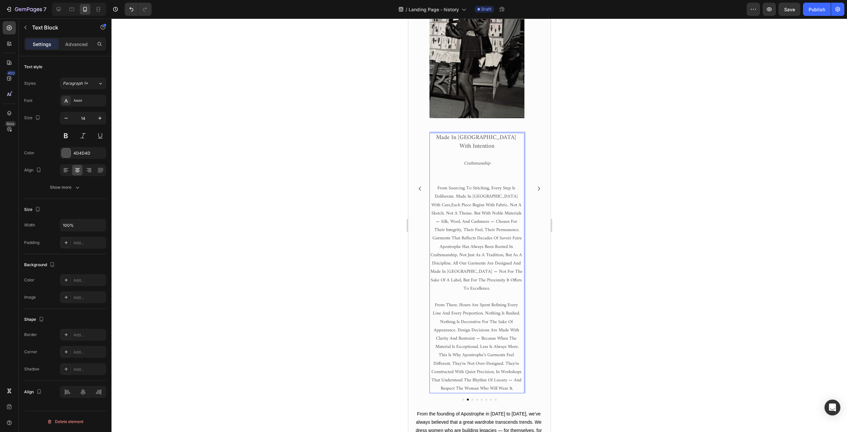
click at [501, 201] on span "Each piece begins with fabric. Not a sketch. Not a theme. But with noble materi…" at bounding box center [476, 217] width 91 height 33
click at [517, 221] on p "⁠⁠⁠⁠⁠⁠⁠ Each piece begins with fabric. Not a sketch. Not a theme. But with nobl…" at bounding box center [477, 225] width 94 height 33
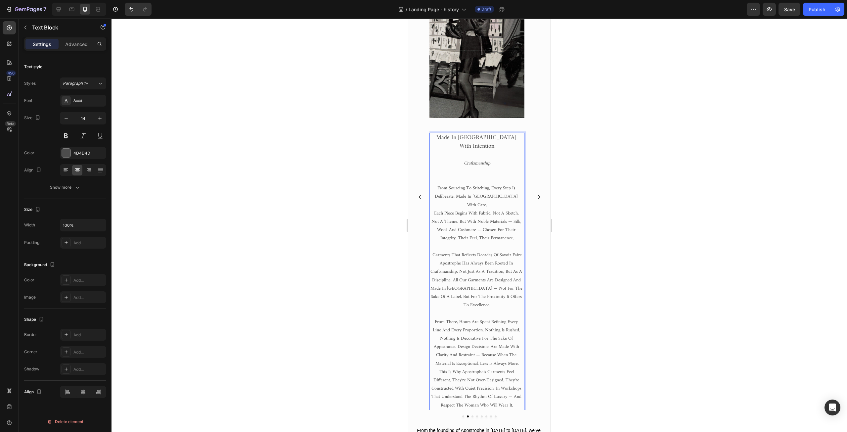
click at [447, 259] on span "Apostrophe has always been rooted in craftsmanship, not just as a tradition, bu…" at bounding box center [476, 284] width 93 height 50
click at [481, 259] on span "Apostrophe has always been rooted in craftsmanship, not just as a tradition, bu…" at bounding box center [476, 284] width 93 height 50
click at [517, 279] on span "Apostrophe has always been rooted in craftsmanship, not just as a tradition, bu…" at bounding box center [476, 284] width 93 height 50
click at [432, 251] on p "garments that reflects decades of savoir faire" at bounding box center [477, 255] width 94 height 8
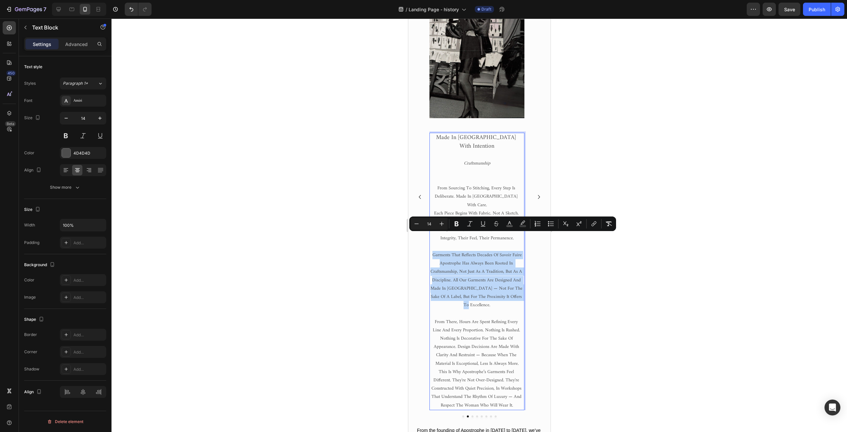
drag, startPoint x: 432, startPoint y: 237, endPoint x: 519, endPoint y: 283, distance: 99.3
click at [519, 284] on div "Made in paris with intention Craftsmanship From sourcing to stitching, every st…" at bounding box center [476, 271] width 95 height 277
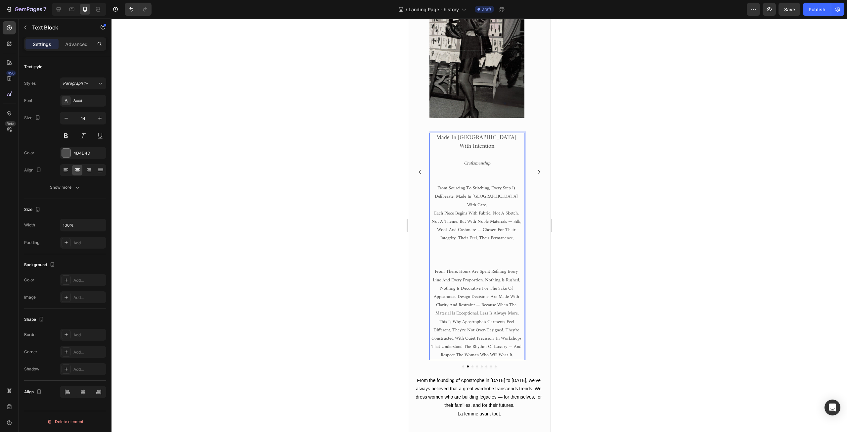
click at [444, 296] on span "From there, hours are spent refining every line and every proportion. Nothing i…" at bounding box center [477, 292] width 89 height 50
click at [454, 297] on span "From there, hours are spent refining every line and every proportion. Nothing i…" at bounding box center [477, 292] width 89 height 50
click at [458, 297] on span "From there, hours are spent refining every line and every proportion. Nothing i…" at bounding box center [477, 292] width 89 height 50
click at [435, 295] on span "From there, hours are spent refining every line and every proportion. Nothing i…" at bounding box center [477, 292] width 89 height 50
click at [443, 267] on span "From there, hours are spent refining every line and every proportion. Nothing i…" at bounding box center [477, 292] width 89 height 50
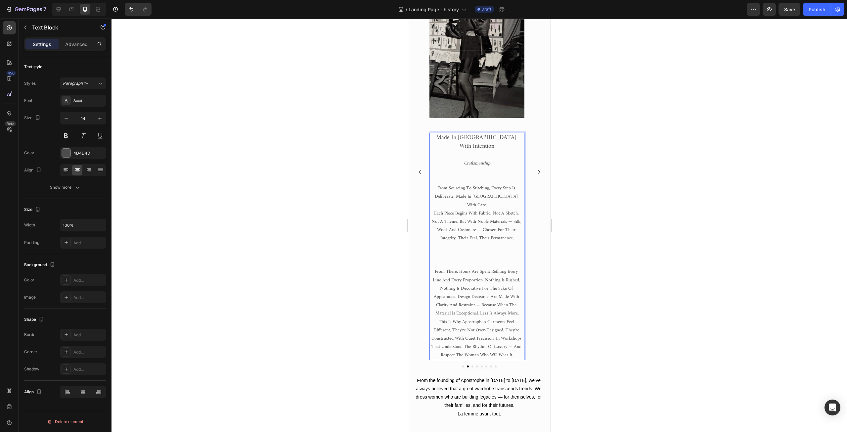
click at [438, 267] on span "From there, hours are spent refining every line and every proportion. Nothing i…" at bounding box center [477, 292] width 89 height 50
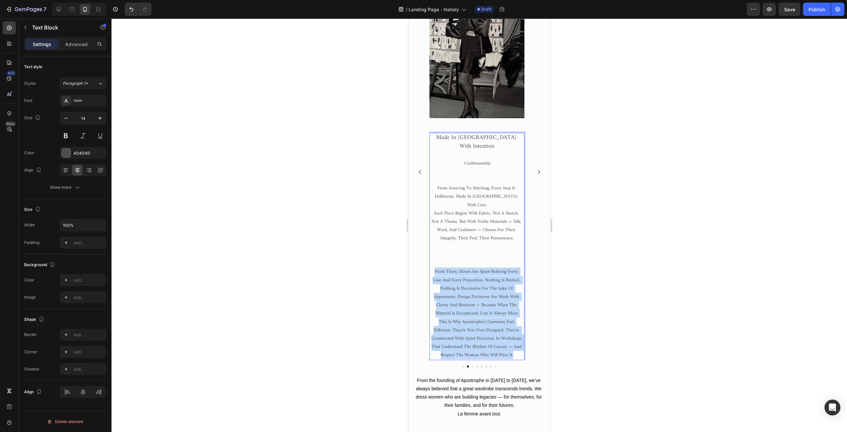
drag, startPoint x: 435, startPoint y: 254, endPoint x: 519, endPoint y: 337, distance: 117.9
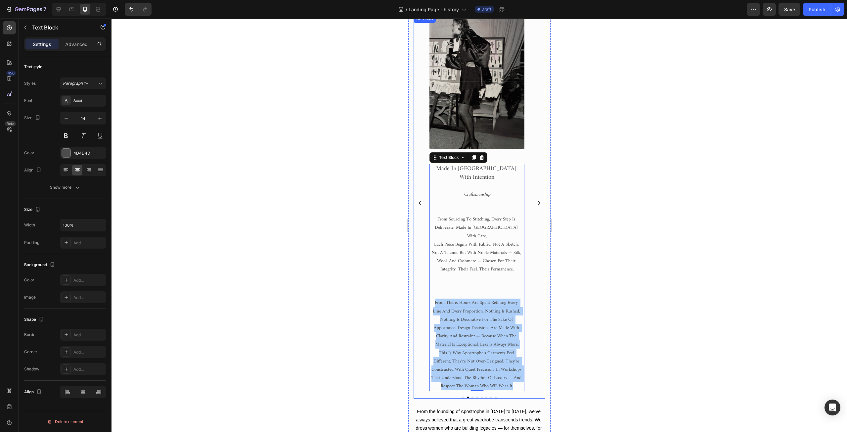
scroll to position [99, 0]
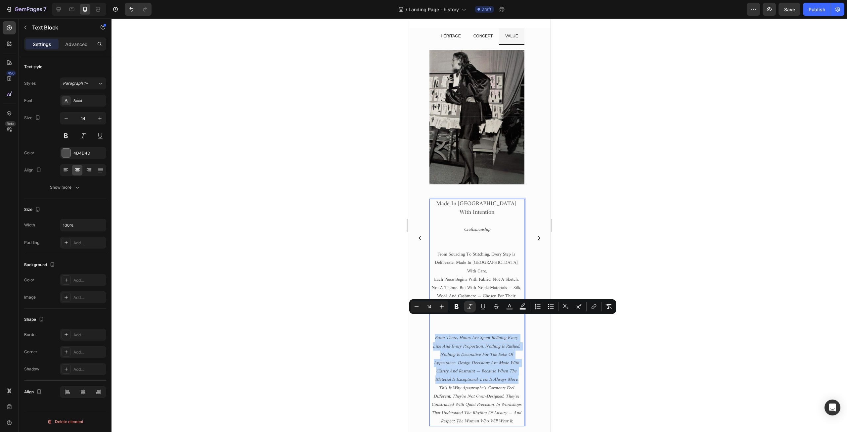
click at [439, 334] on icon "From there, hours are spent refining every line and every proportion. Nothing i…" at bounding box center [477, 359] width 89 height 50
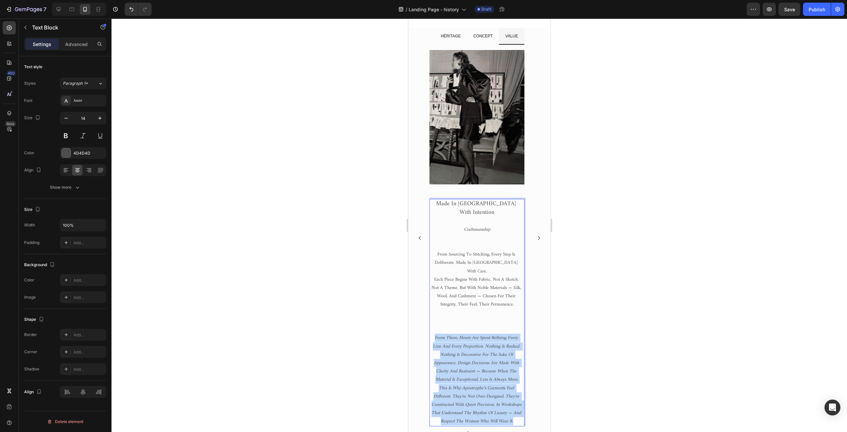
drag, startPoint x: 434, startPoint y: 319, endPoint x: 515, endPoint y: 405, distance: 117.5
click at [515, 405] on div "Made in paris with intention Craftsmanship From sourcing to stitching, every st…" at bounding box center [476, 312] width 95 height 227
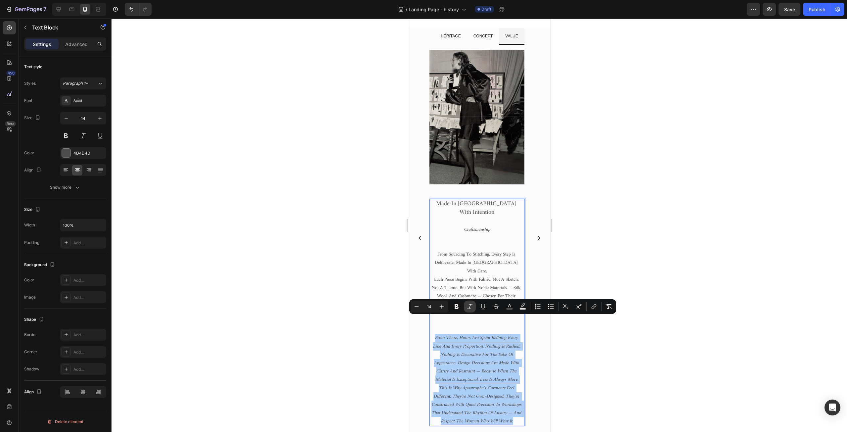
click at [471, 306] on icon "Editor contextual toolbar" at bounding box center [470, 306] width 7 height 7
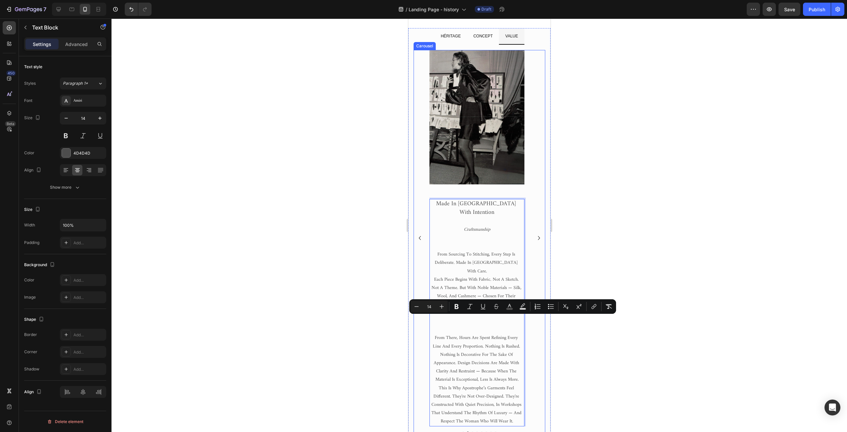
click at [428, 323] on div "Image Family as a guardian of our ideology Authenticity In a world of noise and…" at bounding box center [479, 238] width 132 height 376
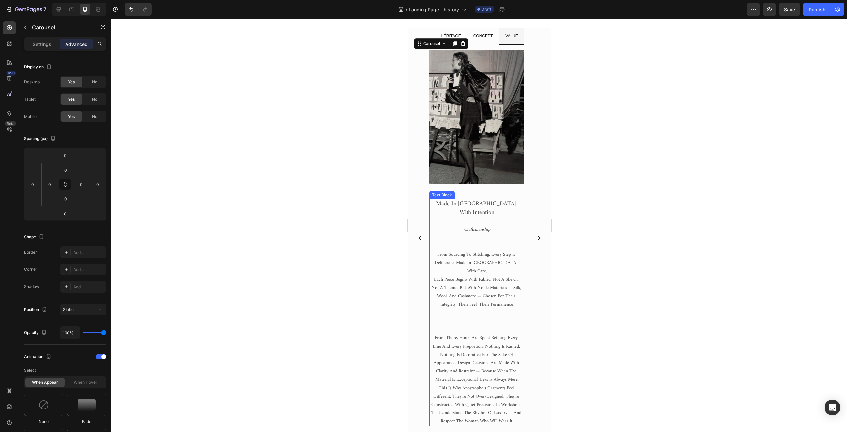
click at [433, 334] on p "From there, hours are spent refining every line and every proportion. Nothing i…" at bounding box center [477, 359] width 94 height 50
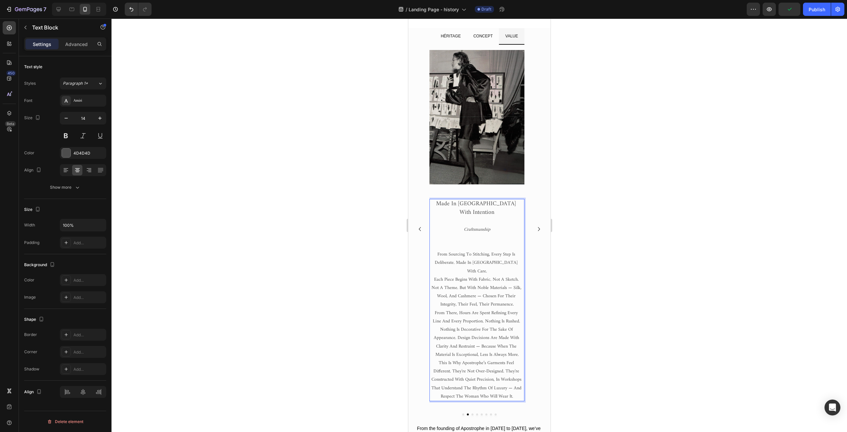
click at [515, 288] on p "Each piece begins with fabric. Not a sketch. Not a theme. But with noble materi…" at bounding box center [477, 291] width 94 height 33
click at [521, 309] on span "From there, hours are spent refining every line and every proportion. Nothing i…" at bounding box center [477, 334] width 89 height 50
drag, startPoint x: 461, startPoint y: 313, endPoint x: 480, endPoint y: 314, distance: 19.5
click at [480, 314] on span "From there, hours are spent refining every line and every proportion. Nothing i…" at bounding box center [477, 334] width 89 height 50
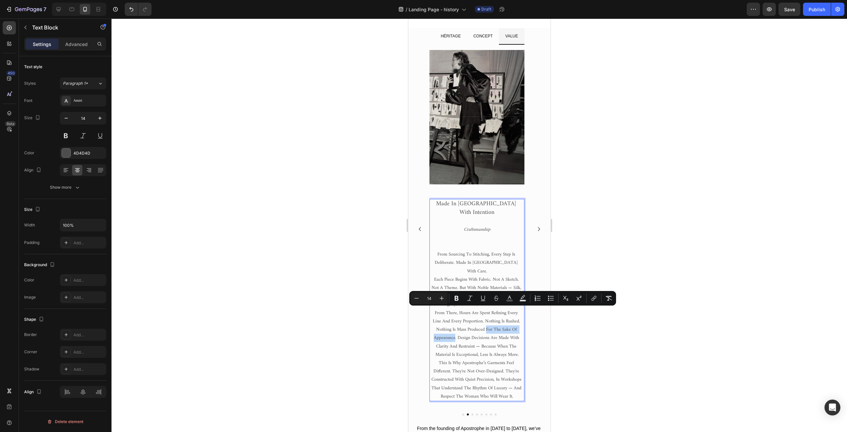
drag, startPoint x: 486, startPoint y: 313, endPoint x: 455, endPoint y: 323, distance: 33.0
click at [455, 323] on span "From there, hours are spent refining every line and every proportion. Nothing i…" at bounding box center [477, 334] width 89 height 50
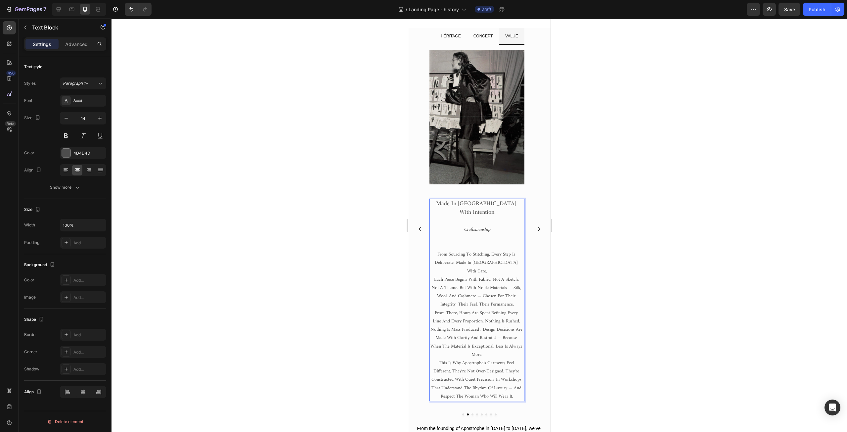
click at [483, 315] on span "From there, hours are spent refining every line and every proportion. Nothing i…" at bounding box center [476, 334] width 93 height 50
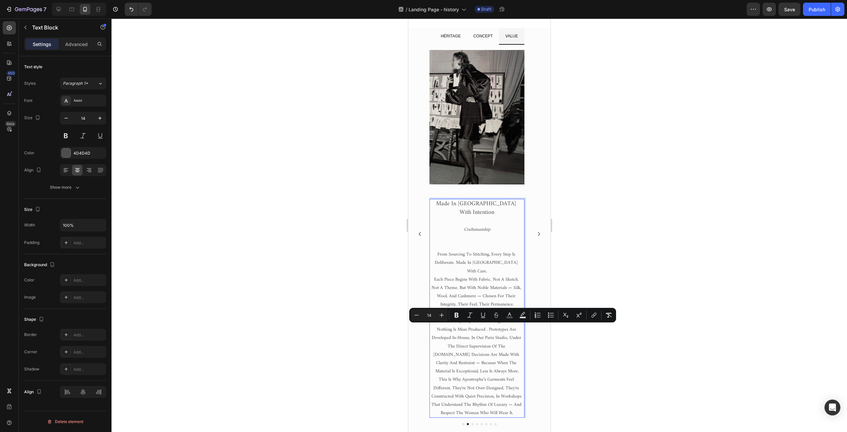
drag, startPoint x: 508, startPoint y: 329, endPoint x: 511, endPoint y: 353, distance: 23.7
click at [511, 353] on p "From there, hours are spent refining every line and every proportion. Nothing i…" at bounding box center [477, 342] width 94 height 67
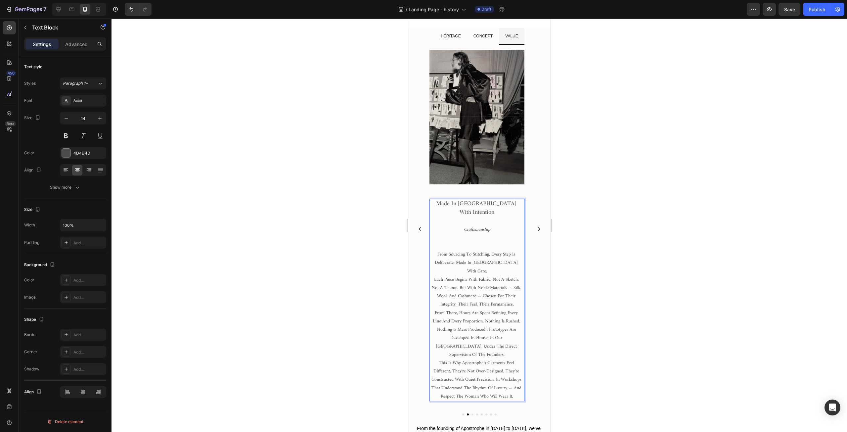
click at [441, 359] on span "This is why Apostrophe’s garments feel different. They're not over-designed. Th…" at bounding box center [476, 380] width 91 height 42
click at [436, 359] on p "This is why Apostrophe’s garments feel different. They're not over-designed. Th…" at bounding box center [477, 380] width 94 height 42
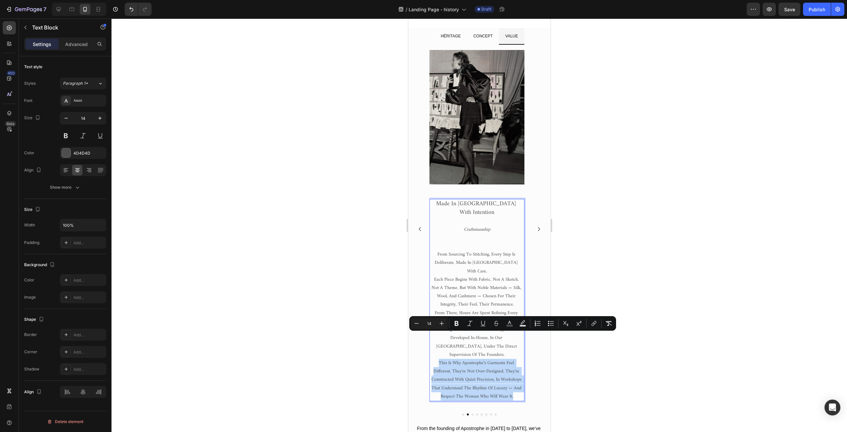
drag, startPoint x: 438, startPoint y: 337, endPoint x: 516, endPoint y: 374, distance: 86.1
click at [516, 374] on p "This is why Apostrophe’s garments feel different. They're not over-designed. Th…" at bounding box center [477, 380] width 94 height 42
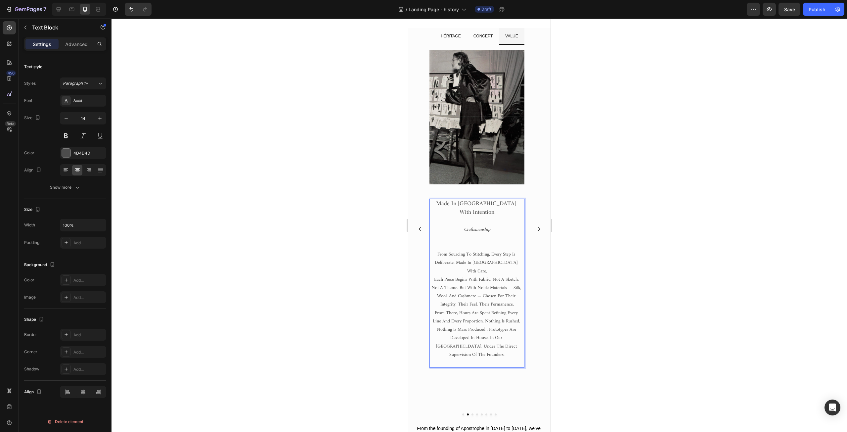
click at [510, 330] on span "From there, hours are spent refining every line and every proportion. Nothing i…" at bounding box center [477, 334] width 89 height 50
click at [479, 287] on span "Each piece begins with fabric. Not a sketch. Not a theme. But with noble materi…" at bounding box center [476, 291] width 91 height 33
click at [446, 217] on p "Craftsmanship" at bounding box center [477, 225] width 94 height 17
click at [484, 201] on span "Made in paris with intention" at bounding box center [477, 208] width 82 height 19
click at [467, 201] on span "Made in paris with intention" at bounding box center [477, 208] width 82 height 19
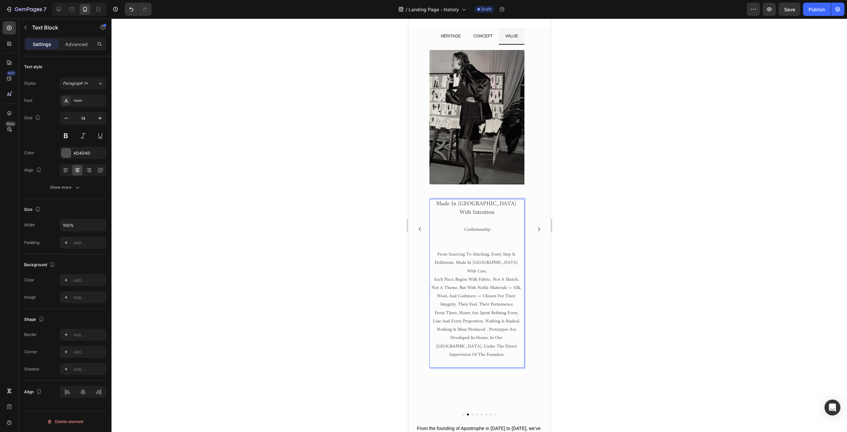
click at [467, 201] on span "Made in paris with intention" at bounding box center [477, 208] width 82 height 19
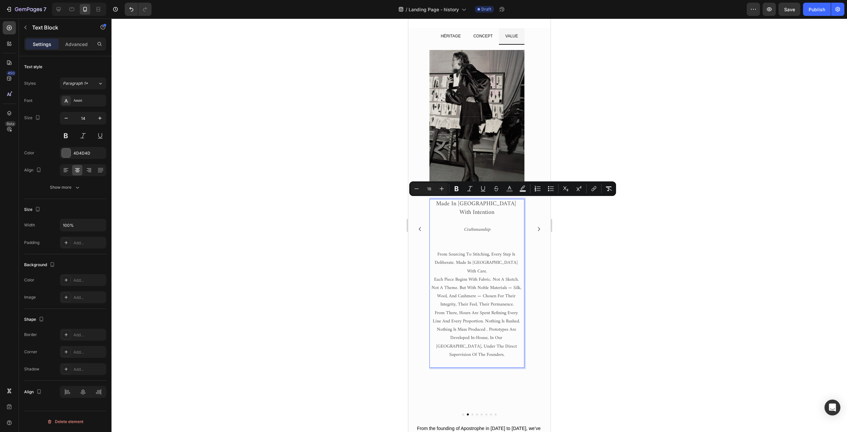
click at [483, 204] on span "Made in paris with intention" at bounding box center [477, 208] width 82 height 19
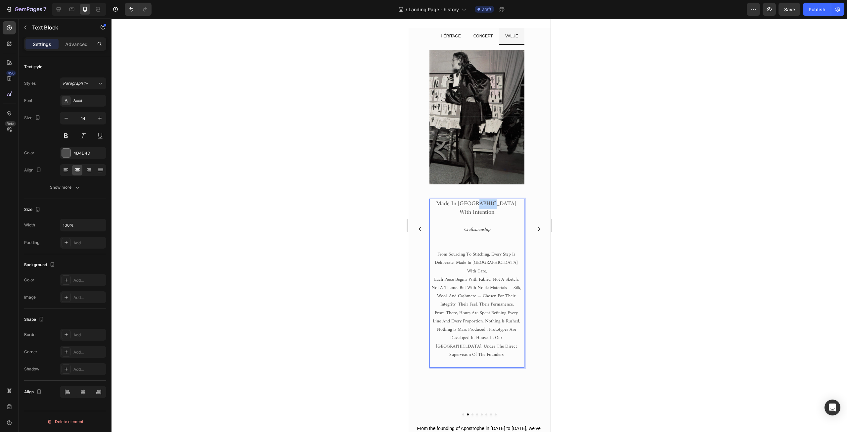
click at [483, 204] on span "Made in paris with intention" at bounding box center [477, 208] width 82 height 19
click at [73, 190] on div "Show more" at bounding box center [65, 187] width 31 height 7
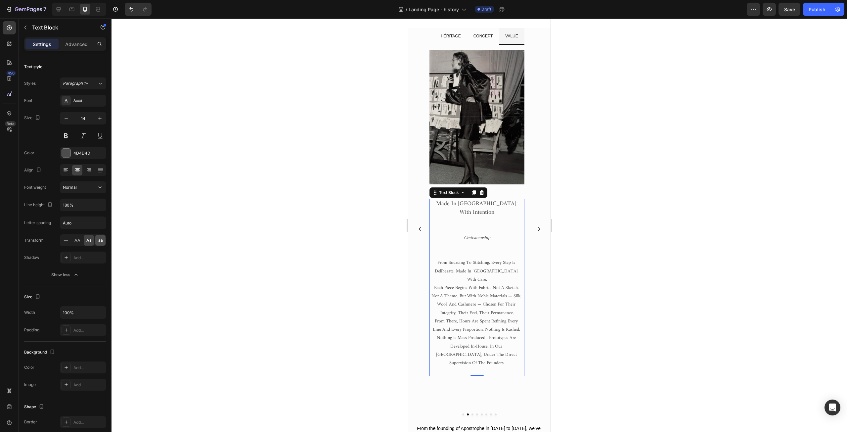
click at [98, 243] on span "aa" at bounding box center [100, 240] width 5 height 6
click at [89, 241] on span "Aa" at bounding box center [88, 240] width 5 height 6
click at [421, 233] on icon "Carousel Back Arrow" at bounding box center [420, 229] width 8 height 8
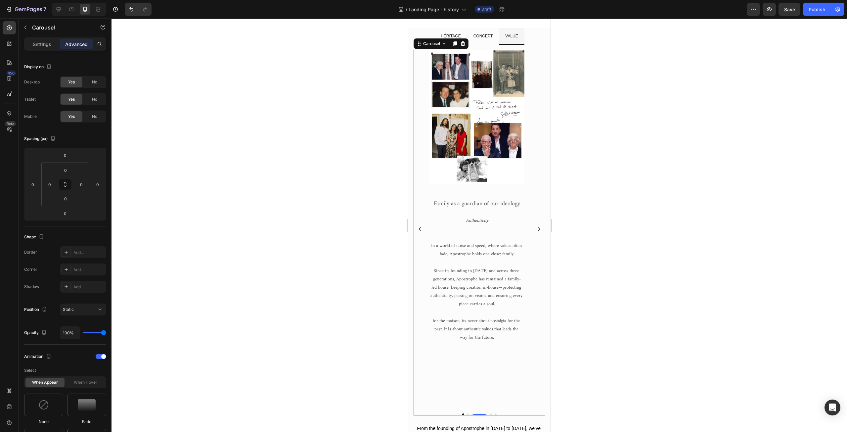
click at [538, 231] on icon "Carousel Next Arrow" at bounding box center [539, 229] width 2 height 4
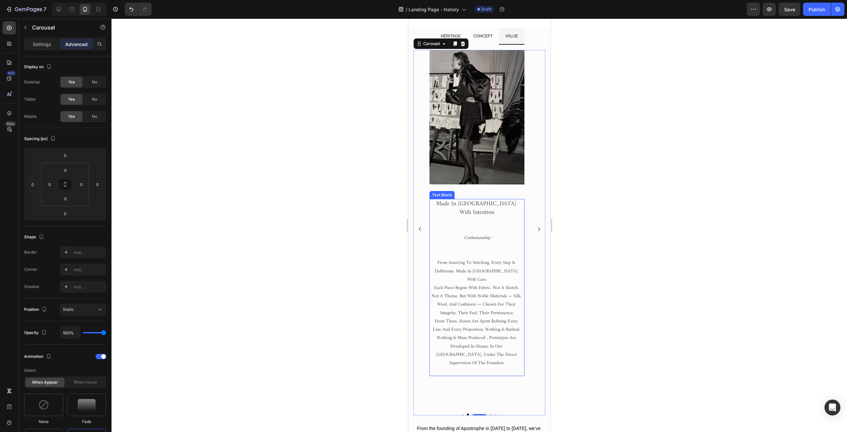
click at [473, 289] on span "each piece begins with fabric. not a sketch. not a theme. but with noble materi…" at bounding box center [476, 300] width 91 height 33
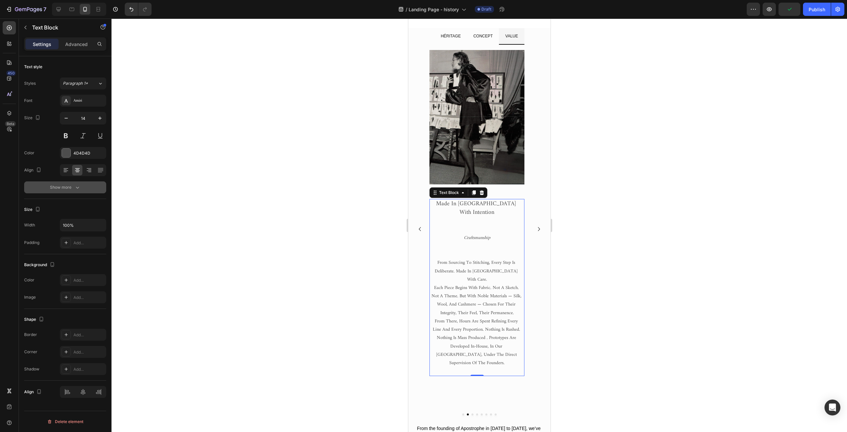
click at [75, 190] on icon "button" at bounding box center [77, 187] width 7 height 7
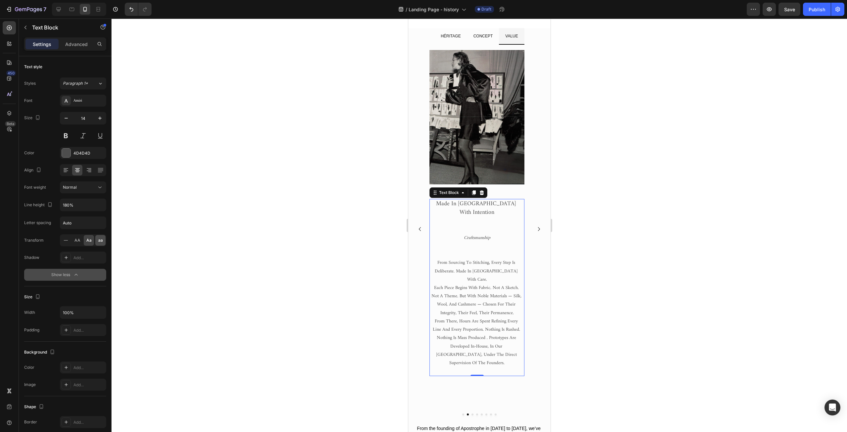
click at [101, 239] on span "aa" at bounding box center [100, 240] width 5 height 6
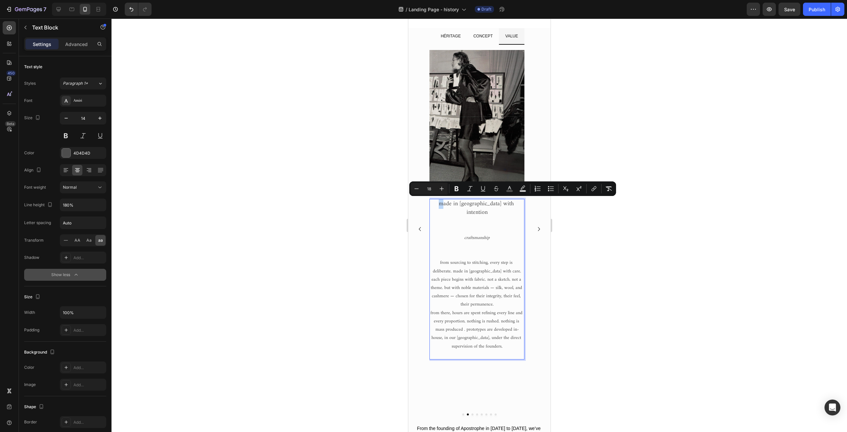
click at [443, 204] on span "Made in paris with intention" at bounding box center [476, 208] width 77 height 19
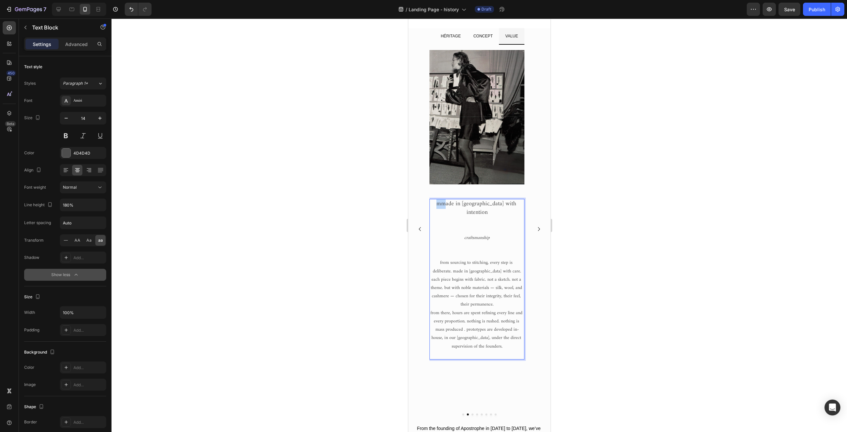
drag, startPoint x: 450, startPoint y: 204, endPoint x: 441, endPoint y: 205, distance: 9.0
click at [441, 205] on span "MMade in paris with intention" at bounding box center [476, 208] width 81 height 19
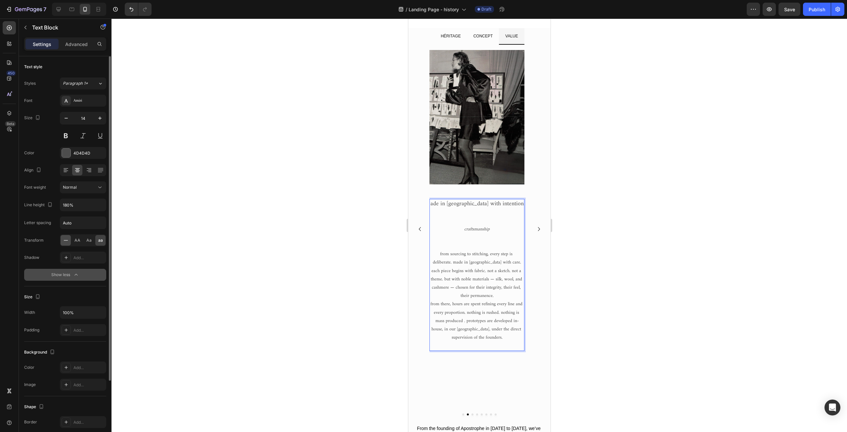
click at [66, 239] on icon at bounding box center [66, 240] width 7 height 7
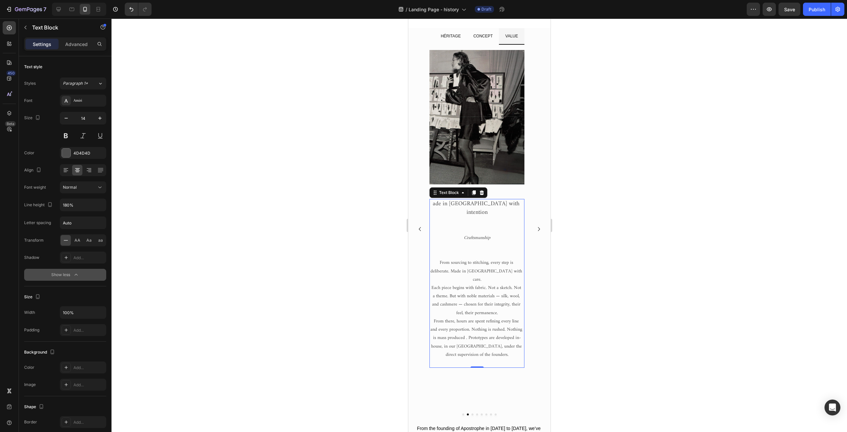
click at [444, 205] on p "ade in paris with intention" at bounding box center [477, 213] width 94 height 26
click at [535, 233] on icon "Carousel Next Arrow" at bounding box center [539, 229] width 8 height 8
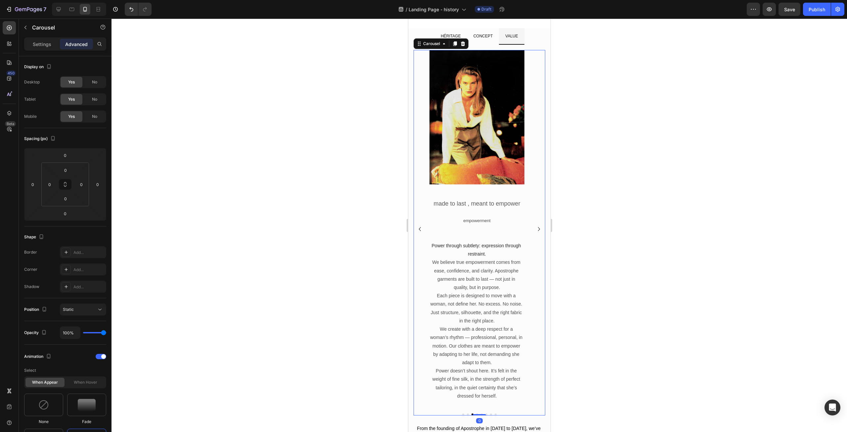
click at [421, 233] on icon "Carousel Back Arrow" at bounding box center [420, 229] width 8 height 8
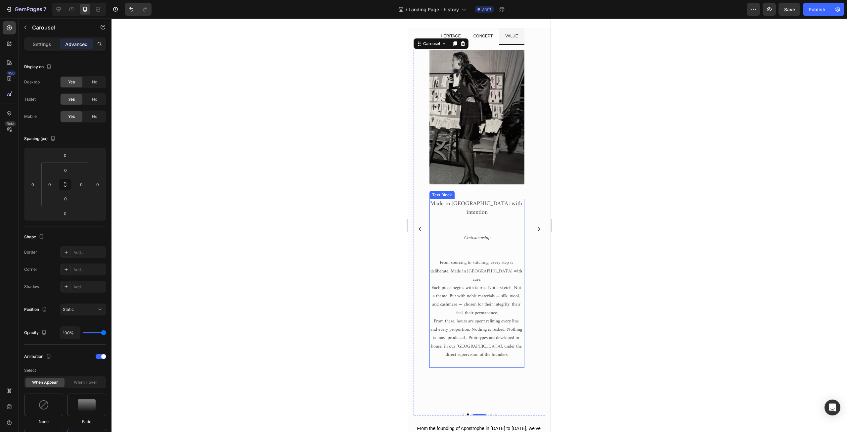
click at [472, 225] on p "Craftsmanship" at bounding box center [477, 233] width 94 height 17
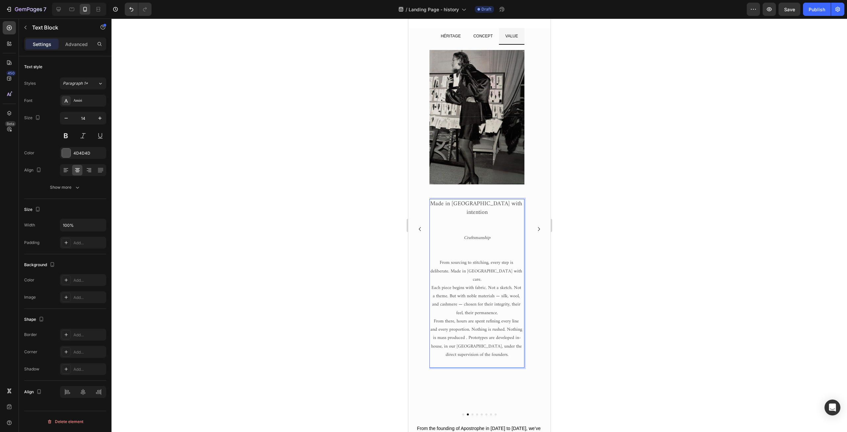
click at [490, 287] on span "Each piece begins with fabric. Not a sketch. Not a theme. But with noble materi…" at bounding box center [476, 300] width 91 height 33
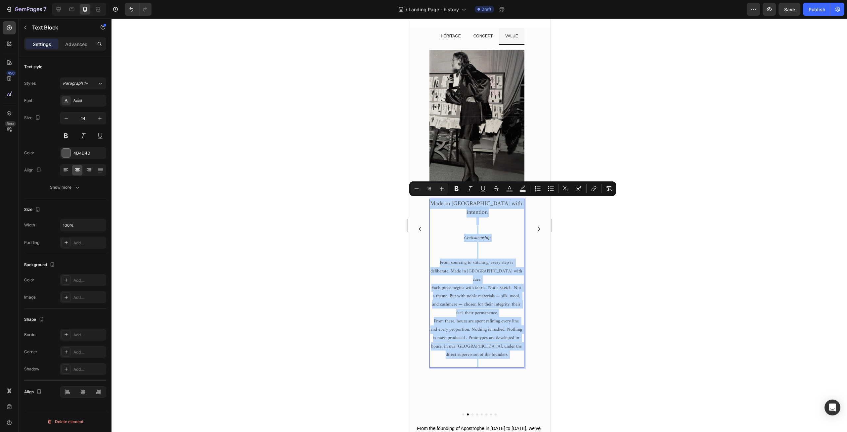
copy div "Made in paris with intention Craftsmanship From sourcing to stitching, every st…"
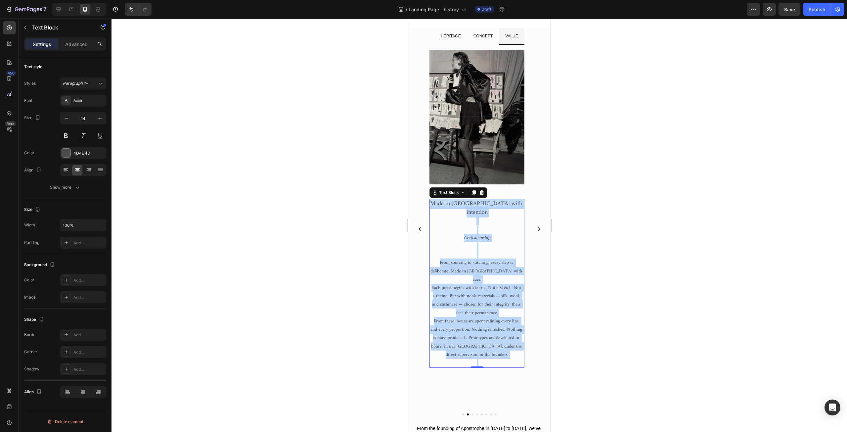
click at [506, 337] on p "From there, hours are spent refining every line and every proportion. Nothing i…" at bounding box center [477, 338] width 94 height 42
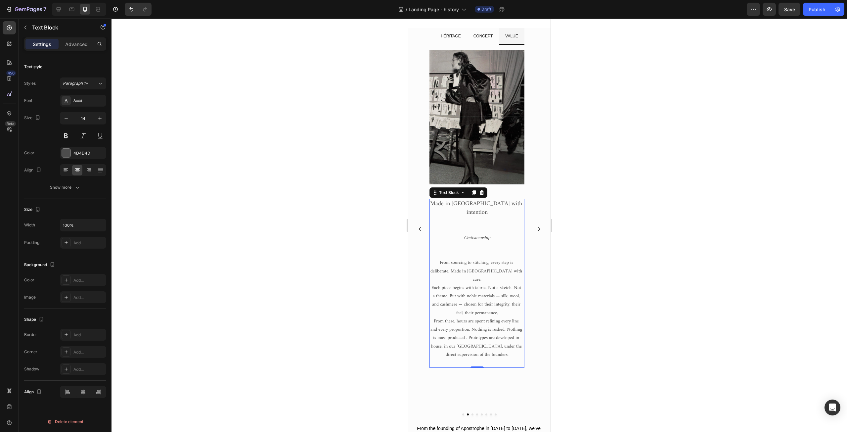
click at [492, 339] on span "From there, hours are spent refining every line and every proportion. Nothing i…" at bounding box center [476, 338] width 93 height 42
click at [490, 337] on span "From there, hours are spent refining every line and every proportion. Nothing i…" at bounding box center [476, 338] width 93 height 42
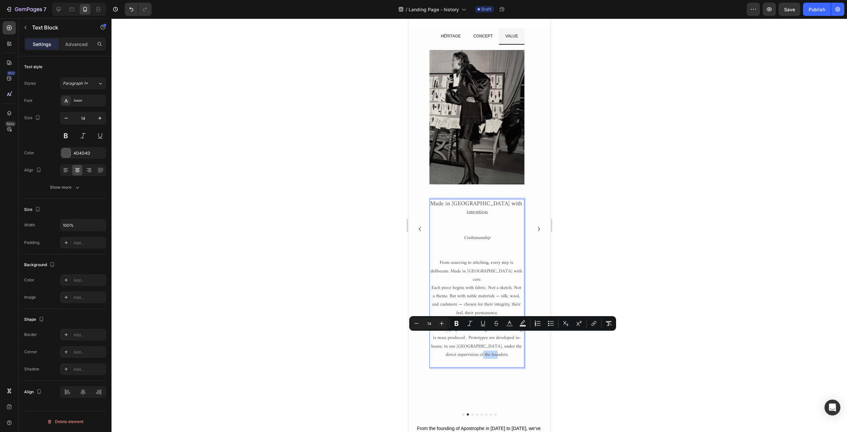
drag, startPoint x: 485, startPoint y: 337, endPoint x: 501, endPoint y: 339, distance: 15.6
click at [501, 339] on span "From there, hours are spent refining every line and every proportion. Nothing i…" at bounding box center [476, 338] width 93 height 42
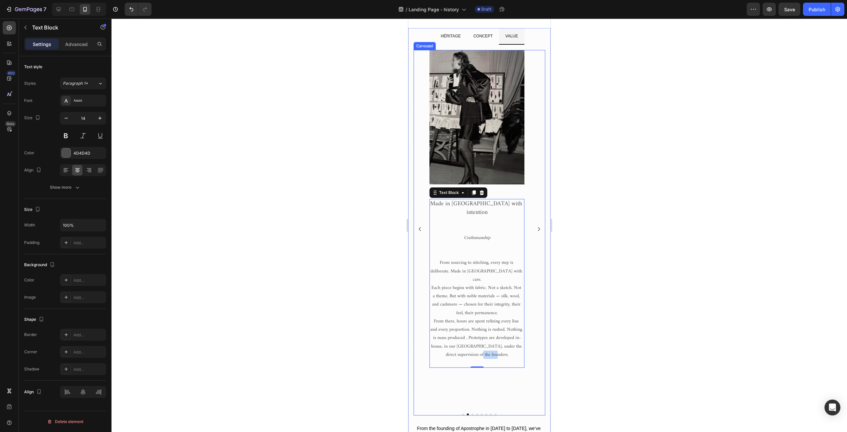
click at [535, 233] on icon "Carousel Next Arrow" at bounding box center [539, 229] width 8 height 8
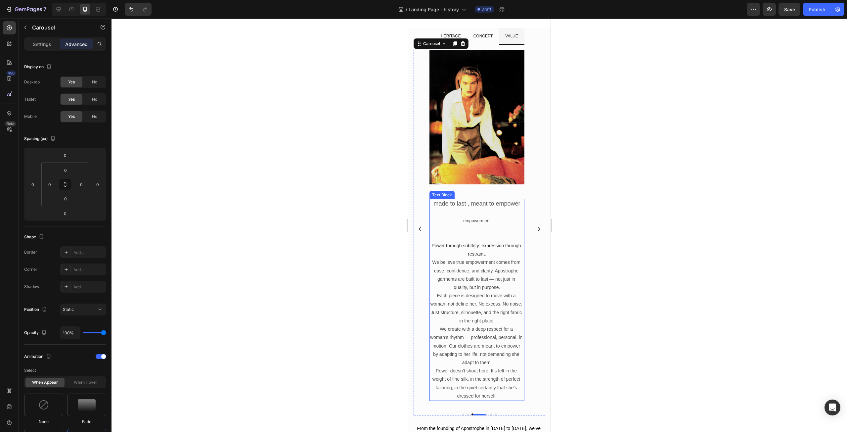
click at [484, 290] on p "We believe true empowerment comes from ease, confidence, and clarity. Apostroph…" at bounding box center [477, 274] width 94 height 33
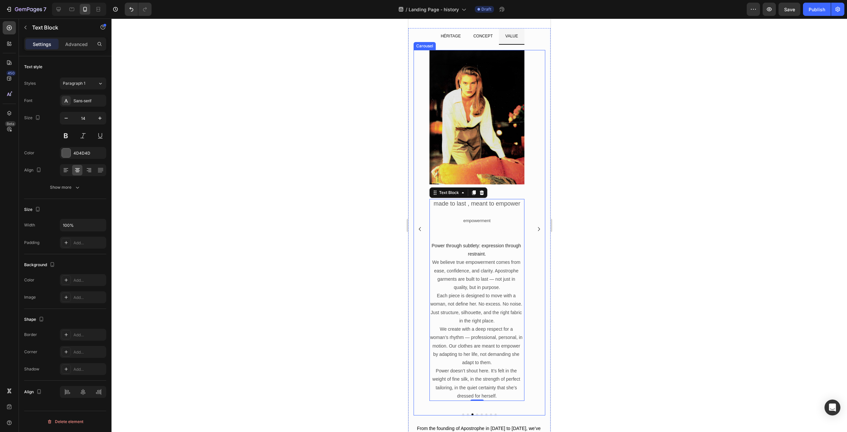
click at [535, 233] on icon "Carousel Next Arrow" at bounding box center [539, 229] width 8 height 8
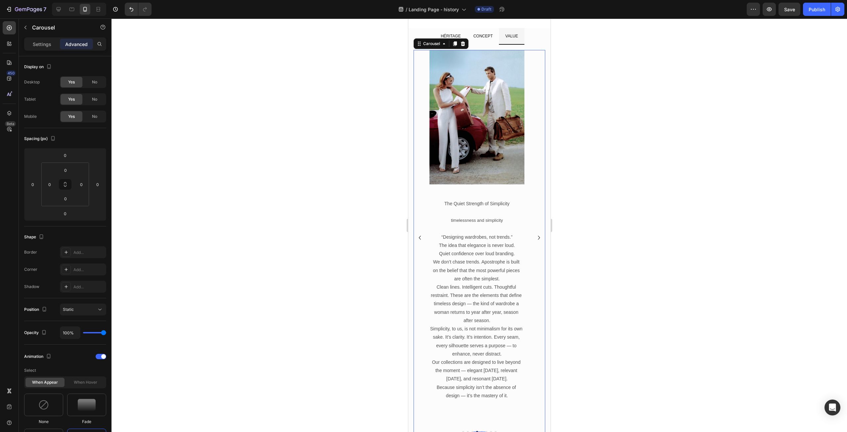
click at [535, 242] on icon "Carousel Next Arrow" at bounding box center [539, 238] width 8 height 8
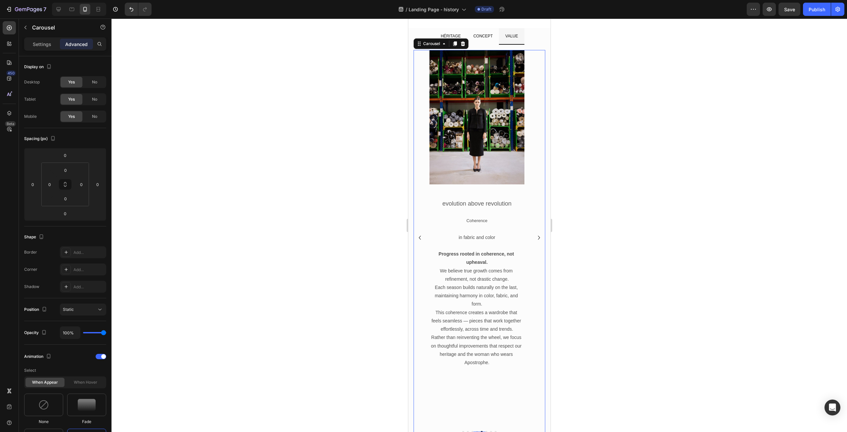
click at [535, 242] on icon "Carousel Next Arrow" at bounding box center [539, 238] width 8 height 8
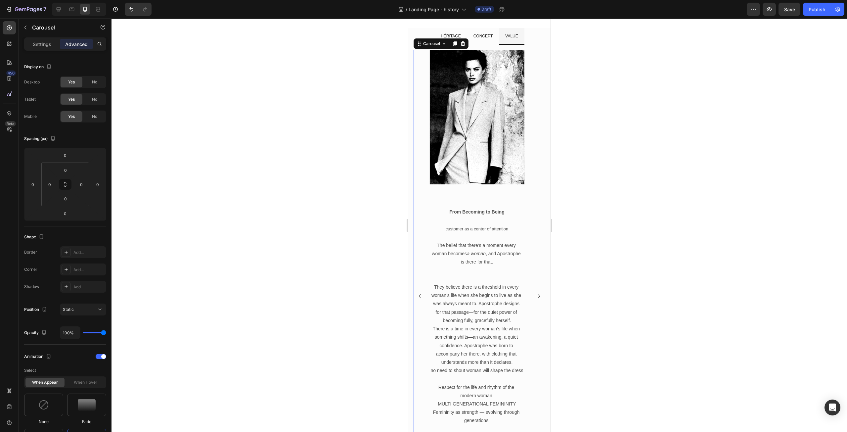
click at [535, 295] on icon "Carousel Next Arrow" at bounding box center [539, 296] width 8 height 8
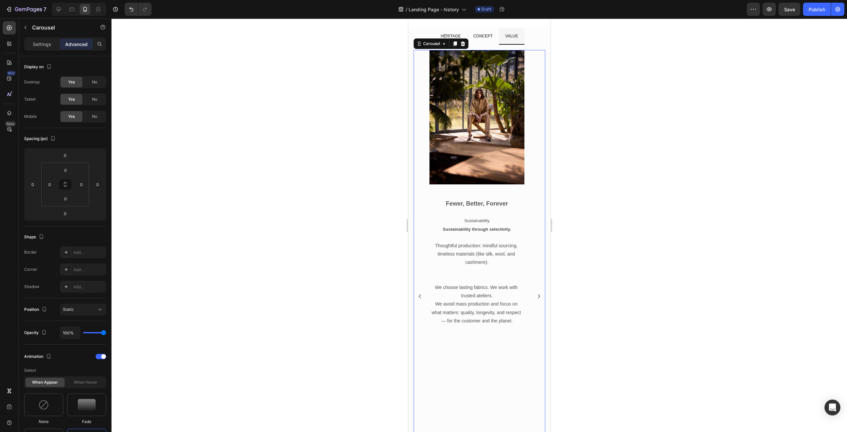
click at [535, 295] on icon "Carousel Next Arrow" at bounding box center [539, 296] width 8 height 8
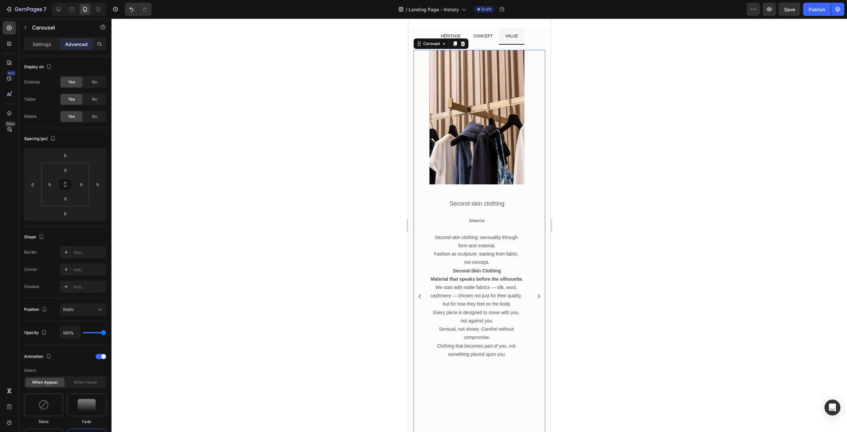
click at [535, 295] on icon "Carousel Next Arrow" at bounding box center [539, 296] width 8 height 8
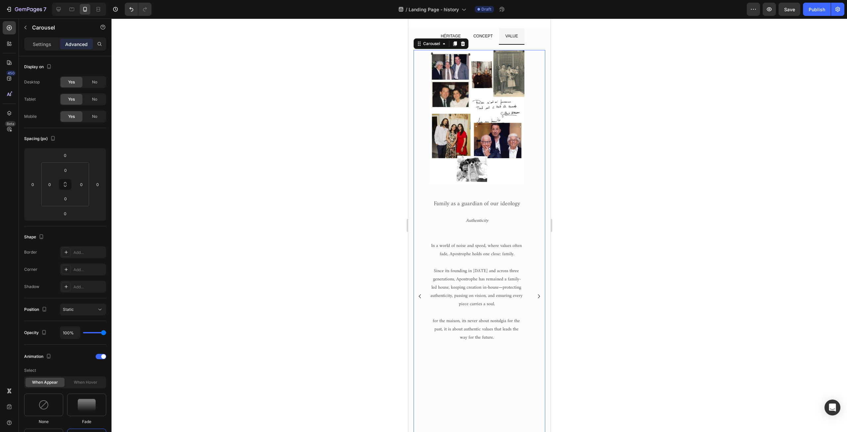
click at [418, 296] on icon "Carousel Back Arrow" at bounding box center [420, 296] width 8 height 8
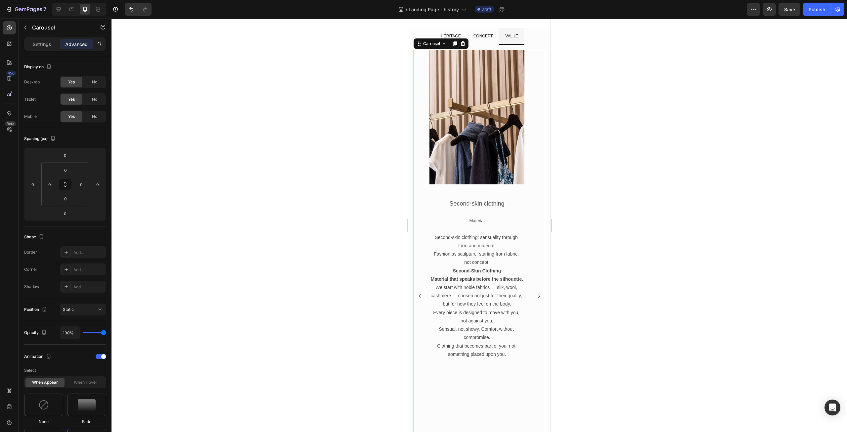
click at [418, 295] on icon "Carousel Back Arrow" at bounding box center [420, 296] width 8 height 8
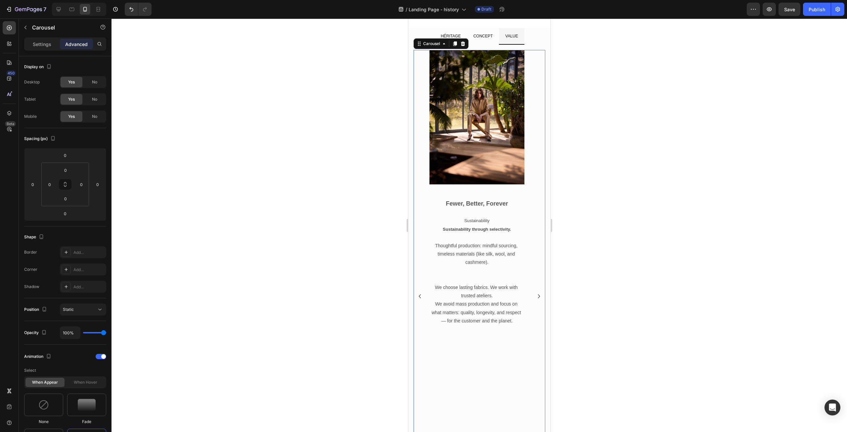
click at [418, 296] on icon "Carousel Back Arrow" at bounding box center [420, 296] width 8 height 8
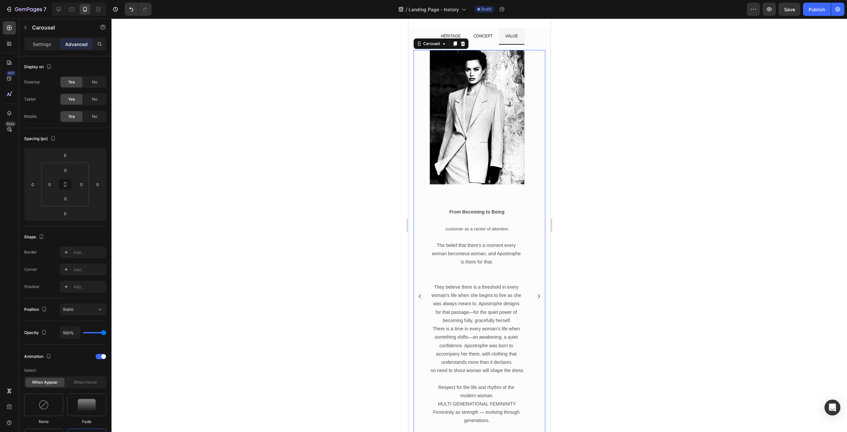
click at [418, 296] on icon "Carousel Back Arrow" at bounding box center [420, 296] width 8 height 8
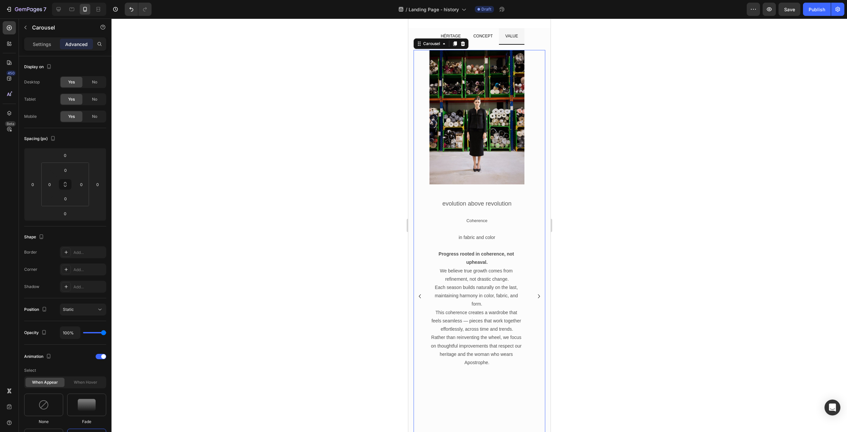
click at [418, 296] on icon "Carousel Back Arrow" at bounding box center [420, 296] width 8 height 8
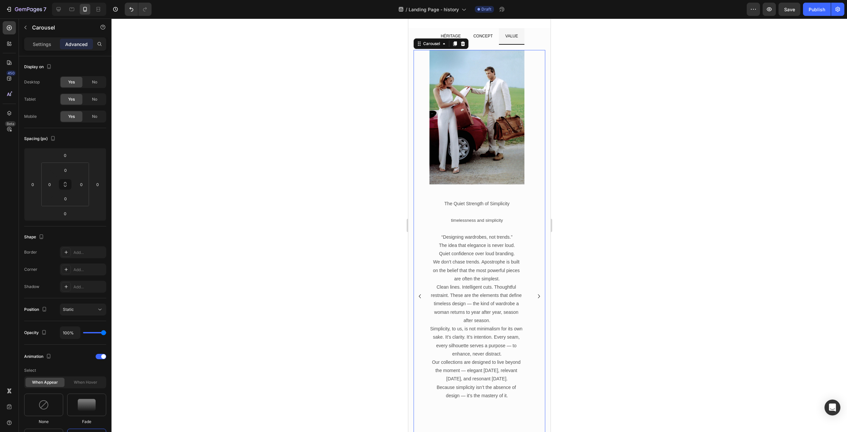
click at [418, 296] on icon "Carousel Back Arrow" at bounding box center [420, 296] width 8 height 8
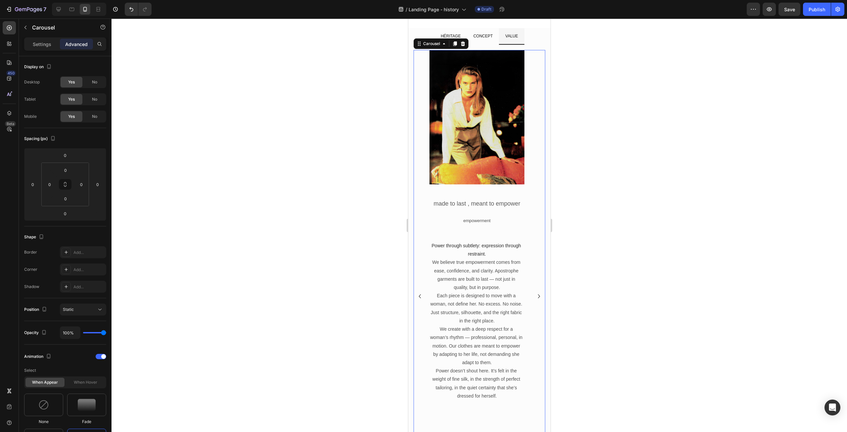
click at [418, 296] on icon "Carousel Back Arrow" at bounding box center [420, 296] width 8 height 8
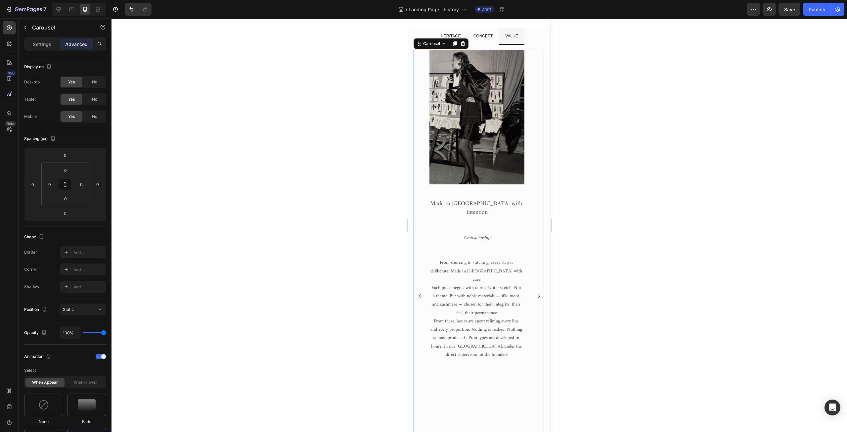
click at [535, 297] on icon "Carousel Next Arrow" at bounding box center [539, 296] width 8 height 8
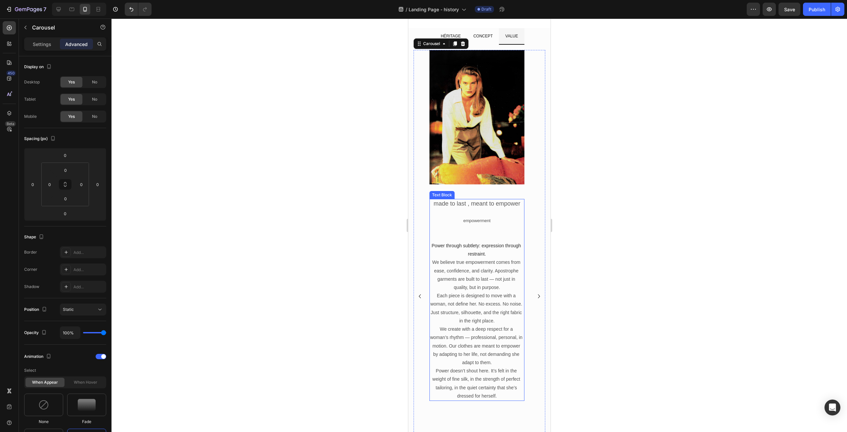
click at [471, 248] on span "Power through subtlety: expression through restraint." at bounding box center [477, 250] width 91 height 14
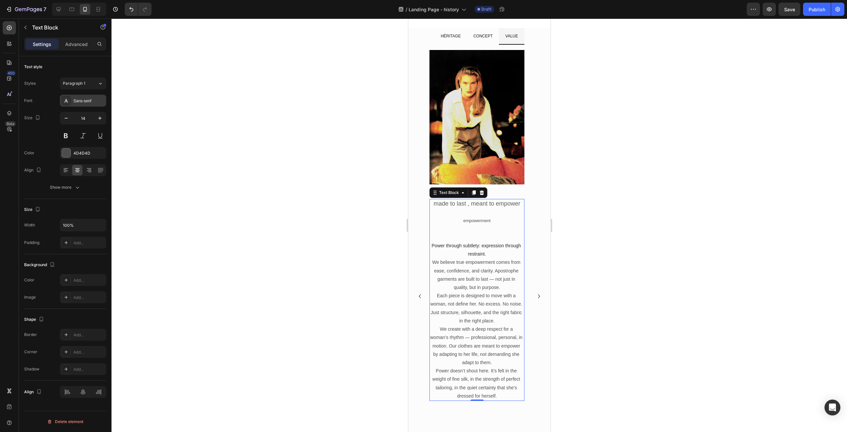
click at [82, 102] on div "Sans-serif" at bounding box center [88, 101] width 31 height 6
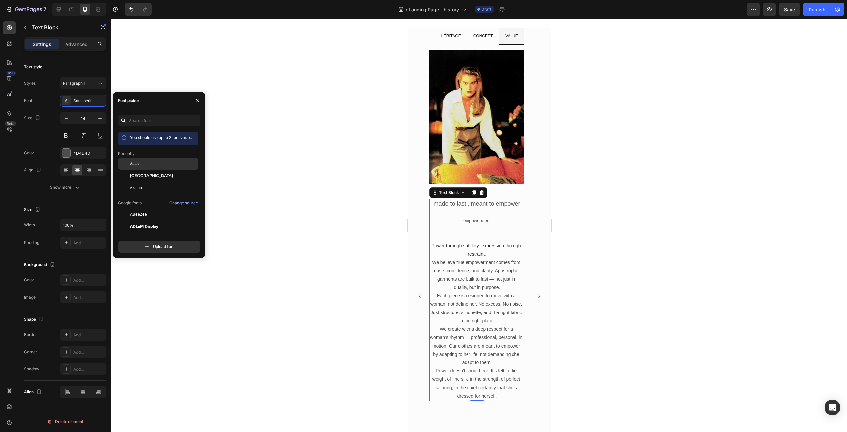
click at [137, 163] on span "Amiri" at bounding box center [134, 164] width 9 height 6
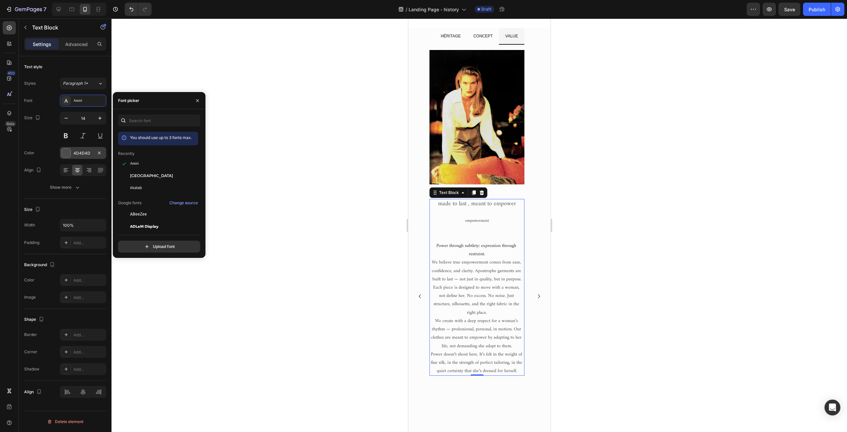
click at [94, 150] on div "4D4D4D" at bounding box center [83, 153] width 46 height 12
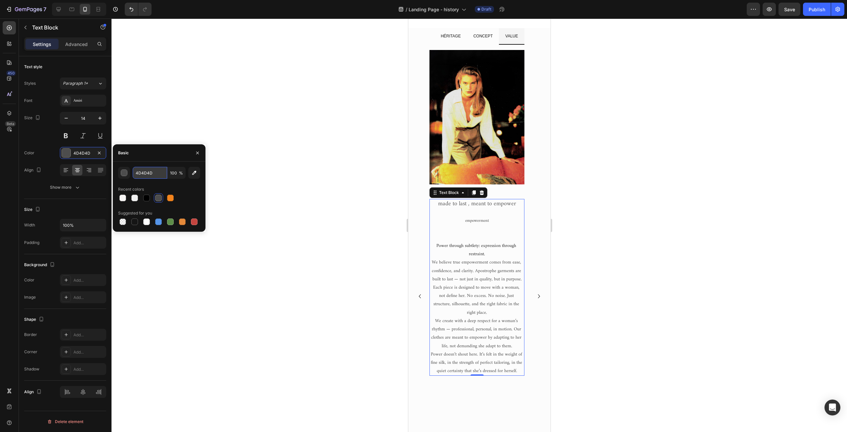
click at [146, 174] on input "4D4D4D" at bounding box center [150, 173] width 34 height 12
click at [461, 272] on p "We believe true empowerment comes from ease, confidence, and clarity. Apostroph…" at bounding box center [477, 270] width 94 height 25
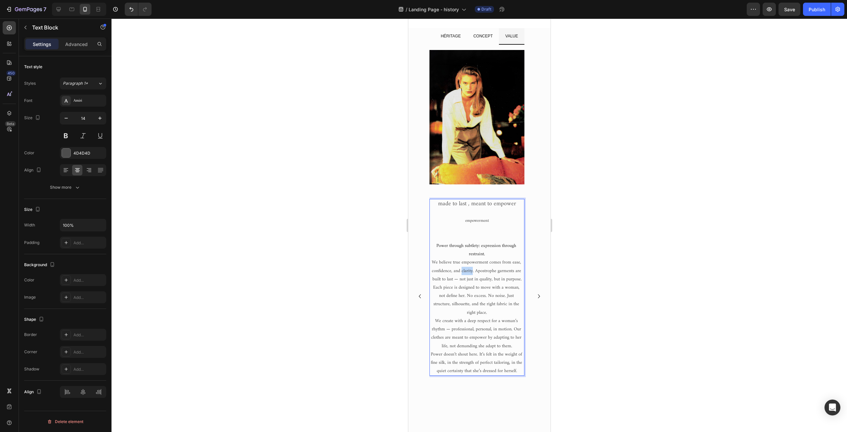
click at [461, 272] on p "We believe true empowerment comes from ease, confidence, and clarity. Apostroph…" at bounding box center [477, 270] width 94 height 25
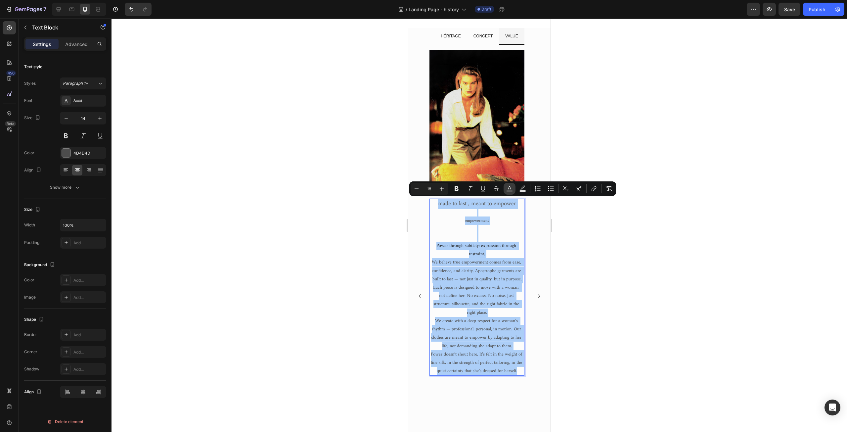
click at [510, 188] on icon "Editor contextual toolbar" at bounding box center [509, 188] width 3 height 4
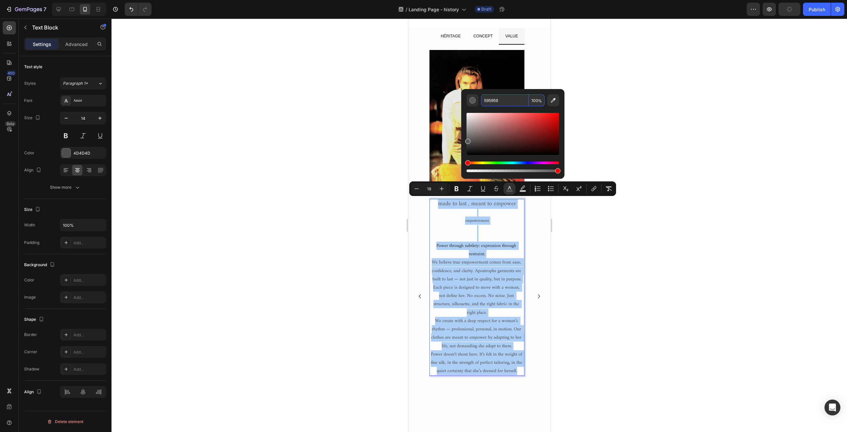
click at [491, 97] on input "595959" at bounding box center [505, 100] width 48 height 12
paste input "4D4D4D"
type input "4D4D4D"
click at [347, 154] on div at bounding box center [480, 225] width 736 height 413
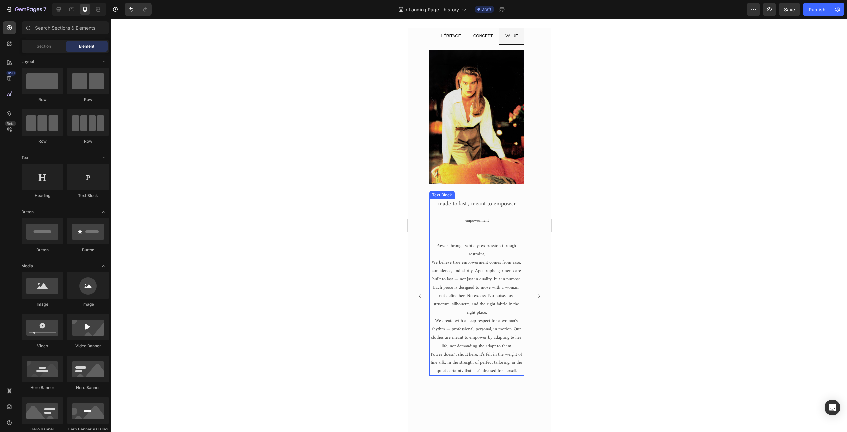
click at [442, 205] on span "made to last , meant to empower" at bounding box center [477, 204] width 78 height 10
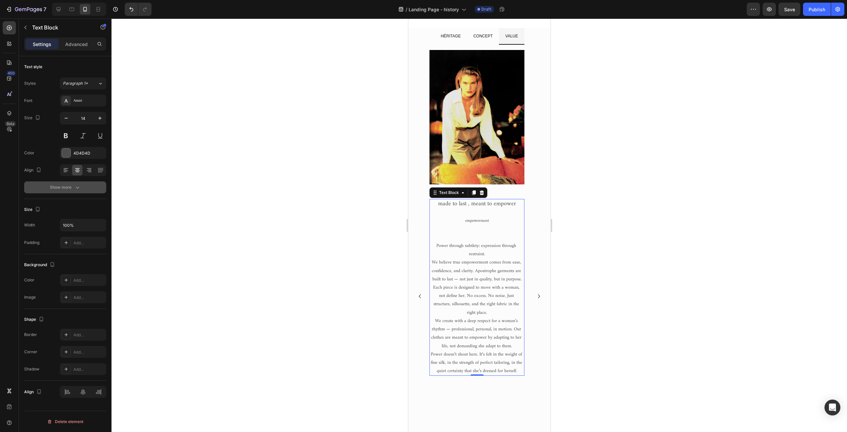
click at [69, 187] on div "Show more" at bounding box center [65, 187] width 31 height 7
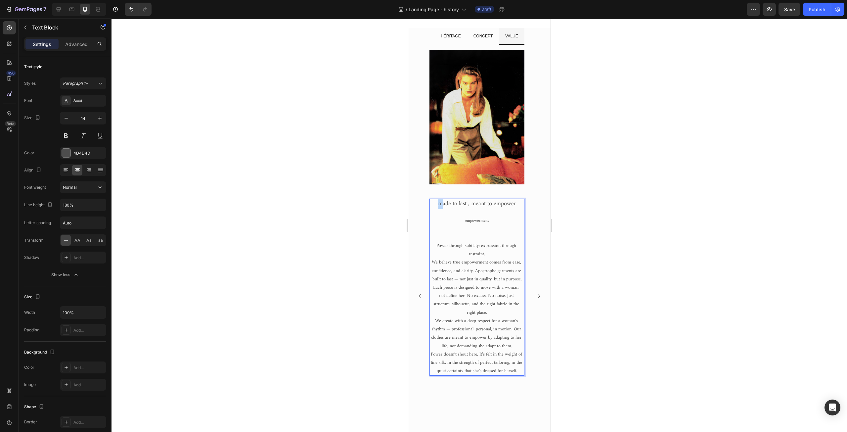
click at [438, 202] on span "made to last , meant to empower" at bounding box center [477, 204] width 78 height 10
click at [467, 219] on span "empowerment" at bounding box center [477, 221] width 24 height 8
click at [471, 223] on span "Empowerment" at bounding box center [477, 221] width 24 height 8
click at [472, 221] on span "Empowerment" at bounding box center [477, 221] width 24 height 8
click at [463, 204] on span "Made to last , meant to empower" at bounding box center [476, 204] width 79 height 10
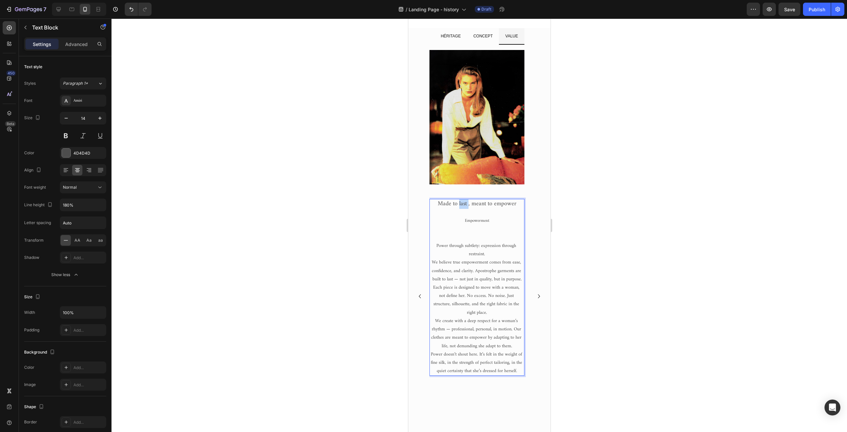
click at [463, 204] on span "Made to last , meant to empower" at bounding box center [476, 204] width 79 height 10
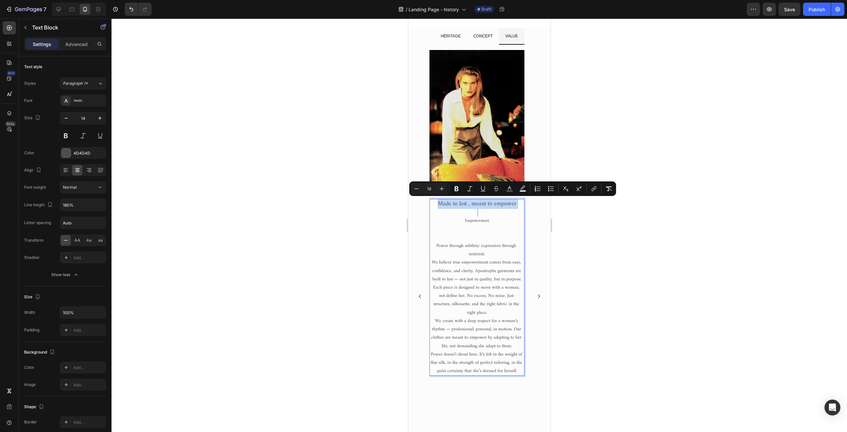
type input "13"
click at [478, 219] on span "Empowerment" at bounding box center [477, 221] width 24 height 8
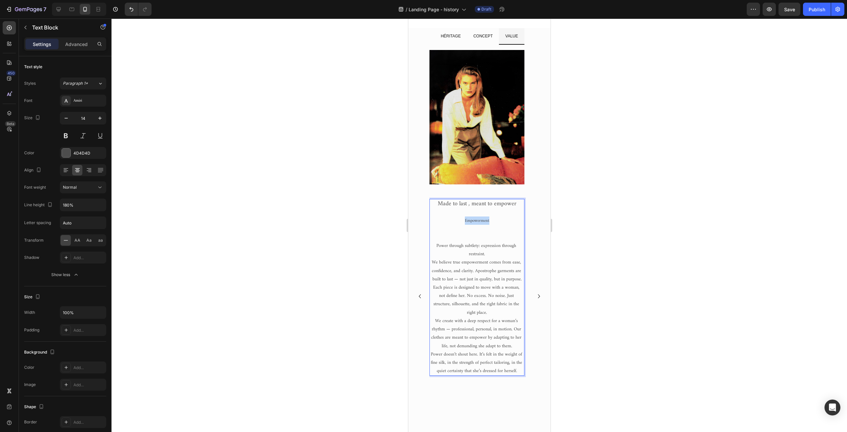
click at [478, 219] on span "Empowerment" at bounding box center [477, 221] width 24 height 8
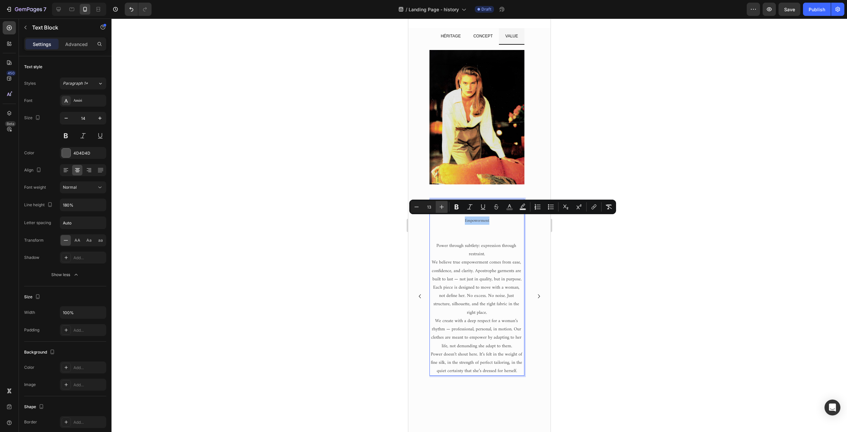
click at [440, 206] on icon "Editor contextual toolbar" at bounding box center [441, 207] width 7 height 7
type input "14"
click at [473, 208] on icon "Editor contextual toolbar" at bounding box center [470, 207] width 7 height 7
click at [449, 247] on span "Power through subtlety: expression through restraint." at bounding box center [476, 250] width 81 height 17
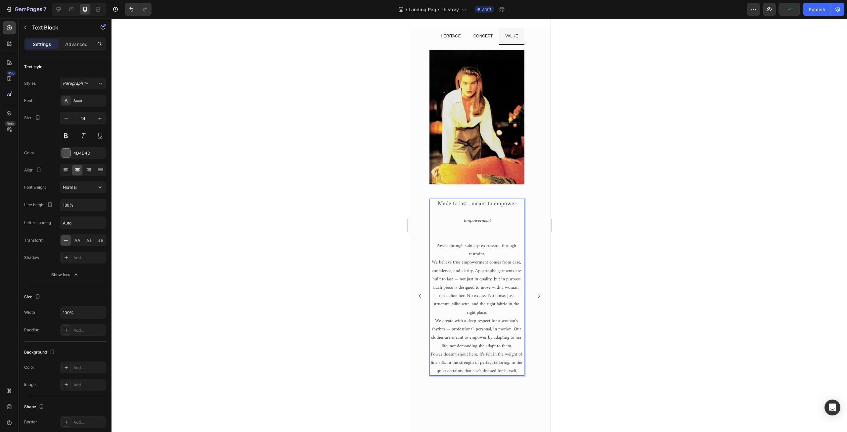
click at [437, 245] on span "Power through subtlety: expression through restraint." at bounding box center [476, 250] width 81 height 17
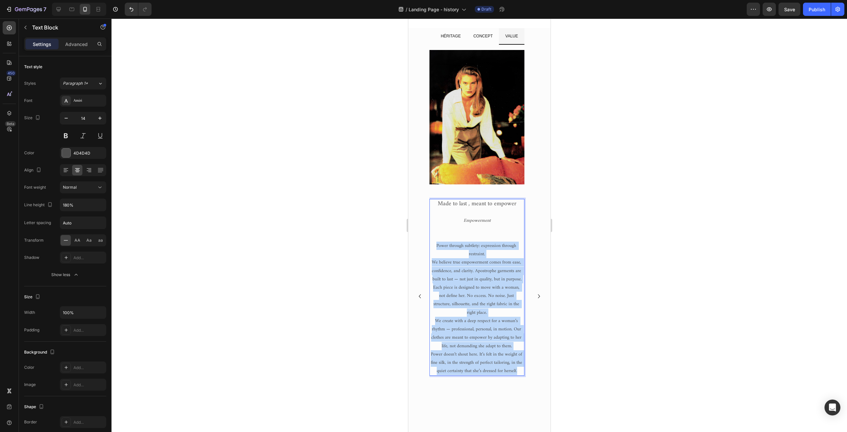
drag, startPoint x: 437, startPoint y: 245, endPoint x: 519, endPoint y: 374, distance: 153.1
click at [519, 374] on div "Made to last , meant to empower Empowerment Power through subtlety: expression …" at bounding box center [476, 287] width 95 height 177
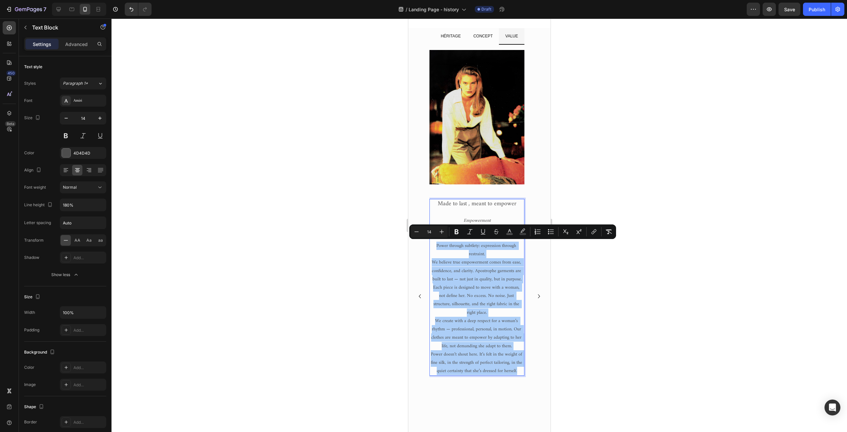
click at [336, 263] on div at bounding box center [480, 225] width 736 height 413
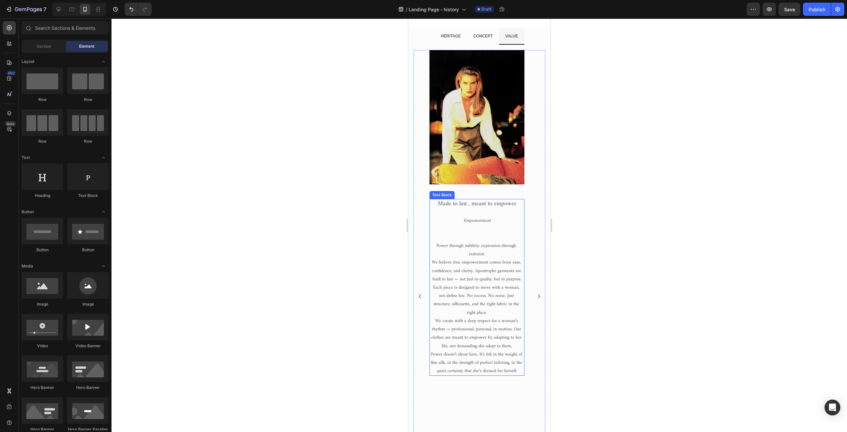
click at [460, 225] on p "Rich Text Editor. Editing area: main" at bounding box center [477, 229] width 94 height 8
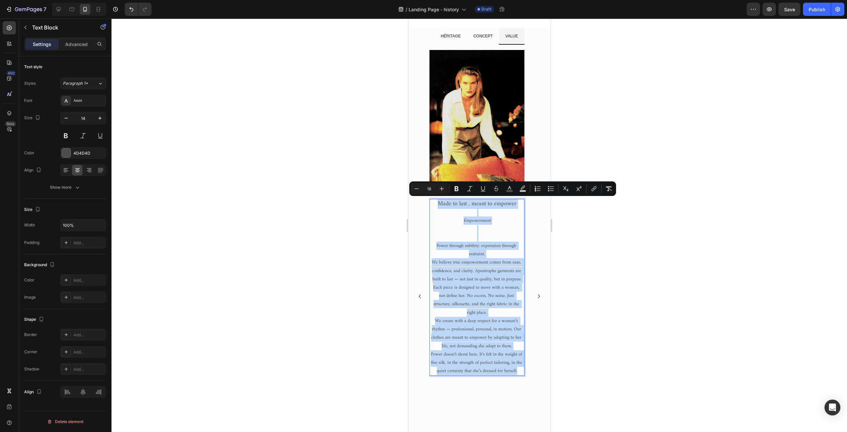
drag, startPoint x: 437, startPoint y: 201, endPoint x: 521, endPoint y: 375, distance: 193.6
click at [521, 375] on div "Made to last , meant to empower Empowerment Power through subtlety: expression …" at bounding box center [476, 287] width 95 height 177
copy div "Made to last , meant to empower Empowerment Power through subtlety: expression …"
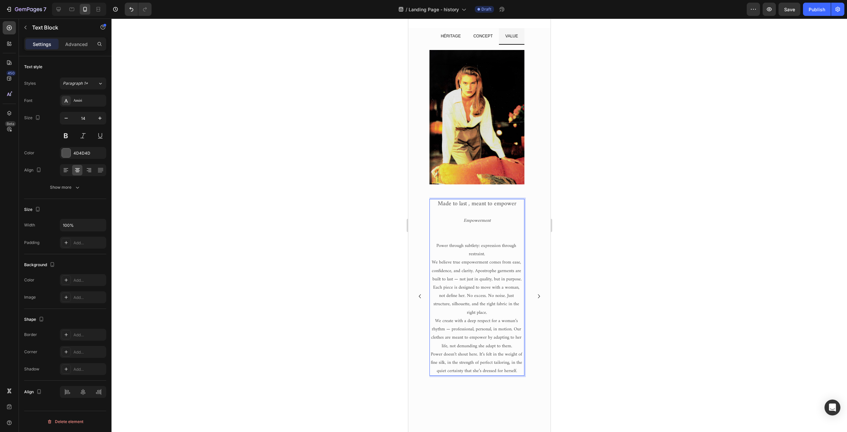
drag, startPoint x: 474, startPoint y: 270, endPoint x: 479, endPoint y: 275, distance: 6.1
click at [474, 270] on span "We believe true empowerment comes from ease, confidence, and clarity. Apostroph…" at bounding box center [477, 270] width 91 height 25
click at [502, 271] on span "We believe true empowerment comes from ease, confidence, and clarity. At Apostr…" at bounding box center [477, 274] width 91 height 33
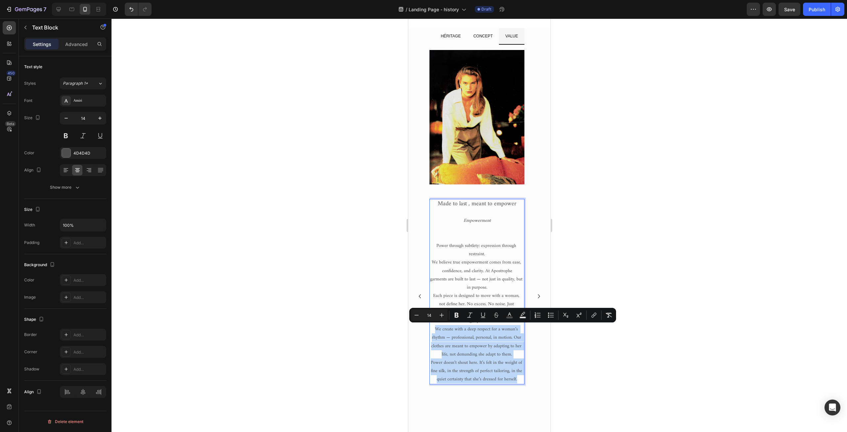
drag, startPoint x: 434, startPoint y: 328, endPoint x: 521, endPoint y: 378, distance: 99.9
click at [521, 378] on div "Made to last , meant to empower Empowerment Power through subtlety: expression …" at bounding box center [476, 291] width 95 height 185
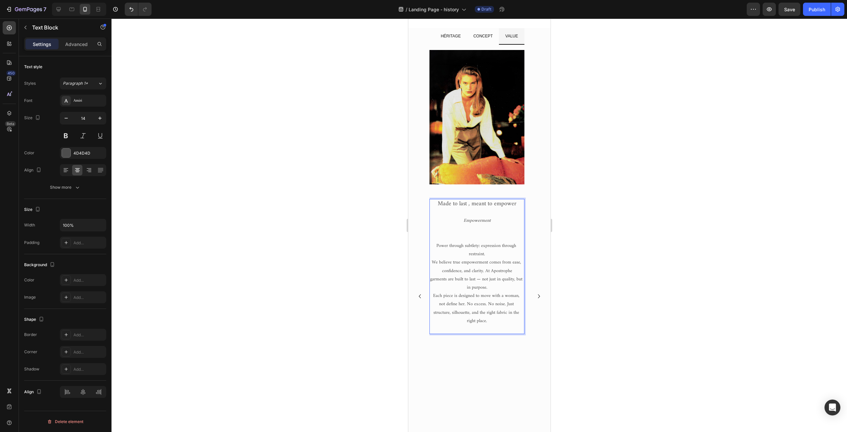
click at [516, 271] on p "We believe true empowerment comes from ease, confidence, and clarity. At Apostr…" at bounding box center [477, 266] width 94 height 17
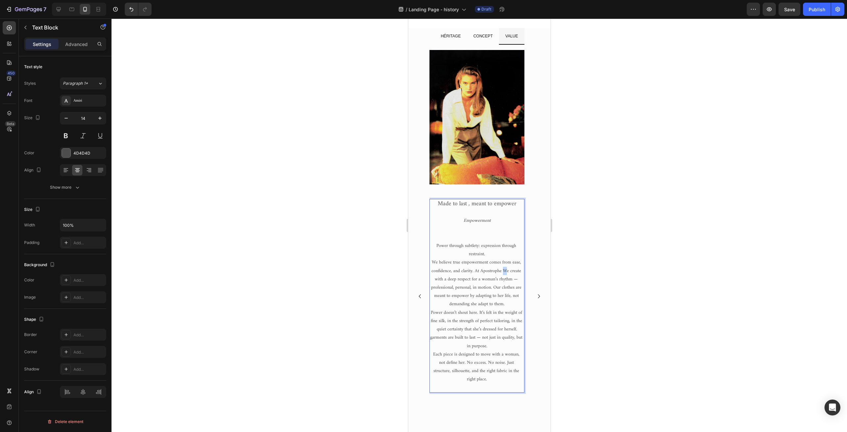
click at [505, 270] on span "We believe true empowerment comes from ease, confidence, and clarity. At Apostr…" at bounding box center [477, 283] width 92 height 50
click at [441, 337] on span "garments are built to last — not just in quality, but in purpose." at bounding box center [477, 341] width 94 height 17
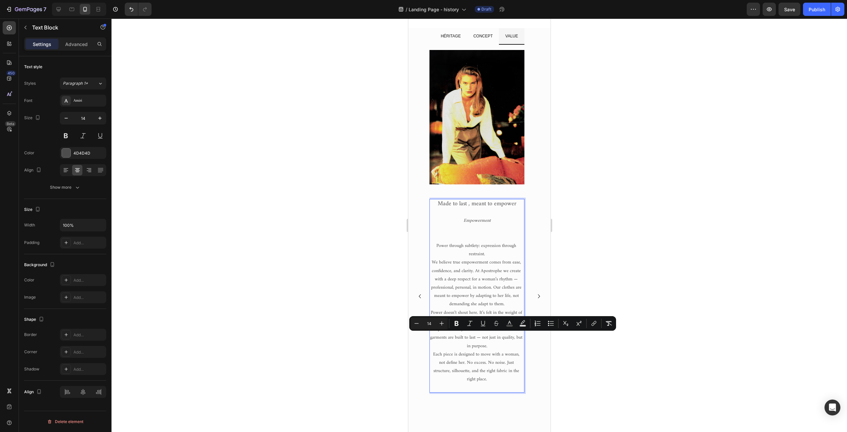
drag, startPoint x: 434, startPoint y: 337, endPoint x: 496, endPoint y: 345, distance: 63.1
click at [496, 345] on p "garments are built to last — not just in quality, but in purpose." at bounding box center [477, 341] width 94 height 17
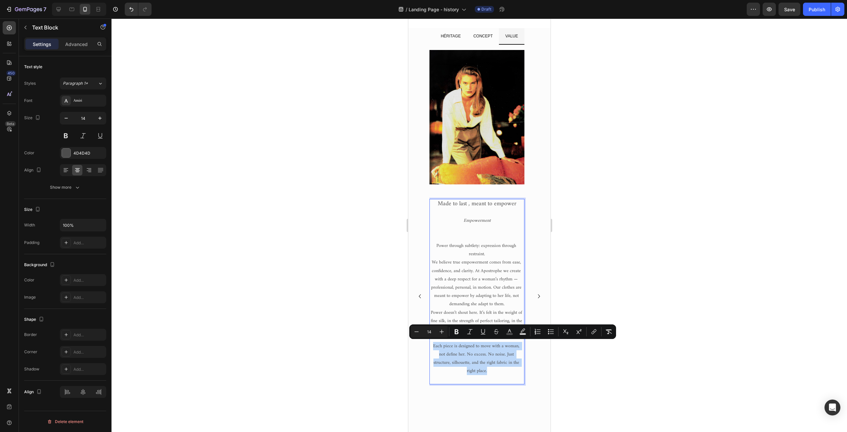
drag, startPoint x: 433, startPoint y: 346, endPoint x: 504, endPoint y: 372, distance: 75.4
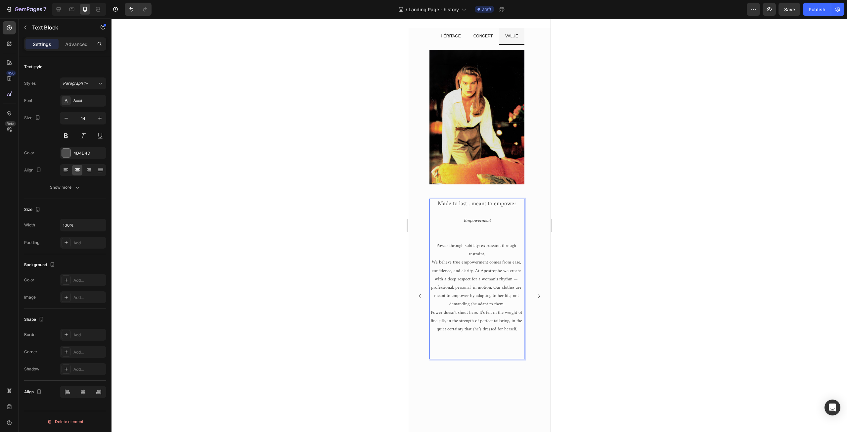
click at [521, 329] on p "Power doesn’t shout here. It’s felt in the weight of fine silk, in the strength…" at bounding box center [477, 320] width 94 height 25
click at [483, 334] on p "Power doesn’t shout here. It’s felt in the weight of fine silk, in the strength…" at bounding box center [477, 320] width 94 height 25
click at [465, 338] on p "Power doesn’t shout here. It’s felt in the weight of fine silk, in the strength…" at bounding box center [477, 333] width 94 height 50
click at [490, 337] on icon "“Ce n’est pas le vêtement qui fait la femme, c’est la femme qui fait le vêtemen…" at bounding box center [477, 345] width 94 height 25
click at [512, 335] on p "Power doesn’t shout here. It’s felt in the weight of fine silk, in the strength…" at bounding box center [477, 324] width 94 height 33
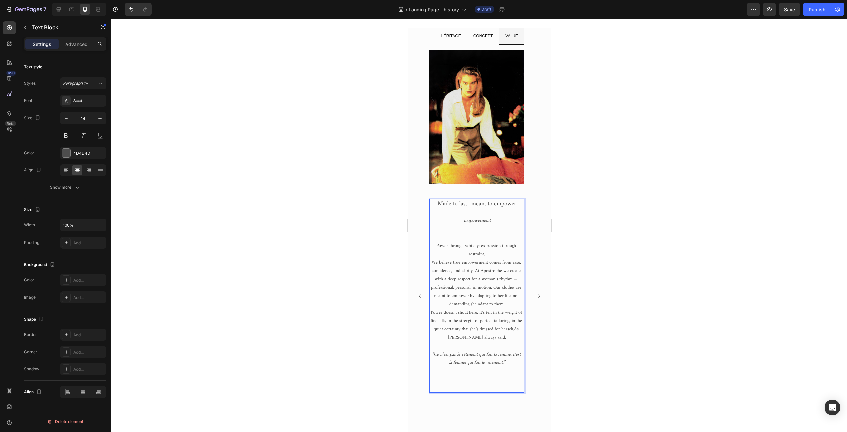
click at [472, 375] on p "Rich Text Editor. Editing area: main" at bounding box center [477, 379] width 94 height 8
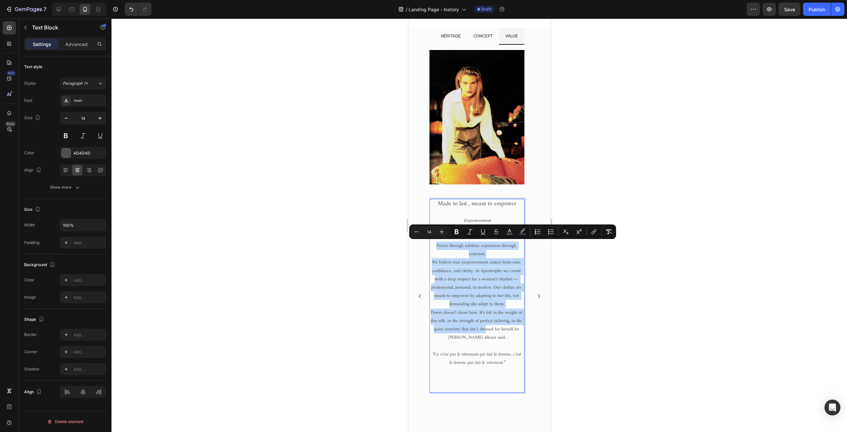
drag, startPoint x: 435, startPoint y: 244, endPoint x: 490, endPoint y: 330, distance: 102.0
click at [490, 330] on div "Made to last , meant to empower Empowerment Power through subtlety: expression …" at bounding box center [476, 296] width 95 height 194
click at [465, 256] on p "Power through subtlety: expression through restraint." at bounding box center [477, 250] width 94 height 17
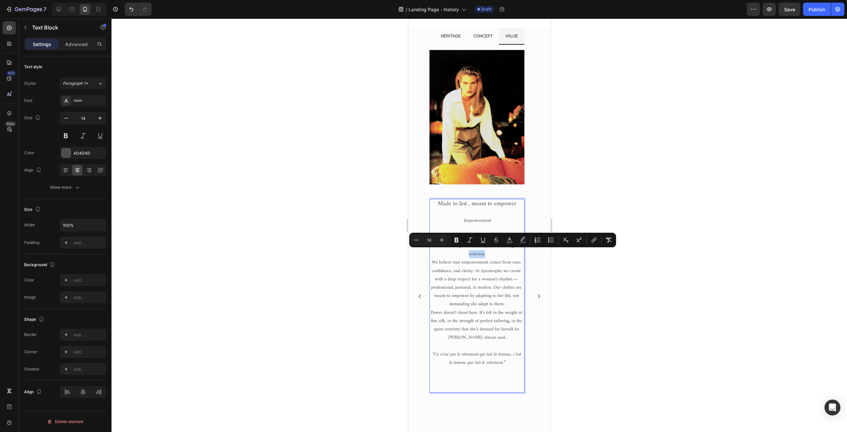
drag, startPoint x: 490, startPoint y: 253, endPoint x: 429, endPoint y: 251, distance: 61.3
click at [429, 251] on div "Made to last , meant to empower Empowerment Power through subtlety: expression …" at bounding box center [476, 296] width 95 height 194
click at [441, 254] on p "Power through subtlety: expression through restraint." at bounding box center [477, 250] width 94 height 17
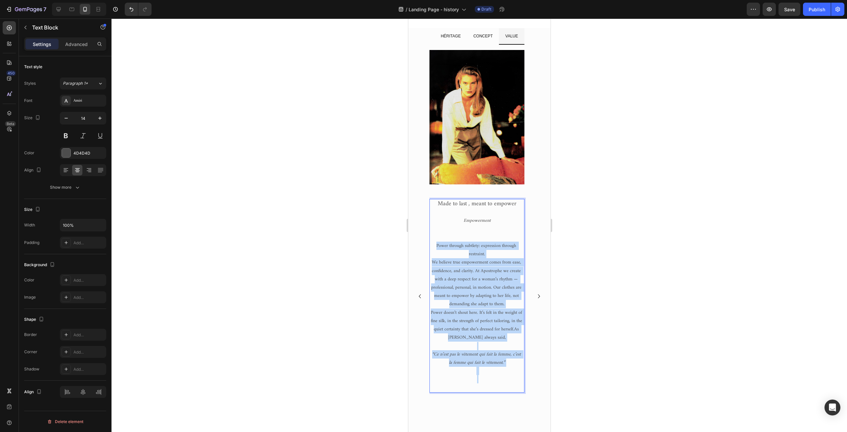
drag, startPoint x: 435, startPoint y: 245, endPoint x: 521, endPoint y: 375, distance: 155.8
click at [521, 375] on div "Made to last , meant to empower Empowerment Power through subtlety: expression …" at bounding box center [476, 296] width 95 height 194
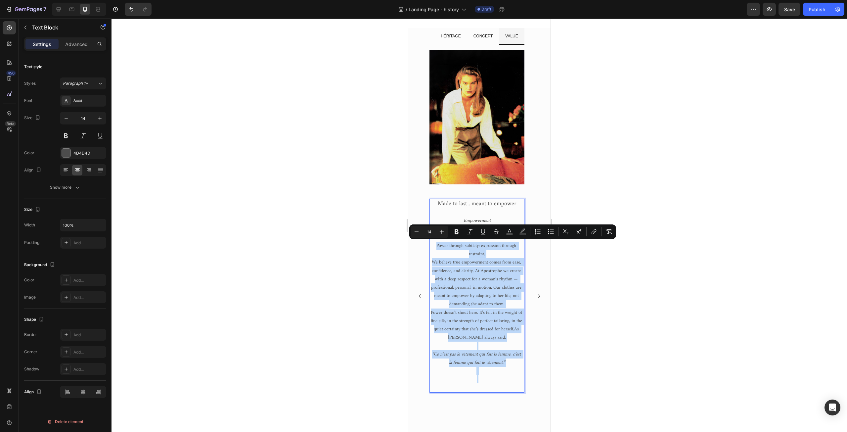
copy div "Power through subtlety: expression through restraint. We believe true empowerme…"
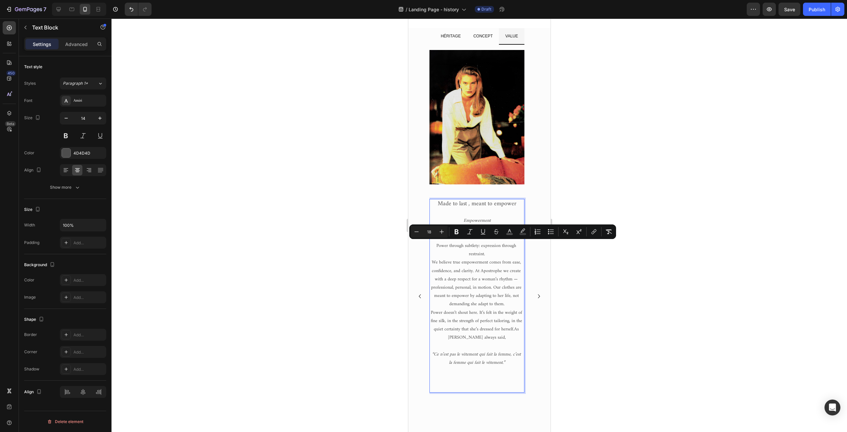
click at [461, 206] on span "Made to last , meant to empower" at bounding box center [476, 204] width 79 height 10
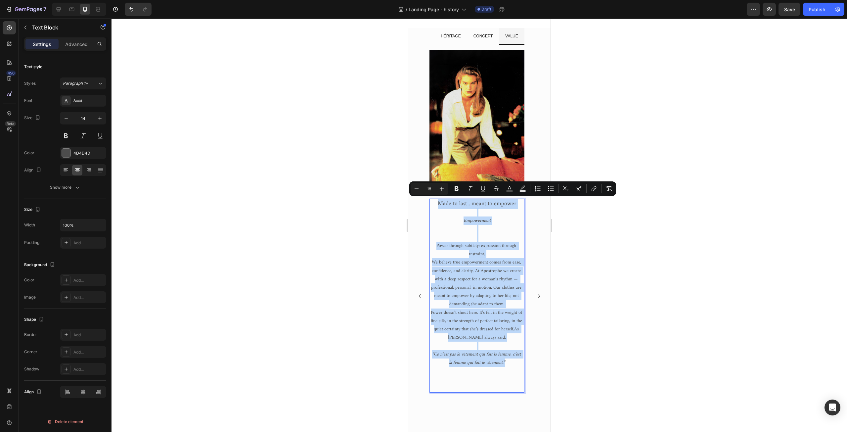
drag, startPoint x: 437, startPoint y: 204, endPoint x: 505, endPoint y: 366, distance: 175.9
click at [471, 278] on span "We believe true empowerment comes from ease, confidence, and clarity. At Apostr…" at bounding box center [477, 283] width 92 height 50
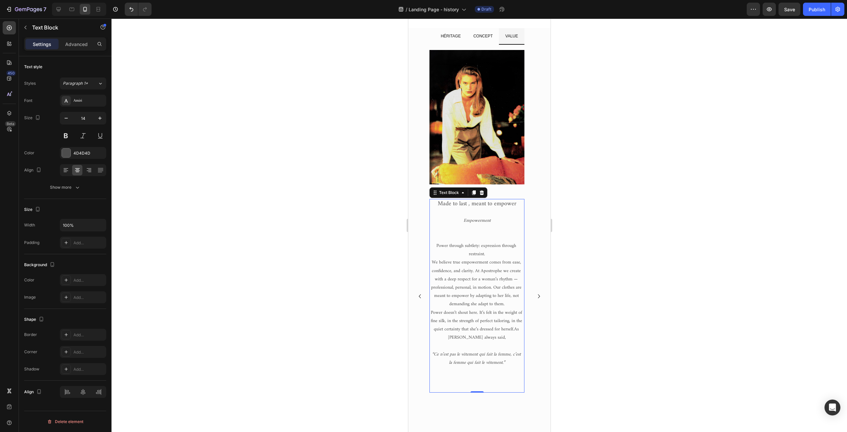
click at [495, 308] on span "We believe true empowerment comes from ease, confidence, and clarity. At Apostr…" at bounding box center [477, 283] width 92 height 50
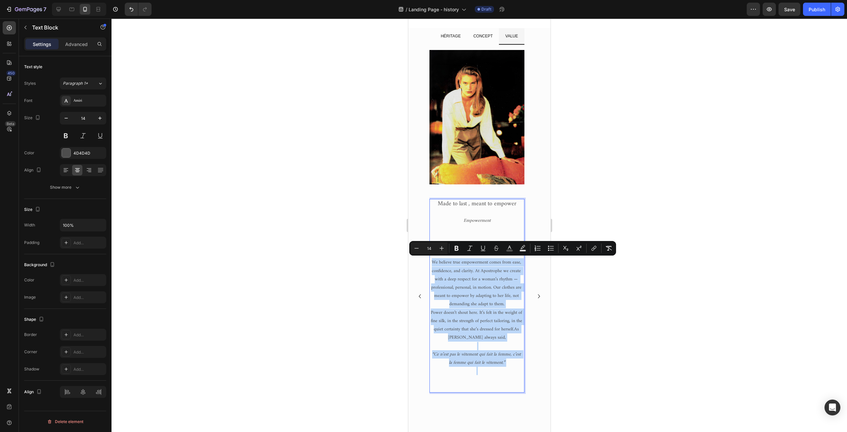
drag, startPoint x: 432, startPoint y: 261, endPoint x: 504, endPoint y: 368, distance: 129.4
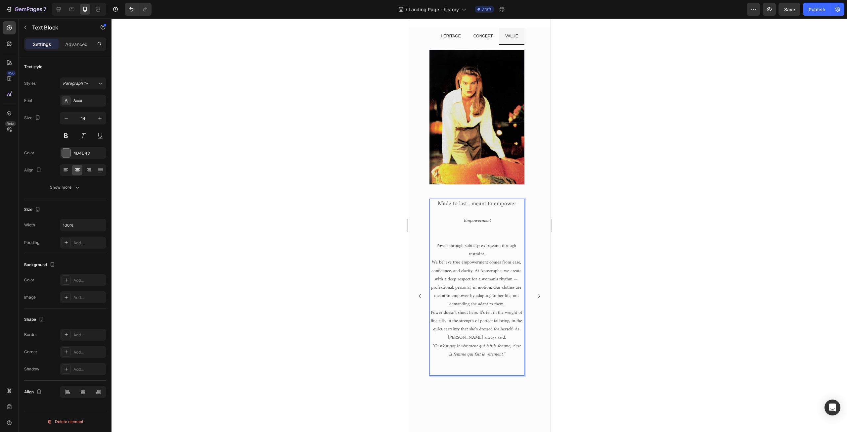
click at [510, 334] on p "Power doesn’t shout here. It’s felt in the weight of fine silk, in the strength…" at bounding box center [477, 324] width 94 height 33
click at [456, 270] on p "We believe true empowerment comes from ease, confidence, and clarity. At Apostr…" at bounding box center [477, 283] width 94 height 50
click at [465, 295] on p "We believe true empowerment comes from ease, confidence, and clarity. At Apostr…" at bounding box center [477, 283] width 94 height 50
click at [464, 310] on p "Power doesn’t shout here. It’s felt in the weight of fine silk, in the strength…" at bounding box center [477, 324] width 94 height 33
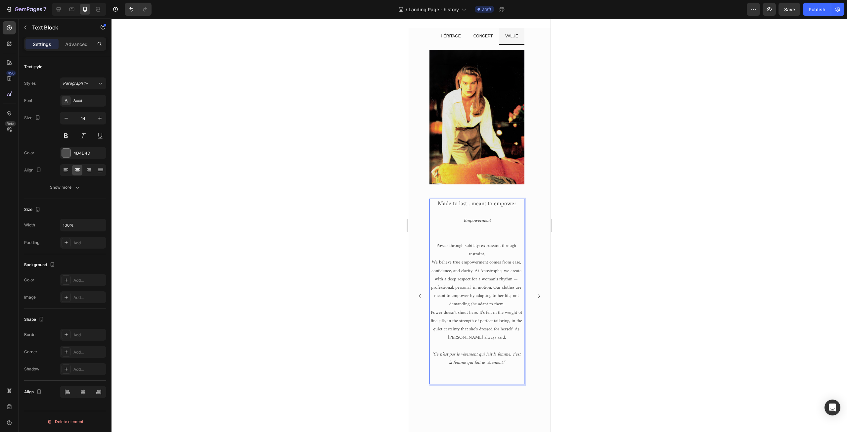
click at [460, 330] on p "Power doesn’t shout here. It’s felt in the weight of fine silk, in the strength…" at bounding box center [477, 324] width 94 height 33
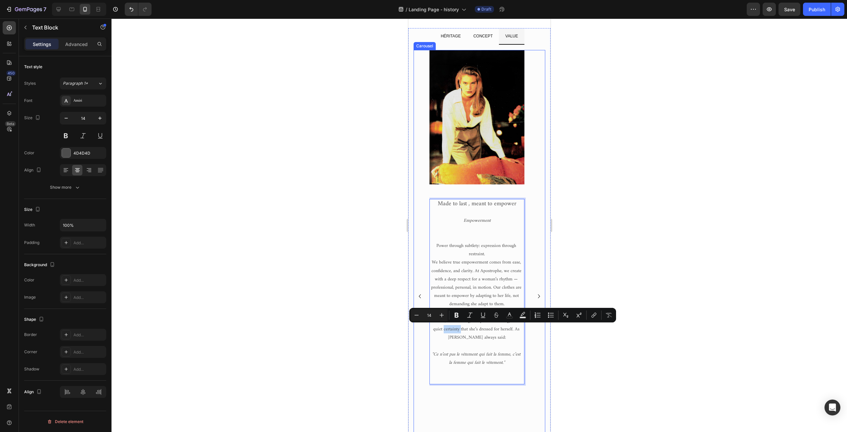
click at [535, 297] on icon "Carousel Next Arrow" at bounding box center [539, 296] width 8 height 8
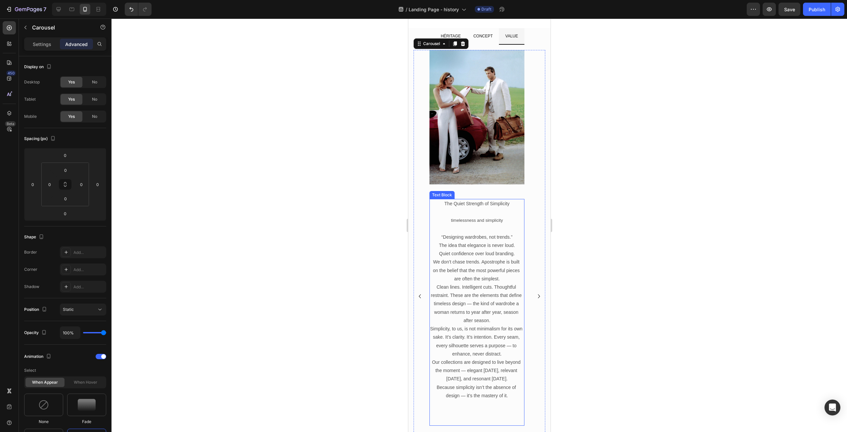
click at [479, 205] on p "The Quiet Strength of Simplicity" at bounding box center [477, 204] width 94 height 8
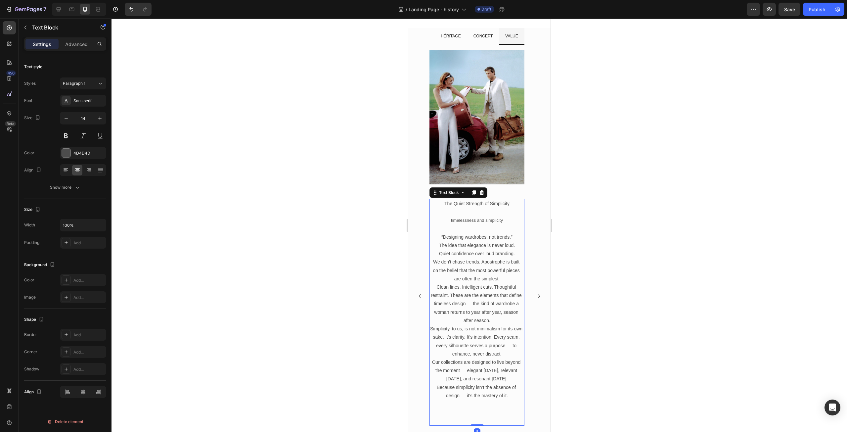
click at [442, 202] on p "The Quiet Strength of Simplicity" at bounding box center [477, 204] width 94 height 8
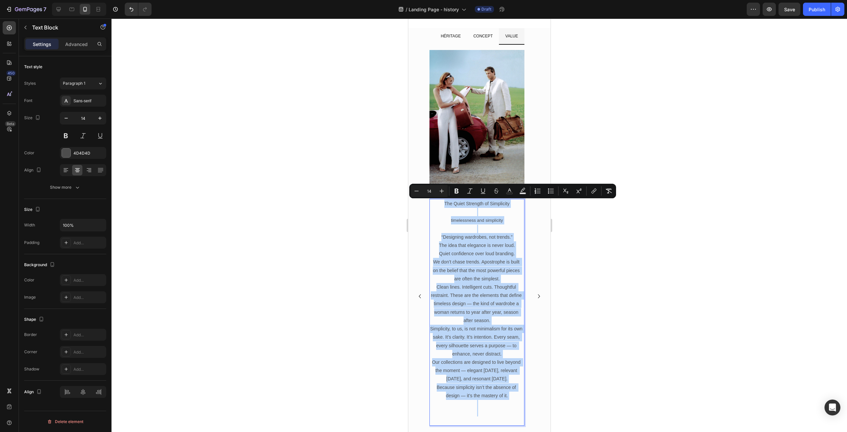
drag, startPoint x: 442, startPoint y: 202, endPoint x: 506, endPoint y: 409, distance: 216.9
click at [506, 409] on div "The Quiet Strength of Simplicity timelessness and simplicity “Designing wardrob…" at bounding box center [476, 312] width 95 height 226
copy div "The Quiet Strength of Simplicity timelessness and simplicity “Designing wardrob…"
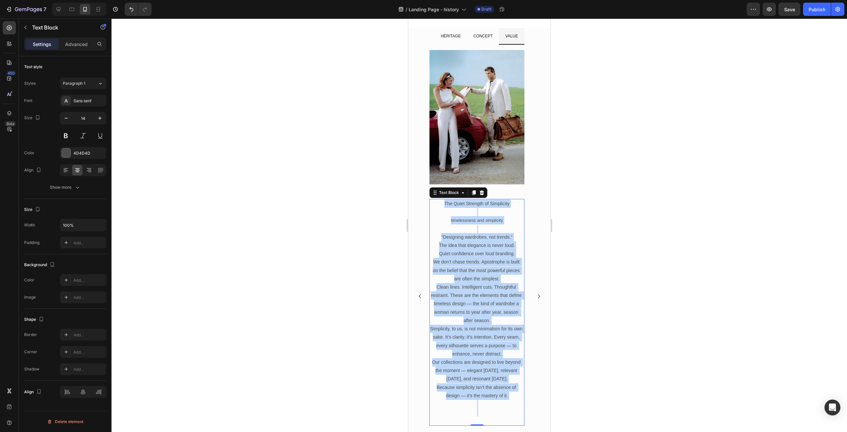
drag, startPoint x: 477, startPoint y: 224, endPoint x: 476, endPoint y: 217, distance: 6.7
click at [477, 224] on p "timelessness and simplicity" at bounding box center [477, 220] width 94 height 8
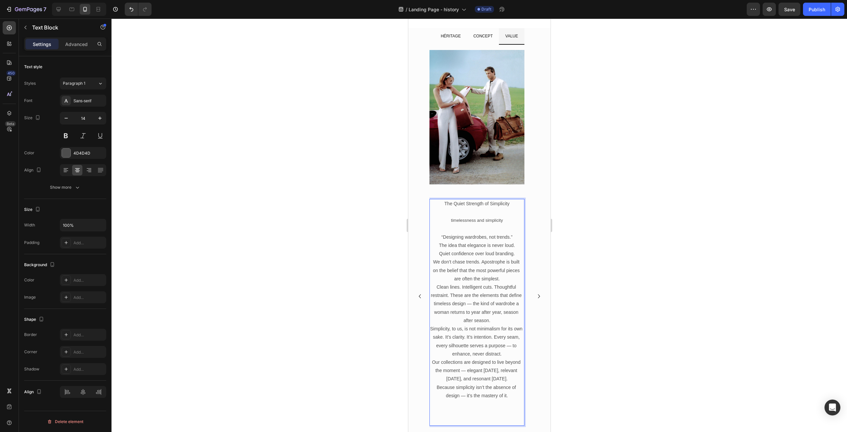
click at [475, 218] on span "timelessness and simplicity" at bounding box center [477, 220] width 52 height 5
click at [452, 263] on p "We don’t chase trends. Apostrophe is built on the belief that the most powerful…" at bounding box center [477, 270] width 94 height 25
click at [473, 270] on p "We don’t chase trends. Apostrophe is built on the belief that the most powerful…" at bounding box center [477, 270] width 94 height 25
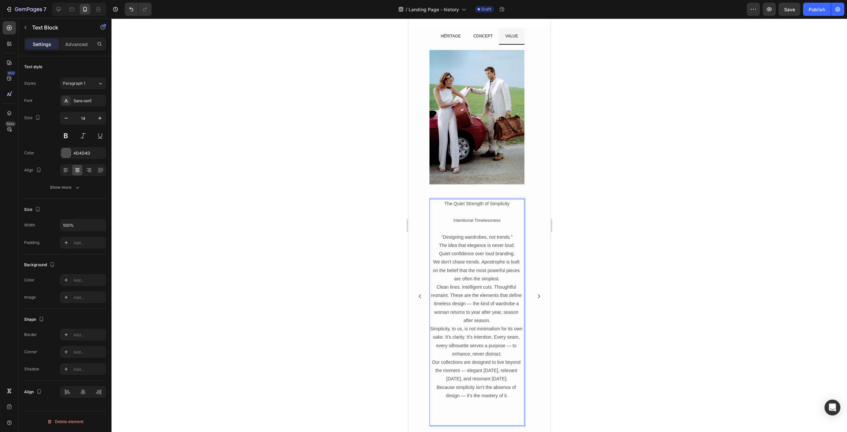
click at [481, 258] on p "We don’t chase trends. Apostrophe is built on the belief that the most powerful…" at bounding box center [477, 270] width 94 height 25
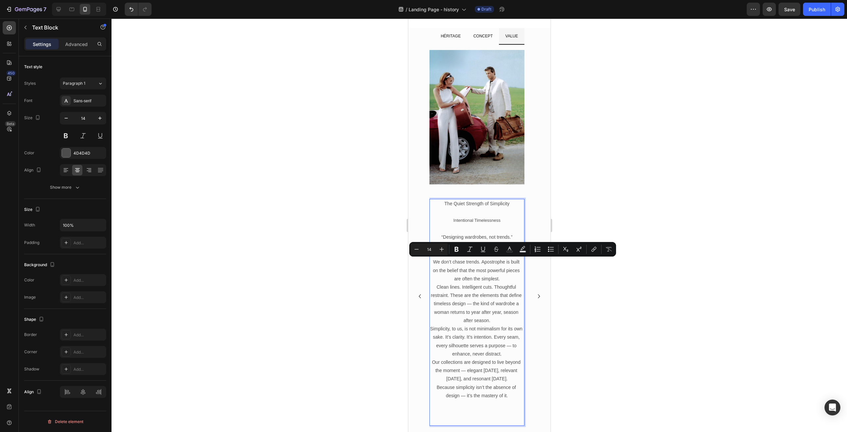
click at [437, 266] on p "We don’t chase trends. Apostrophe is built on the belief that the most powerful…" at bounding box center [477, 270] width 94 height 25
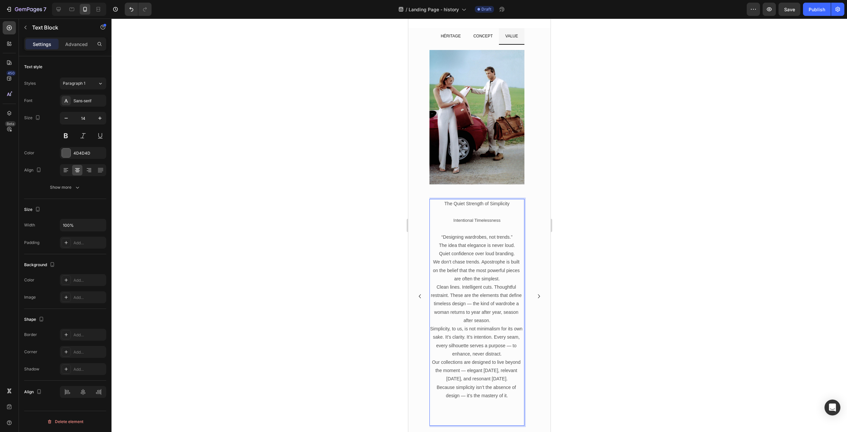
click at [465, 286] on p "Clean lines. Intelligent cuts. Thoughtful restraint. These are the elements tha…" at bounding box center [477, 304] width 94 height 42
click at [456, 262] on p "We don’t chase trends. Apostrophe is built on the belief that the most powerful…" at bounding box center [477, 270] width 94 height 25
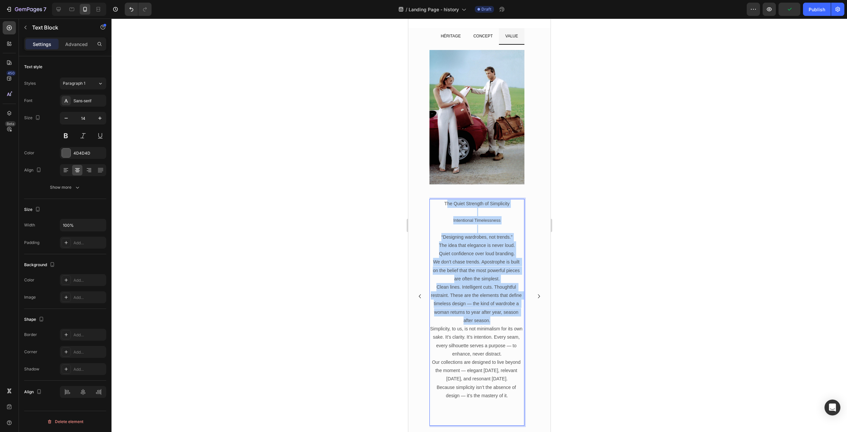
drag, startPoint x: 445, startPoint y: 202, endPoint x: 518, endPoint y: 323, distance: 140.7
click at [518, 323] on div "The Quiet Strength of Simplicity Intentional Timelessness “Designing wardrobes,…" at bounding box center [476, 312] width 95 height 226
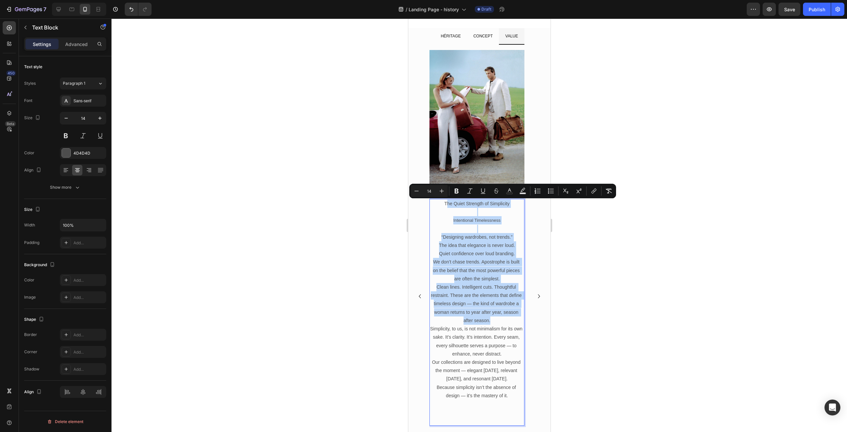
click at [481, 298] on p "Clean lines. Intelligent cuts. Thoughtful restraint. These are the elements tha…" at bounding box center [477, 304] width 94 height 42
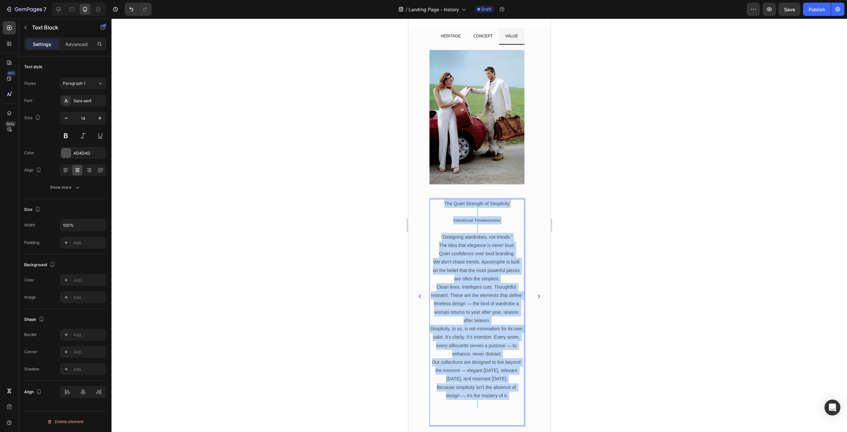
drag, startPoint x: 442, startPoint y: 201, endPoint x: 504, endPoint y: 401, distance: 210.3
click at [504, 401] on div "The Quiet Strength of Simplicity Intentional Timelessness “Designing wardrobes,…" at bounding box center [476, 312] width 95 height 226
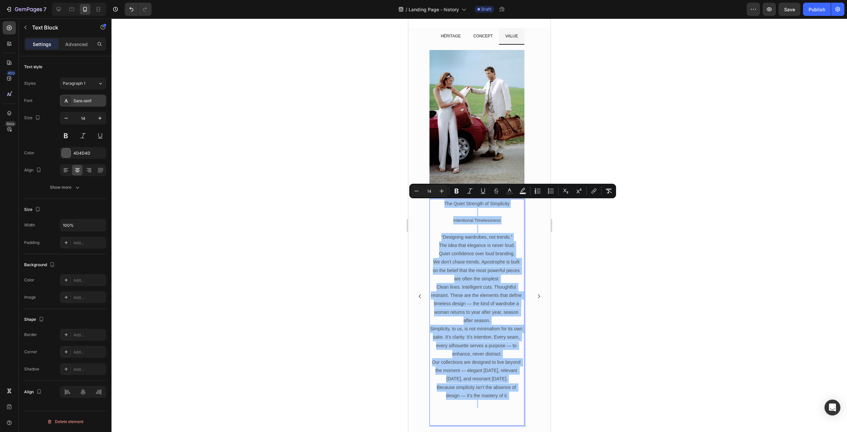
click at [78, 101] on div "Sans-serif" at bounding box center [88, 101] width 31 height 6
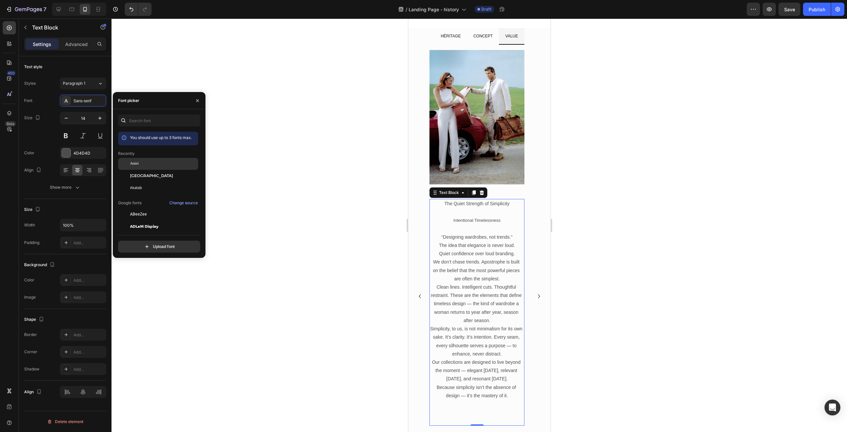
drag, startPoint x: 141, startPoint y: 162, endPoint x: 136, endPoint y: 168, distance: 8.0
click at [141, 162] on div "Amiri" at bounding box center [163, 164] width 67 height 6
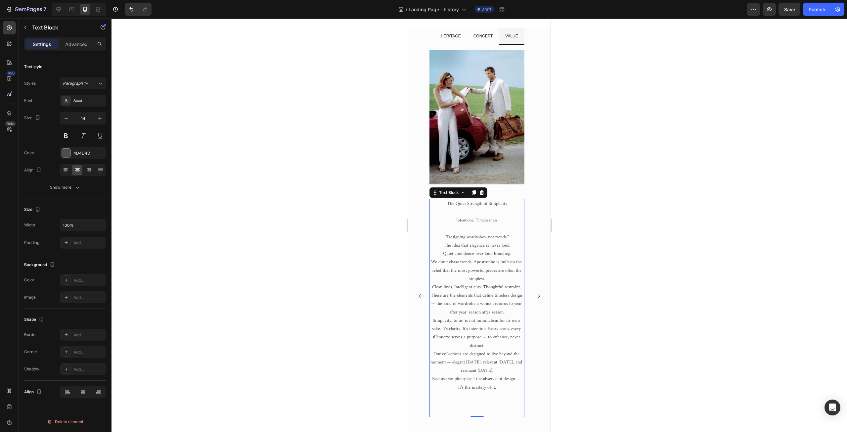
click at [457, 237] on p "“Designing wardrobes, not trends.”" at bounding box center [477, 237] width 94 height 8
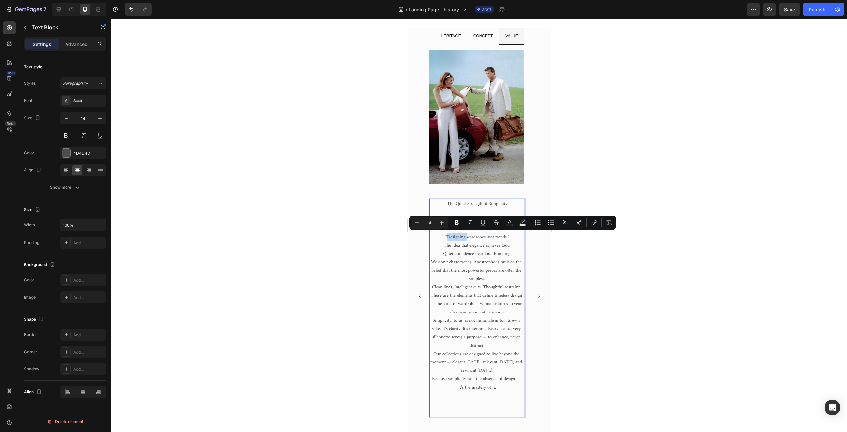
click at [460, 237] on p "“Designing wardrobes, not trends.”" at bounding box center [477, 237] width 94 height 8
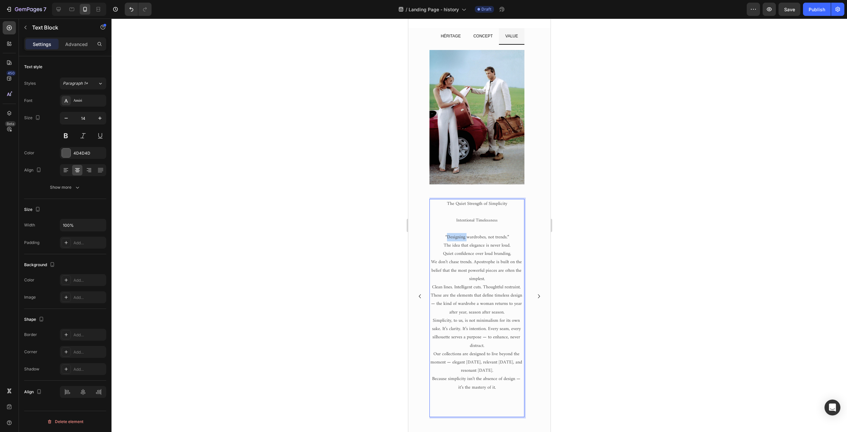
click at [460, 237] on p "“Designing wardrobes, not trends.”" at bounding box center [477, 237] width 94 height 8
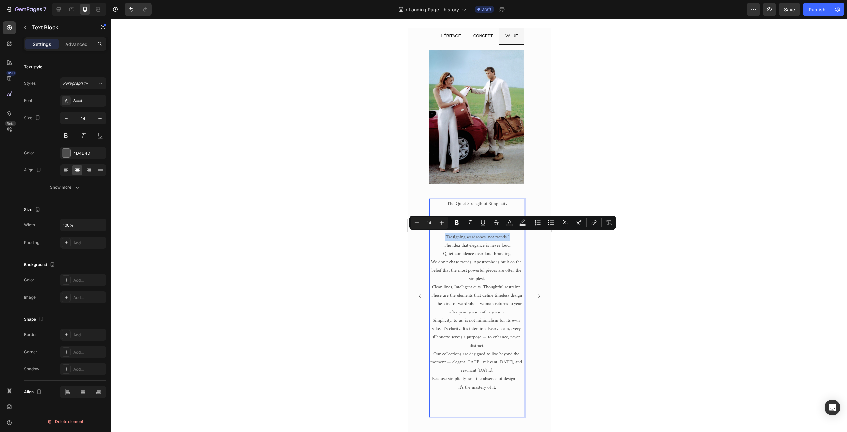
click at [460, 237] on p "“Designing wardrobes, not trends.”" at bounding box center [477, 237] width 94 height 8
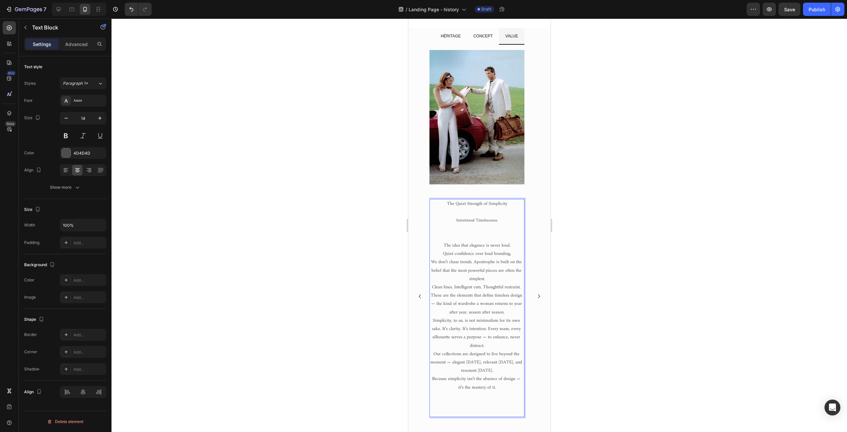
click at [440, 246] on p "The idea that elegance is never loud." at bounding box center [477, 245] width 94 height 8
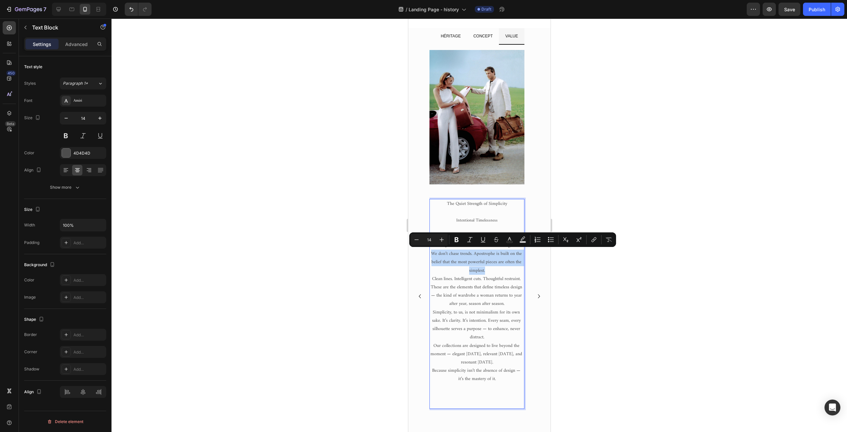
drag, startPoint x: 431, startPoint y: 253, endPoint x: 487, endPoint y: 273, distance: 60.2
click at [487, 273] on p "We don’t chase trends. Apostrophe is built on the belief that the most powerful…" at bounding box center [477, 262] width 94 height 25
click at [450, 270] on p "We don’t chase trends. Apostrophe is built on the belief that the most powerful…" at bounding box center [477, 262] width 94 height 25
drag, startPoint x: 431, startPoint y: 252, endPoint x: 491, endPoint y: 268, distance: 62.9
click at [491, 268] on p "We don’t chase trends. Apostrophe is built on the belief that the most powerful…" at bounding box center [477, 262] width 94 height 25
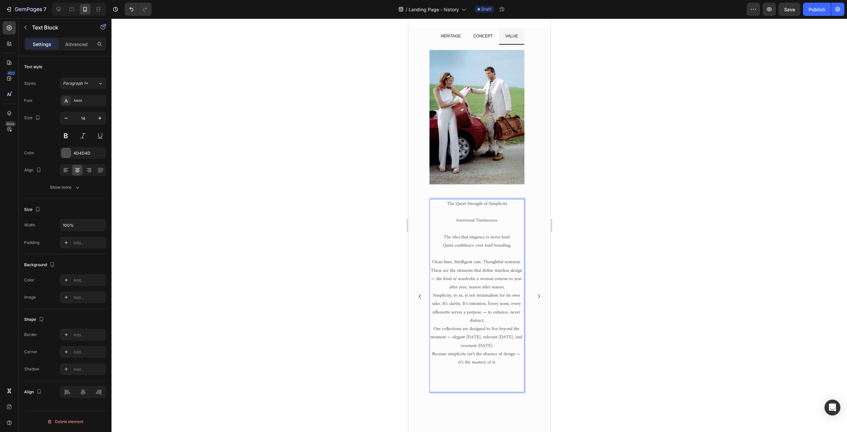
click at [507, 223] on p "Intentional Timelessness" at bounding box center [477, 220] width 94 height 8
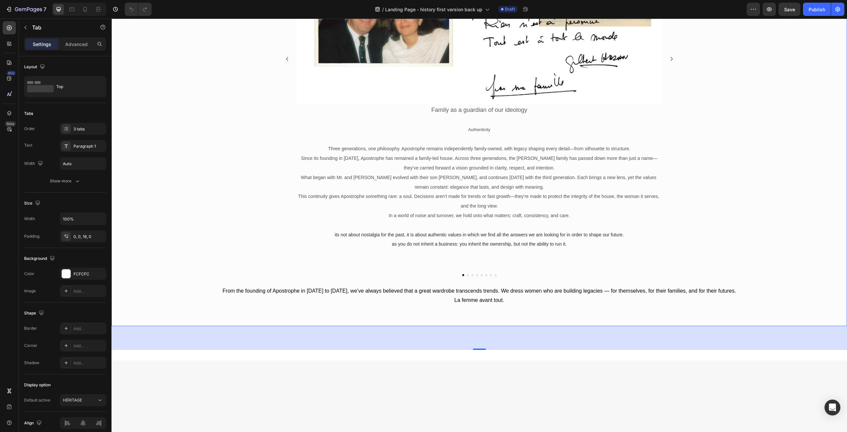
scroll to position [331, 0]
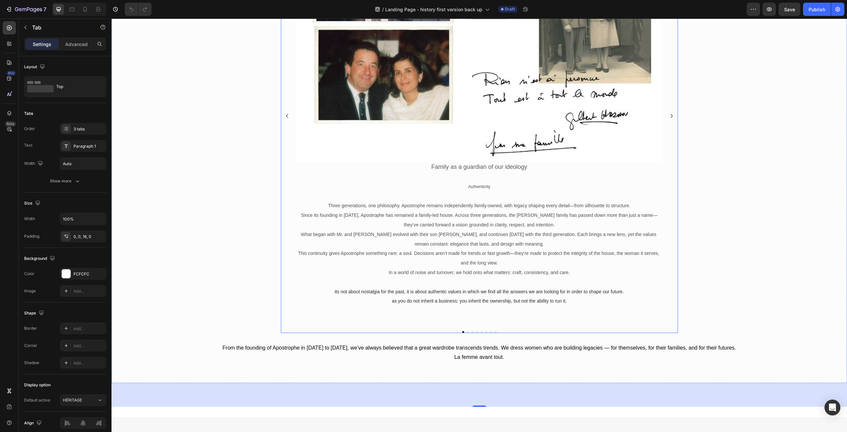
click at [670, 120] on icon "Carousel Next Arrow" at bounding box center [672, 116] width 8 height 8
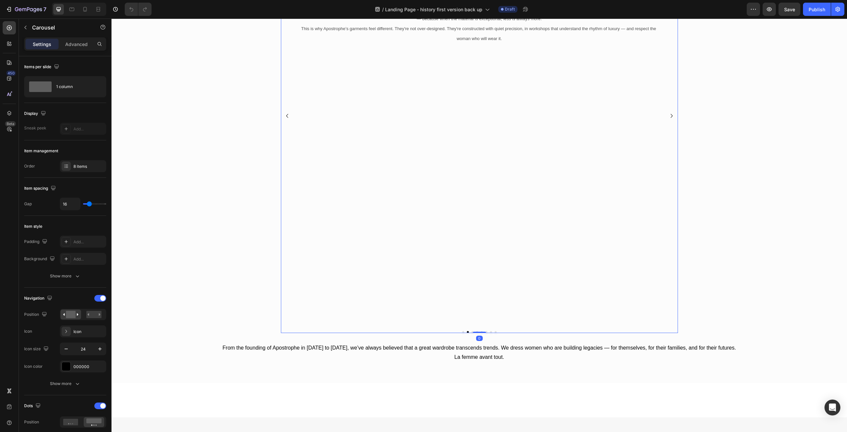
click at [670, 120] on icon "Carousel Next Arrow" at bounding box center [672, 116] width 8 height 8
click at [284, 120] on icon "Carousel Back Arrow" at bounding box center [287, 116] width 8 height 8
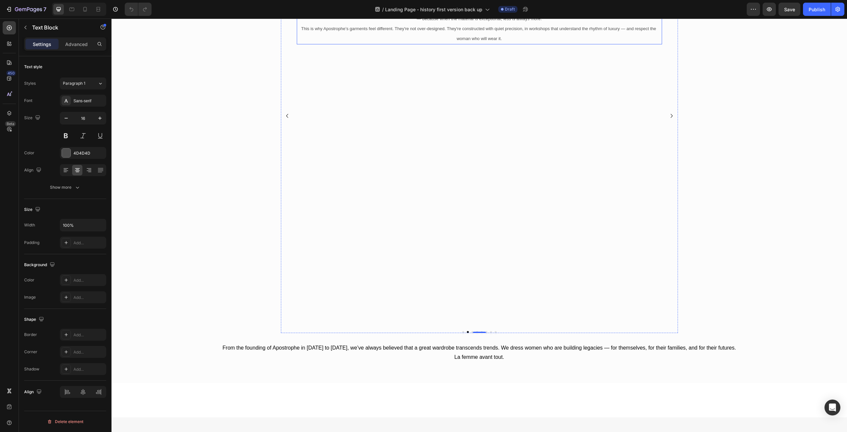
click at [521, 44] on p "This is why Apostrophe’s garments feel different. They're not over-designed. Th…" at bounding box center [479, 34] width 364 height 20
click at [517, 44] on p "This is why Apostrophe’s garments feel different. They're not over-designed. Th…" at bounding box center [479, 34] width 364 height 20
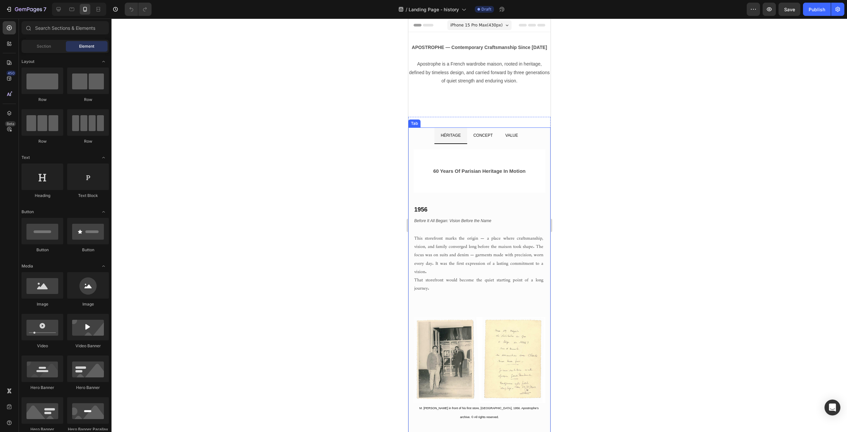
click at [511, 135] on span "VALUE" at bounding box center [511, 135] width 13 height 5
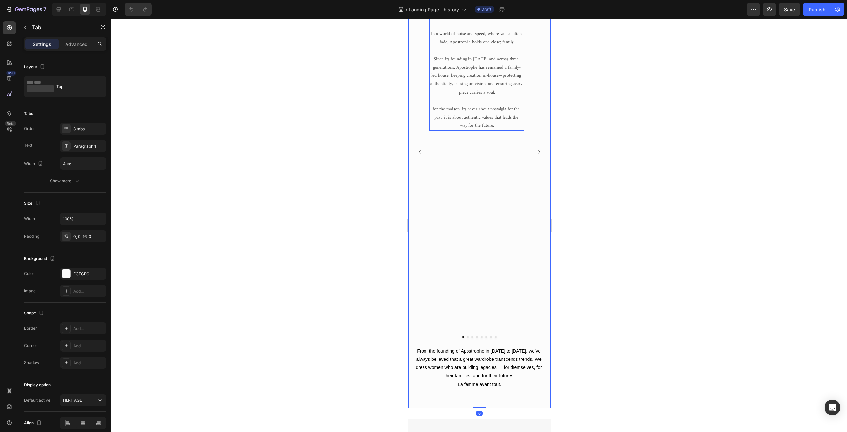
scroll to position [199, 0]
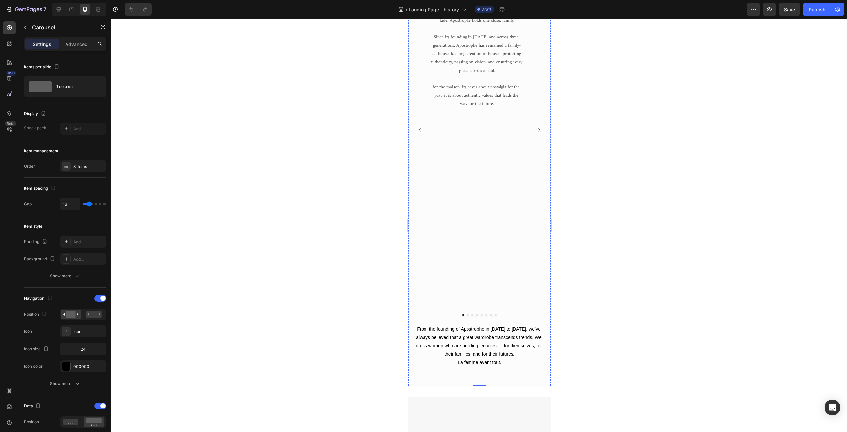
click at [535, 134] on icon "Carousel Next Arrow" at bounding box center [539, 130] width 8 height 8
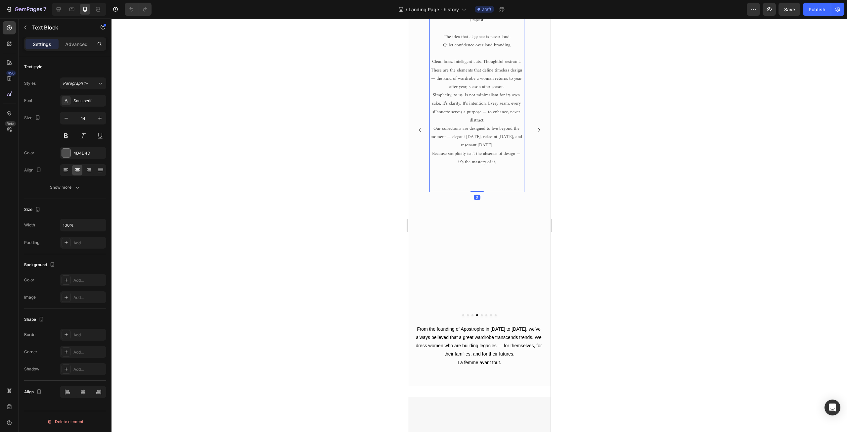
click at [494, 24] on p "We don’t chase trends. Apostrophe is built on the belief that the most powerful…" at bounding box center [477, 11] width 94 height 25
click at [491, 24] on p "We don’t chase trends. Apostrophe is built on the belief that the most powerful…" at bounding box center [477, 11] width 94 height 25
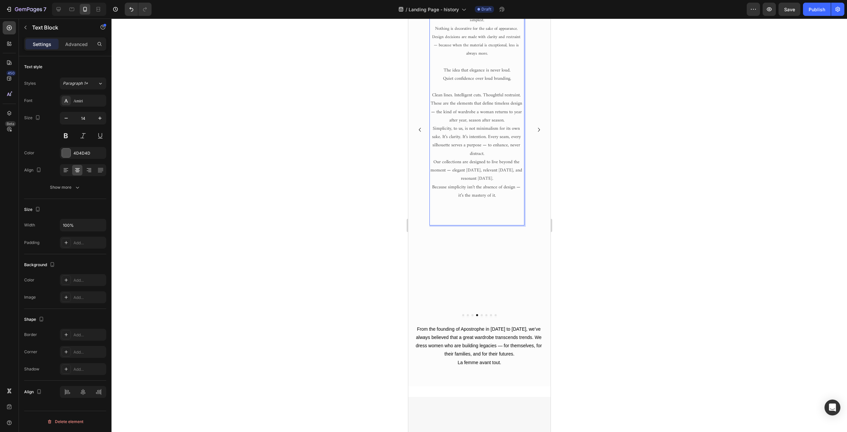
click at [451, 74] on p "The idea that elegance is never loud." at bounding box center [477, 70] width 94 height 8
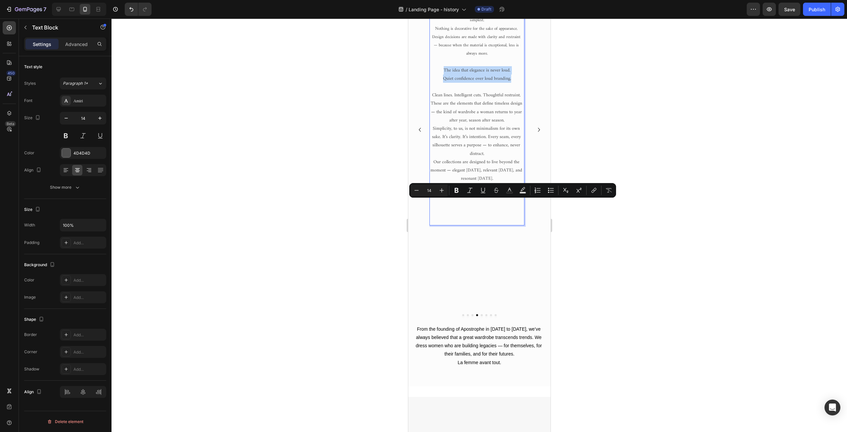
drag, startPoint x: 442, startPoint y: 202, endPoint x: 511, endPoint y: 216, distance: 70.8
click at [511, 216] on div "The Quiet Strength of Simplicity Intentional Timelessness We don’t chase trends…" at bounding box center [476, 95] width 95 height 260
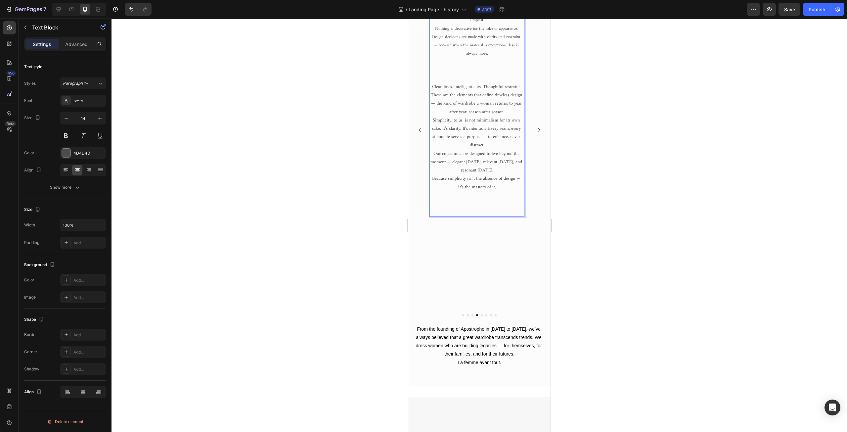
click at [449, 175] on p "Our collections are designed to live beyond the moment — elegant [DATE], releva…" at bounding box center [477, 162] width 94 height 25
click at [475, 191] on p "Because simplicity isn’t the absence of design — it’s the mastery of it." at bounding box center [477, 182] width 94 height 17
click at [439, 191] on p "Because simplicity isn’t the absence of design — it’s the mastery of it." at bounding box center [477, 182] width 94 height 17
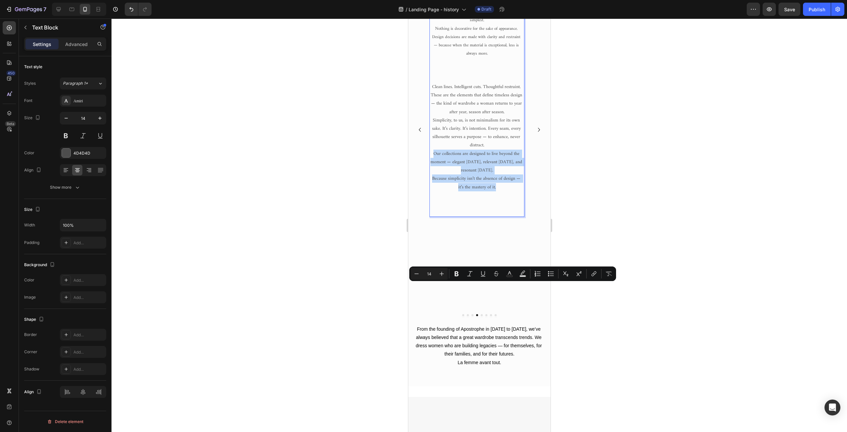
drag, startPoint x: 432, startPoint y: 286, endPoint x: 504, endPoint y: 322, distance: 80.4
click at [504, 217] on div "The Quiet Strength of Simplicity Intentional Timelessness We don’t chase trends…" at bounding box center [476, 90] width 95 height 251
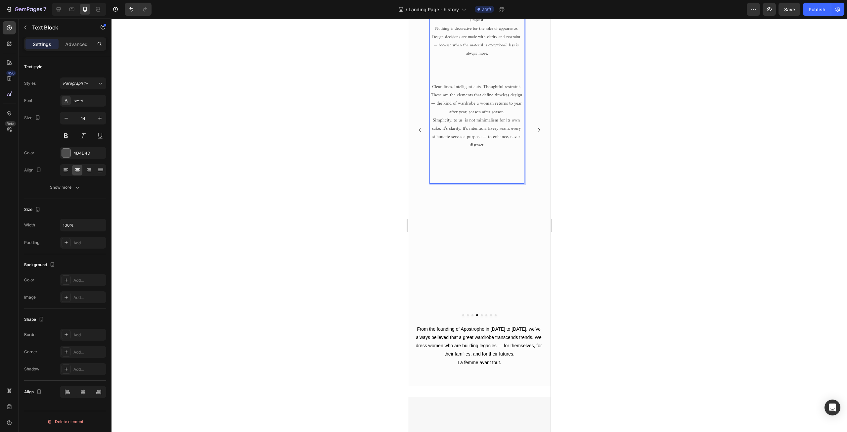
click at [478, 66] on p "Rich Text Editor. Editing area: main" at bounding box center [477, 62] width 94 height 8
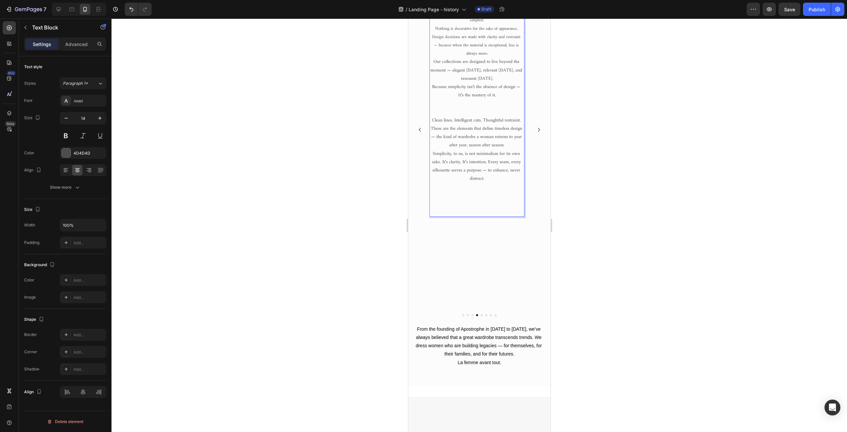
click at [439, 24] on span "We don’t chase trends. Apostrophe is built on the belief that the most powerful…" at bounding box center [477, 12] width 86 height 24
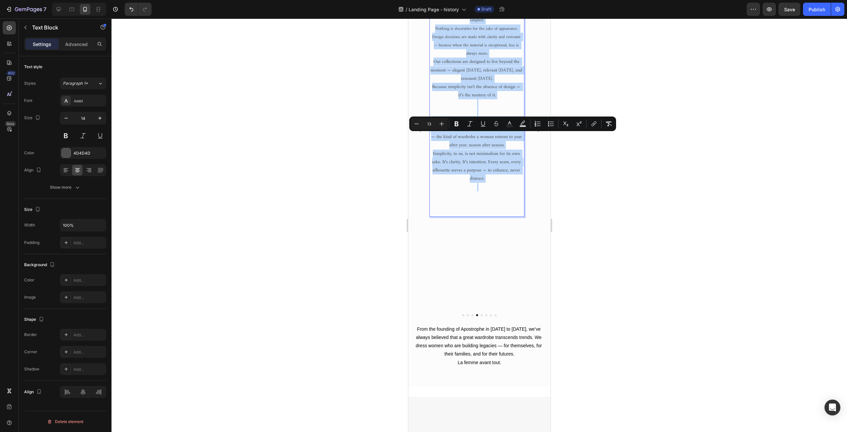
drag, startPoint x: 434, startPoint y: 136, endPoint x: 514, endPoint y: 320, distance: 200.1
click at [514, 217] on div "The Quiet Strength of Simplicity Intentional Timelessness We don’t chase trends…" at bounding box center [476, 90] width 95 height 251
copy div "We don’t chase trends. Apostrophe is built on the belief that the most powerful…"
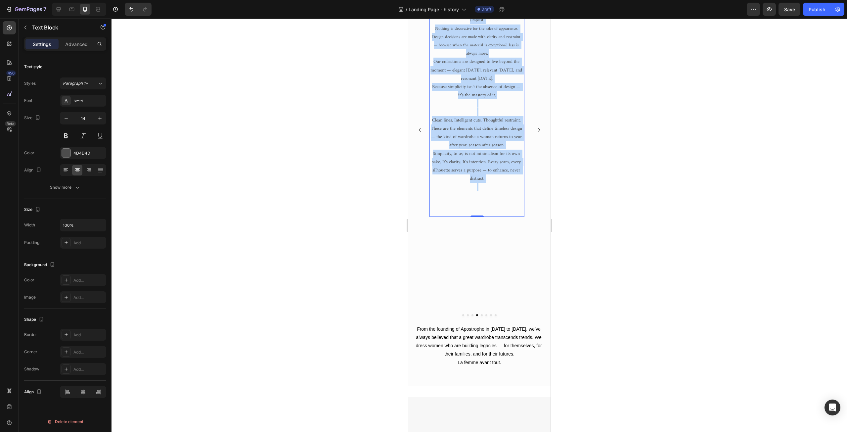
click at [464, 150] on p "Clean lines. Intelligent cuts. Thoughtful restraint. These are the elements tha…" at bounding box center [477, 132] width 94 height 33
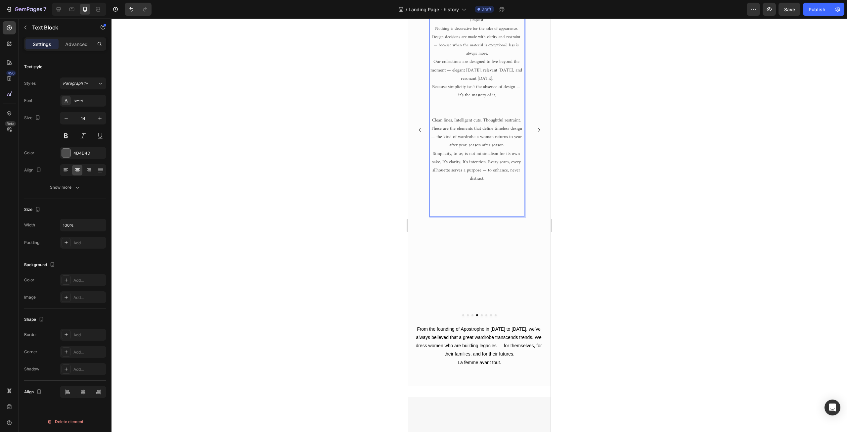
click at [466, 24] on span "We don’t chase trends. Apostrophe is built on the belief that the most powerful…" at bounding box center [477, 12] width 86 height 24
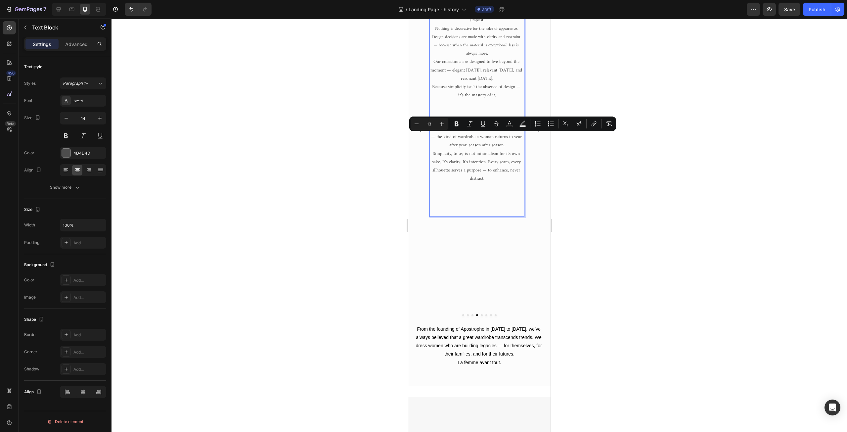
drag, startPoint x: 473, startPoint y: 138, endPoint x: 433, endPoint y: 138, distance: 40.0
click at [433, 24] on p "We don’t chase trends. Apostrophe is built on the belief that the most powerful…" at bounding box center [477, 11] width 94 height 25
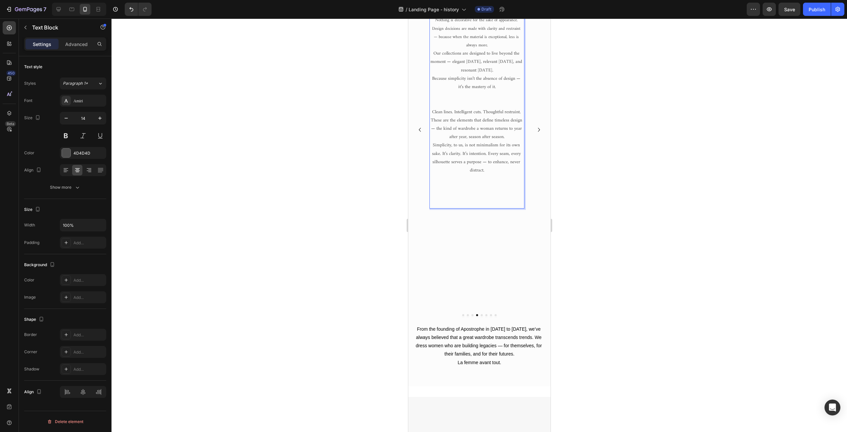
click at [490, 174] on p "Simplicity, to us, is not minimalism for its own sake. It’s clarity. It’s inten…" at bounding box center [477, 157] width 94 height 33
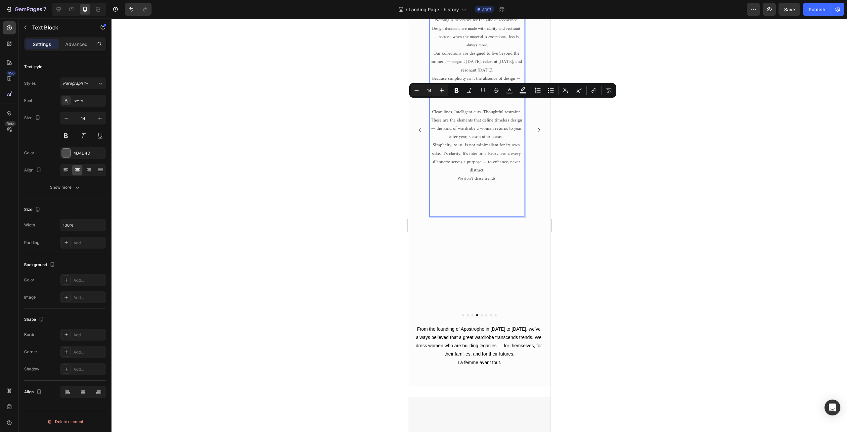
click at [79, 187] on icon "button" at bounding box center [77, 187] width 7 height 7
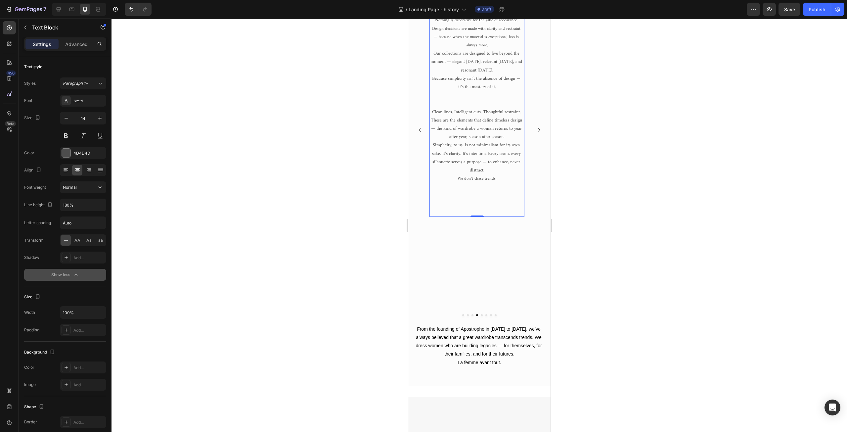
copy p "The Quiet Strength of Simplicity"
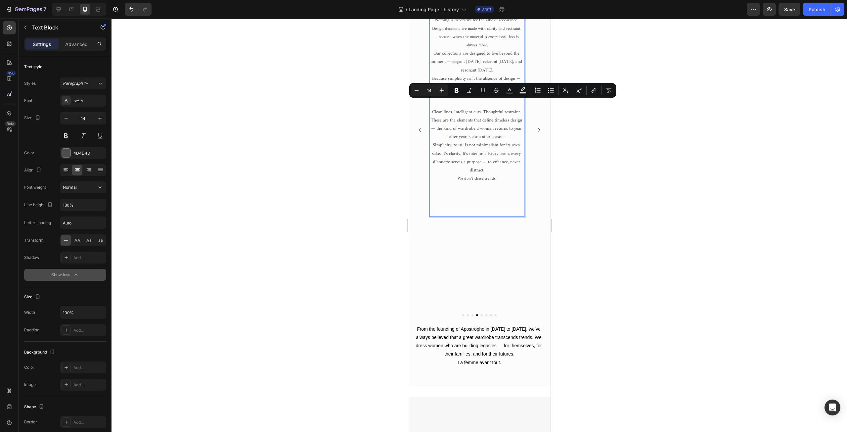
copy p "The Quiet Strength of Simplicity"
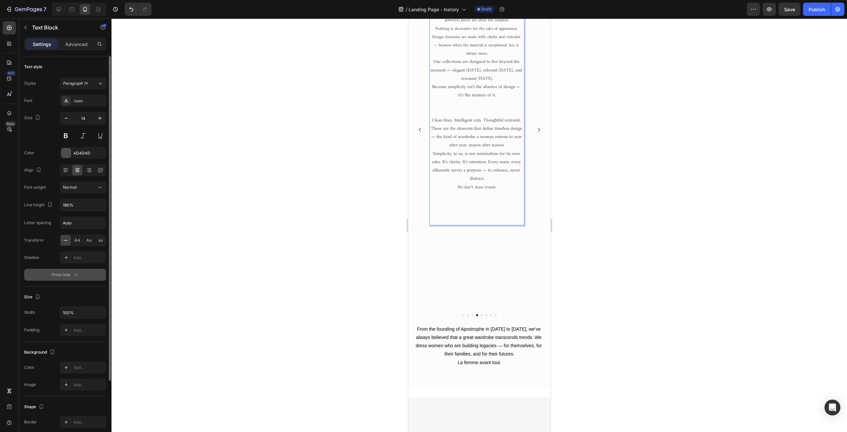
click at [514, 16] on p "Apostrophe is built on the belief that the most powerful pieces are often the s…" at bounding box center [477, 7] width 94 height 17
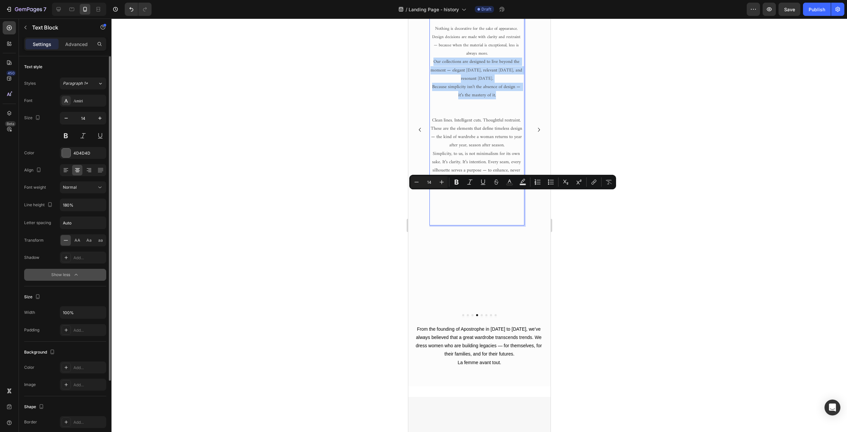
drag, startPoint x: 431, startPoint y: 196, endPoint x: 498, endPoint y: 228, distance: 73.9
click at [498, 225] on div "The quiet strength of simplicity Intentional Timelessness Apostrophe is built o…" at bounding box center [476, 95] width 95 height 260
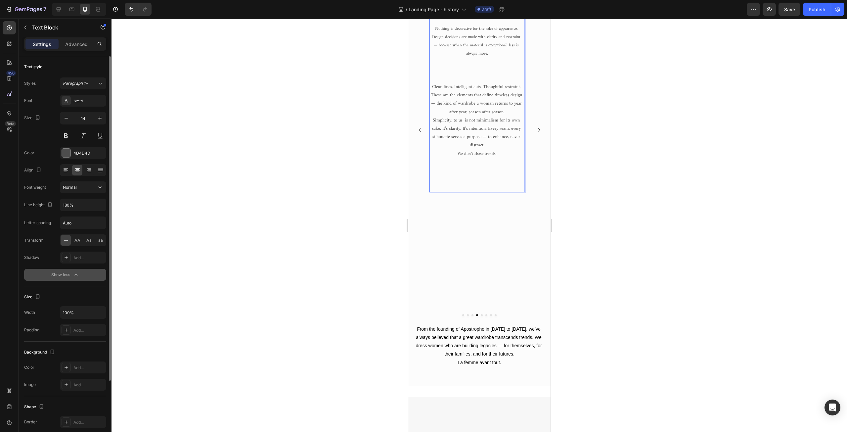
click at [467, 24] on p "Rich Text Editor. Editing area: main" at bounding box center [477, 20] width 94 height 8
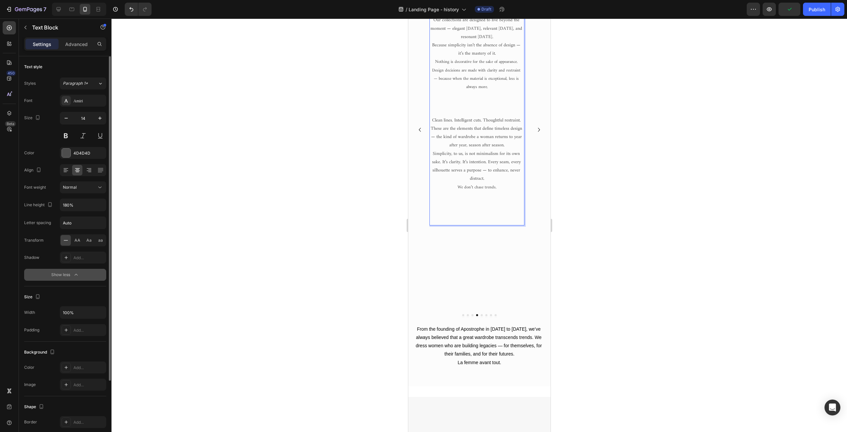
click at [516, 16] on p "Apostrophe is built on the belief that the most powerful pieces are often the s…" at bounding box center [477, 7] width 94 height 17
click at [500, 66] on p "Because simplicity isn’t the absence of design — it’s the mastery of it." at bounding box center [477, 57] width 94 height 17
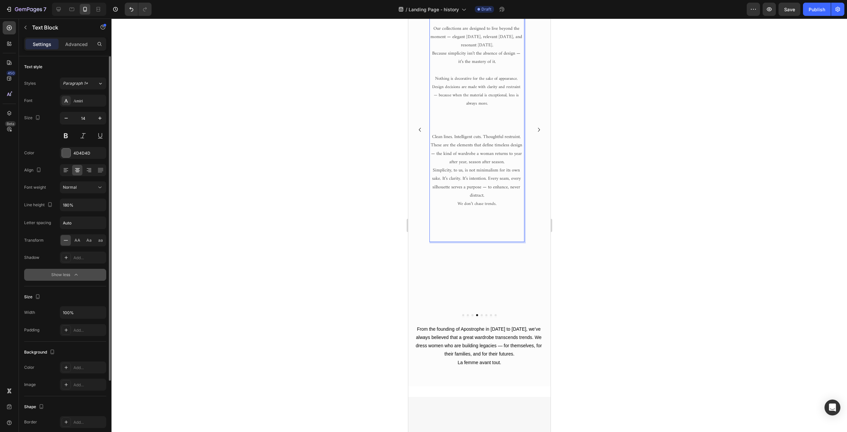
click at [493, 108] on p "Nothing is decorative for the sake of appearance. Design decisions are made wit…" at bounding box center [477, 90] width 94 height 33
drag, startPoint x: 492, startPoint y: 237, endPoint x: 488, endPoint y: 238, distance: 4.0
click at [488, 108] on p "Nothing is decorative for the sake of appearance. Design decisions are made wit…" at bounding box center [477, 90] width 94 height 33
click at [486, 200] on p "Simplicity, to us, is not minimalism for its own sake. It’s clarity. It’s inten…" at bounding box center [477, 182] width 94 height 33
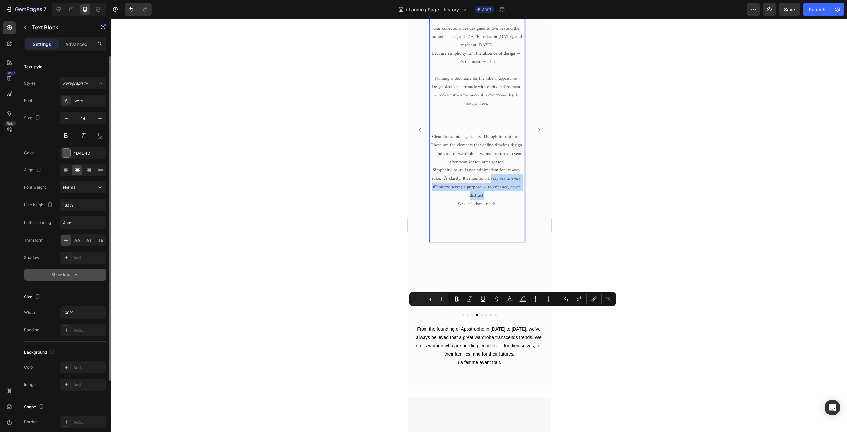
drag, startPoint x: 489, startPoint y: 311, endPoint x: 499, endPoint y: 327, distance: 18.8
click at [499, 200] on p "Simplicity, to us, is not minimalism for its own sake. It’s clarity. It’s inten…" at bounding box center [477, 182] width 94 height 33
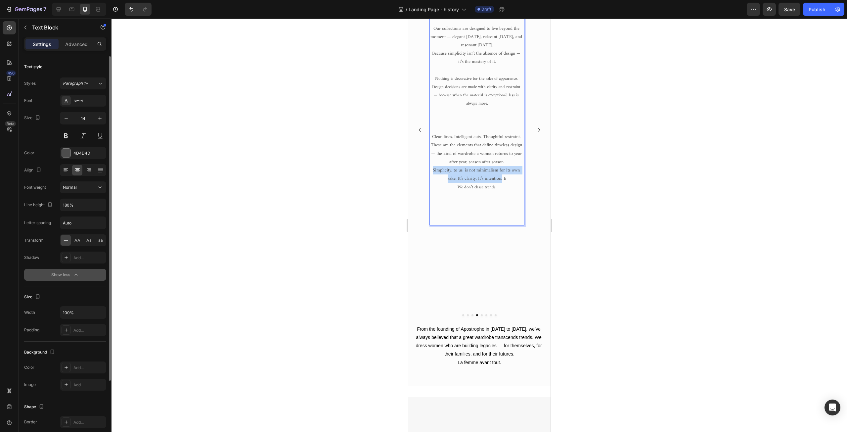
drag, startPoint x: 432, startPoint y: 304, endPoint x: 502, endPoint y: 314, distance: 71.2
click at [502, 183] on p "Simplicity, to us, is not minimalism for its own sake. It’s clarity. It’s inten…" at bounding box center [477, 174] width 94 height 17
click at [472, 116] on p "Rich Text Editor. Editing area: main" at bounding box center [477, 112] width 94 height 8
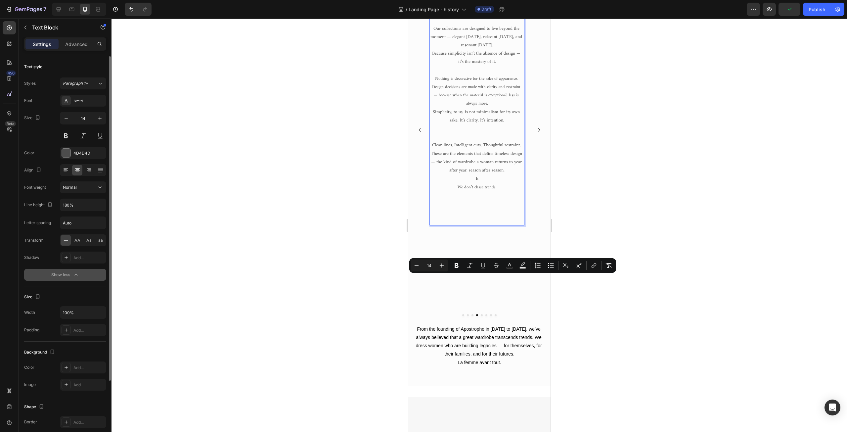
drag, startPoint x: 431, startPoint y: 279, endPoint x: 500, endPoint y: 324, distance: 82.7
click at [500, 225] on div "The quiet strength of simplicity Intentional Timelessness Apostrophe is built o…" at bounding box center [476, 95] width 95 height 260
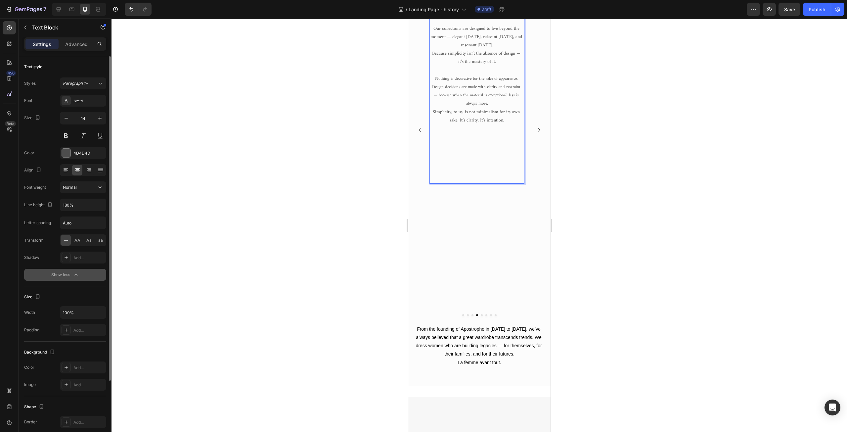
click at [506, 50] on p "Our collections are designed to live beyond the moment — elegant [DATE], releva…" at bounding box center [477, 36] width 94 height 25
drag, startPoint x: 444, startPoint y: 189, endPoint x: 440, endPoint y: 189, distance: 4.0
click at [440, 66] on p "Because simplicity isn’t the absence of design — it’s the mastery of it." at bounding box center [477, 57] width 94 height 17
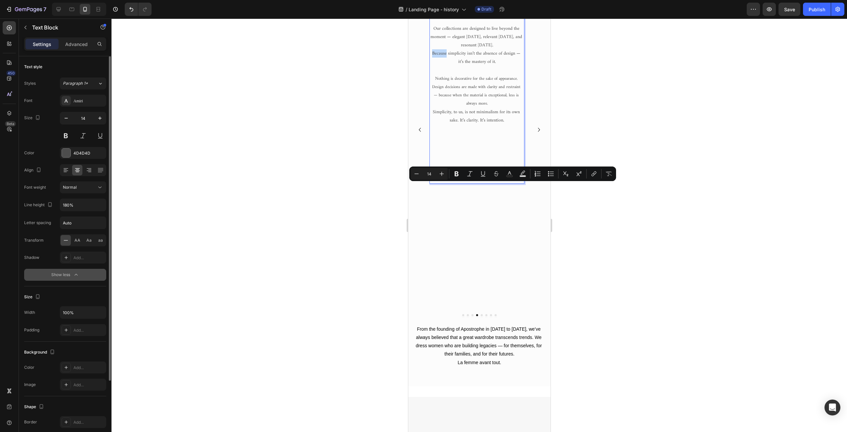
drag, startPoint x: 446, startPoint y: 189, endPoint x: 431, endPoint y: 191, distance: 15.3
click at [431, 66] on p "Because simplicity isn’t the absence of design — it’s the mastery of it." at bounding box center [477, 57] width 94 height 17
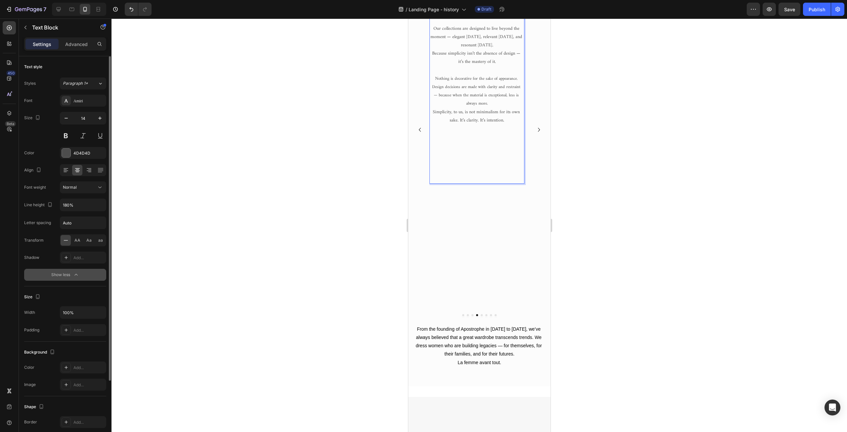
click at [448, 66] on p "Because simplicity isn’t the absence of design — it’s the mastery of it." at bounding box center [477, 57] width 94 height 17
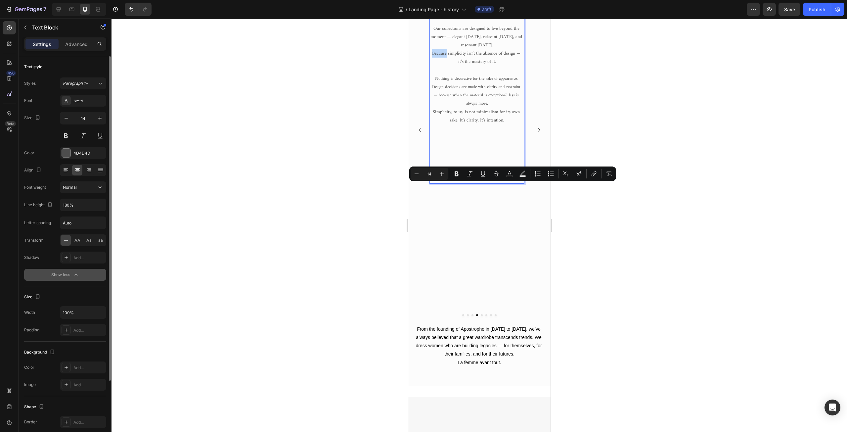
drag, startPoint x: 445, startPoint y: 189, endPoint x: 432, endPoint y: 189, distance: 13.9
click at [432, 66] on p "Because simplicity isn’t the absence of design — it’s the mastery of it." at bounding box center [477, 57] width 94 height 17
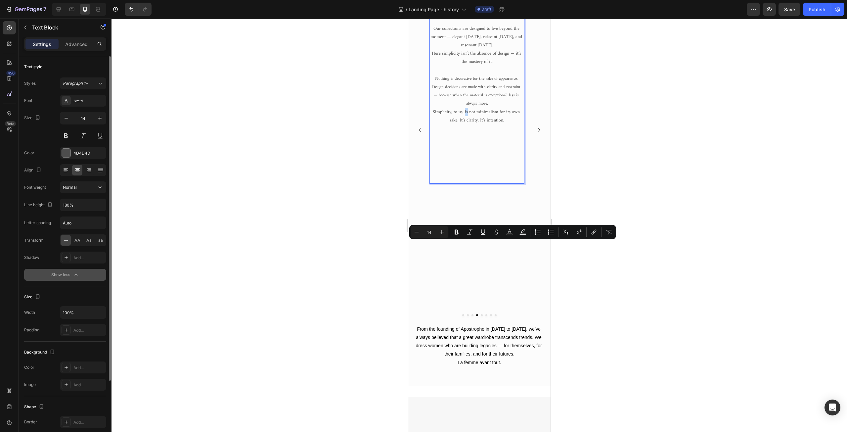
click at [467, 124] on p "Simplicity, to us, is not minimalism for its own sake. It’s clarity. It’s inten…" at bounding box center [477, 116] width 94 height 17
drag, startPoint x: 464, startPoint y: 246, endPoint x: 506, endPoint y: 254, distance: 42.8
click at [506, 124] on p "Simplicity, to us, is not minimalism for its own sake. It’s clarity. It’s inten…" at bounding box center [477, 116] width 94 height 17
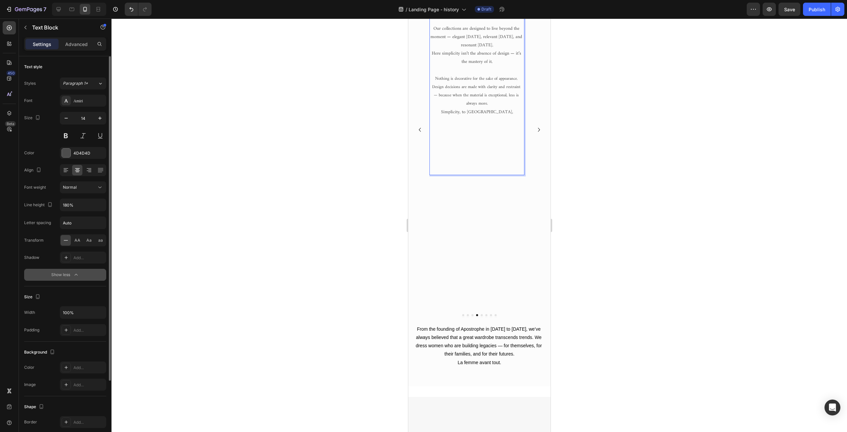
click at [511, 66] on p "Here simplicity isn’t the absence of design — it’s the mastery of it." at bounding box center [477, 57] width 94 height 17
click at [513, 74] on p "Here simplicity isn’t the absence of design is not minimalism for its own sake.…" at bounding box center [477, 61] width 94 height 25
click at [510, 74] on p "Here simplicity isn’t the absence of design is not minimalism for its own sake.…" at bounding box center [477, 61] width 94 height 25
click at [489, 74] on p "Here simplicity isn’t the absence of design, is not minimalism for its own sake…" at bounding box center [477, 61] width 94 height 25
click at [507, 74] on p "Here simplicity isn’t the absence of design, is not minimalism for its own sake…" at bounding box center [477, 61] width 94 height 25
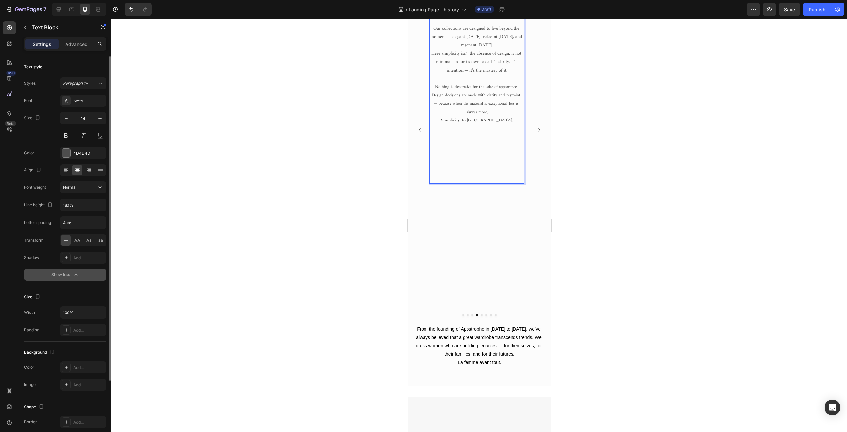
click at [503, 74] on p "Here simplicity isn’t the absence of design, is not minimalism for its own sake…" at bounding box center [477, 61] width 94 height 25
click at [506, 74] on p "Here simplicity isn’t the absence of design, is not minimalism for its own sake…" at bounding box center [477, 61] width 94 height 25
drag, startPoint x: 436, startPoint y: 230, endPoint x: 448, endPoint y: 233, distance: 12.1
click at [448, 116] on span "Nothing is decorative for the sake of appearance. Design decisions are made wit…" at bounding box center [477, 99] width 90 height 33
click at [447, 116] on span "Nothing is decorative for the sake of appearance. Design decisions are made wit…" at bounding box center [477, 99] width 90 height 33
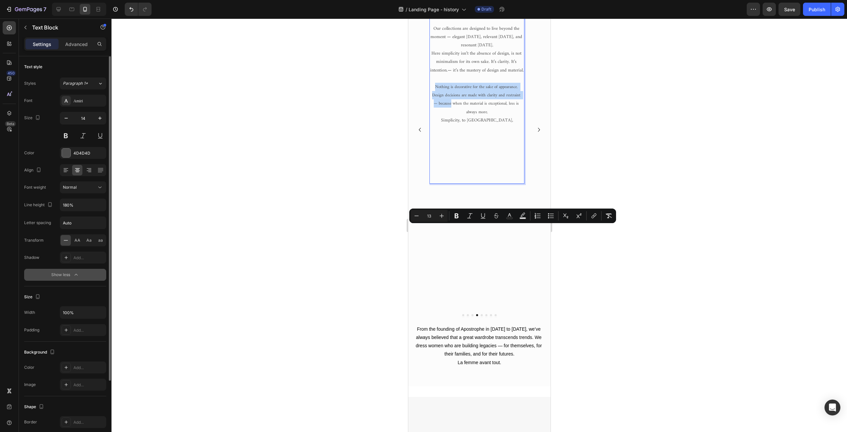
drag, startPoint x: 434, startPoint y: 229, endPoint x: 451, endPoint y: 247, distance: 24.8
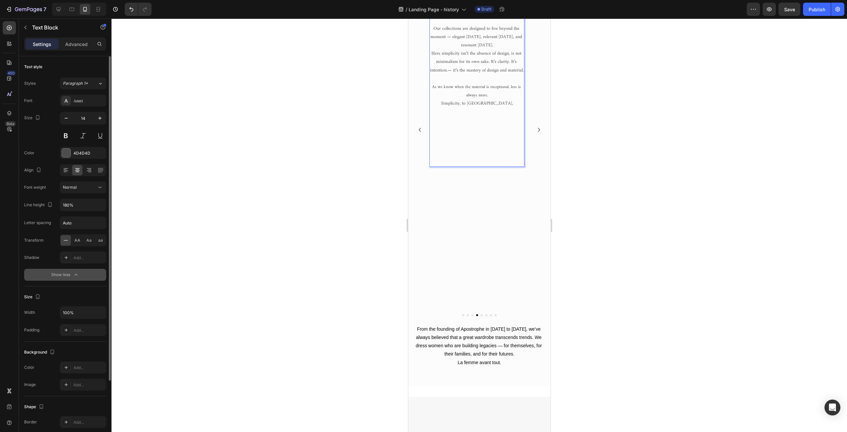
click at [474, 108] on p "Simplicity, to us," at bounding box center [477, 103] width 94 height 8
click at [460, 24] on p "Rich Text Editor. Editing area: main" at bounding box center [477, 20] width 94 height 8
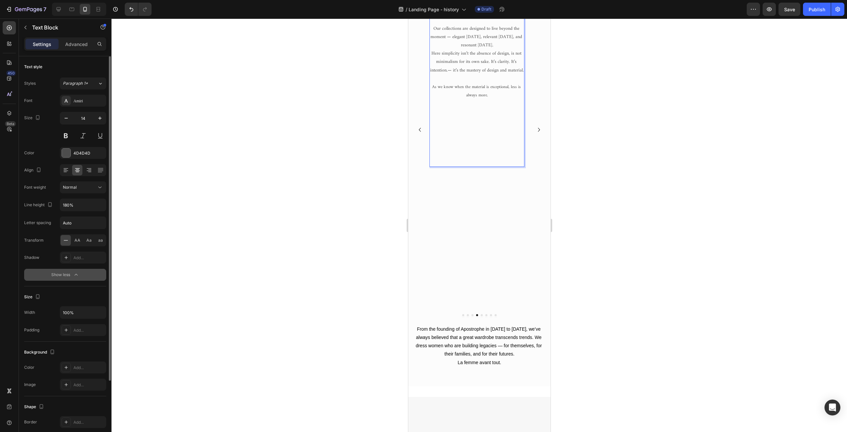
drag, startPoint x: 445, startPoint y: 101, endPoint x: 454, endPoint y: 103, distance: 8.7
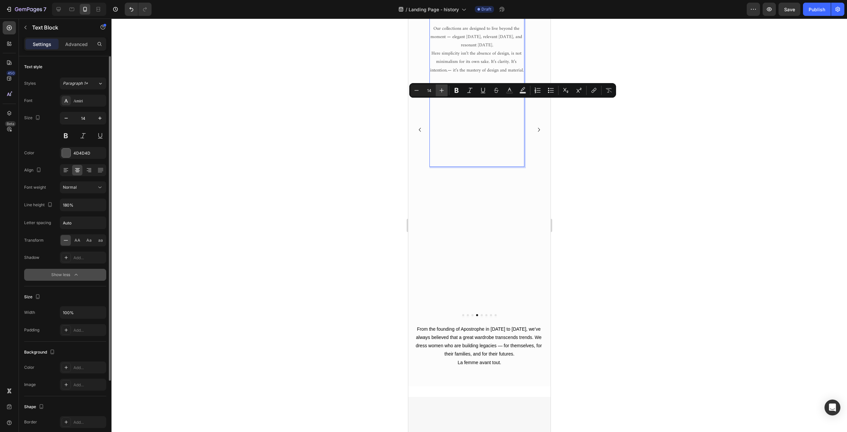
click at [440, 89] on icon "Editor contextual toolbar" at bounding box center [441, 90] width 7 height 7
type input "18"
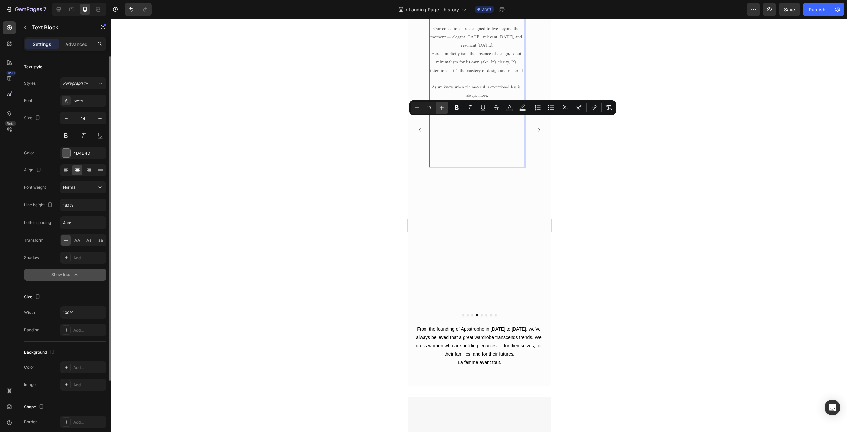
click at [447, 107] on button "Plus" at bounding box center [442, 108] width 12 height 12
type input "14"
click at [473, 106] on icon "Editor contextual toolbar" at bounding box center [470, 107] width 7 height 7
click at [464, 24] on p "Rich Text Editor. Editing area: main" at bounding box center [477, 20] width 94 height 8
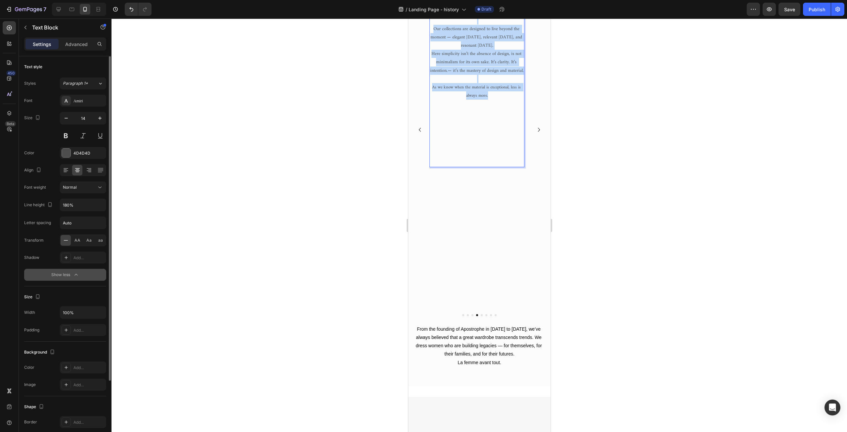
drag, startPoint x: 435, startPoint y: 137, endPoint x: 507, endPoint y: 241, distance: 125.8
click at [507, 167] on div "The quiet strength of simplicity Intentional Timelessness Apostrophe is built o…" at bounding box center [476, 66] width 95 height 202
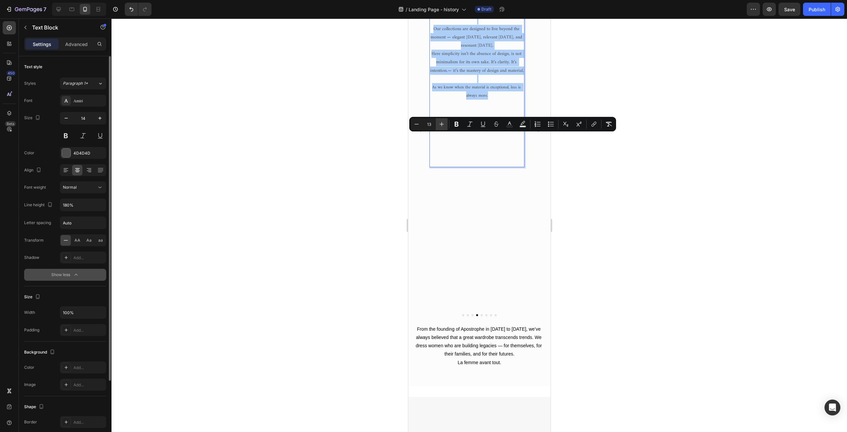
click at [444, 127] on icon "Editor contextual toolbar" at bounding box center [441, 124] width 7 height 7
type input "14"
click at [508, 126] on rect "Editor contextual toolbar" at bounding box center [510, 127] width 6 height 2
type input "4D4D4D"
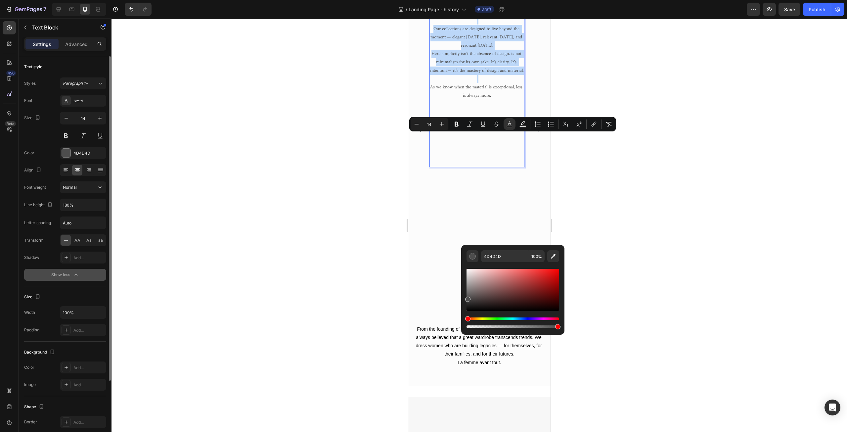
click at [473, 50] on span "Our collections are designed to live beyond the moment — elegant [DATE], releva…" at bounding box center [476, 37] width 93 height 25
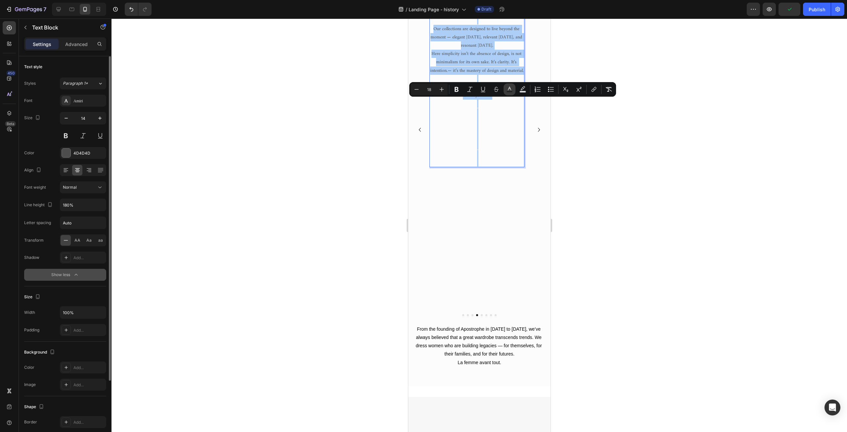
drag, startPoint x: 73, startPoint y: 125, endPoint x: 508, endPoint y: 90, distance: 435.6
click at [508, 90] on icon "Editor contextual toolbar" at bounding box center [509, 89] width 7 height 7
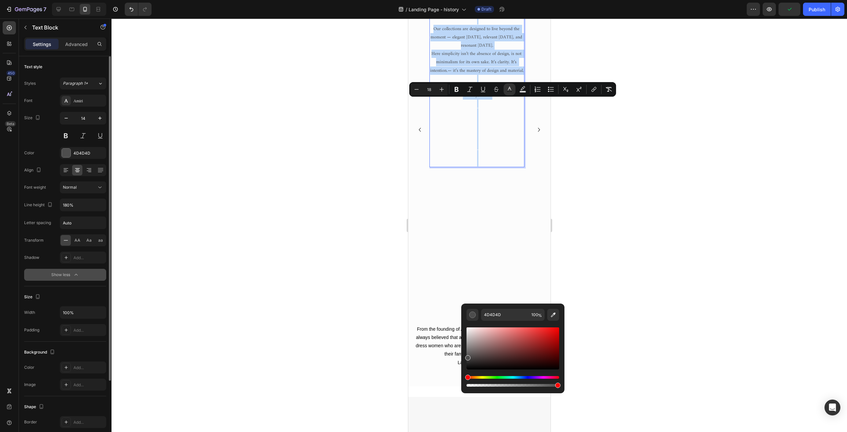
click at [428, 308] on div "Image Family as a guardian of our ideology Authenticity In a world of noise and…" at bounding box center [479, 130] width 132 height 358
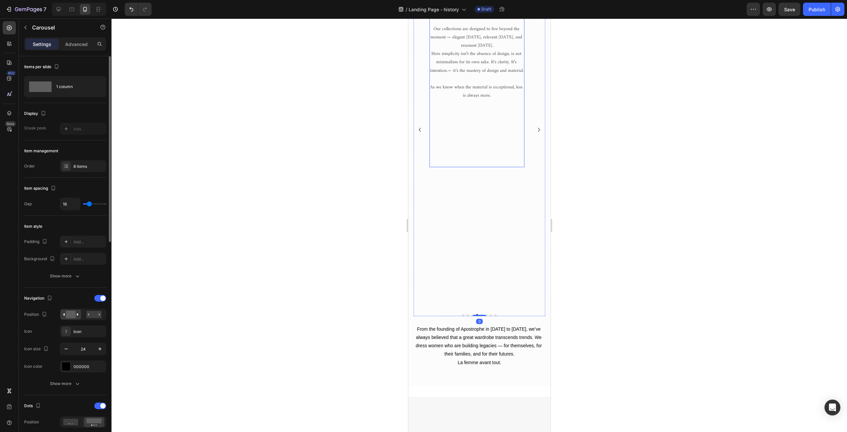
click at [463, 158] on p "Rich Text Editor. Editing area: main" at bounding box center [477, 154] width 94 height 8
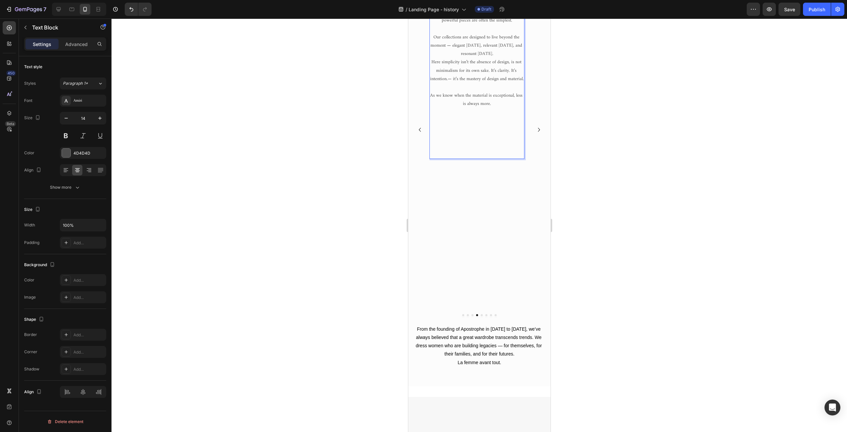
click at [474, 158] on p "Rich Text Editor. Editing area: main" at bounding box center [477, 154] width 94 height 8
click at [437, 24] on span "Apostrophe is built on the belief that the most powerful pieces are often the s…" at bounding box center [477, 16] width 86 height 17
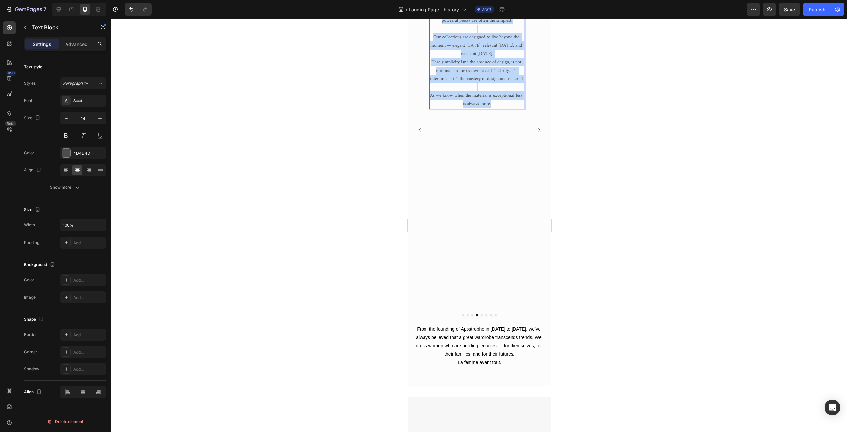
drag, startPoint x: 433, startPoint y: 146, endPoint x: 497, endPoint y: 247, distance: 119.9
click at [497, 109] on div "The quiet strength of simplicity Intentional Timelessness Apostrophe is built o…" at bounding box center [476, 36] width 95 height 143
click at [481, 83] on span "Here simplicity isn’t the absence of design, is not minimalism for its own sake…" at bounding box center [477, 70] width 94 height 25
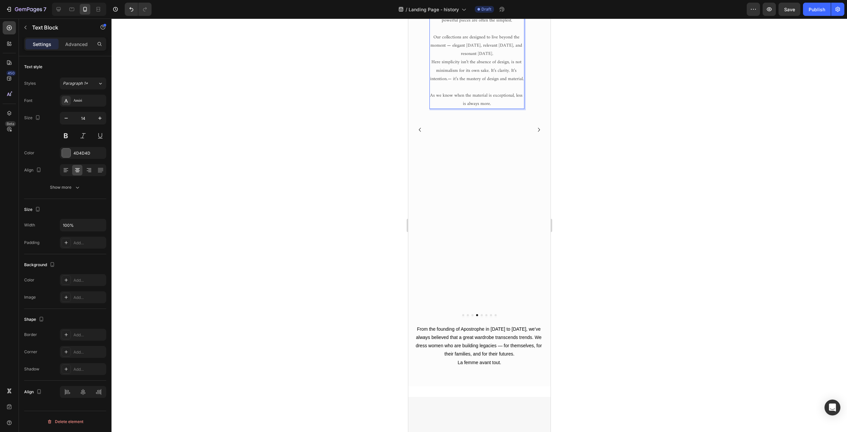
click at [433, 24] on p "Apostrophe is built on the belief that the most powerful pieces are often the s…" at bounding box center [477, 16] width 94 height 17
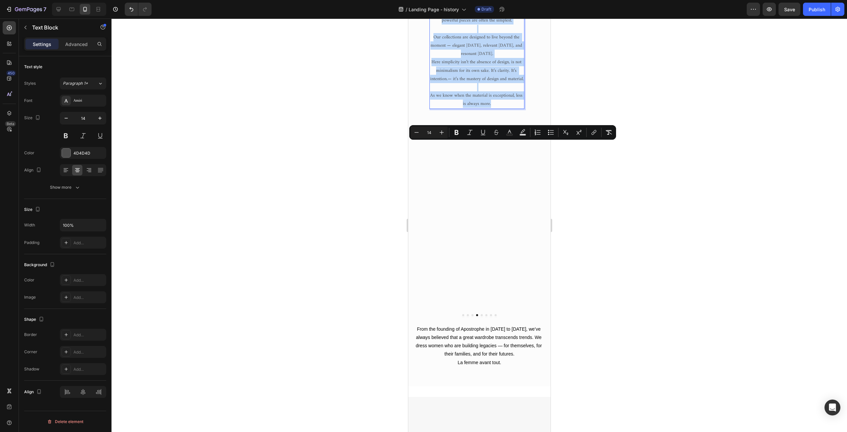
drag, startPoint x: 434, startPoint y: 145, endPoint x: 496, endPoint y: 243, distance: 115.3
click at [496, 109] on div "The quiet strength of simplicity Intentional Timelessness Apostrophe is built o…" at bounding box center [476, 36] width 95 height 143
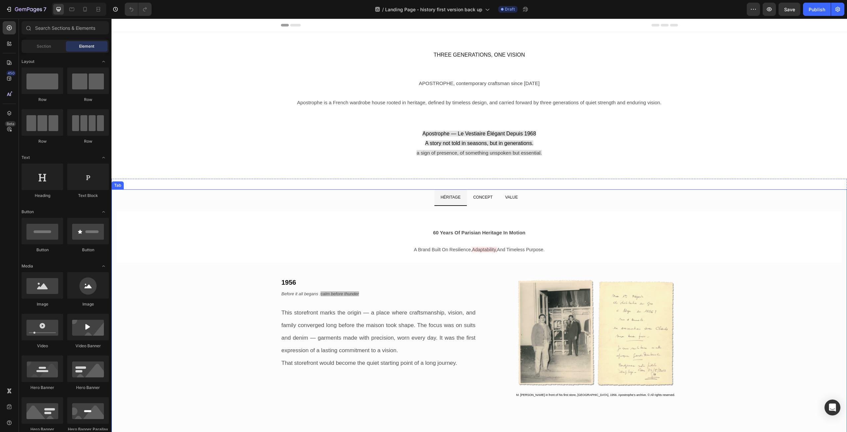
click at [479, 199] on span "CONCEPT" at bounding box center [483, 197] width 20 height 5
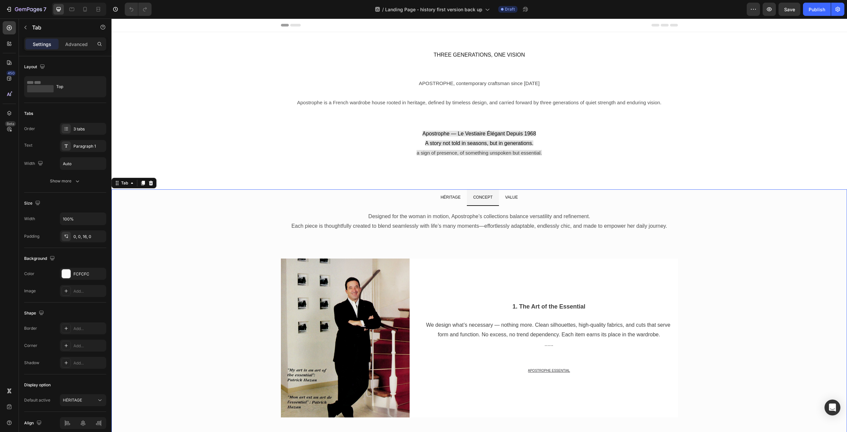
click at [511, 197] on span "VALUE" at bounding box center [511, 197] width 13 height 5
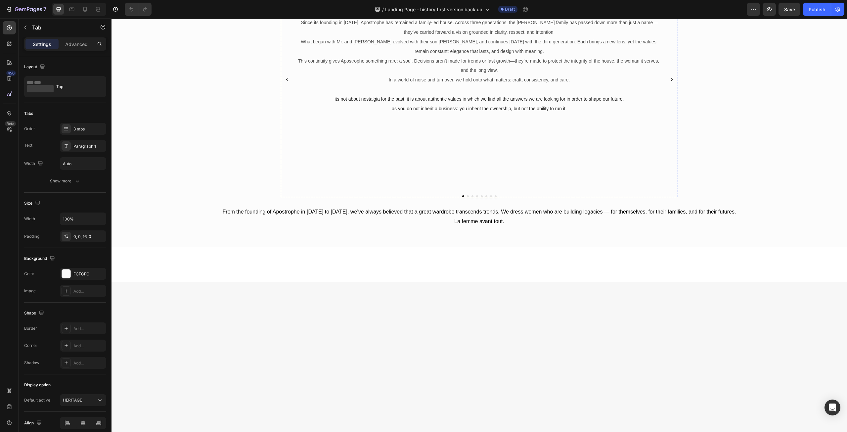
scroll to position [331, 0]
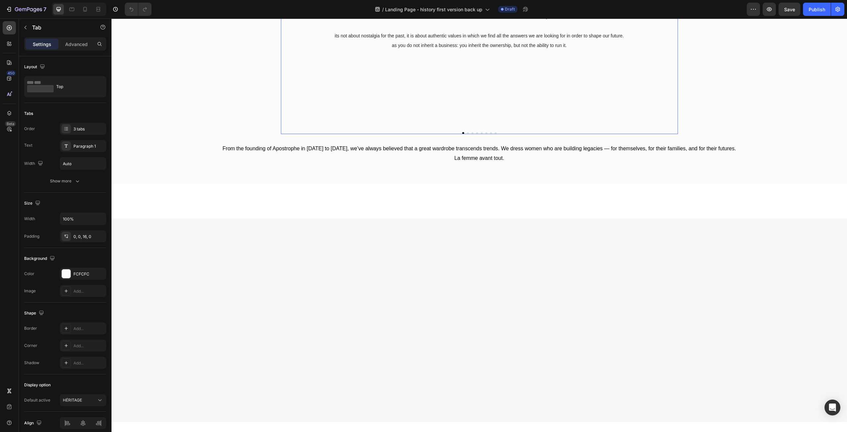
click at [668, 20] on icon "Carousel Next Arrow" at bounding box center [672, 16] width 8 height 8
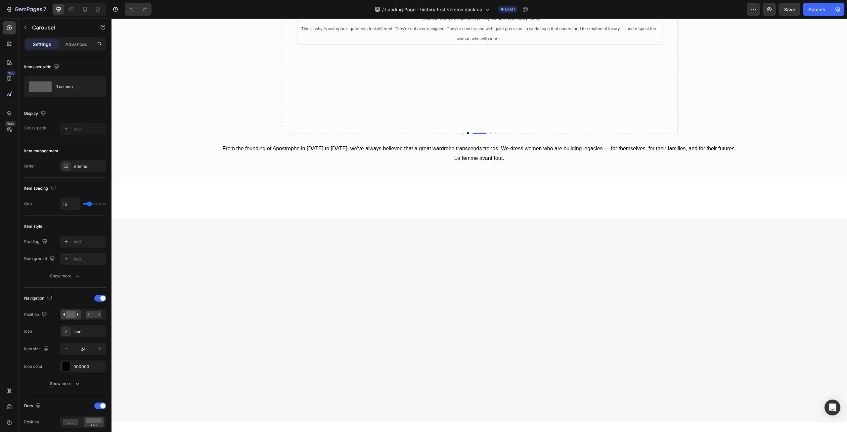
click at [439, 21] on span "From there, hours are spent refining every line and every proportion. Nothing i…" at bounding box center [479, 13] width 362 height 15
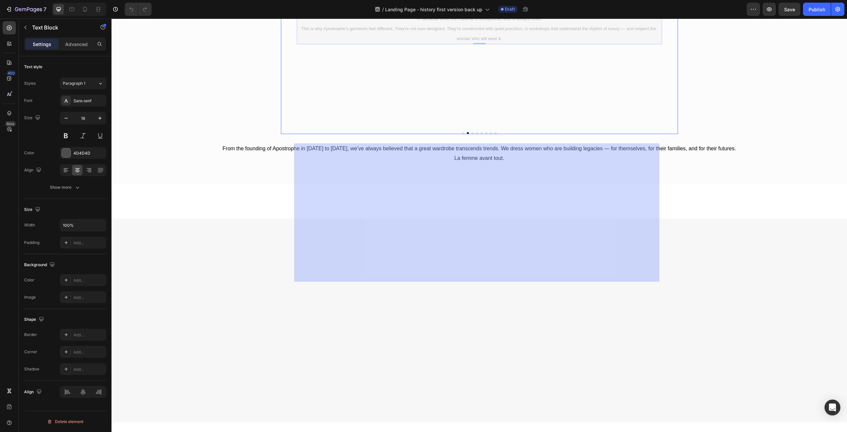
scroll to position [303, 0]
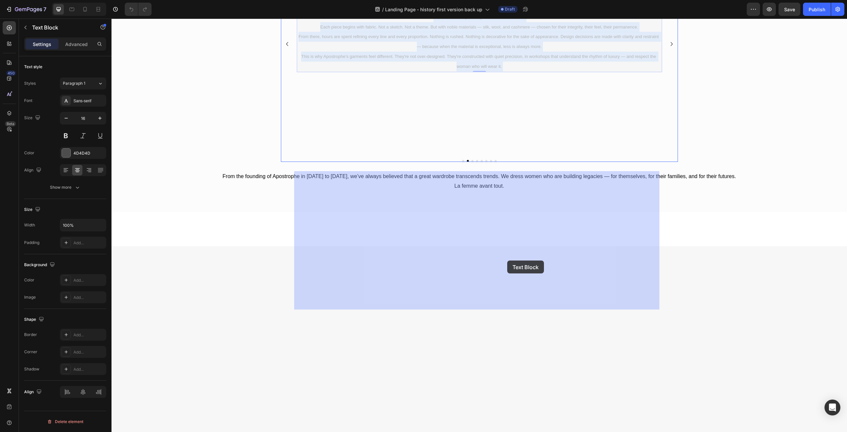
drag, startPoint x: 420, startPoint y: 255, endPoint x: 508, endPoint y: 260, distance: 87.9
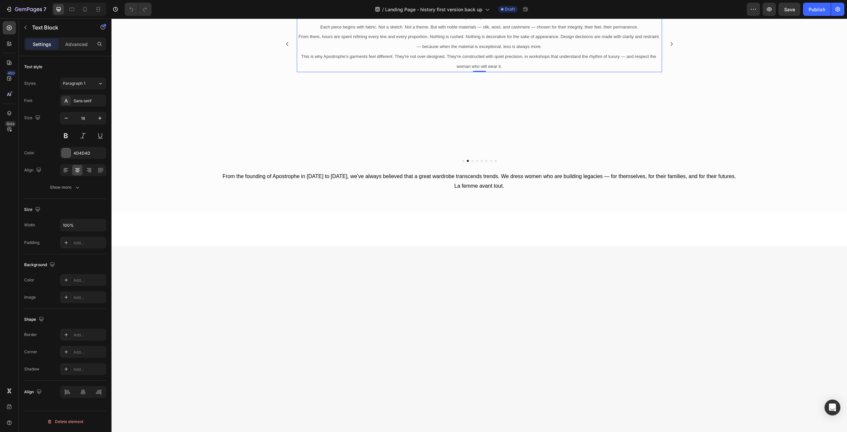
drag, startPoint x: 480, startPoint y: 282, endPoint x: 506, endPoint y: 290, distance: 27.7
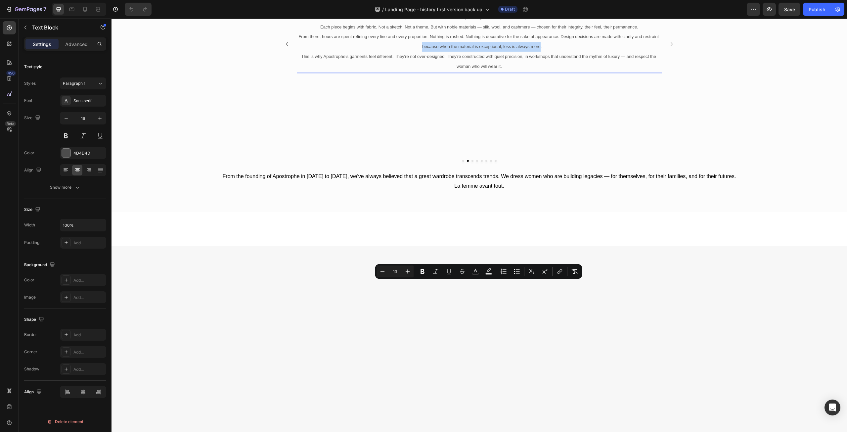
drag, startPoint x: 420, startPoint y: 284, endPoint x: 538, endPoint y: 284, distance: 118.5
click at [538, 49] on span "From there, hours are spent refining every line and every proportion. Nothing i…" at bounding box center [479, 41] width 362 height 15
click at [374, 52] on p "From there, hours are spent refining every line and every proportion. Nothing i…" at bounding box center [479, 42] width 364 height 20
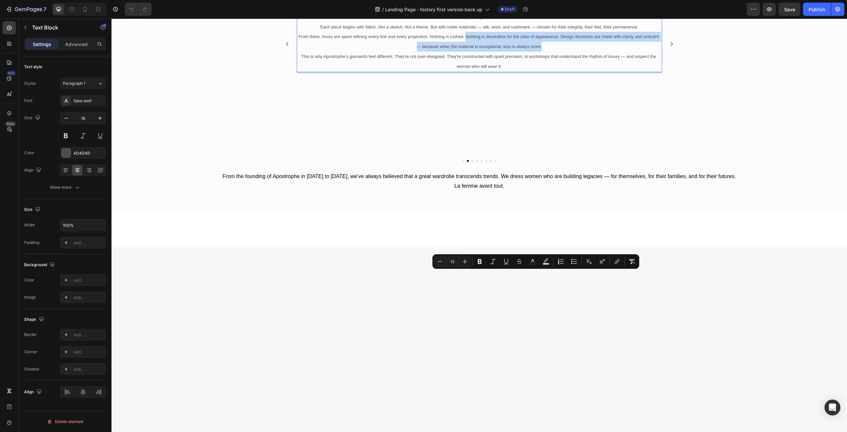
drag, startPoint x: 463, startPoint y: 274, endPoint x: 545, endPoint y: 283, distance: 81.9
click at [545, 52] on p "From there, hours are spent refining every line and every proportion. Nothing i…" at bounding box center [479, 42] width 364 height 20
copy span "Nothing is decorative for the sake of appearance. Design decisions are made wit…"
